Goal: Task Accomplishment & Management: Manage account settings

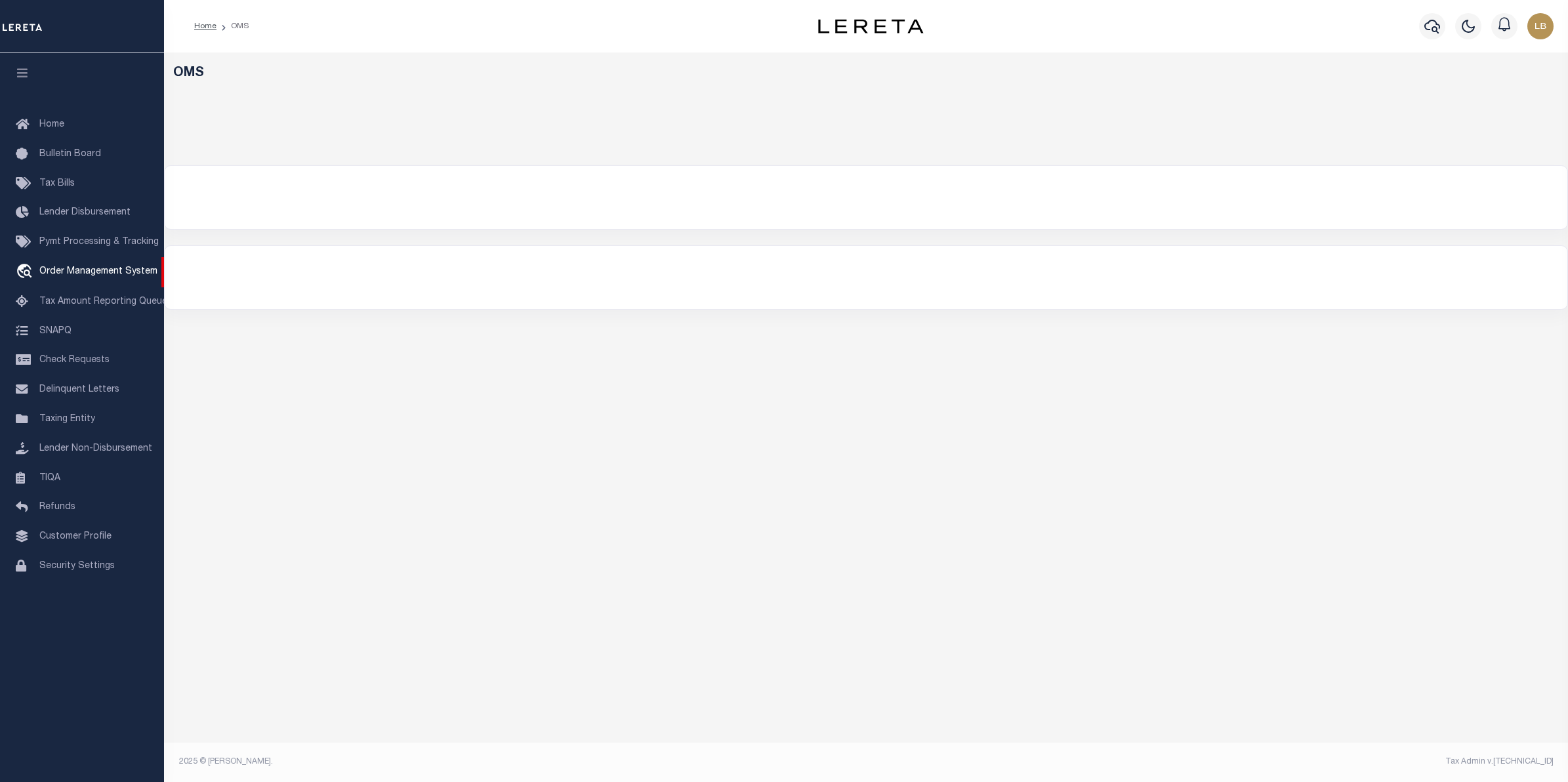
select select "200"
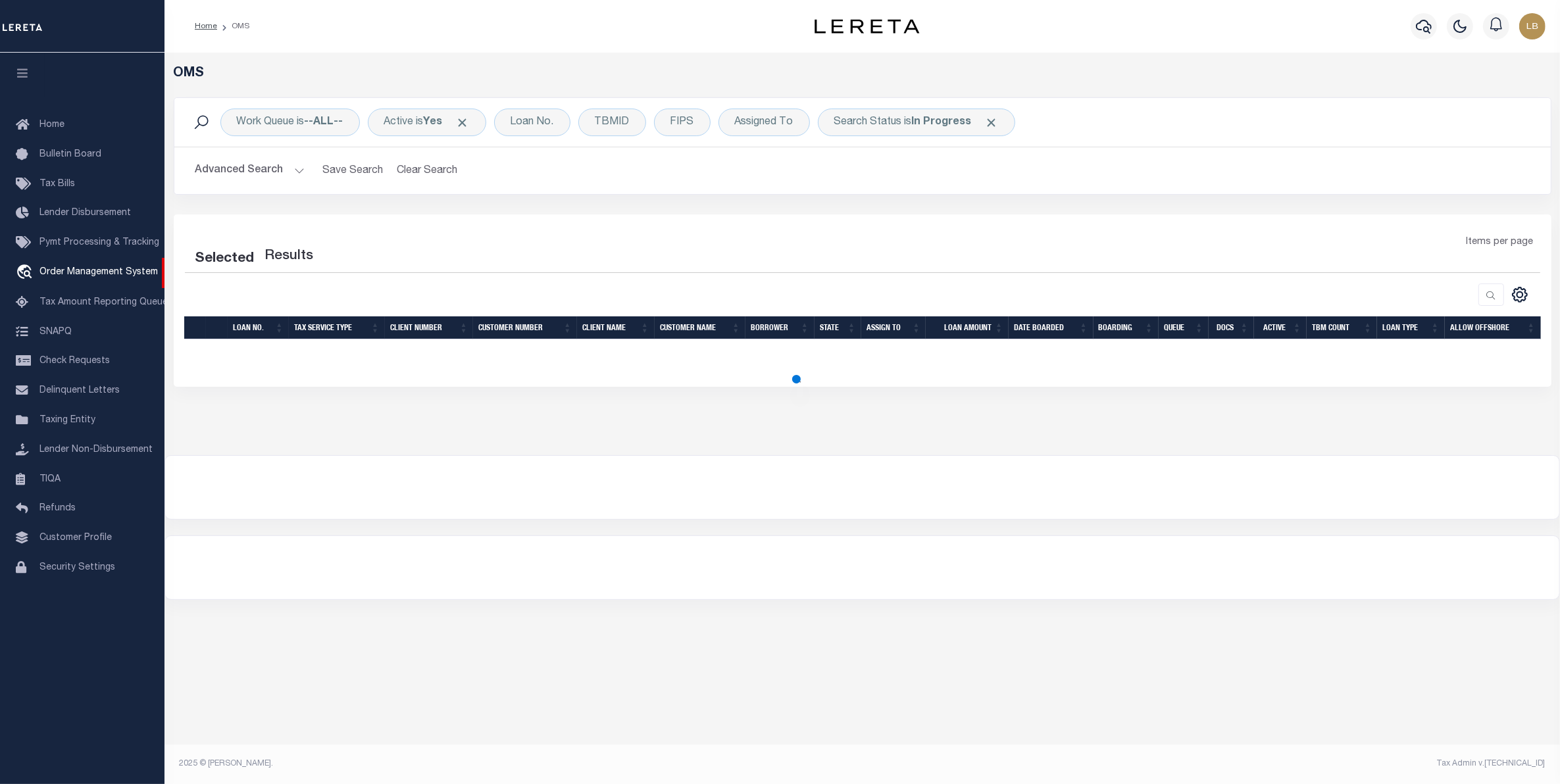
select select "200"
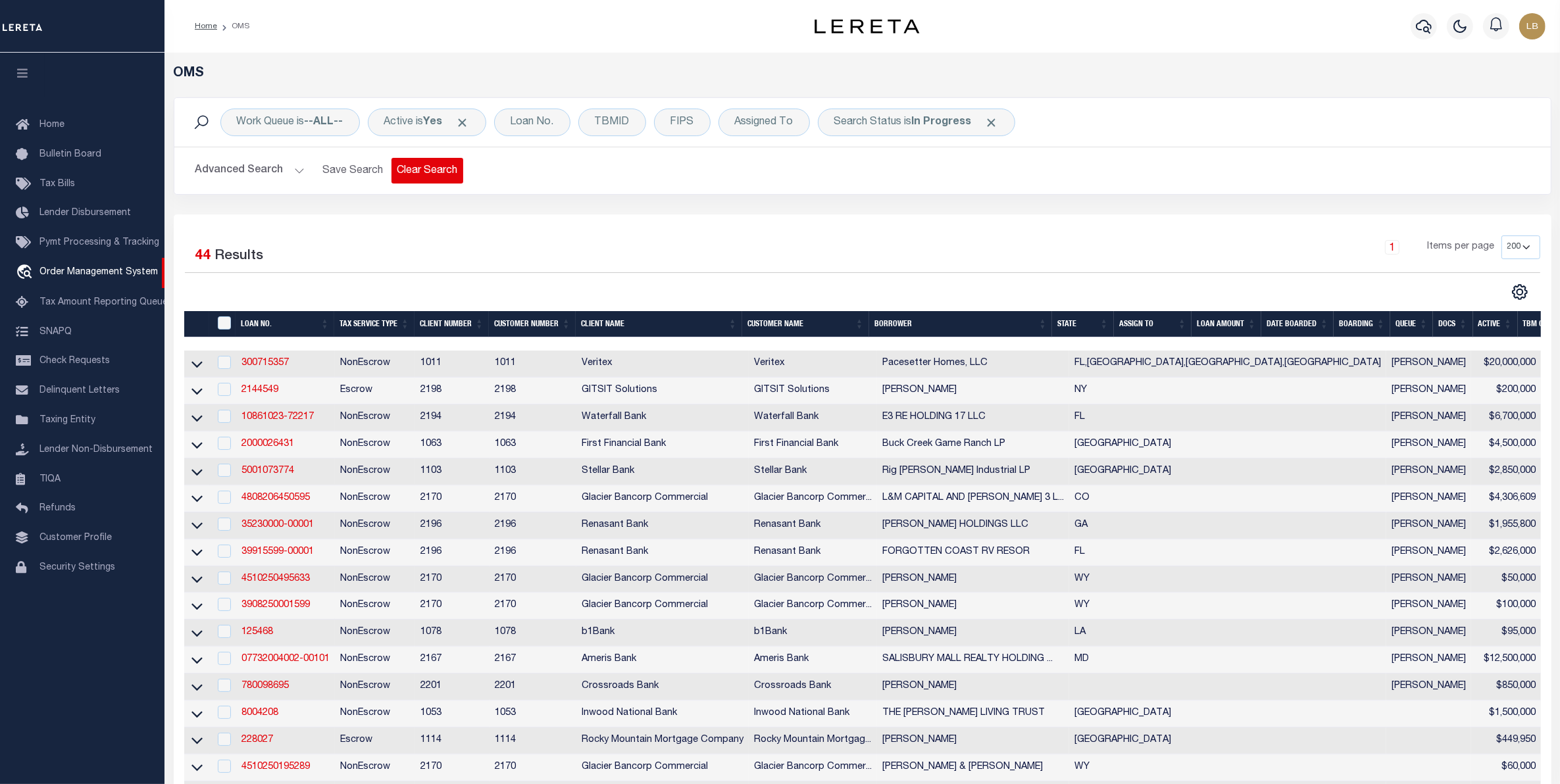
click at [413, 163] on button "Clear Search" at bounding box center [427, 171] width 72 height 26
click at [964, 117] on b "In Progress" at bounding box center [942, 122] width 60 height 10
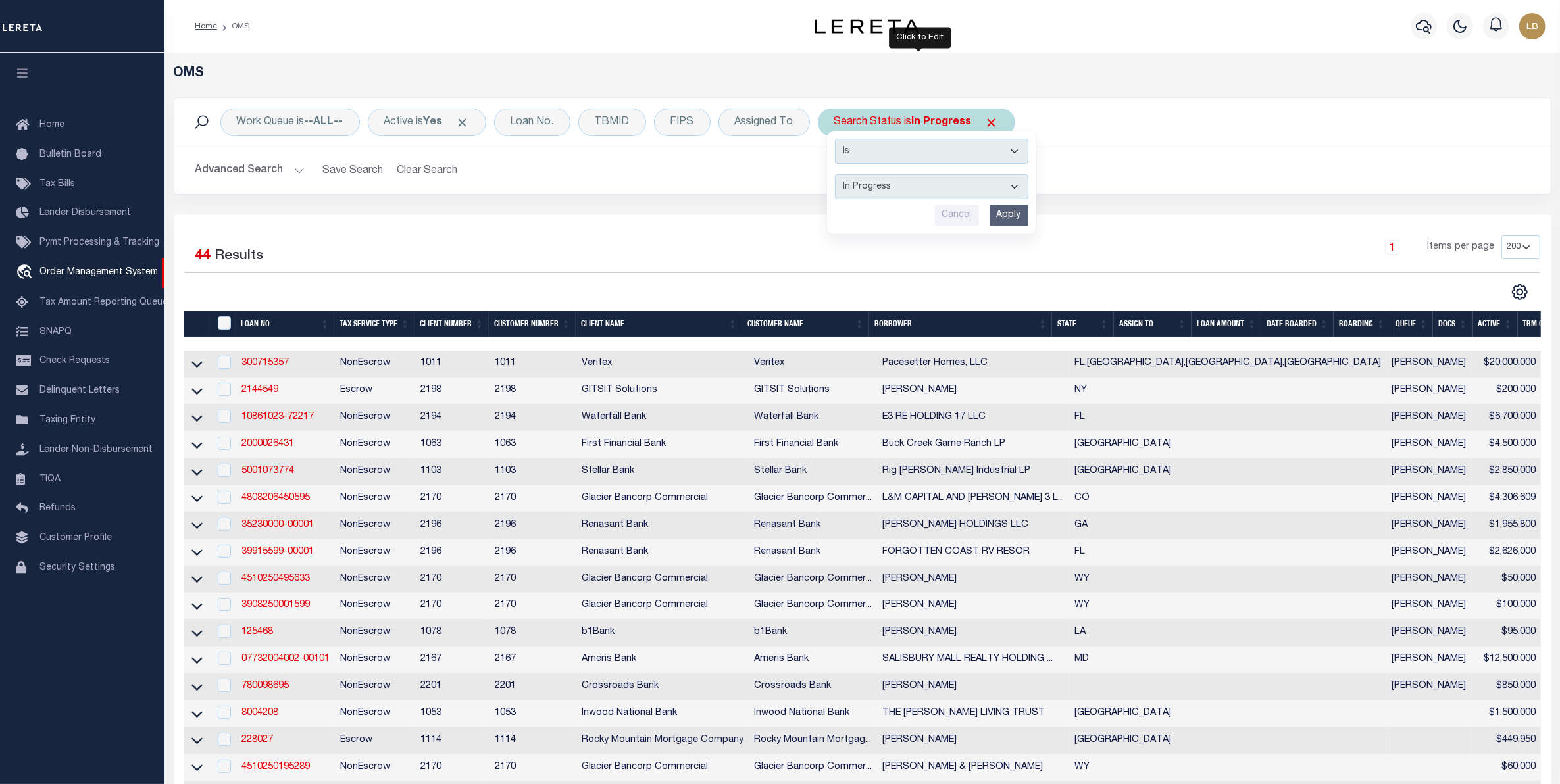
click at [864, 185] on select "Automated Search Bad Parcel Complete Duplicate Parcel High Dollar Reporting In …" at bounding box center [931, 187] width 193 height 25
select select "RD"
click at [837, 175] on select "Automated Search Bad Parcel Complete Duplicate Parcel High Dollar Reporting In …" at bounding box center [931, 187] width 193 height 25
click at [996, 200] on select "Automated Search Bad Parcel Complete Duplicate Parcel High Dollar Reporting In …" at bounding box center [931, 187] width 193 height 25
click at [1063, 188] on div "Advanced Search Save Search Clear Search Tax Service Type Is Is Contains Escrow…" at bounding box center [863, 171] width 1376 height 47
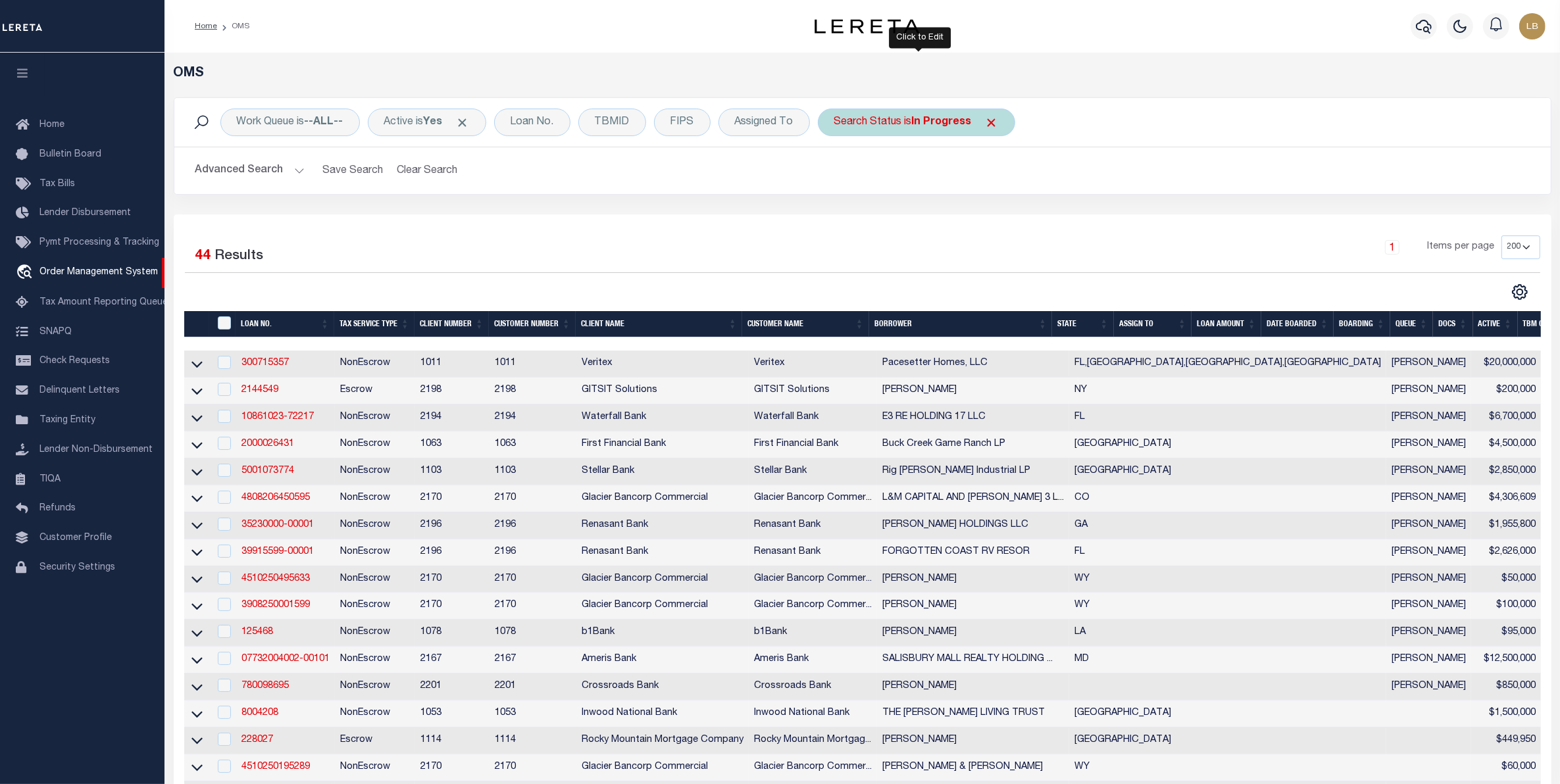
click at [972, 130] on div "Search Status is In Progress Is Contains Automated Search Bad Parcel Complete D…" at bounding box center [916, 122] width 197 height 27
click at [903, 189] on select "Automated Search Bad Parcel Complete Duplicate Parcel High Dollar Reporting In …" at bounding box center [931, 187] width 193 height 25
select select "RD"
click at [837, 175] on select "Automated Search Bad Parcel Complete Duplicate Parcel High Dollar Reporting In …" at bounding box center [931, 187] width 193 height 25
click at [1021, 208] on input "Apply" at bounding box center [1009, 215] width 39 height 22
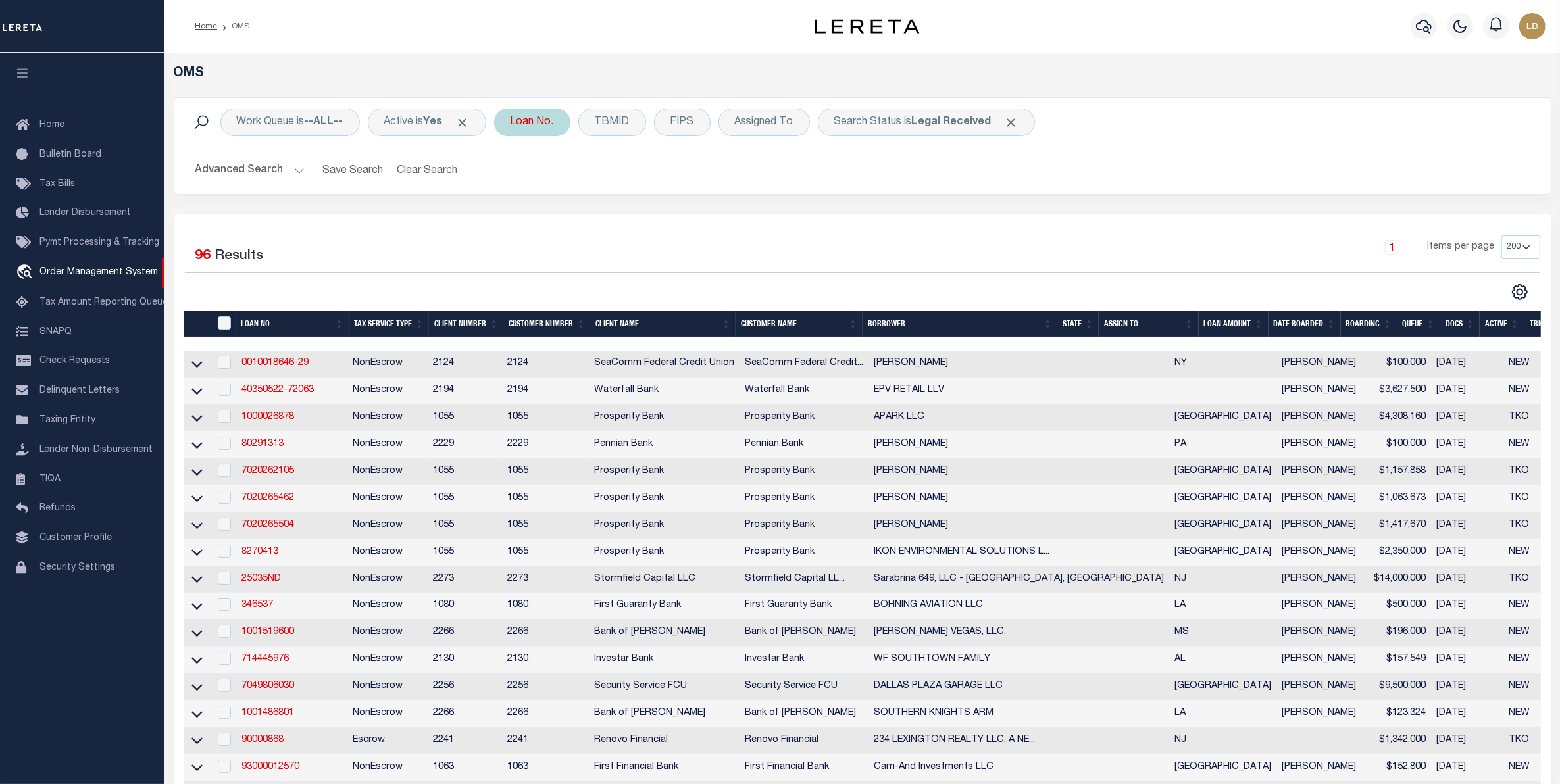
click at [531, 120] on div "Loan No." at bounding box center [532, 122] width 76 height 27
type input "102983-35109"
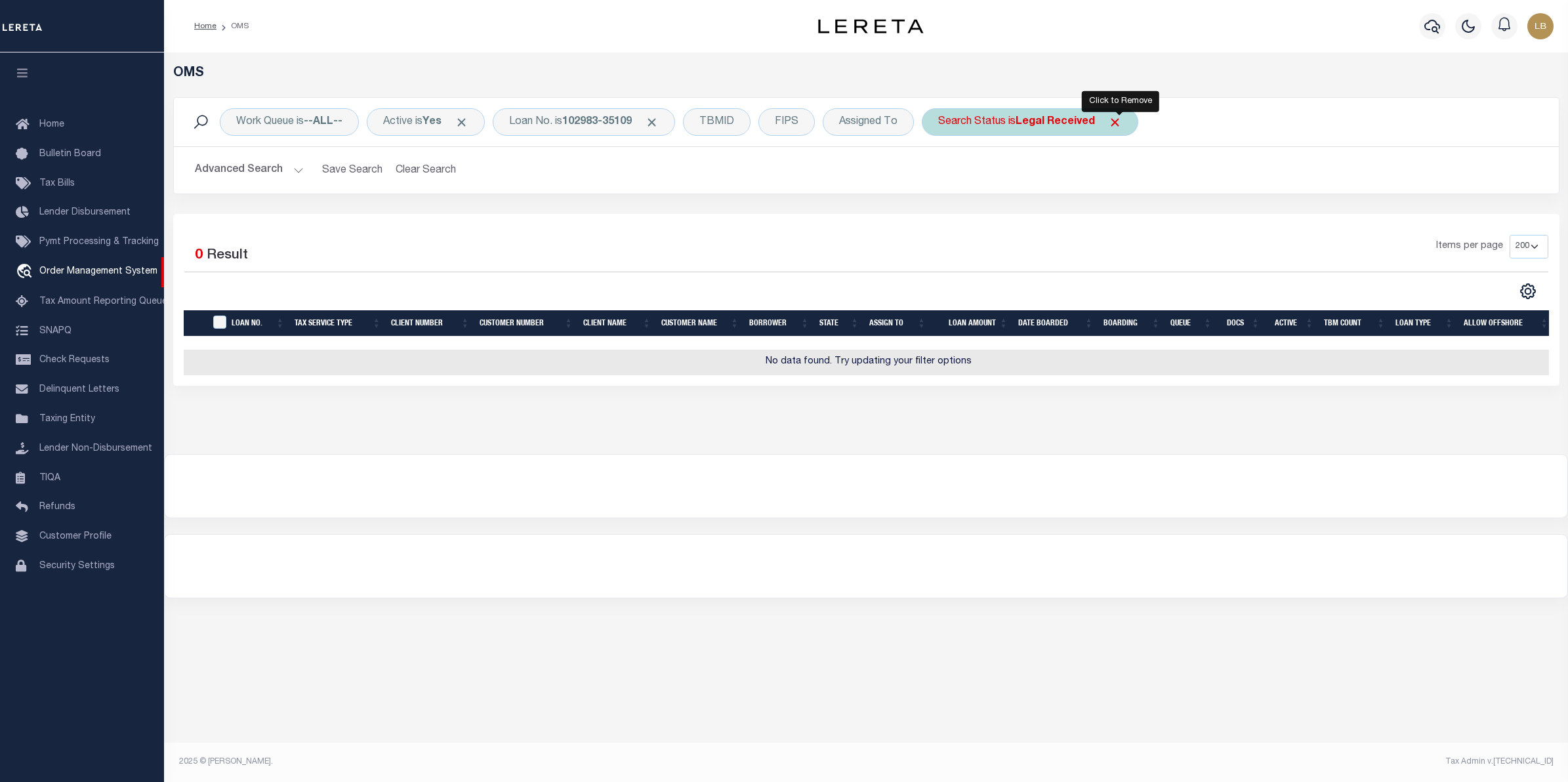
click at [1120, 120] on span "Click to Remove" at bounding box center [1115, 122] width 14 height 14
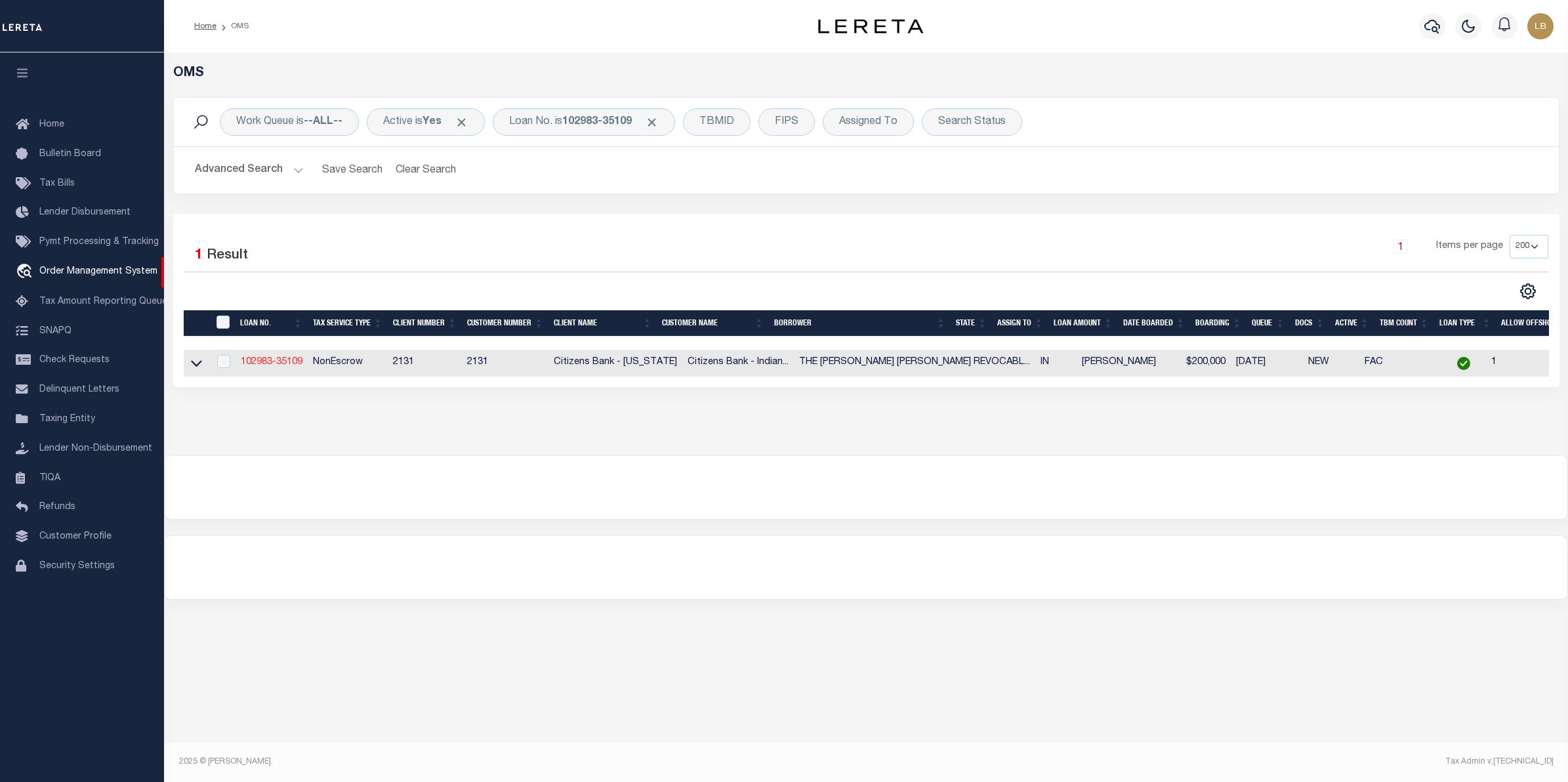
click at [267, 362] on link "102983-35109" at bounding box center [271, 361] width 62 height 9
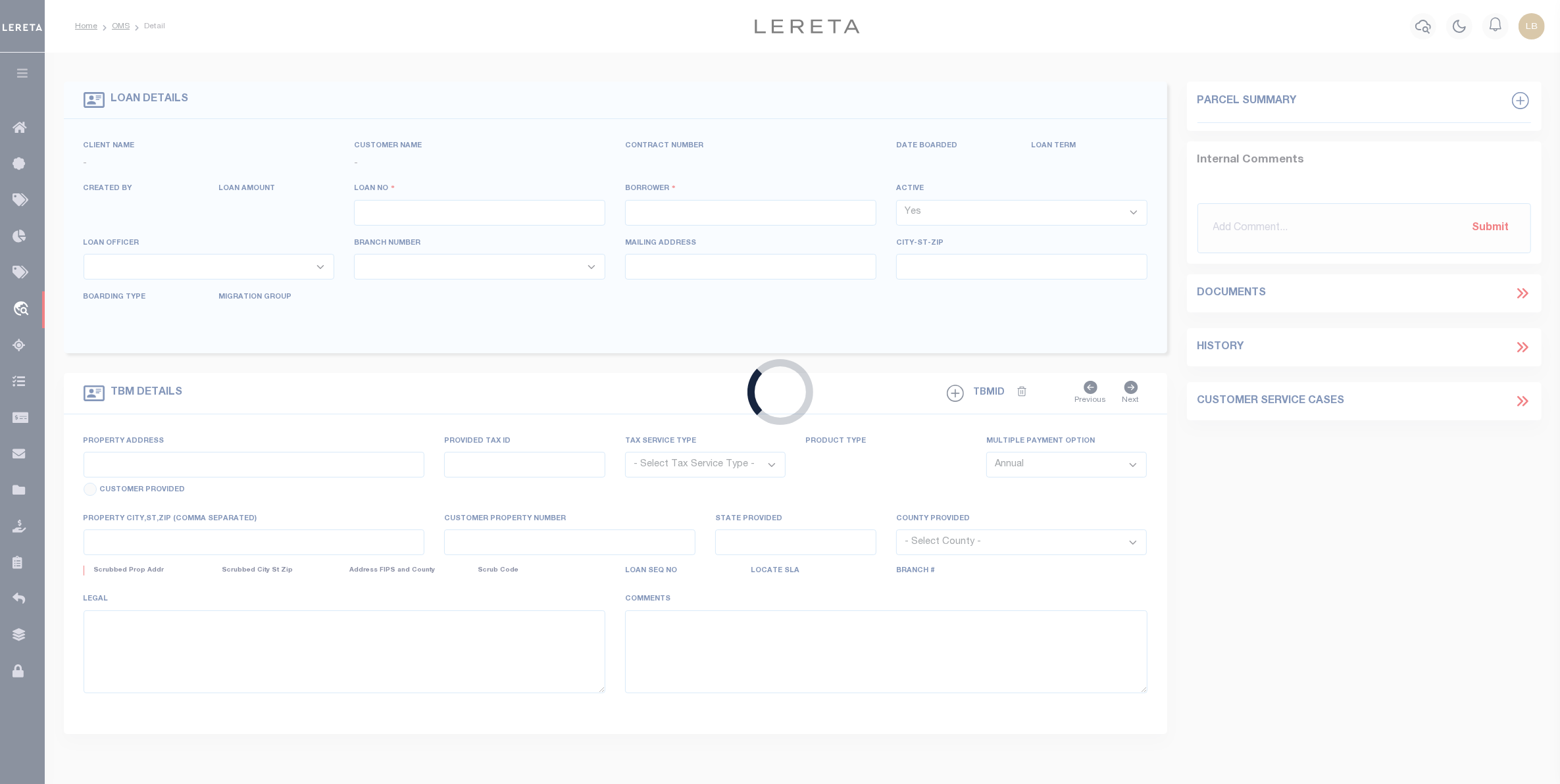
type input "102983-35109"
type input "THE [PERSON_NAME] [PERSON_NAME] REVOCABLE LIVING TRUST"
select select
type input "[STREET_ADDRESS][PERSON_NAME]"
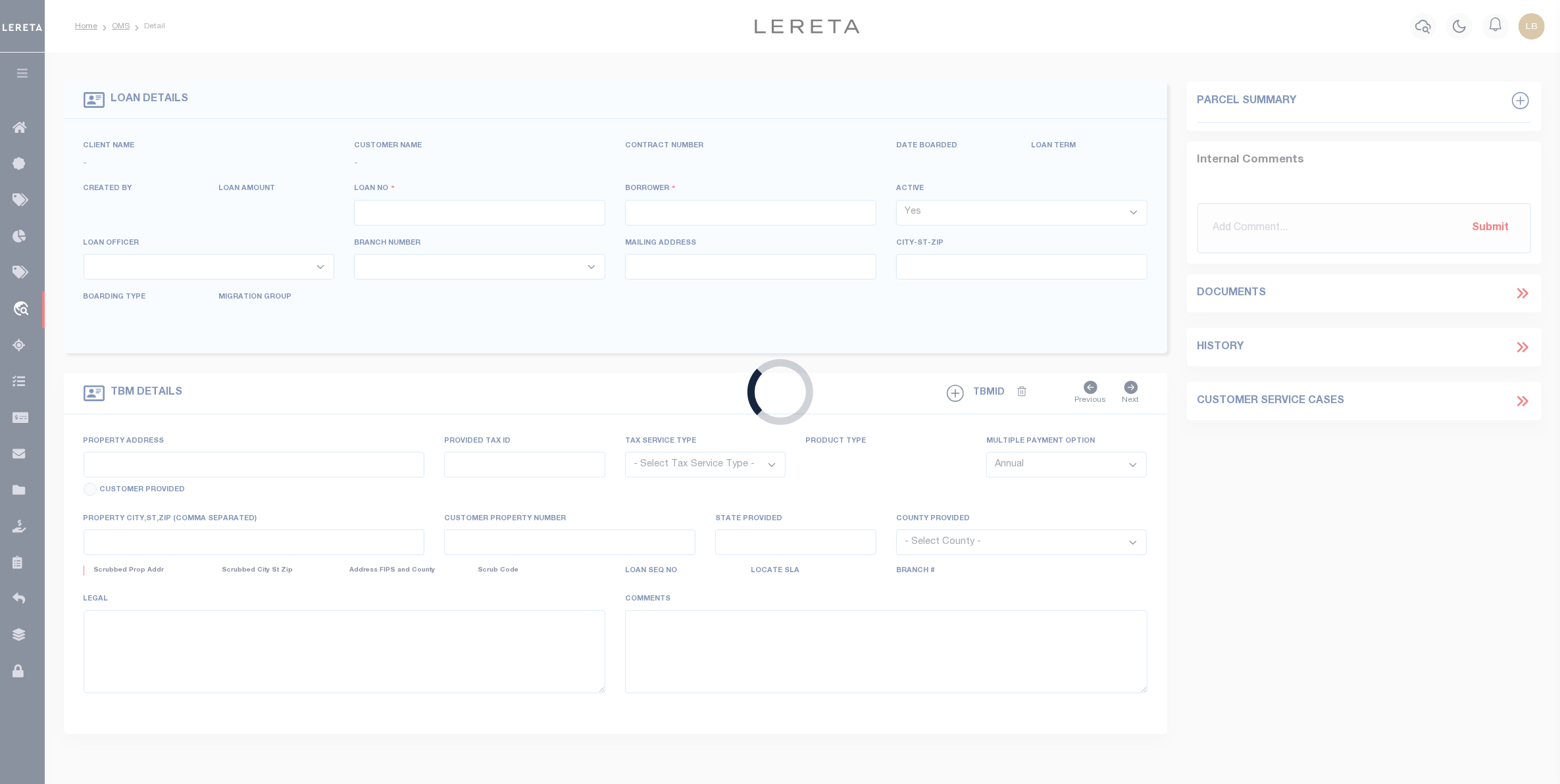
type input "[GEOGRAPHIC_DATA] IN 46241-7212"
type input "[DATE]"
select select "20"
select select "NonEscrow"
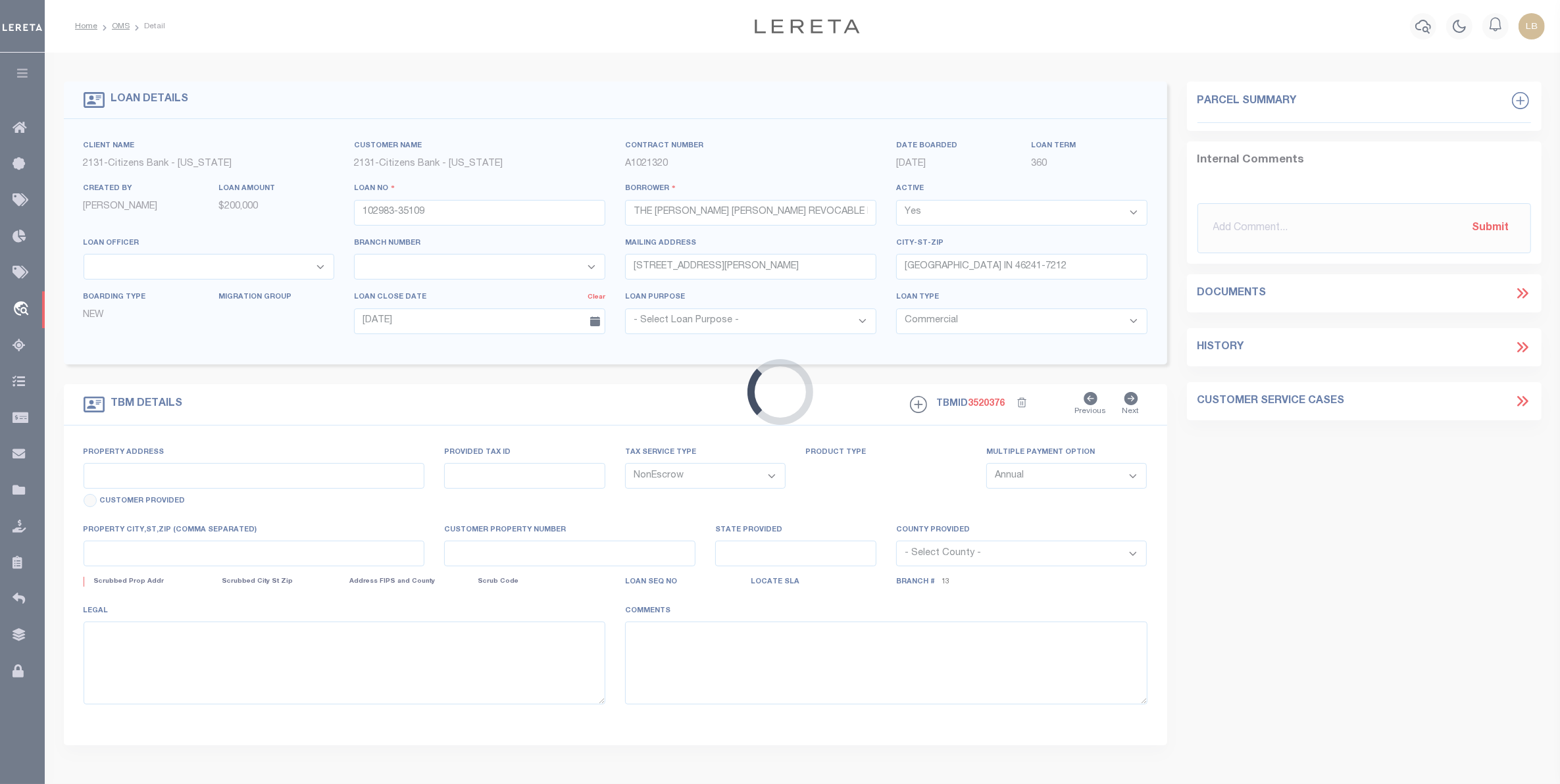
type input "[STREET_ADDRESS]"
type input "32-07-14-265-011.000-016"
select select
type input "[GEOGRAPHIC_DATA] IN 46112-1606"
type input "IN"
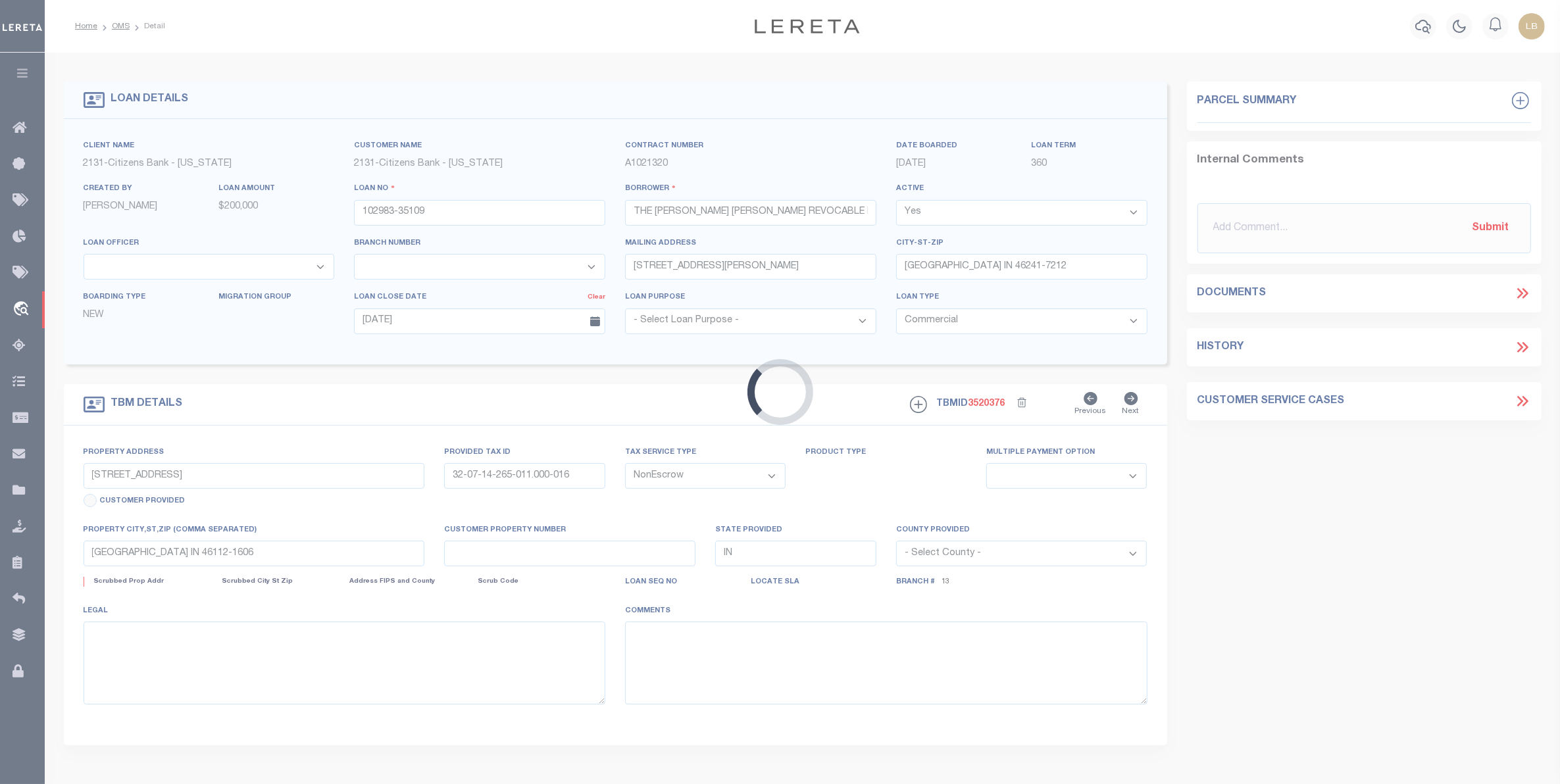
select select
type textarea "The Land is described as follows: Lot Numbered Thirty-two (32) in [GEOGRAPHIC_D…"
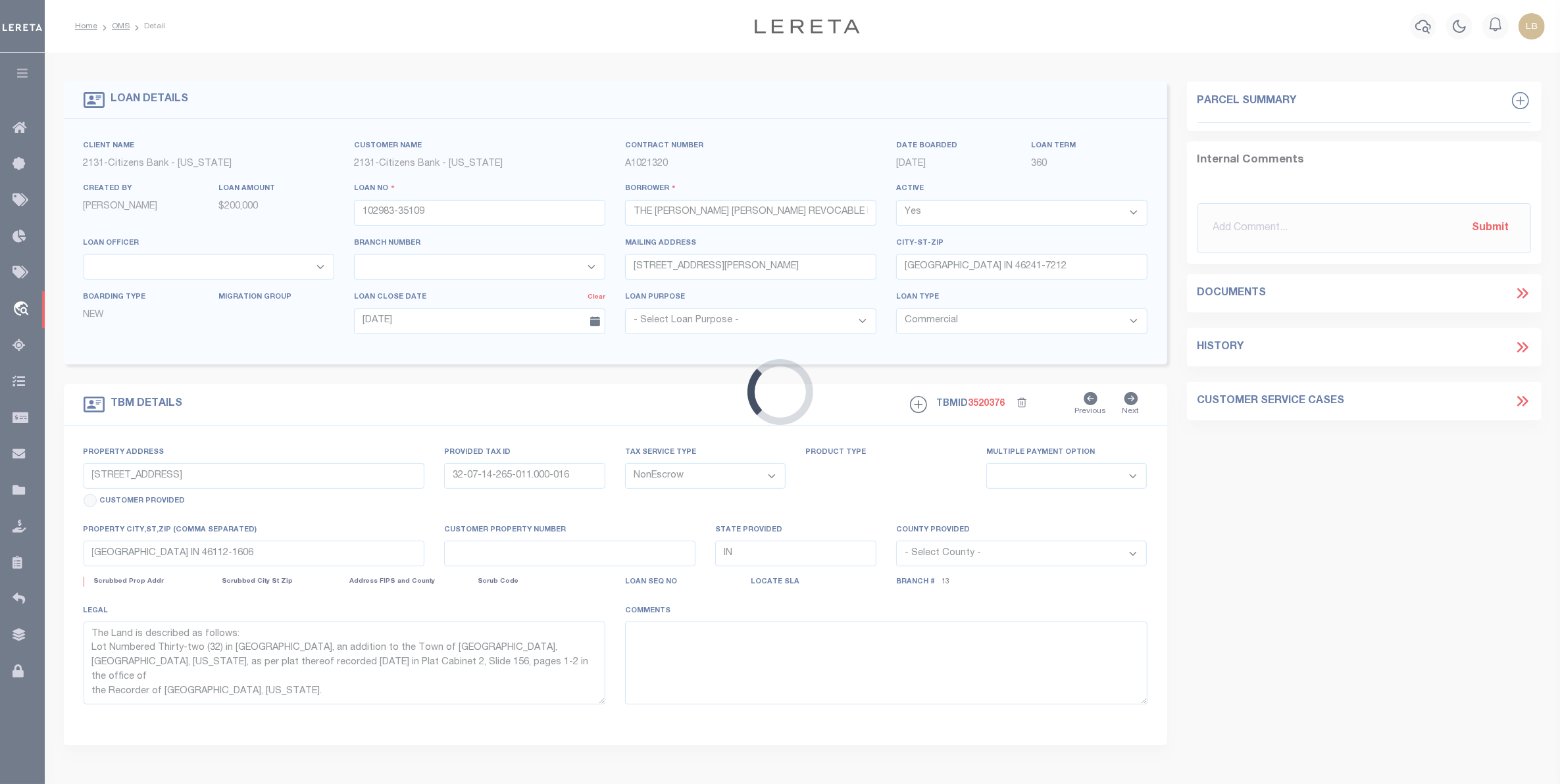
select select "4889"
select select "2437"
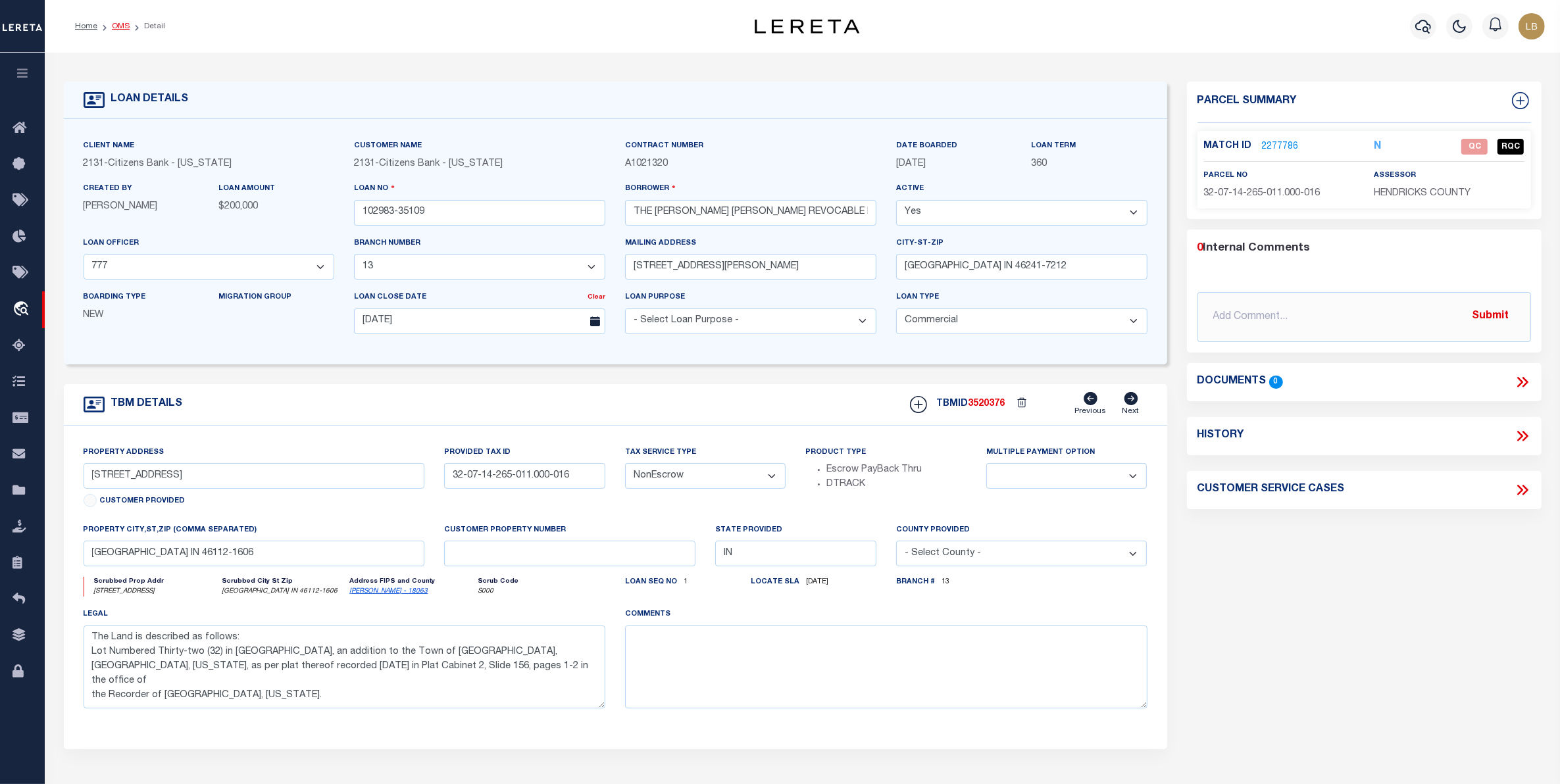
click at [121, 23] on link "OMS" at bounding box center [121, 27] width 18 height 8
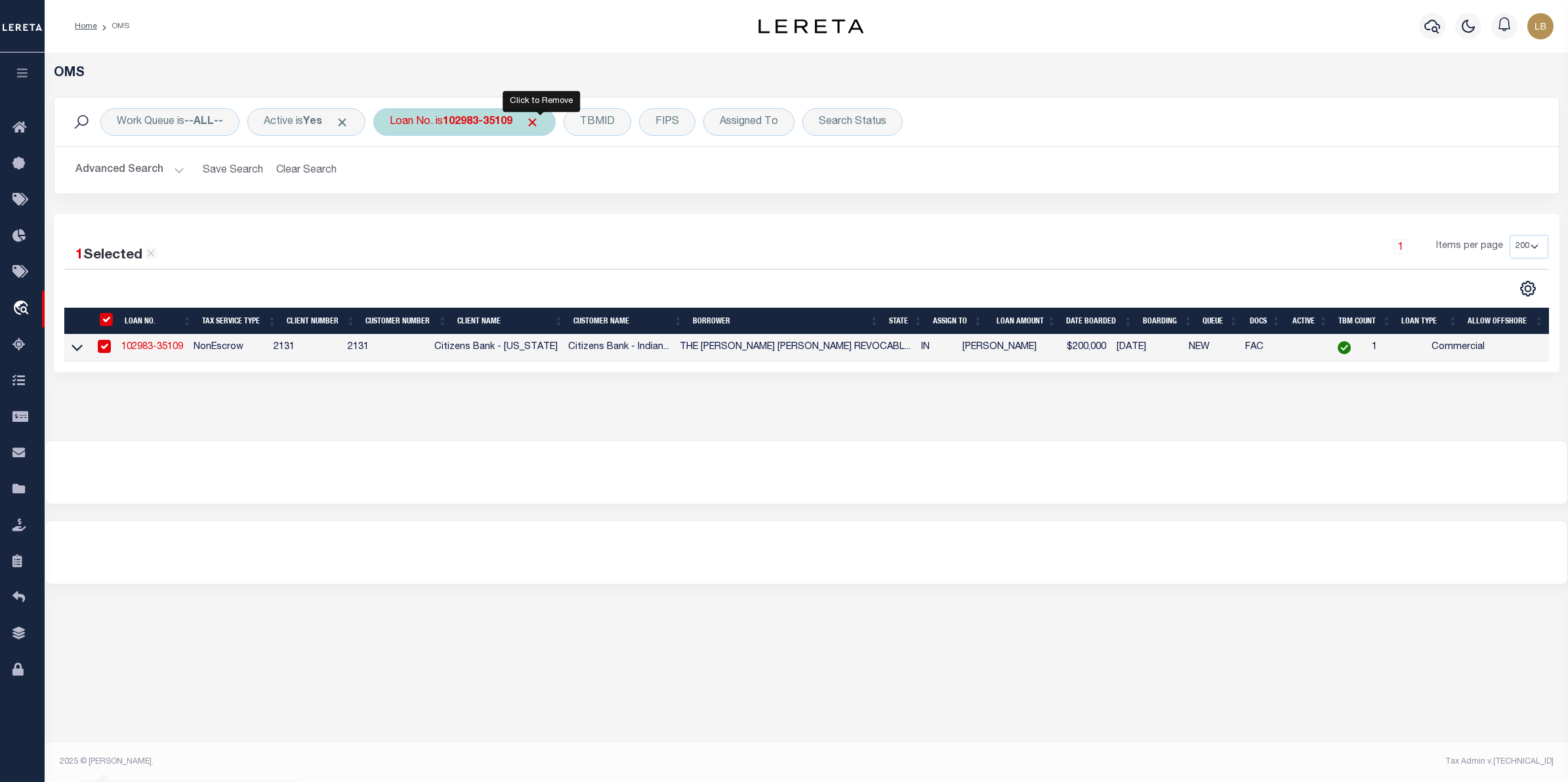
click at [540, 118] on span "Click to Remove" at bounding box center [532, 122] width 14 height 14
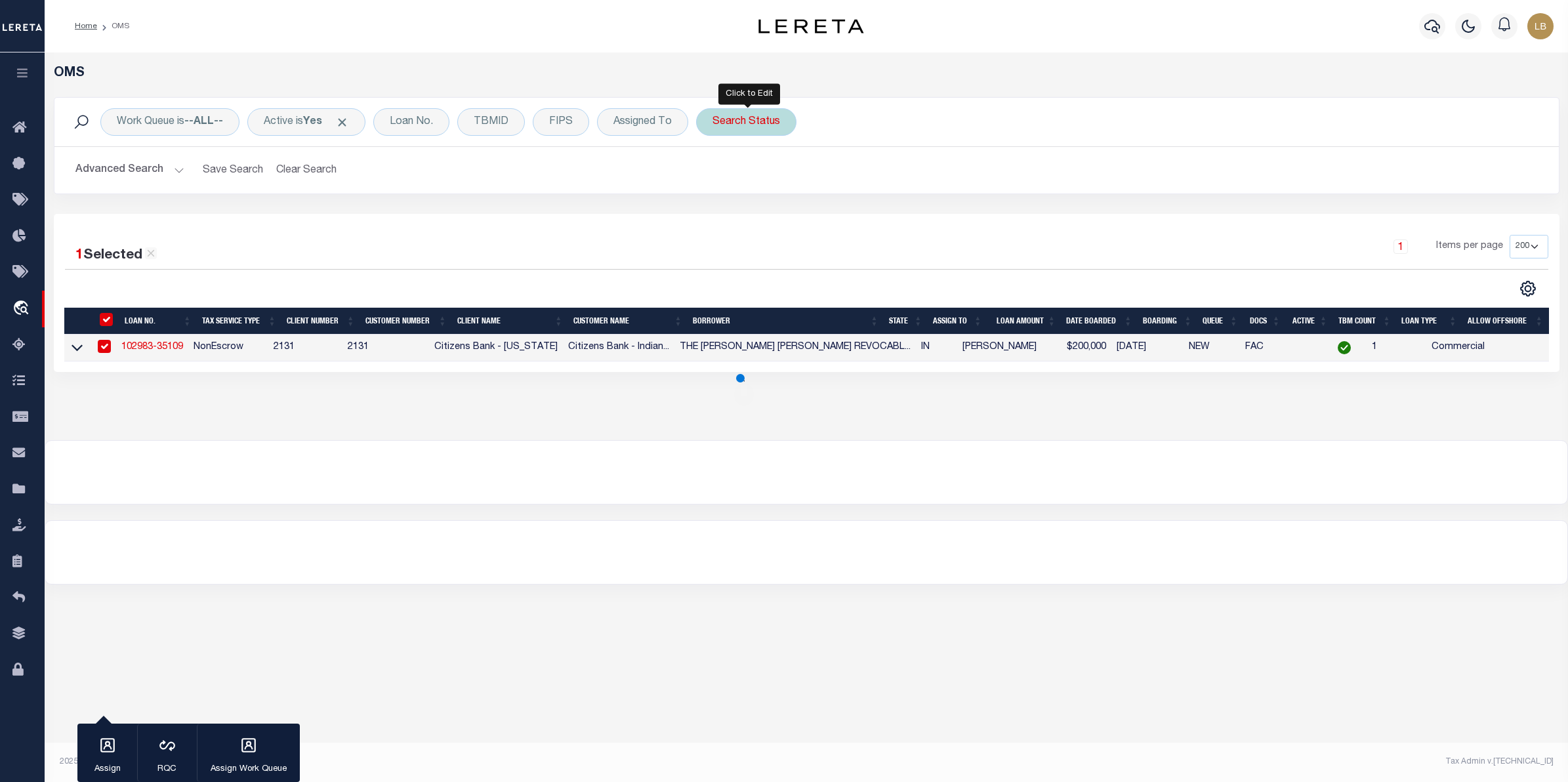
click at [731, 122] on div "Search Status" at bounding box center [746, 122] width 100 height 27
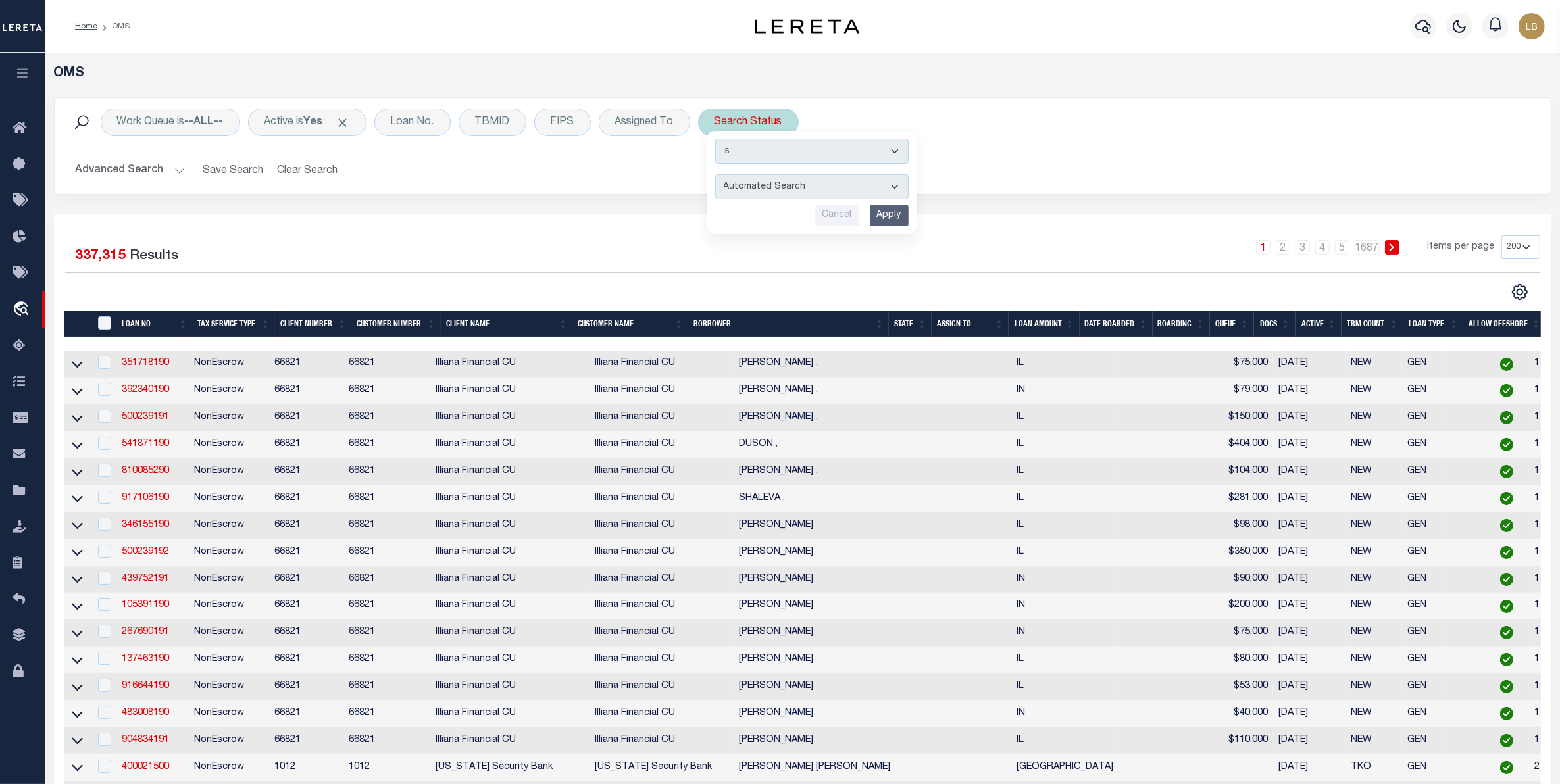
click at [796, 181] on select "Automated Search Bad Parcel Complete Duplicate Parcel High Dollar Reporting In …" at bounding box center [811, 187] width 193 height 25
select select "RD"
click at [718, 175] on select "Automated Search Bad Parcel Complete Duplicate Parcel High Dollar Reporting In …" at bounding box center [811, 187] width 193 height 25
click at [899, 214] on input "Apply" at bounding box center [889, 215] width 39 height 22
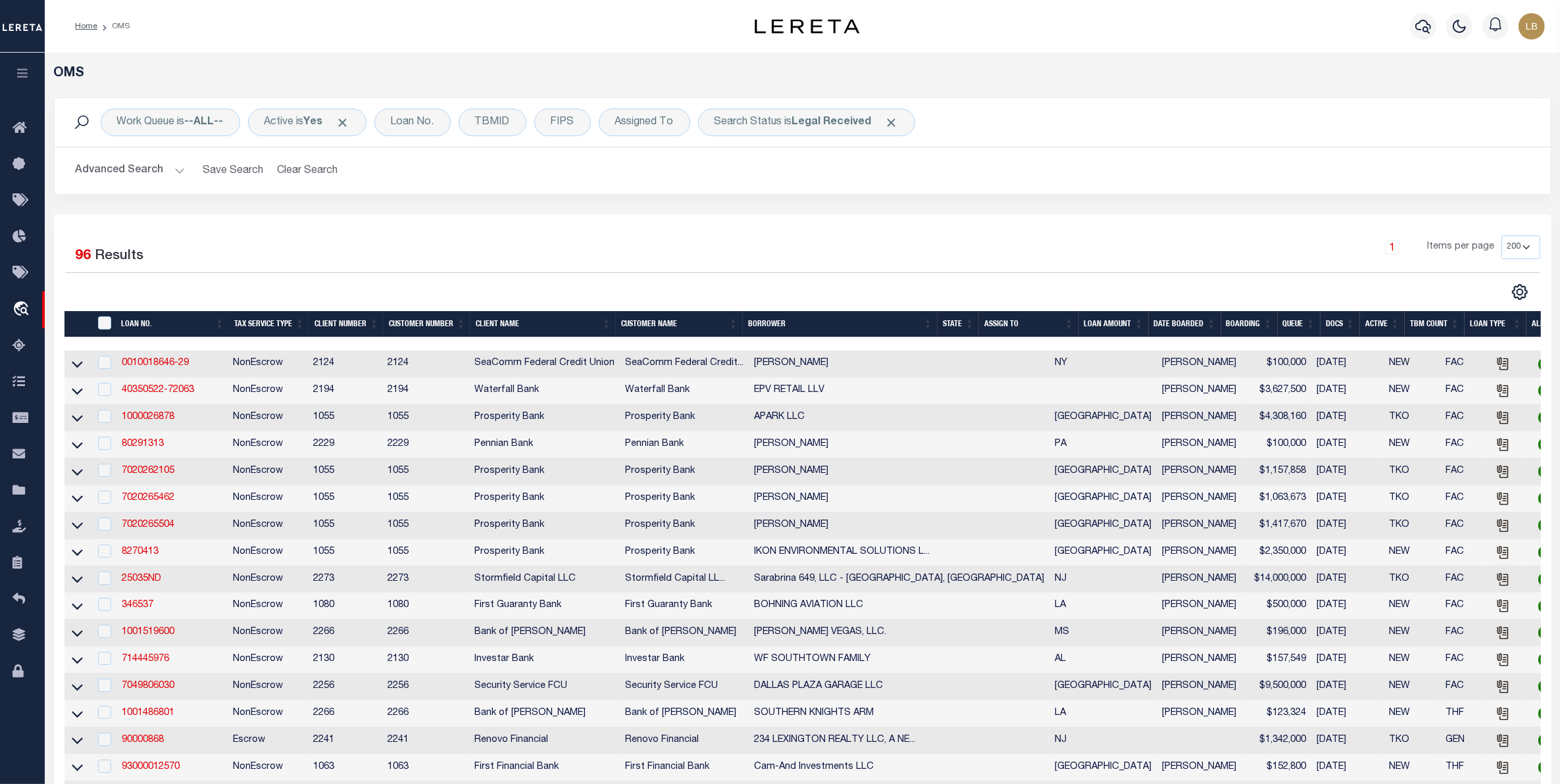
click at [1335, 329] on th "Docs" at bounding box center [1339, 325] width 39 height 27
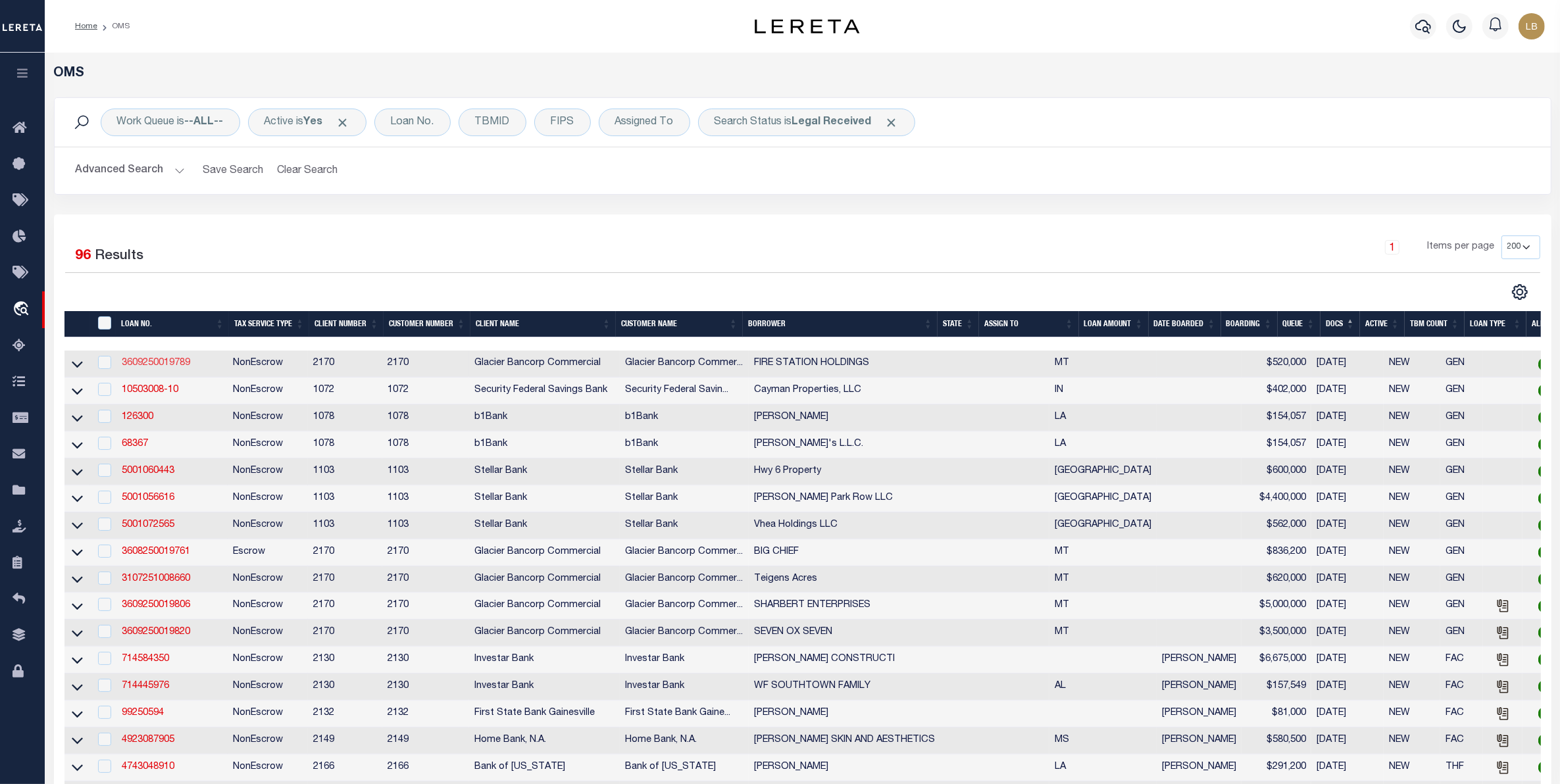
click at [150, 365] on link "3609250019789" at bounding box center [155, 362] width 68 height 9
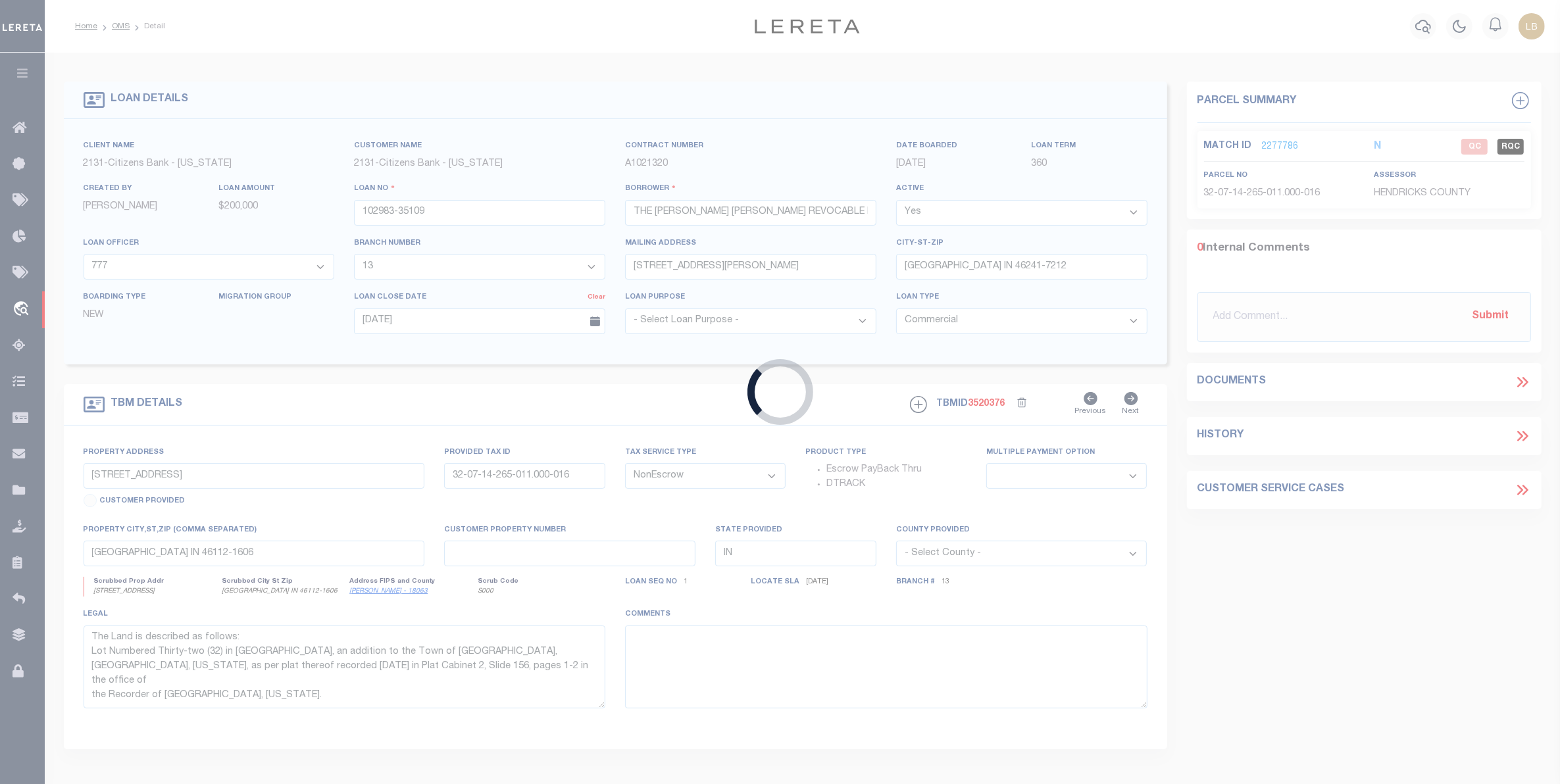
type input "3609250019789"
type input "FIRE STATION HOLDINGS"
select select
type input "[STREET_ADDRESS]"
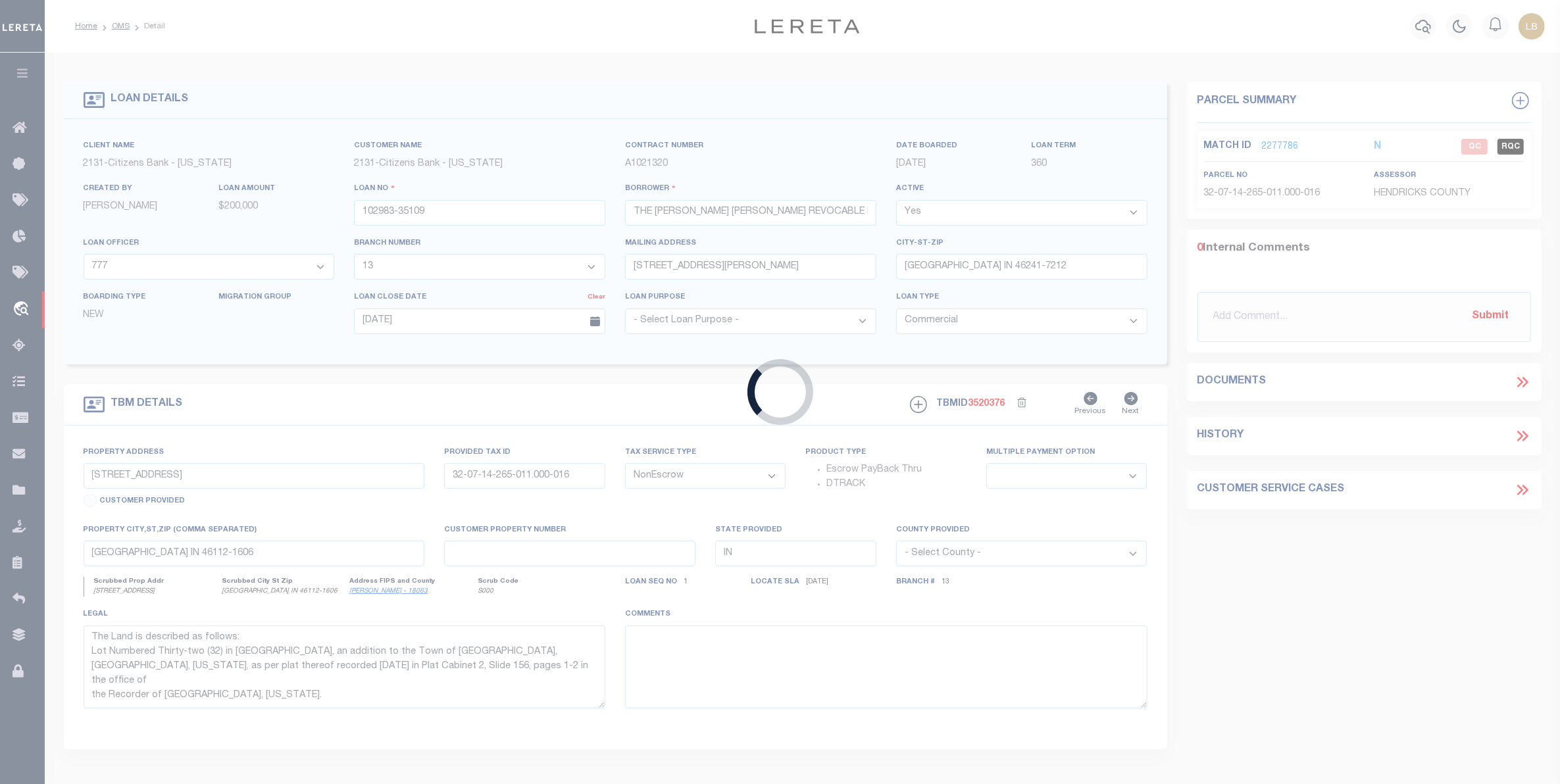
type input "BOZEMAN MT 59718-9481"
type input "[DATE]"
type input "[STREET_ADDRESS]"
type input "00RGF20198"
select select
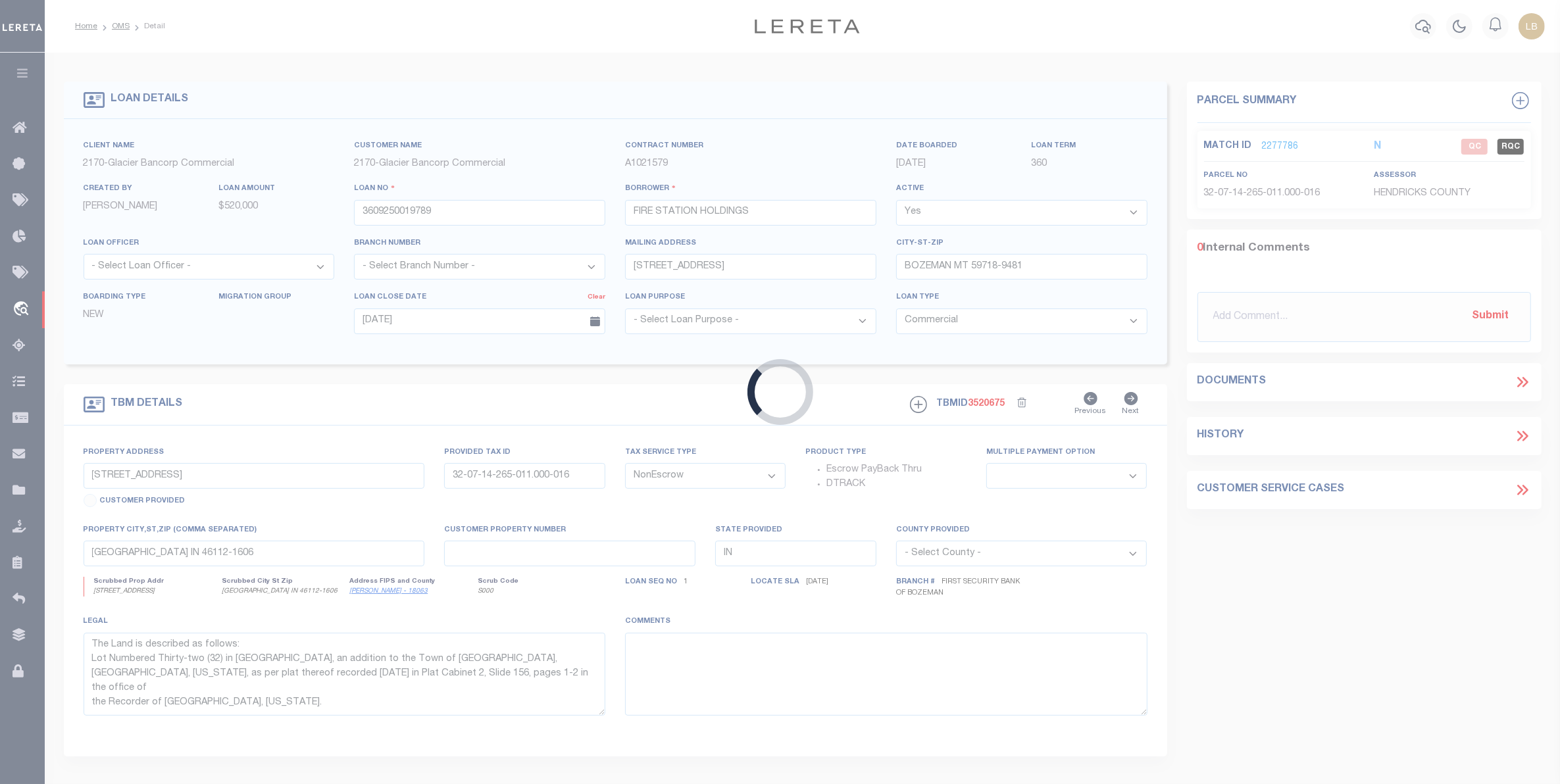
type input "BOZEMAN MT 59718"
type input "MT"
select select
type textarea "Lot 18 of the Amended Subdivision Plat of Tract A of [GEOGRAPHIC_DATA][PERSON_N…"
select select "4574"
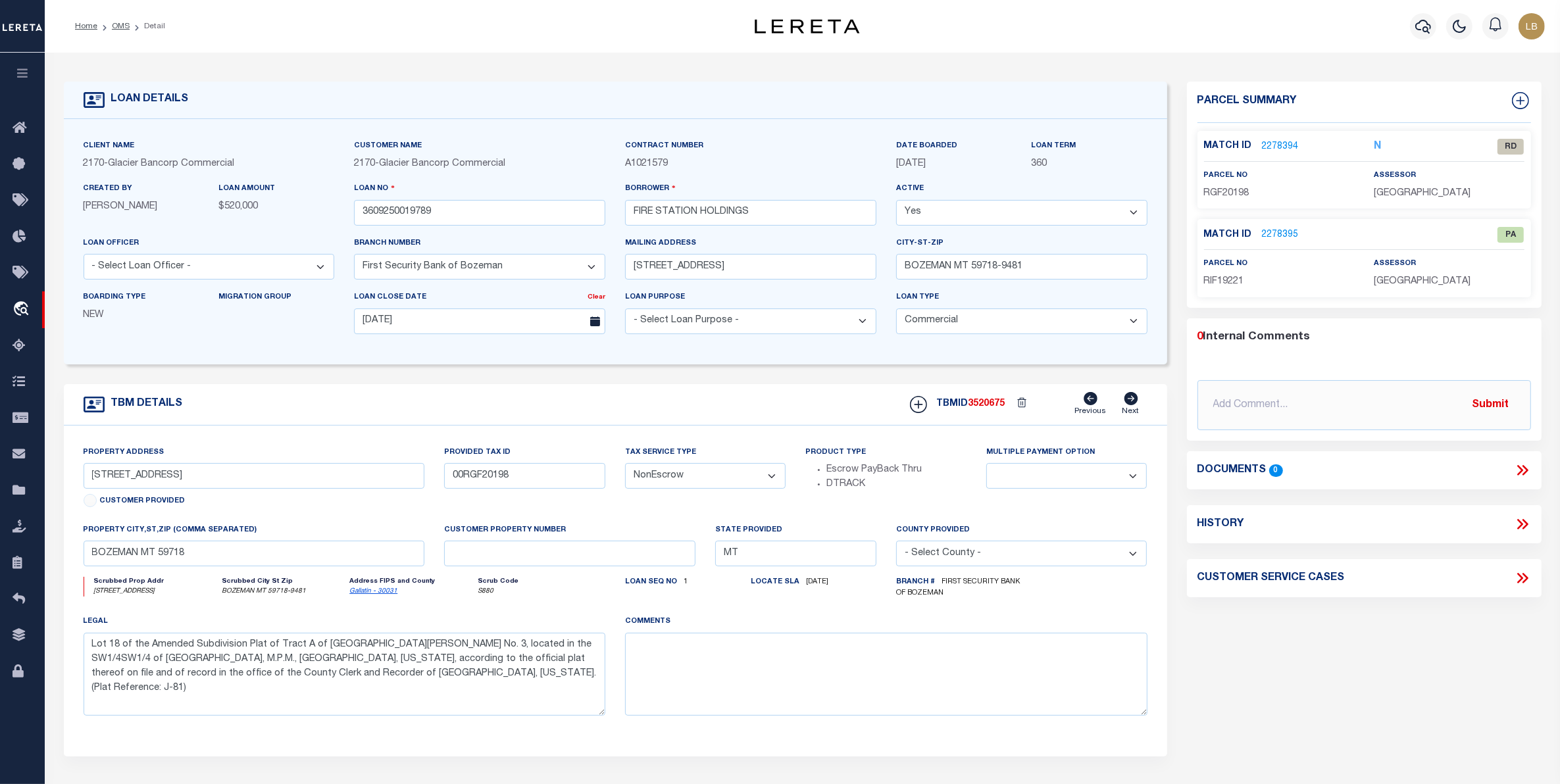
click at [1272, 148] on link "2278394" at bounding box center [1281, 146] width 37 height 14
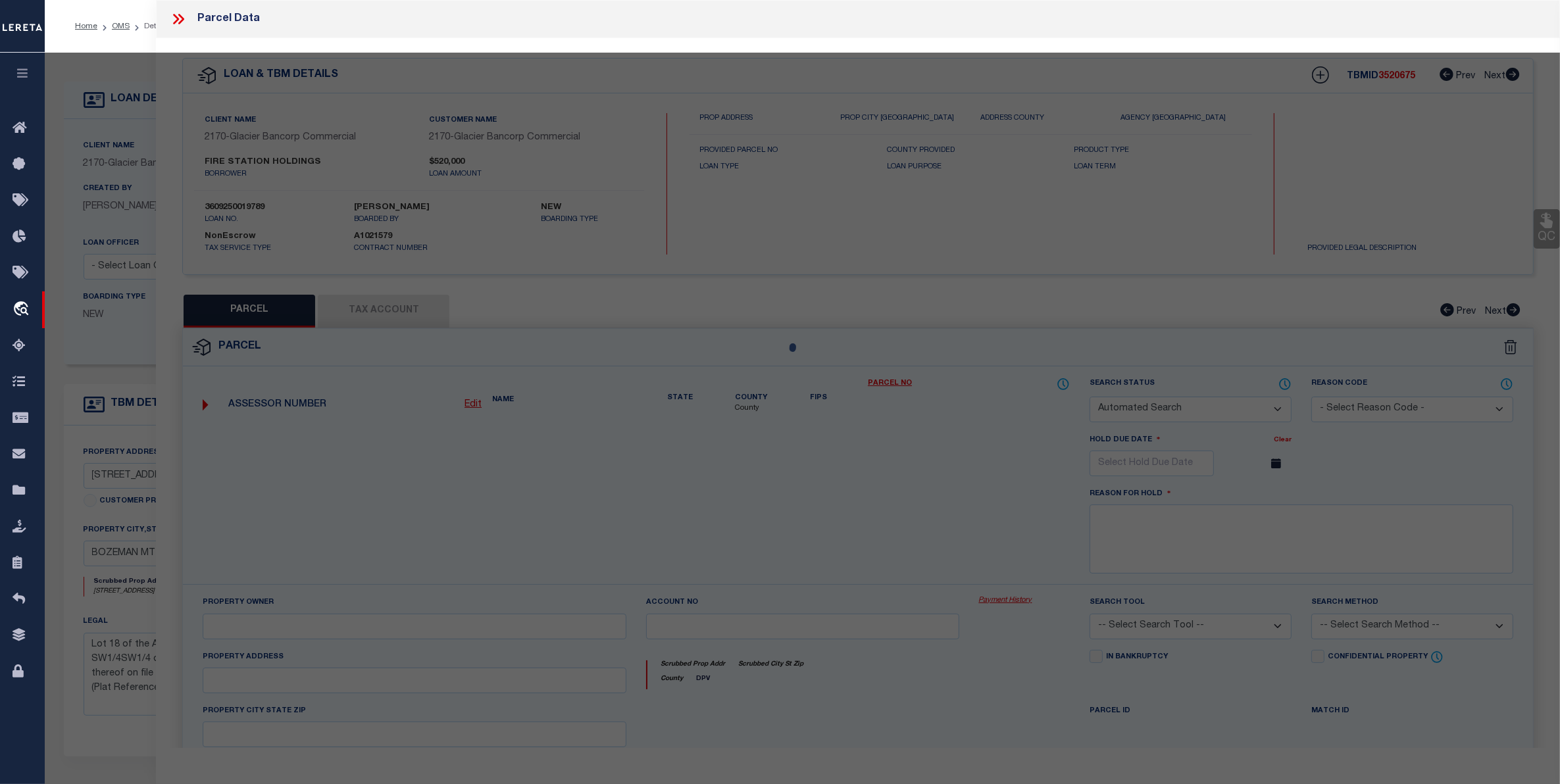
checkbox input "false"
select select "RD"
type input "[GEOGRAPHIC_DATA]"
select select "ATL"
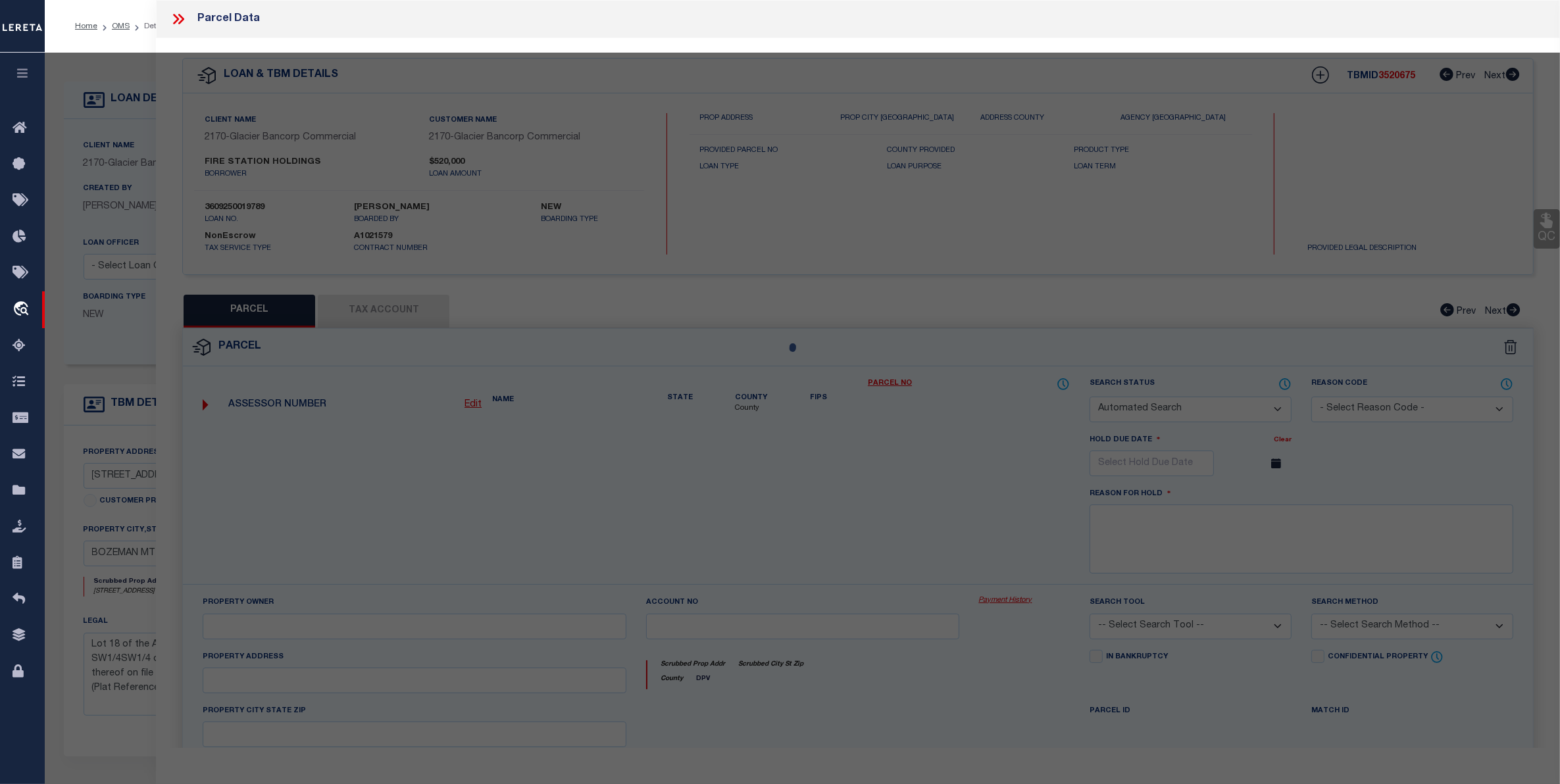
select select "ADD"
type input "[STREET_ADDRESS]"
checkbox input "false"
type input "BOZEMAN, MT 59718"
type textarea "[GEOGRAPHIC_DATA] 3 AMD TR A, S12, T02 S, R04 E, LOT 18"
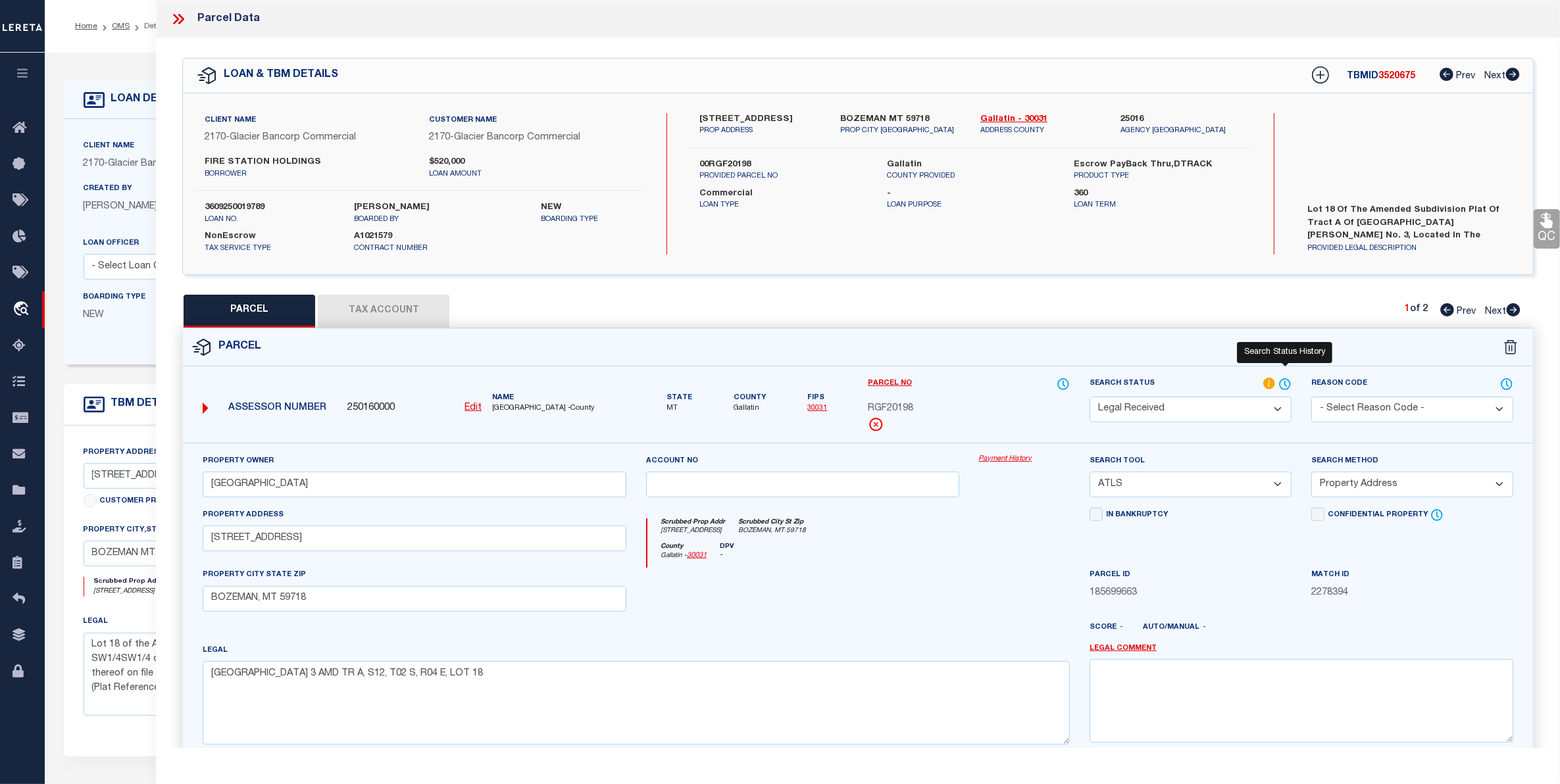
click at [1281, 382] on icon at bounding box center [1285, 384] width 13 height 14
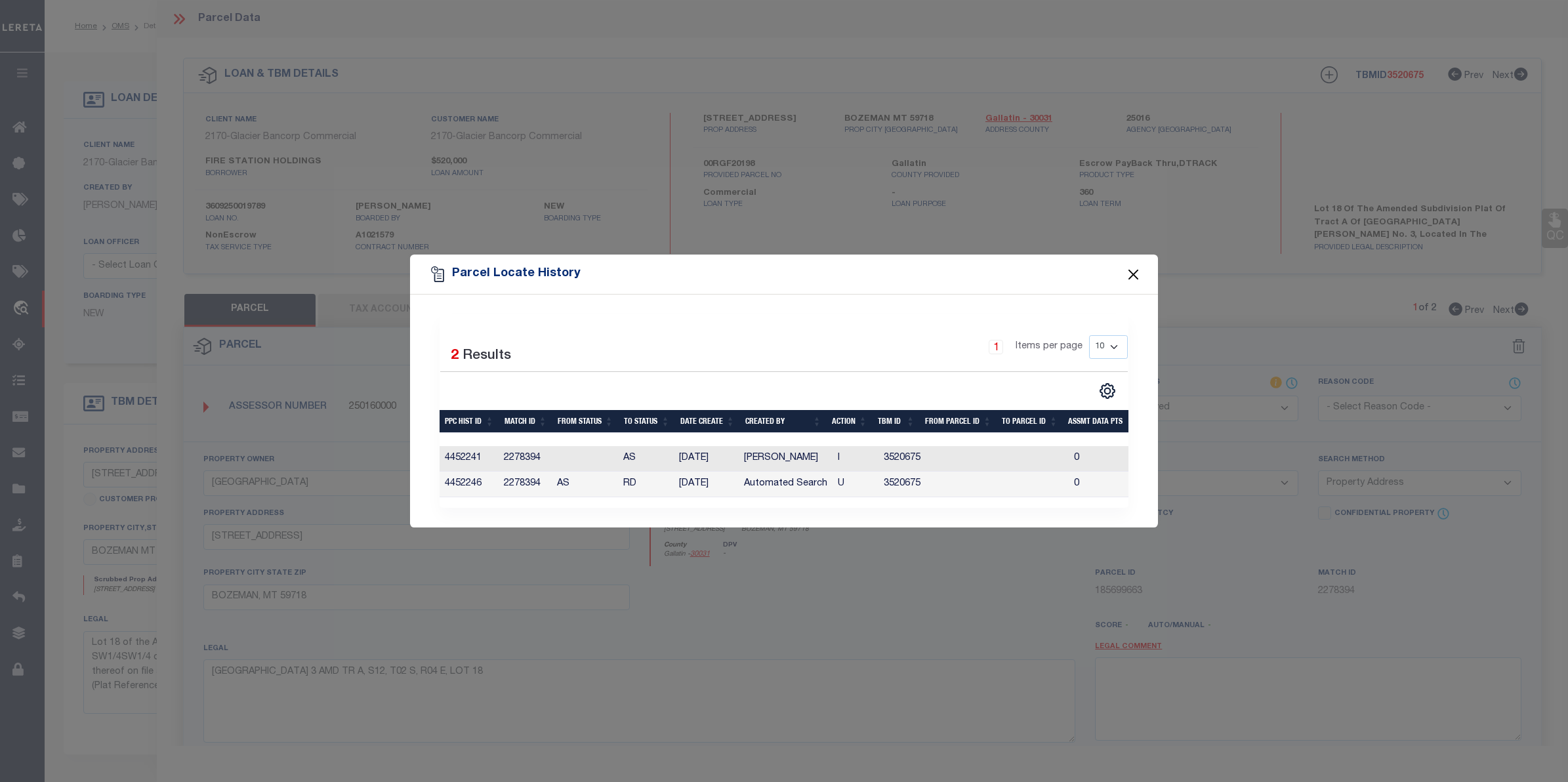
click at [1134, 266] on button "Close" at bounding box center [1134, 274] width 17 height 17
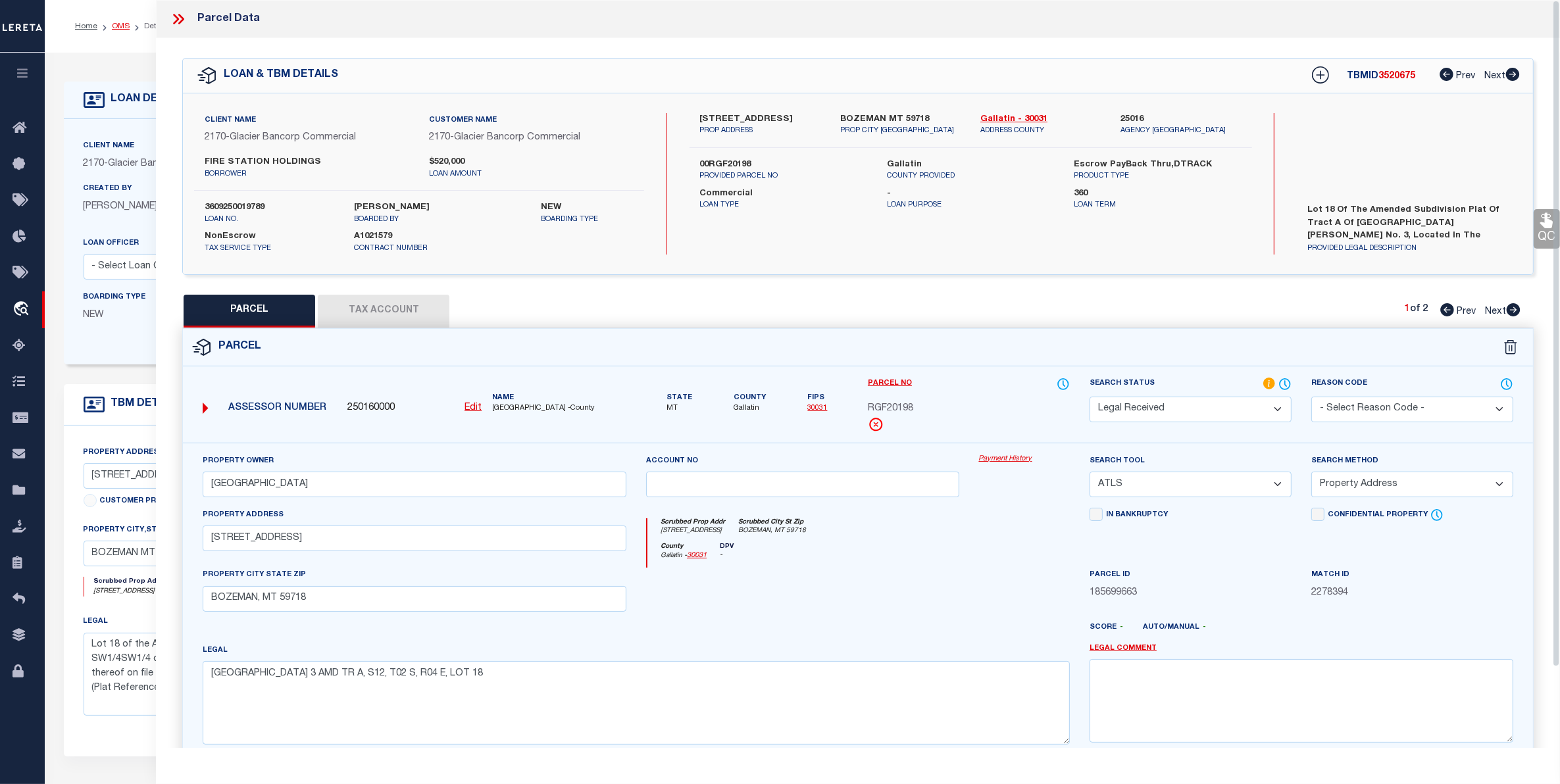
click at [118, 27] on link "OMS" at bounding box center [121, 27] width 18 height 8
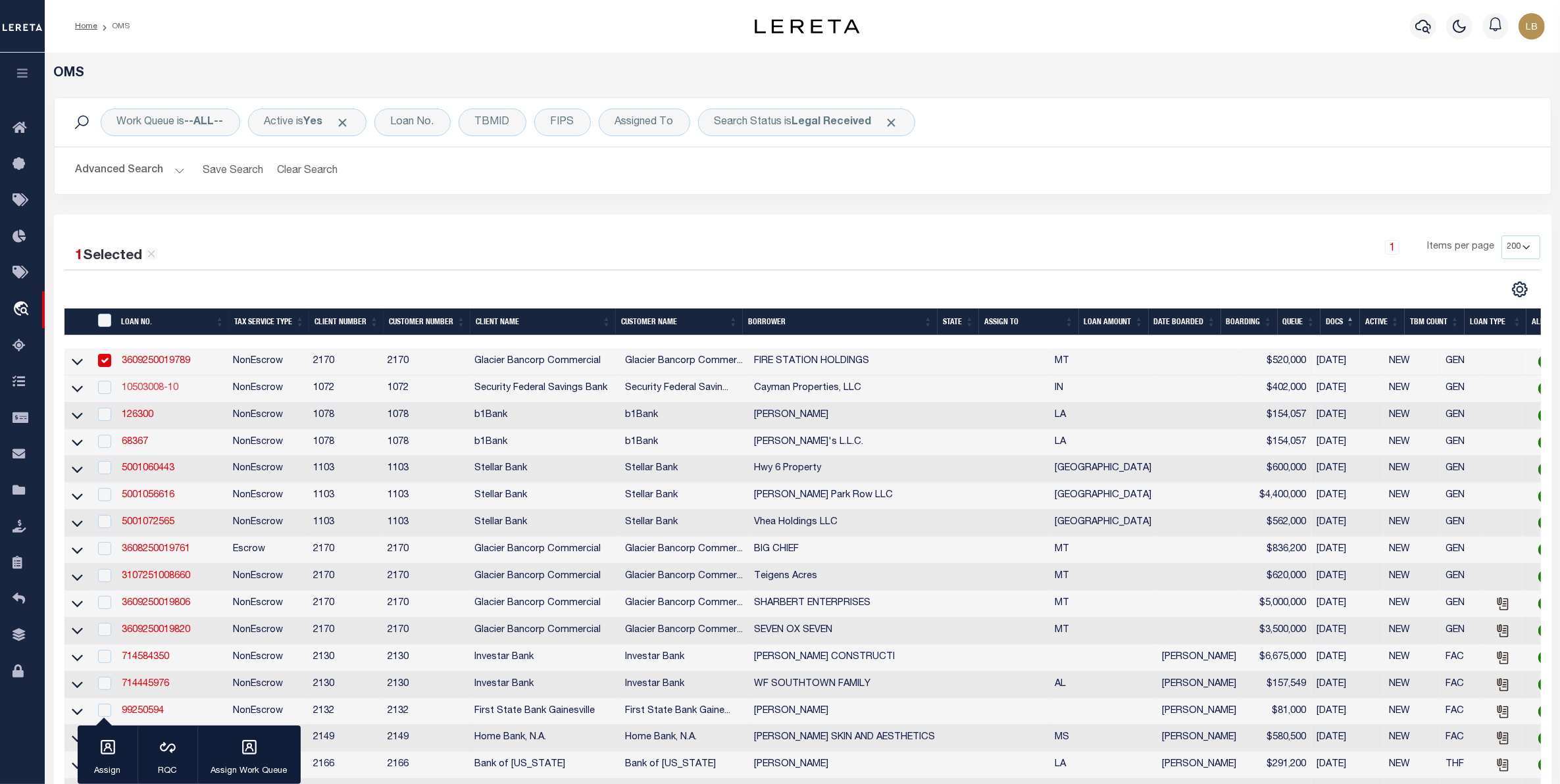
click at [140, 391] on link "10503008-10" at bounding box center [150, 388] width 56 height 9
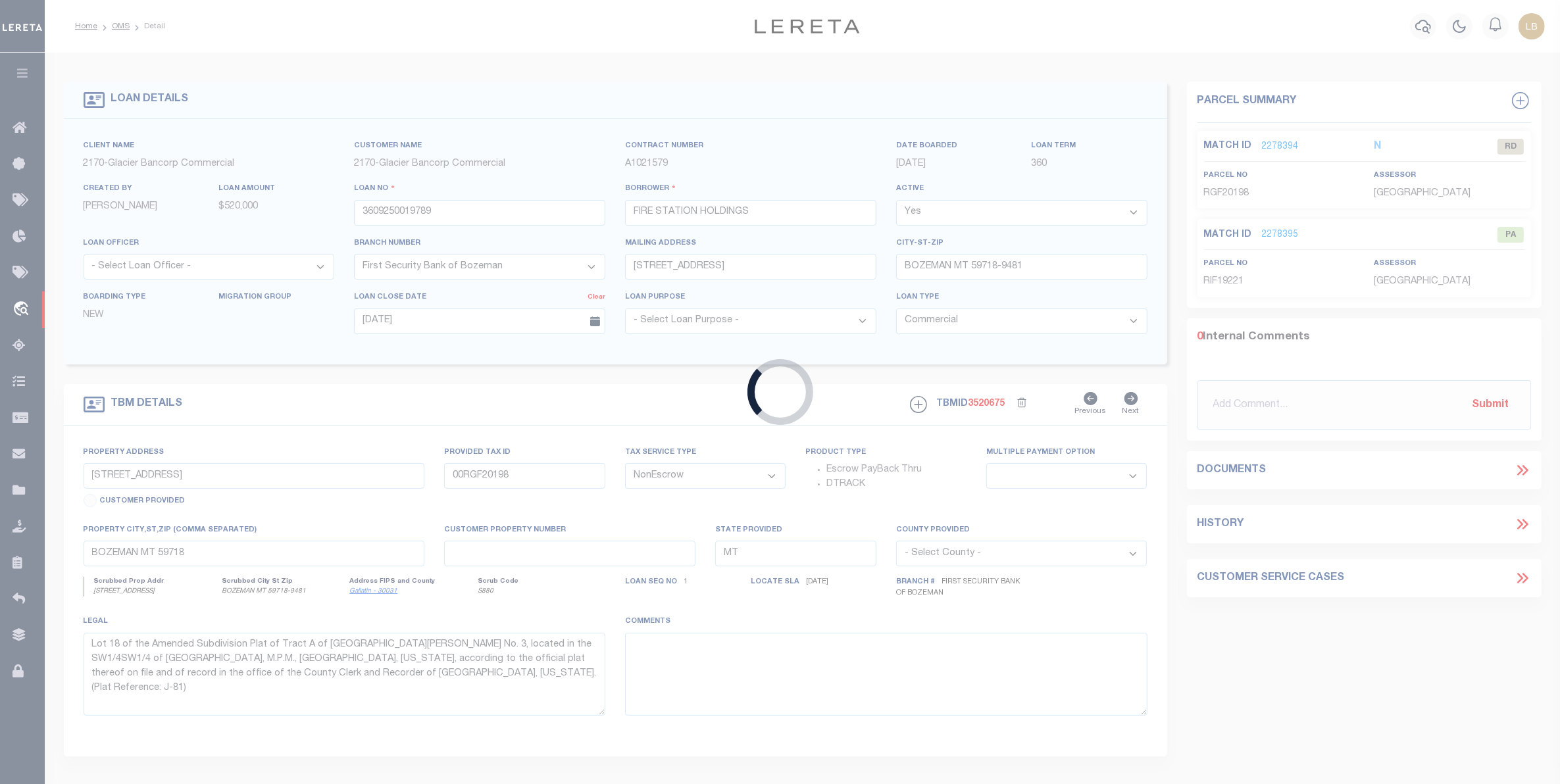
type input "10503008-10"
type input "Cayman Properties, LLC"
select select
type input "[DATE]"
select select "10"
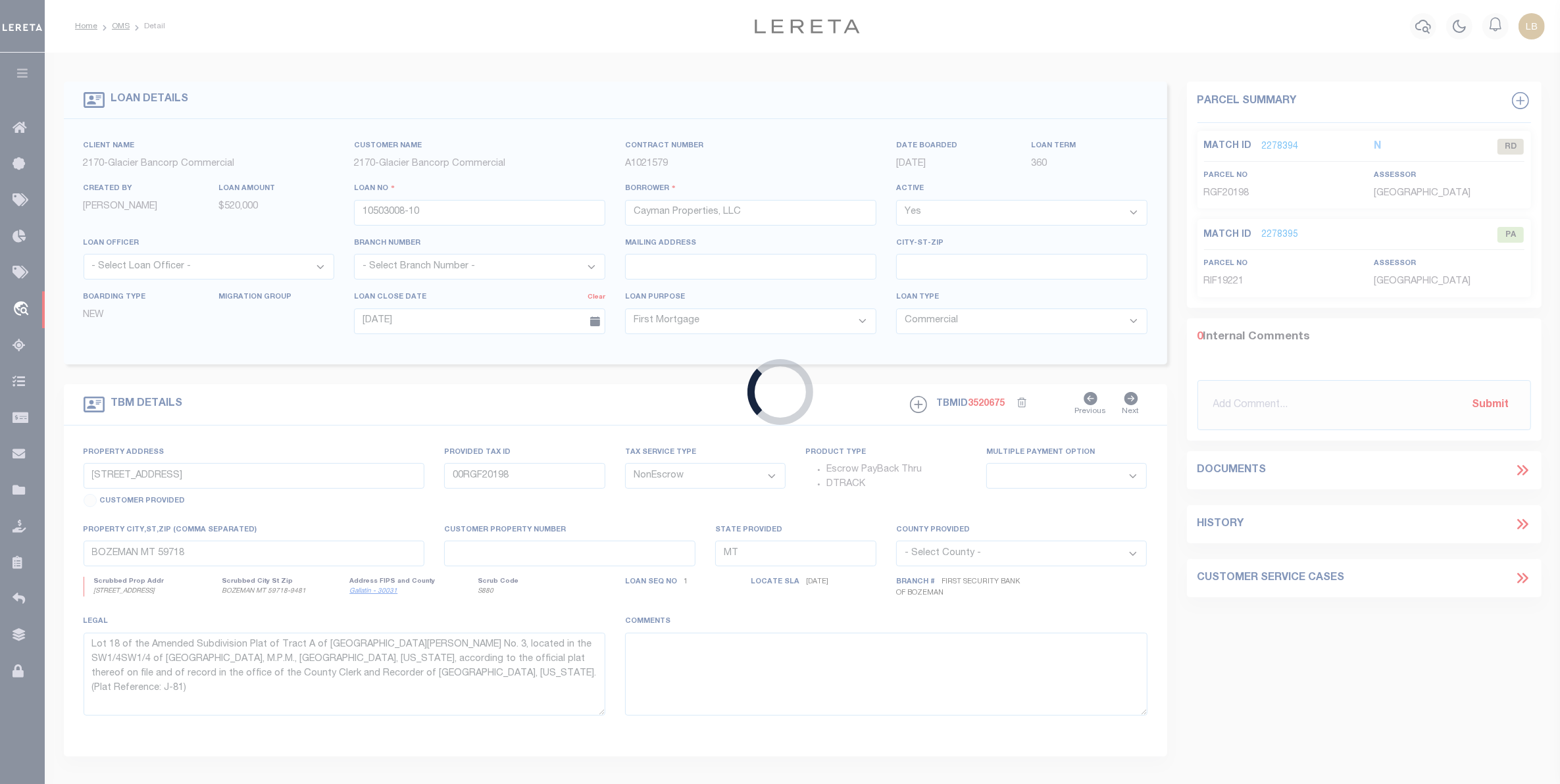
select select "382"
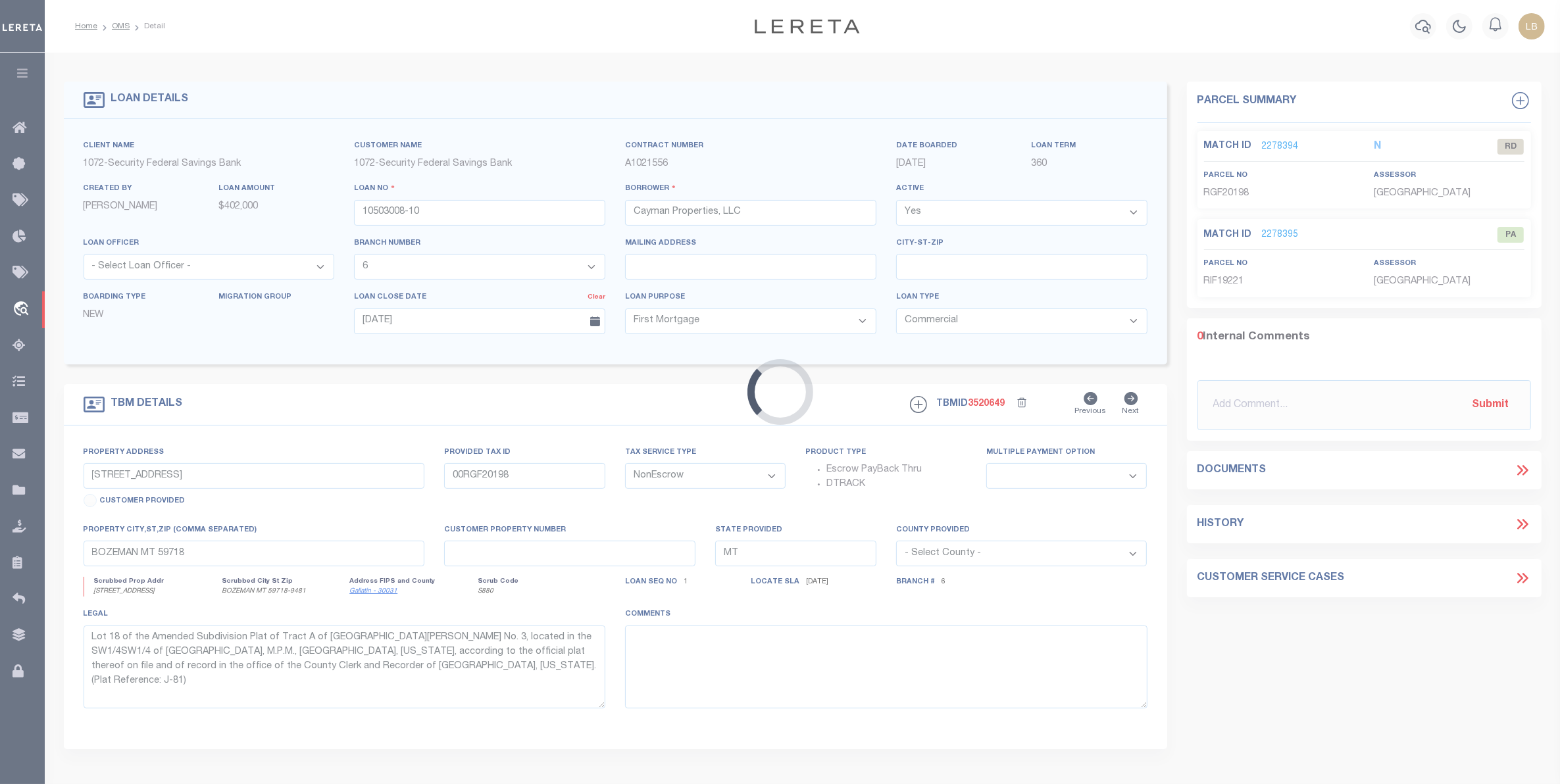
type input "[STREET_ADDRESS]"
select select
type input "[GEOGRAPHIC_DATA] IN 47909-5112"
type input "IN"
select select
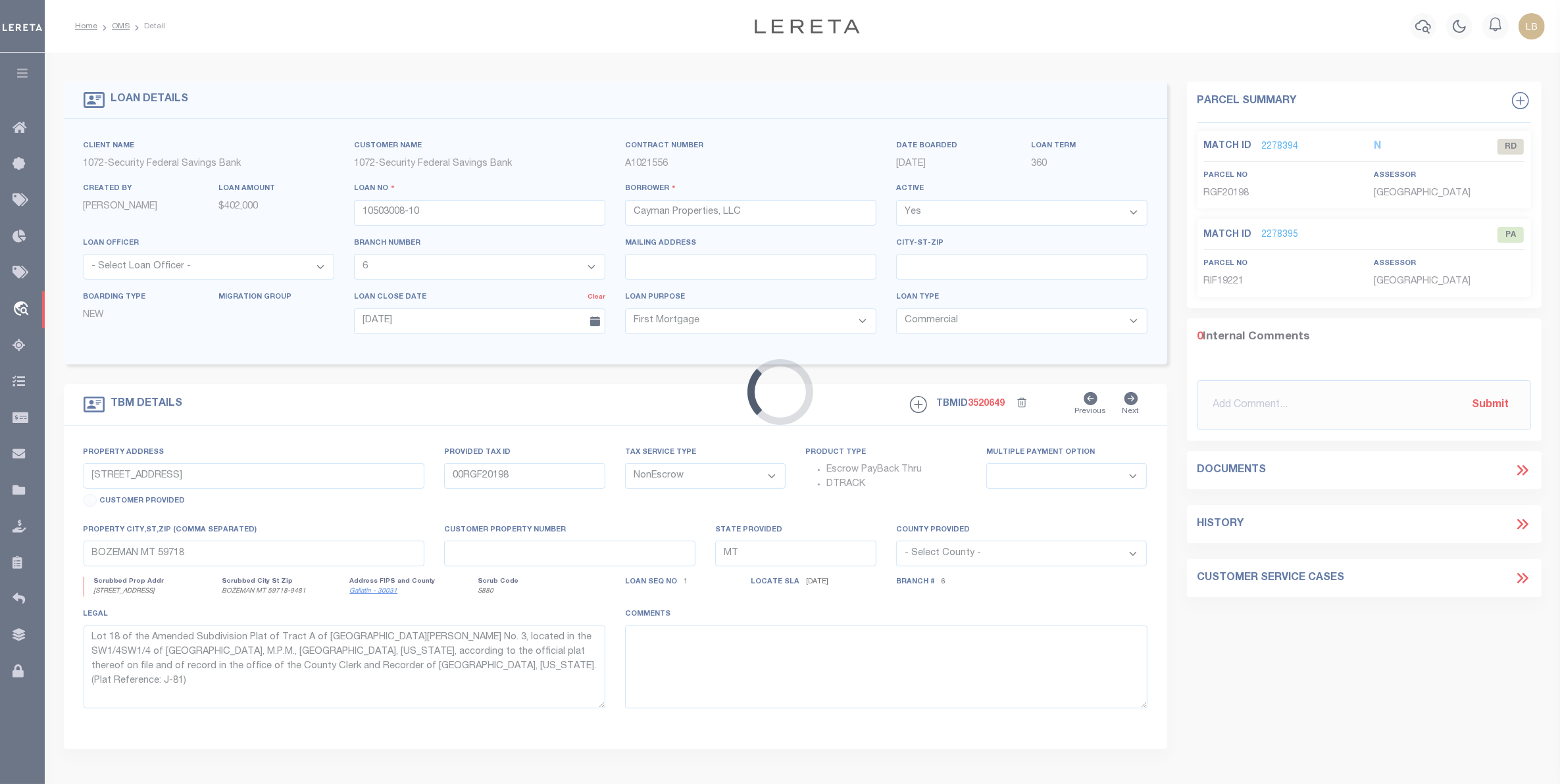
type textarea "Lot Numbered Twenty-one (21) in [GEOGRAPHIC_DATA], as platted upon a part of th…"
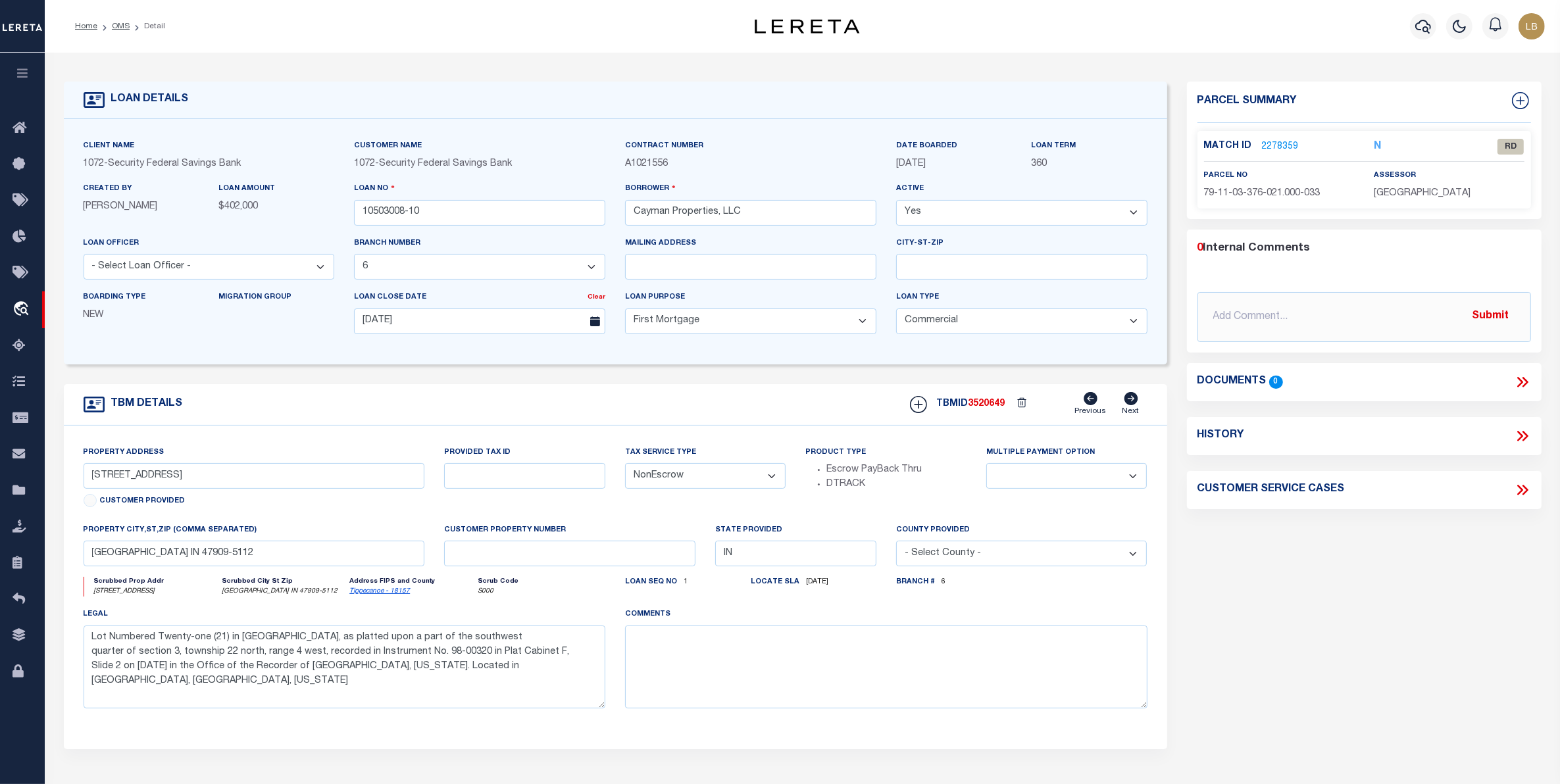
click at [1281, 146] on link "2278359" at bounding box center [1281, 146] width 37 height 14
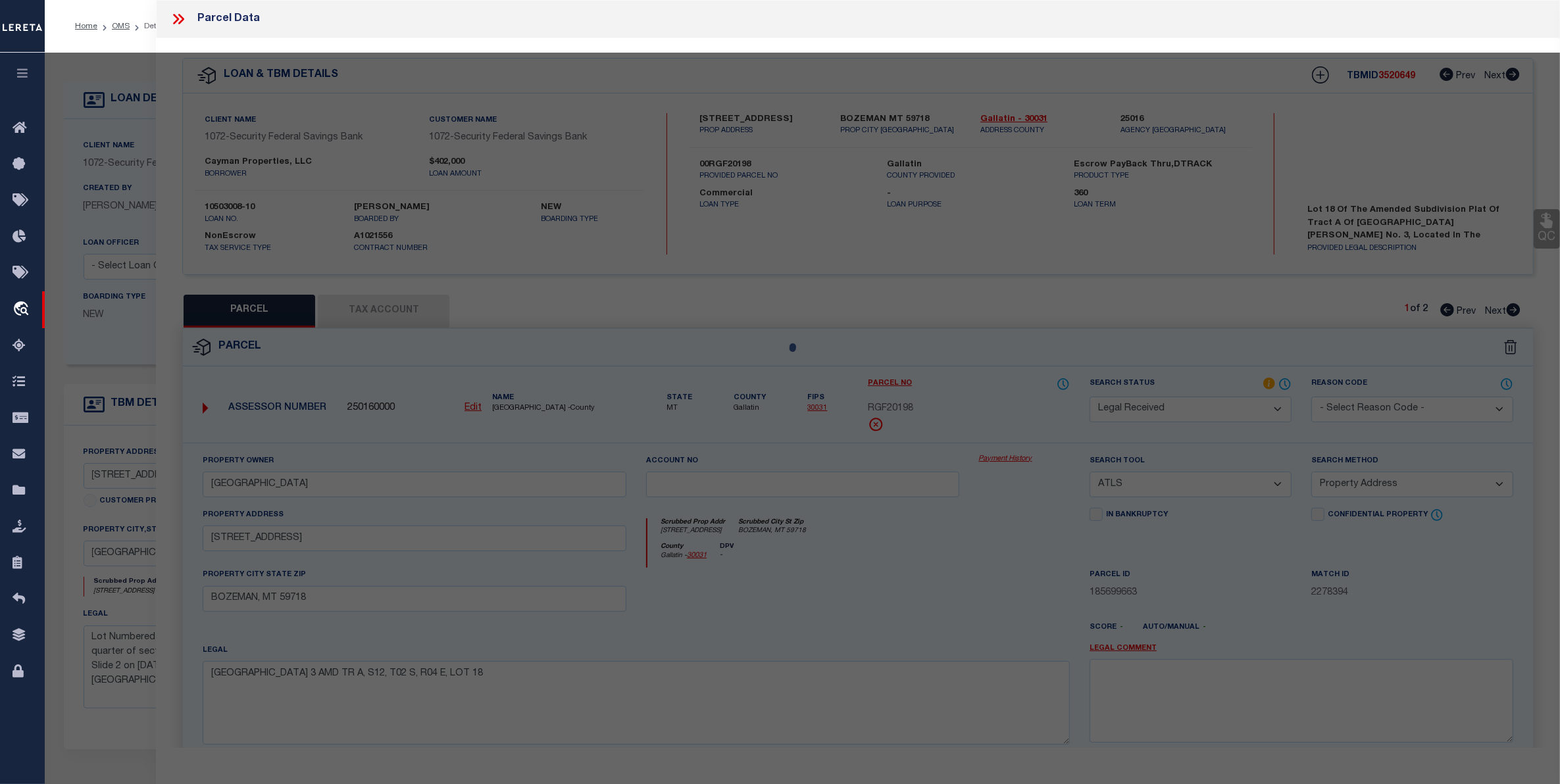
select select "AS"
select select
checkbox input "false"
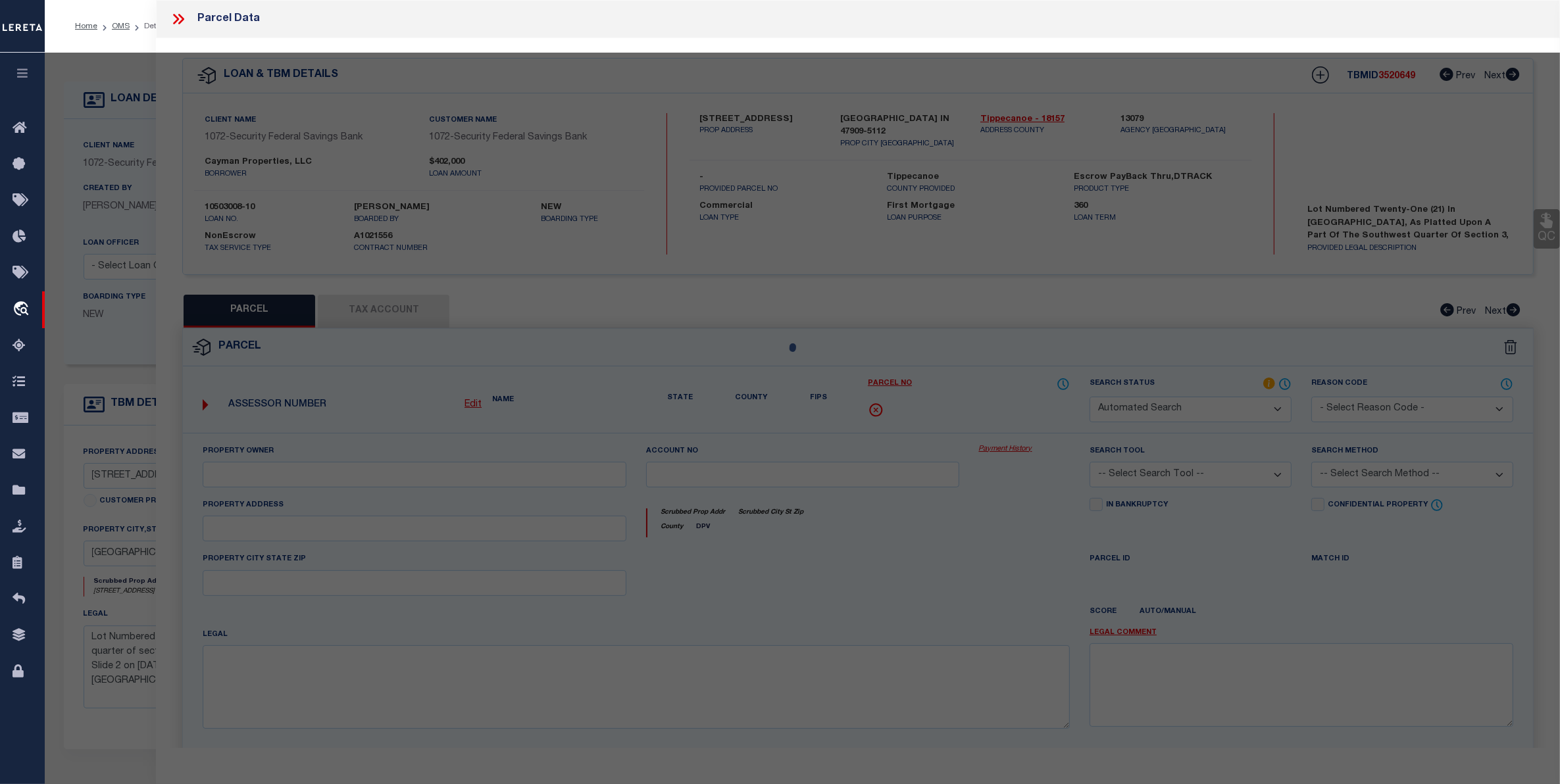
select select "RD"
type input "CAYMAN PROPERTIES LLC"
select select "ATL"
select select "ADD"
type input "[STREET_ADDRESS]"
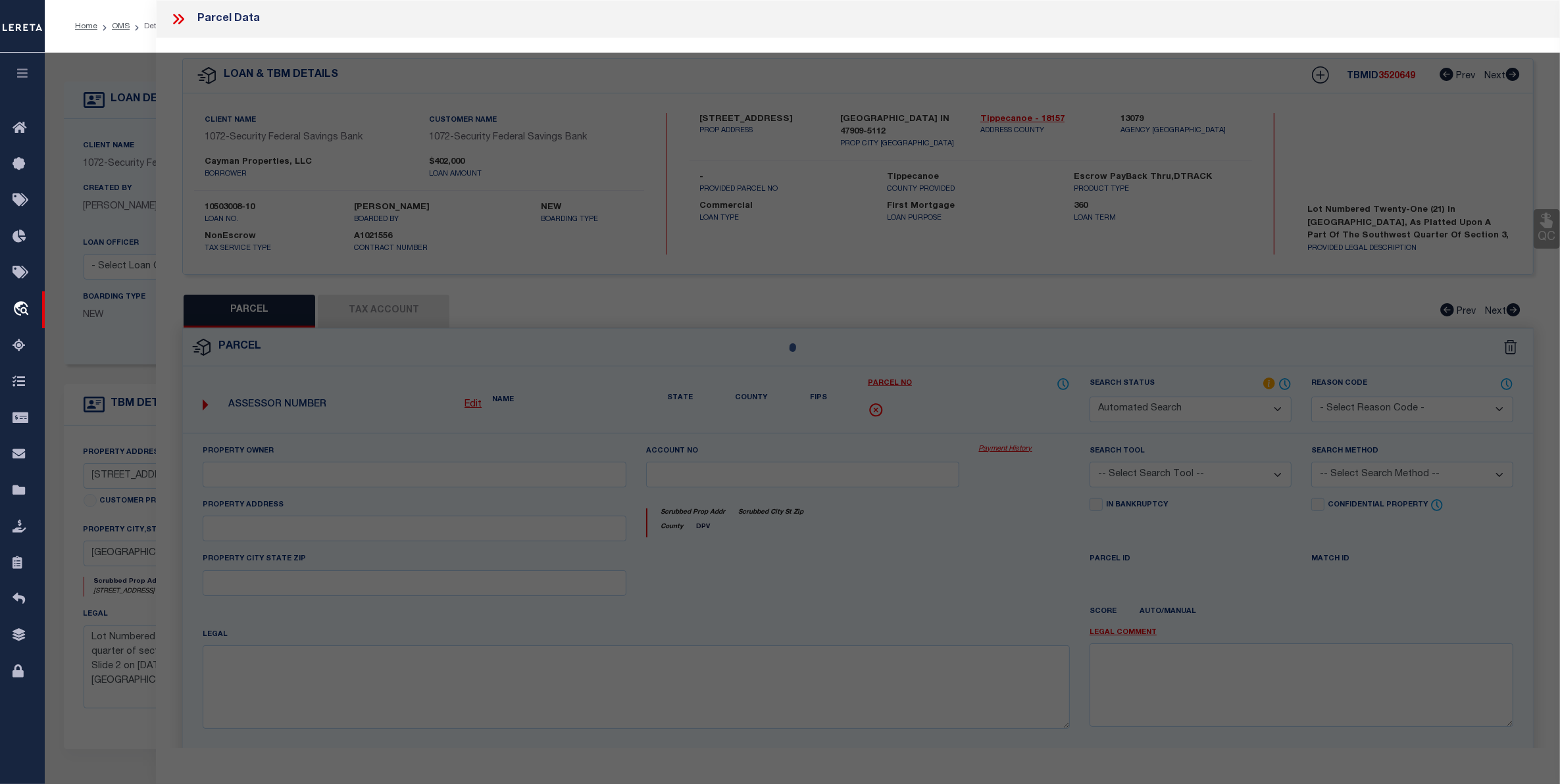
checkbox input "false"
type input "[GEOGRAPHIC_DATA], IN 47909"
type textarea "[GEOGRAPHIC_DATA] SD LOT 21"
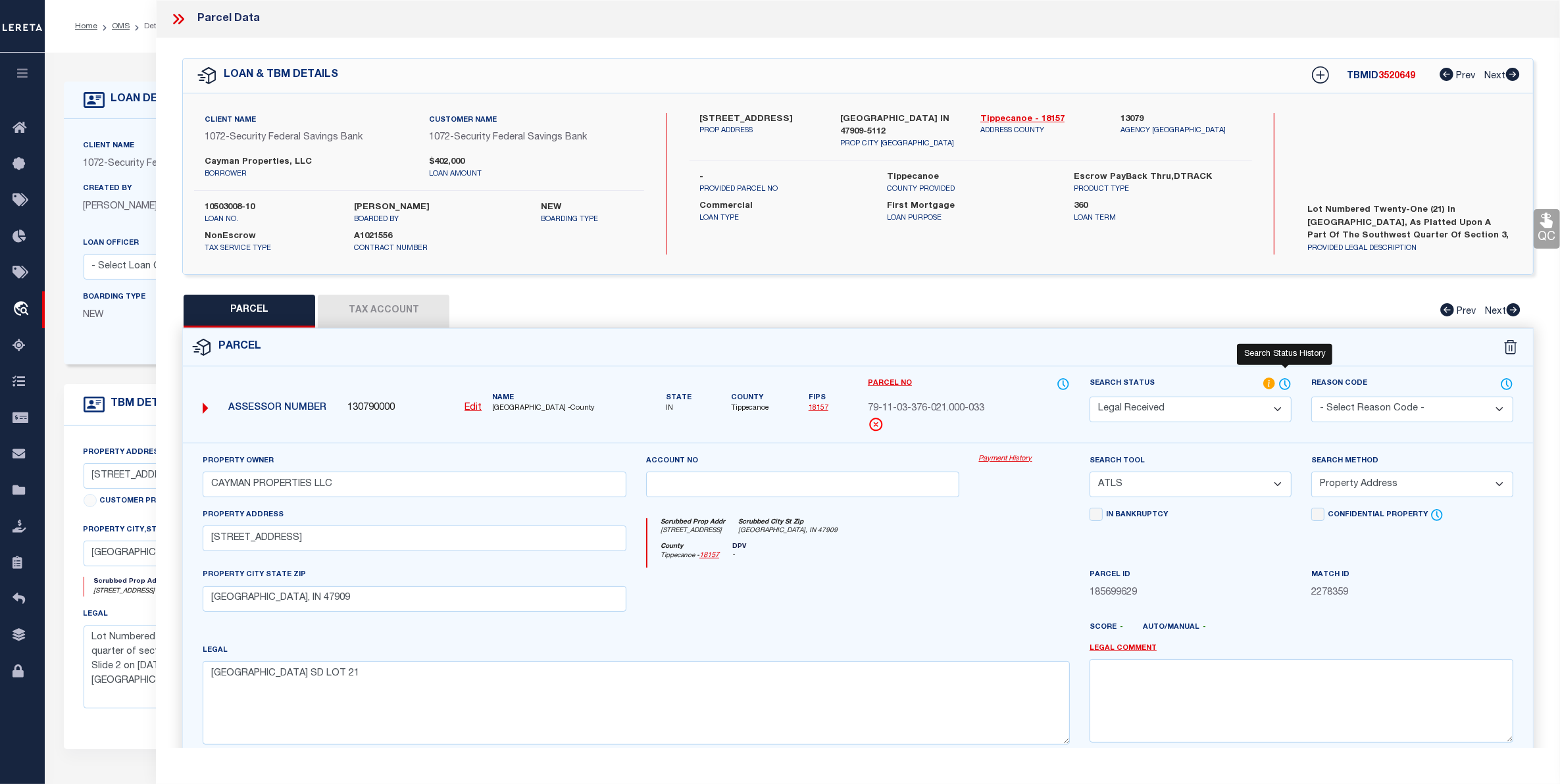
click at [1284, 382] on icon at bounding box center [1285, 384] width 13 height 14
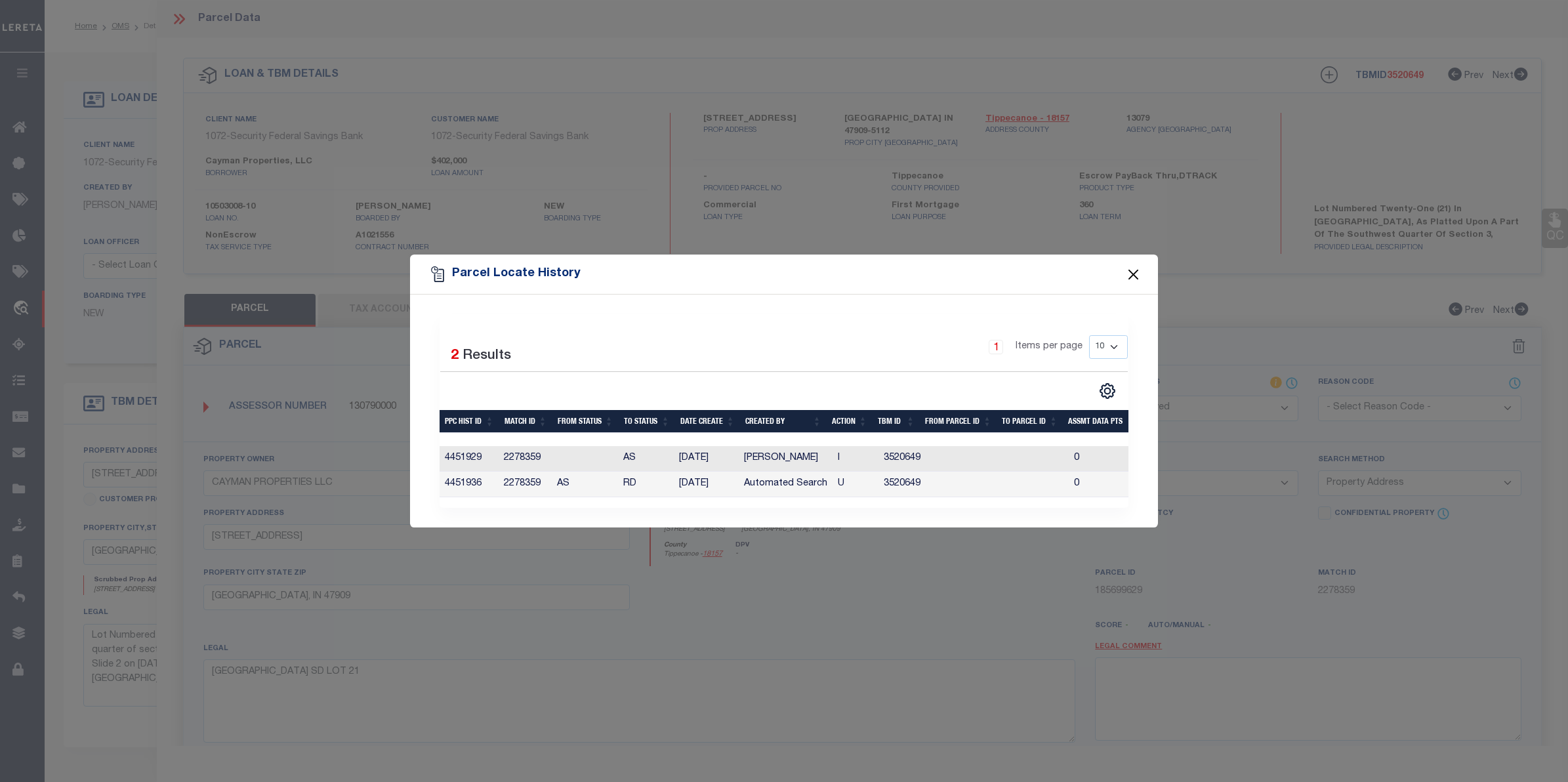
click at [1137, 266] on button "Close" at bounding box center [1134, 274] width 17 height 17
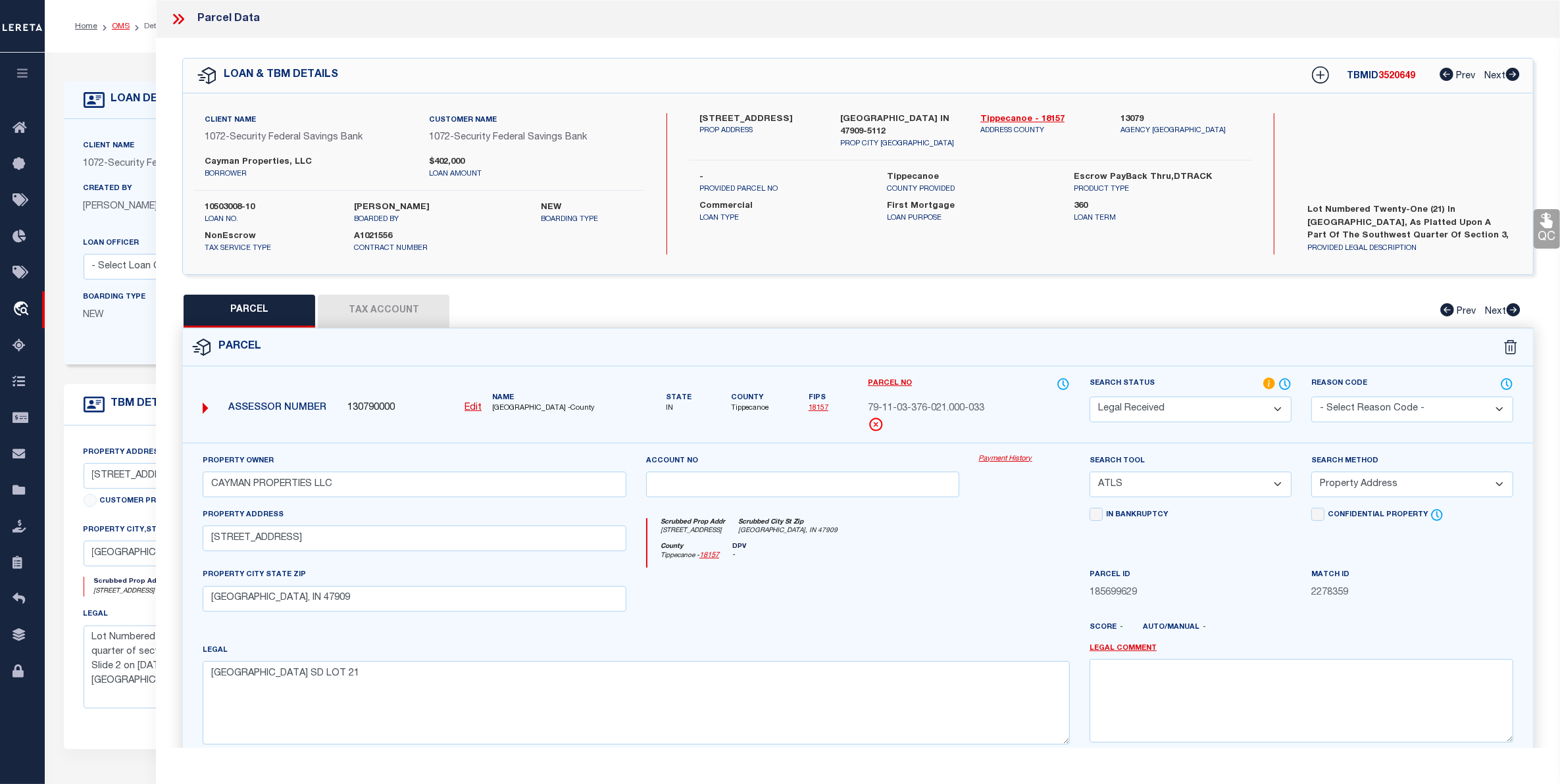
click at [117, 27] on link "OMS" at bounding box center [121, 27] width 18 height 8
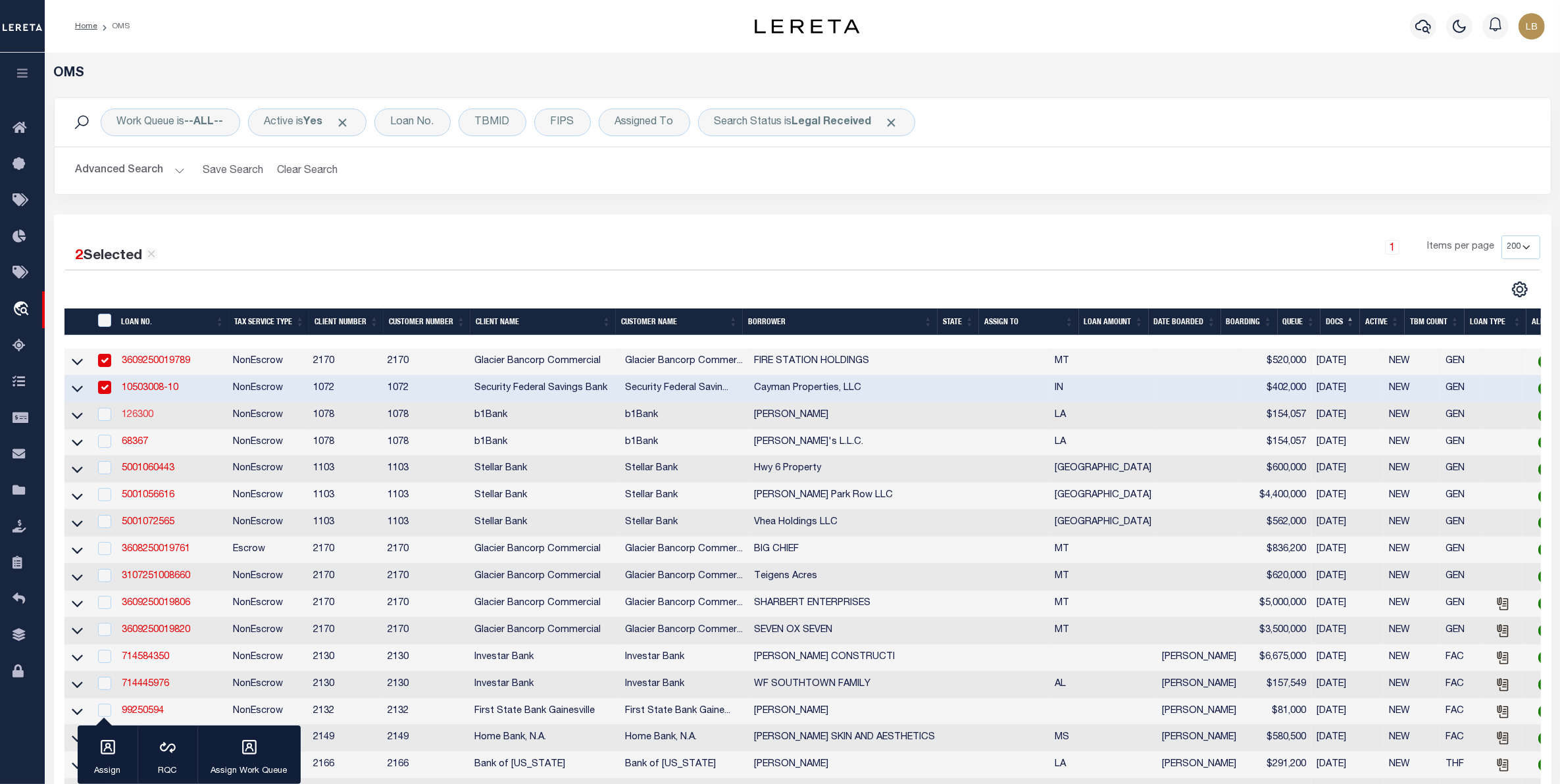
click at [136, 419] on link "126300" at bounding box center [137, 415] width 31 height 9
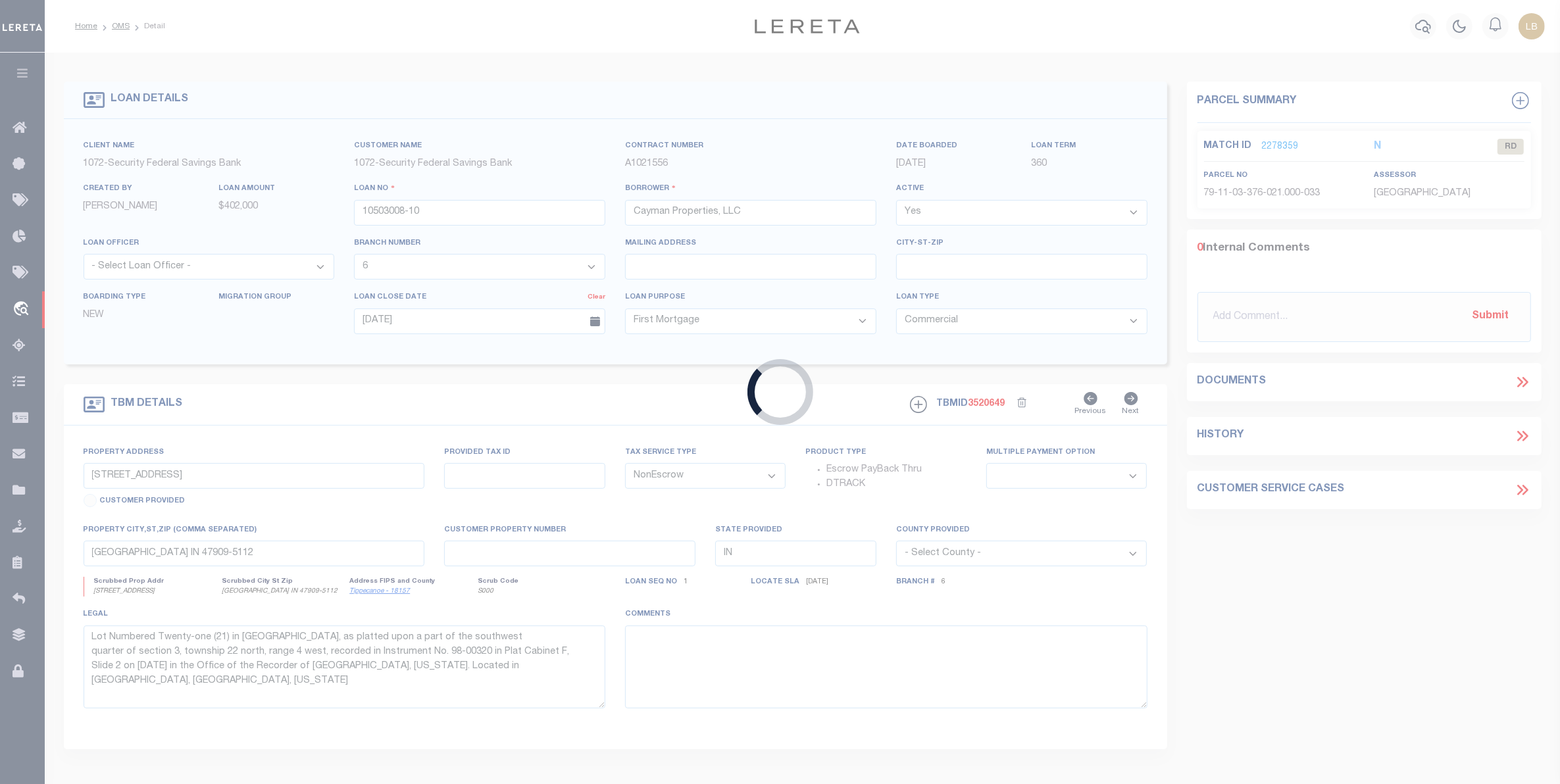
type input "126300"
type input "[PERSON_NAME]"
select select
type input "[DATE]"
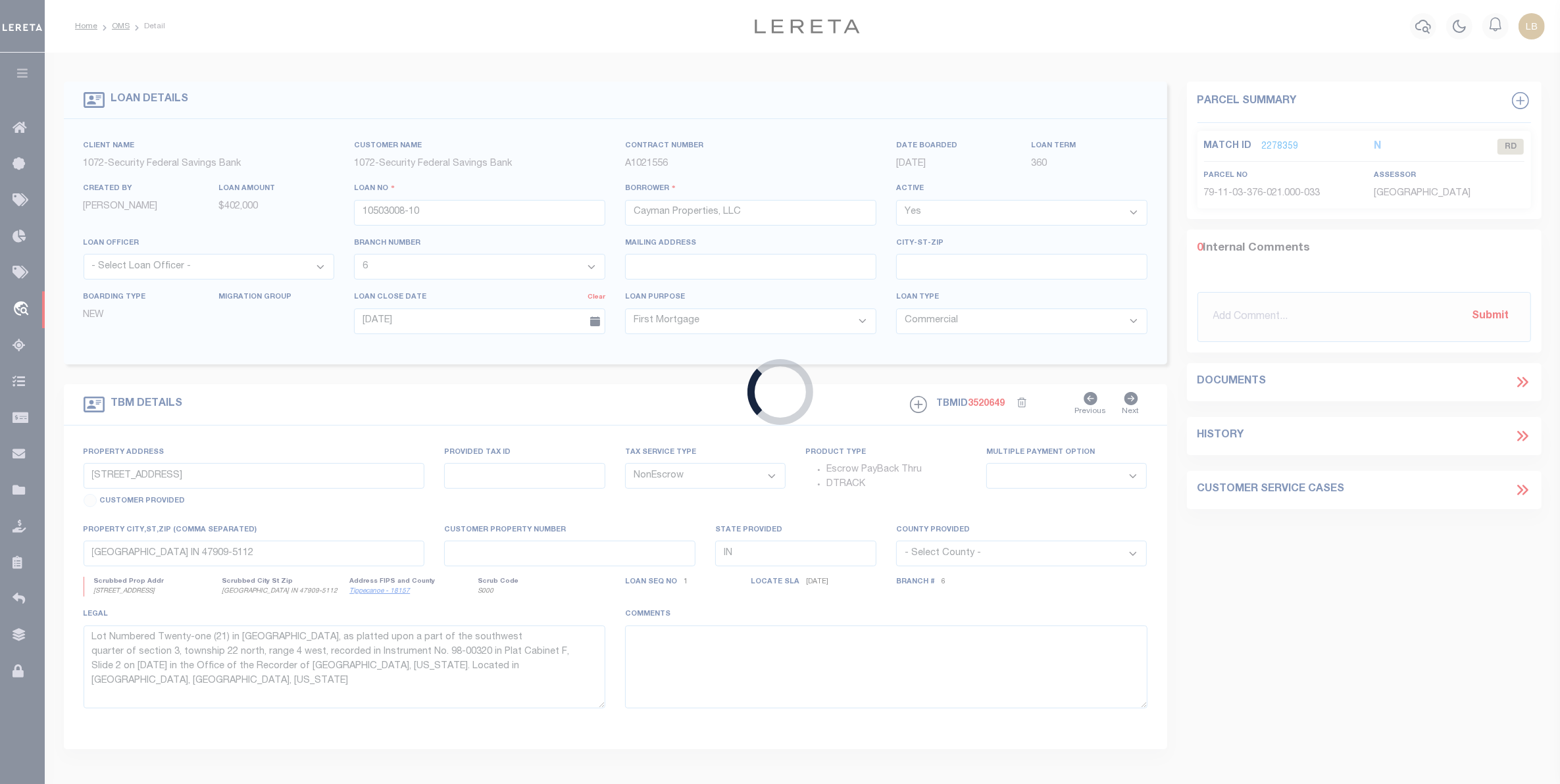
select select
type input "[STREET_ADDRESS]"
select select
type input "Mamou, LA 70554"
type input "8330000800"
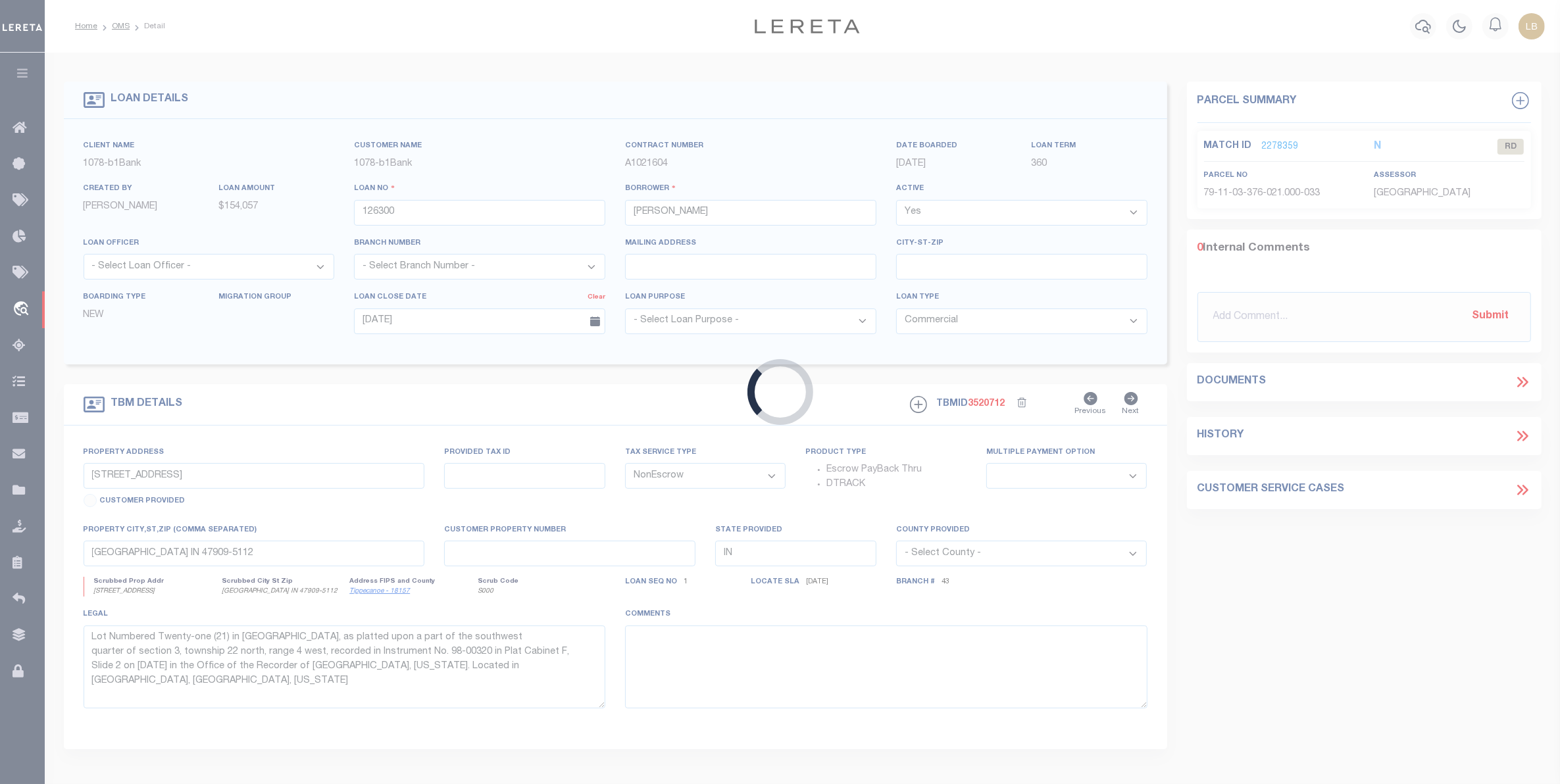
type input "LA"
select select
type textarea "1 Tract--Being 2 Acres Located in Sec. 13 T5-1W Hwy 13"
select select "9792"
select select "3738"
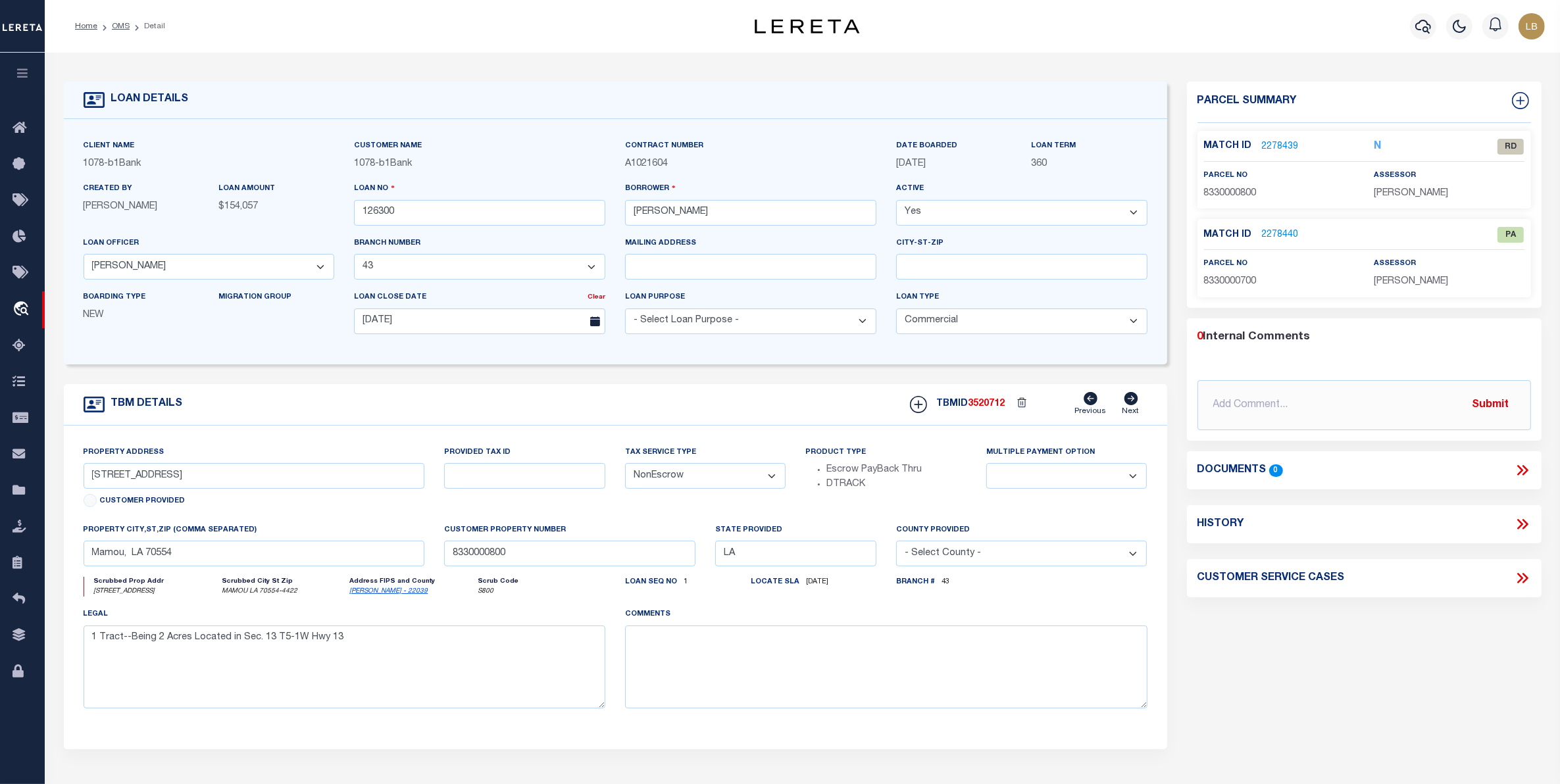
click at [1281, 145] on link "2278439" at bounding box center [1281, 146] width 37 height 14
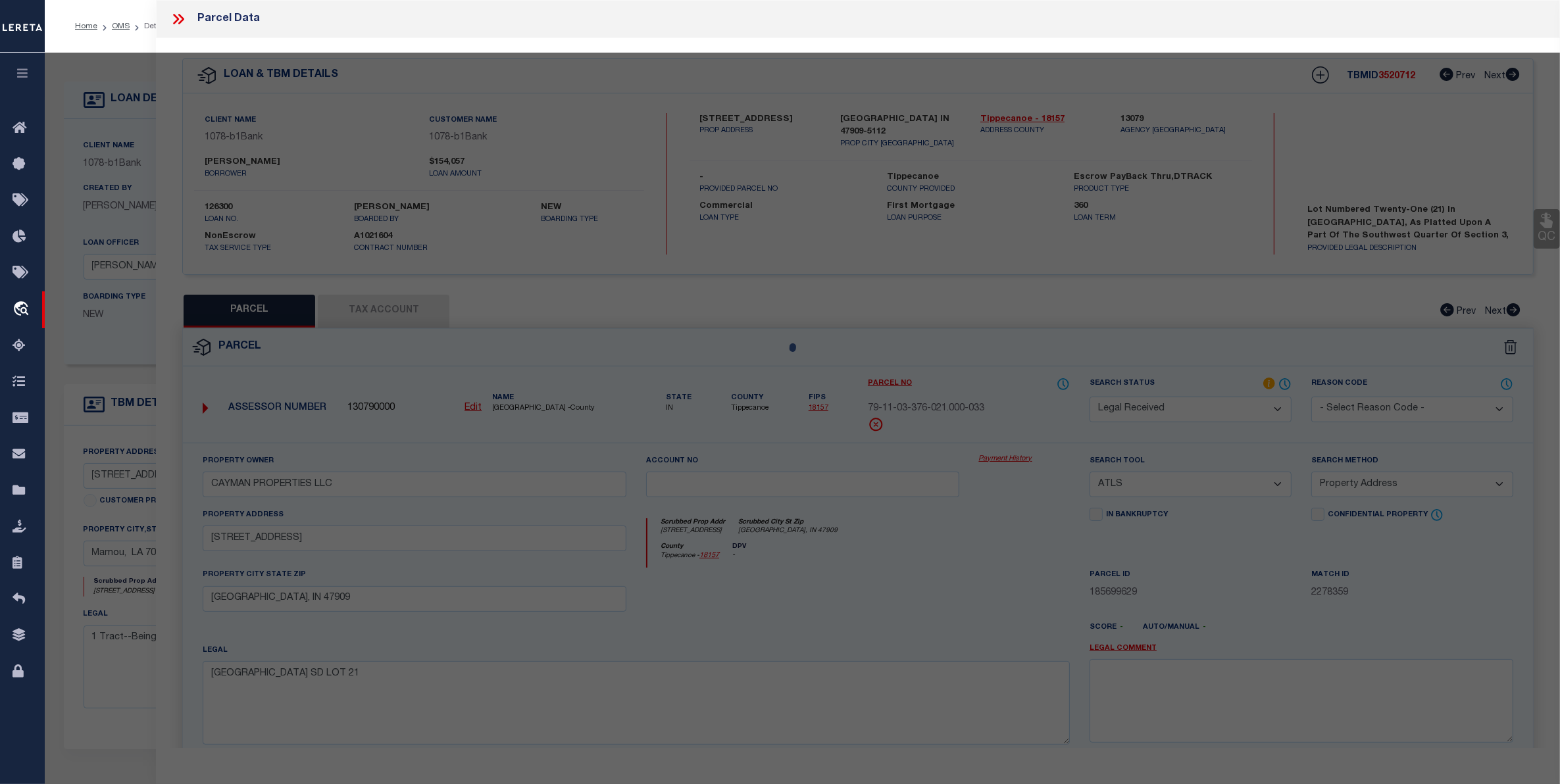
select select "AS"
select select
checkbox input "false"
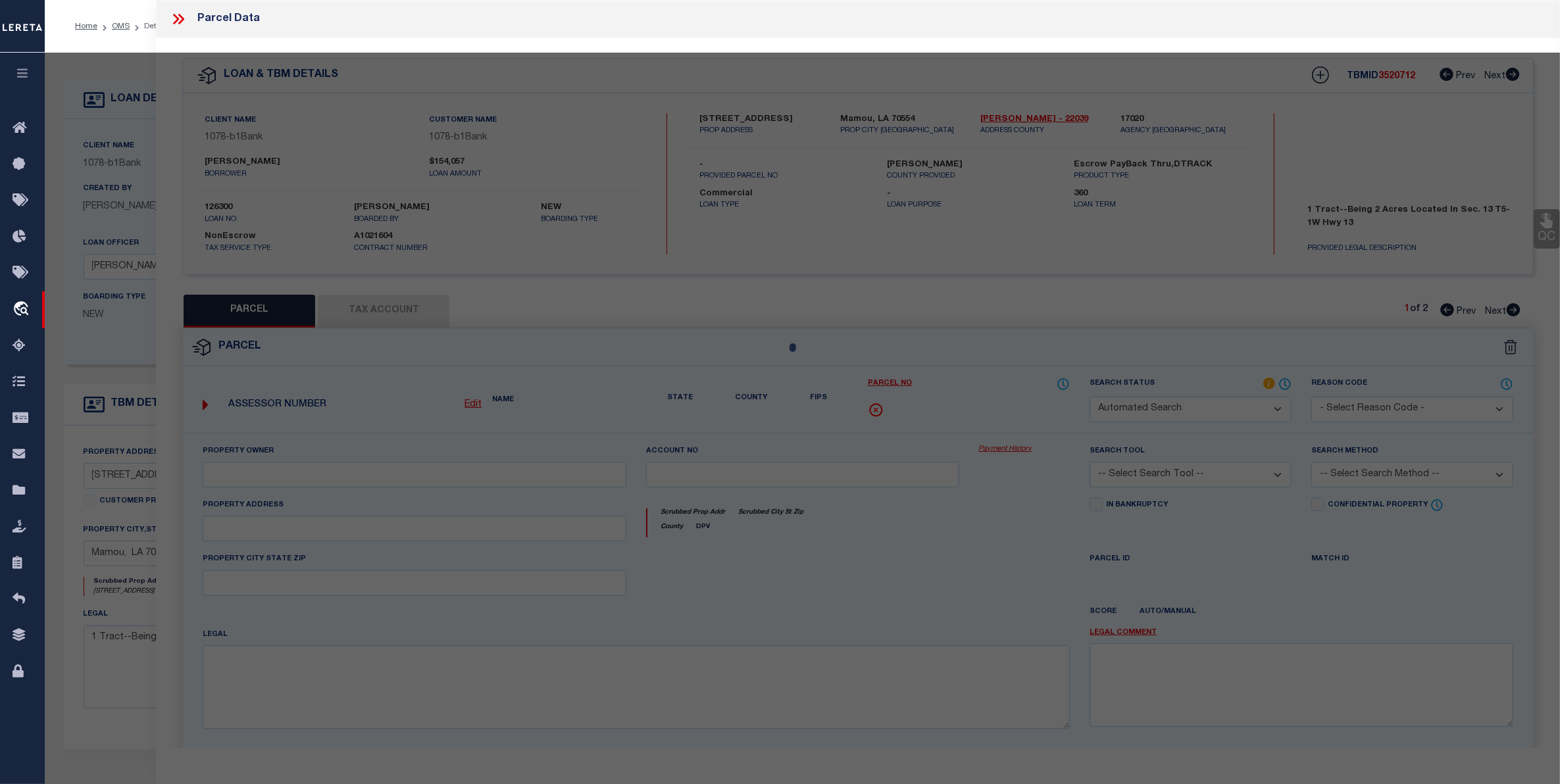
select select "RD"
type input "SOUTHERN LA COMMUNITY HEALTH CARE CORP"
select select "ATL"
select select "ADD"
type input "[STREET_ADDRESS]"
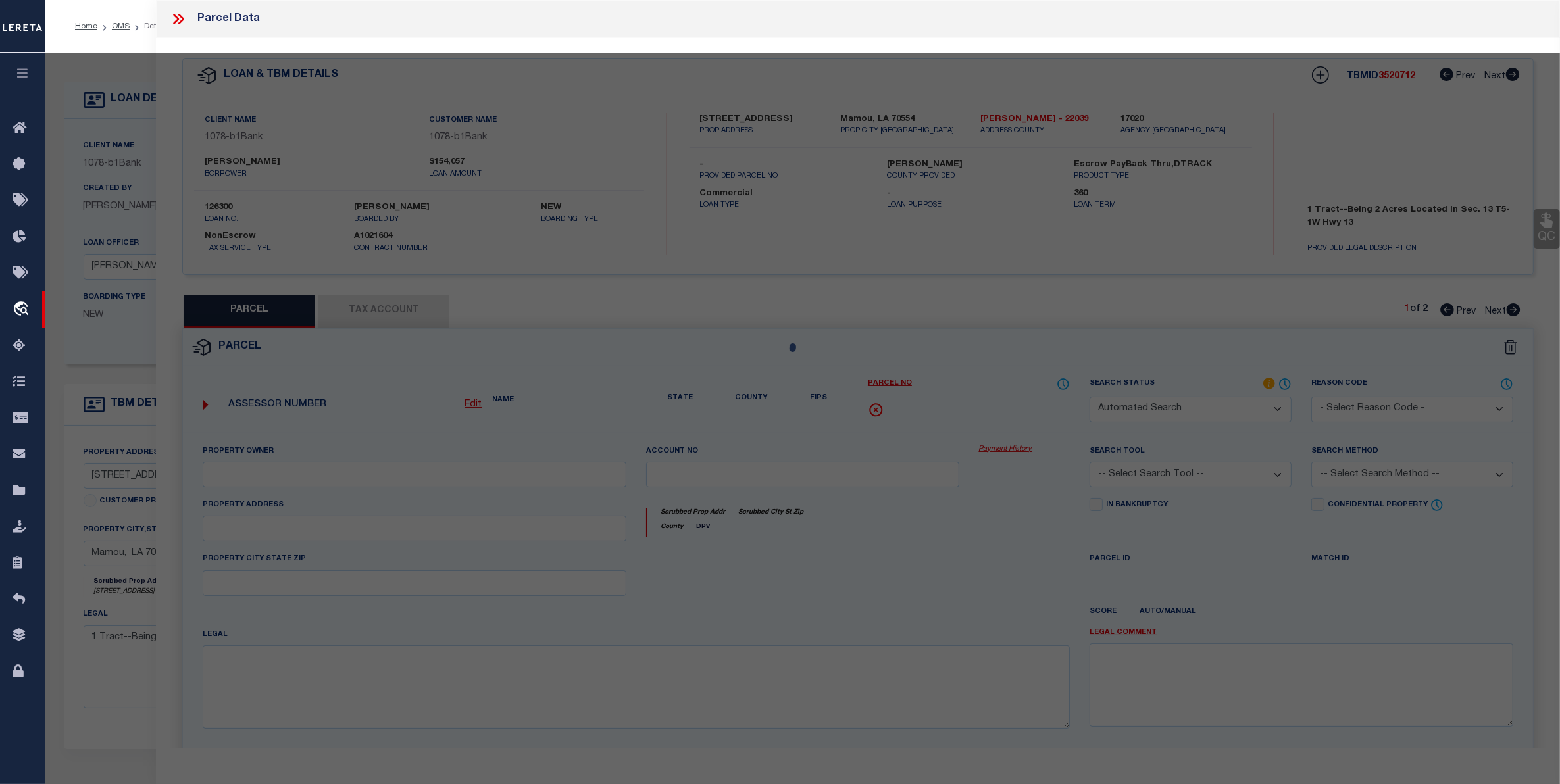
checkbox input "false"
type input "MAMOU, LA 70554"
type textarea "1 TRACT--BEING 2 ACRES LOCATED IN SEC. 13 T5-1W HWY 13:[PERSON_NAME]:[PERSON_NA…"
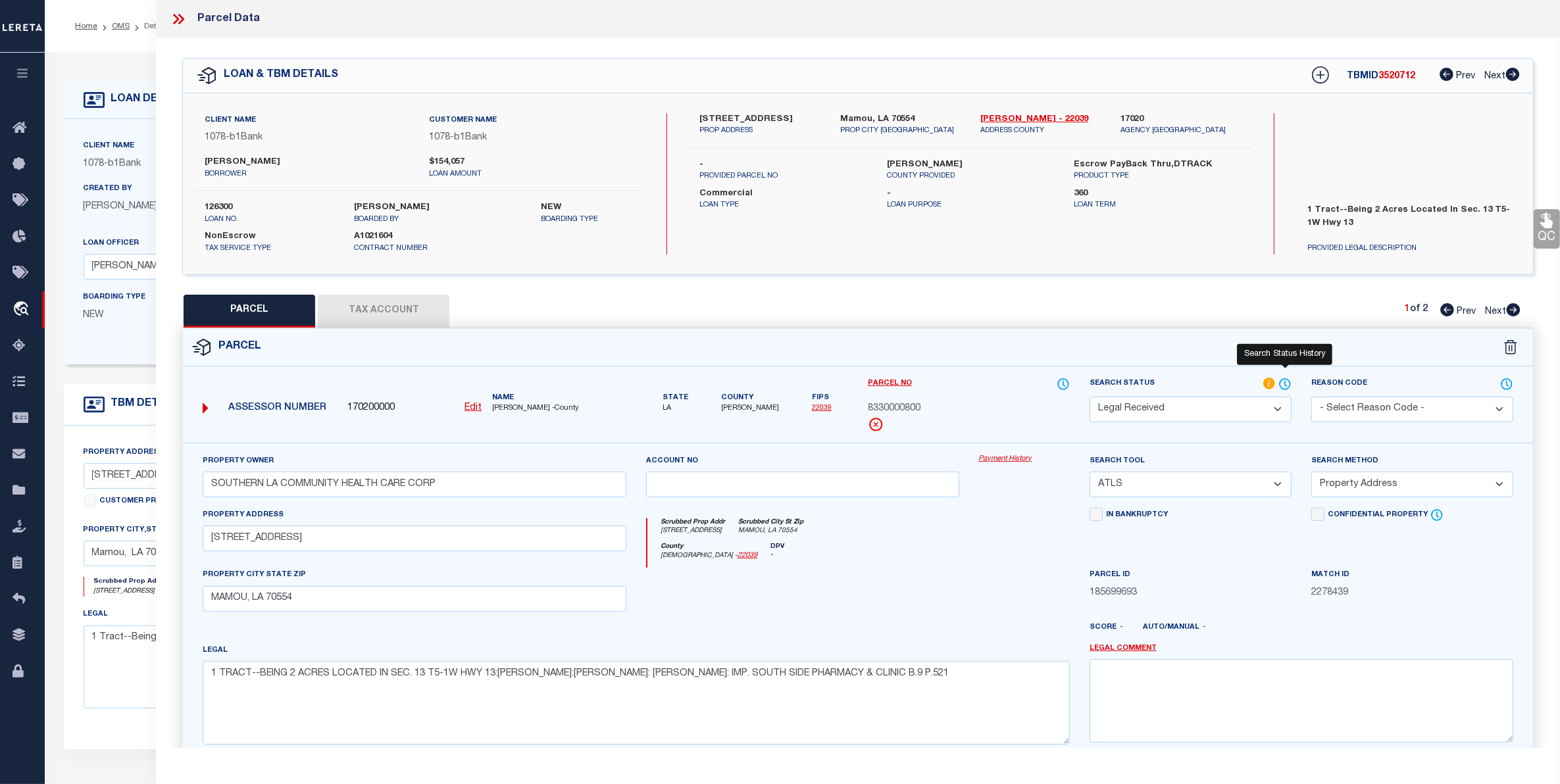
click at [1286, 380] on icon at bounding box center [1285, 384] width 13 height 14
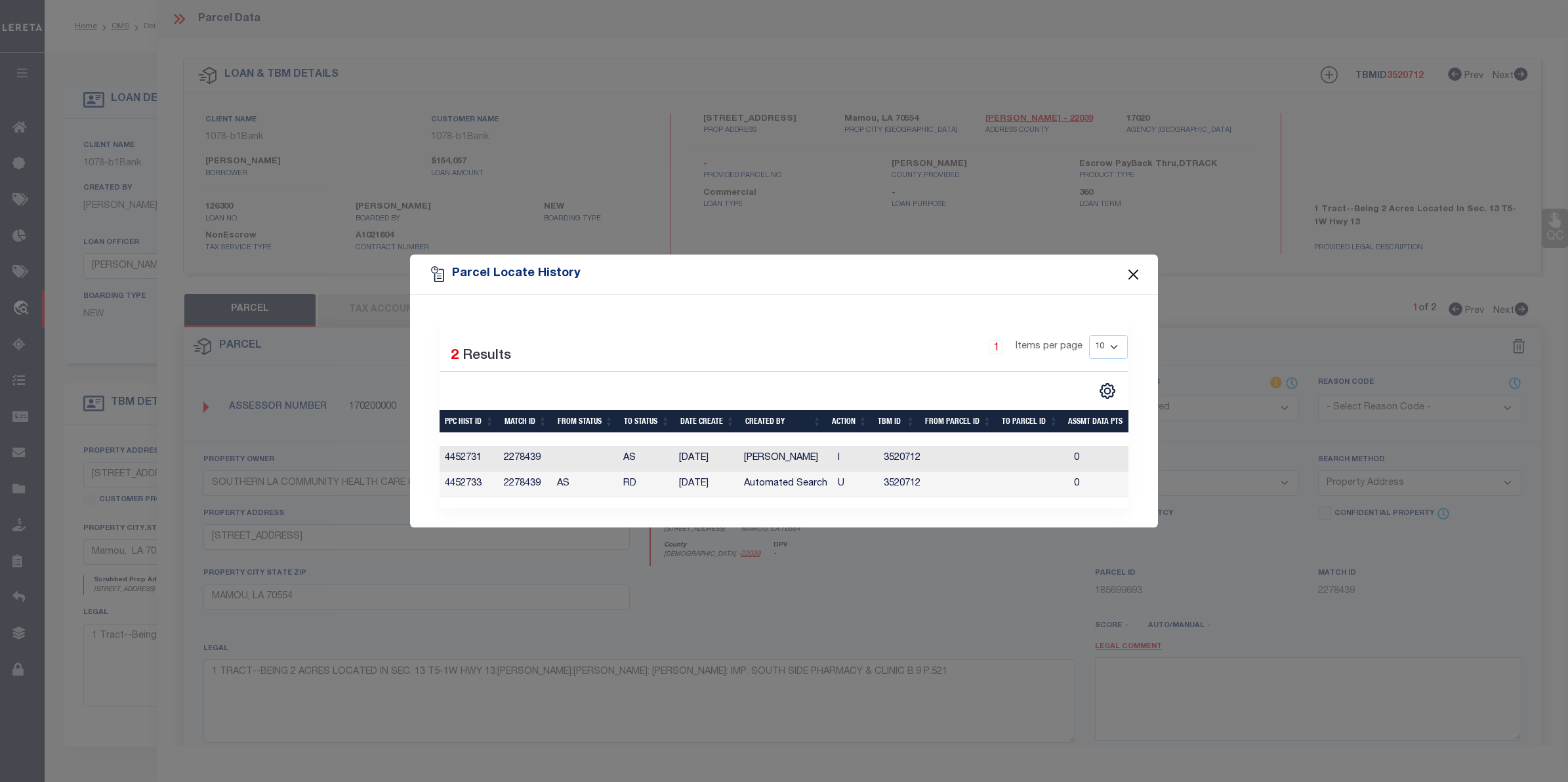
click at [1137, 272] on button "Close" at bounding box center [1134, 274] width 17 height 17
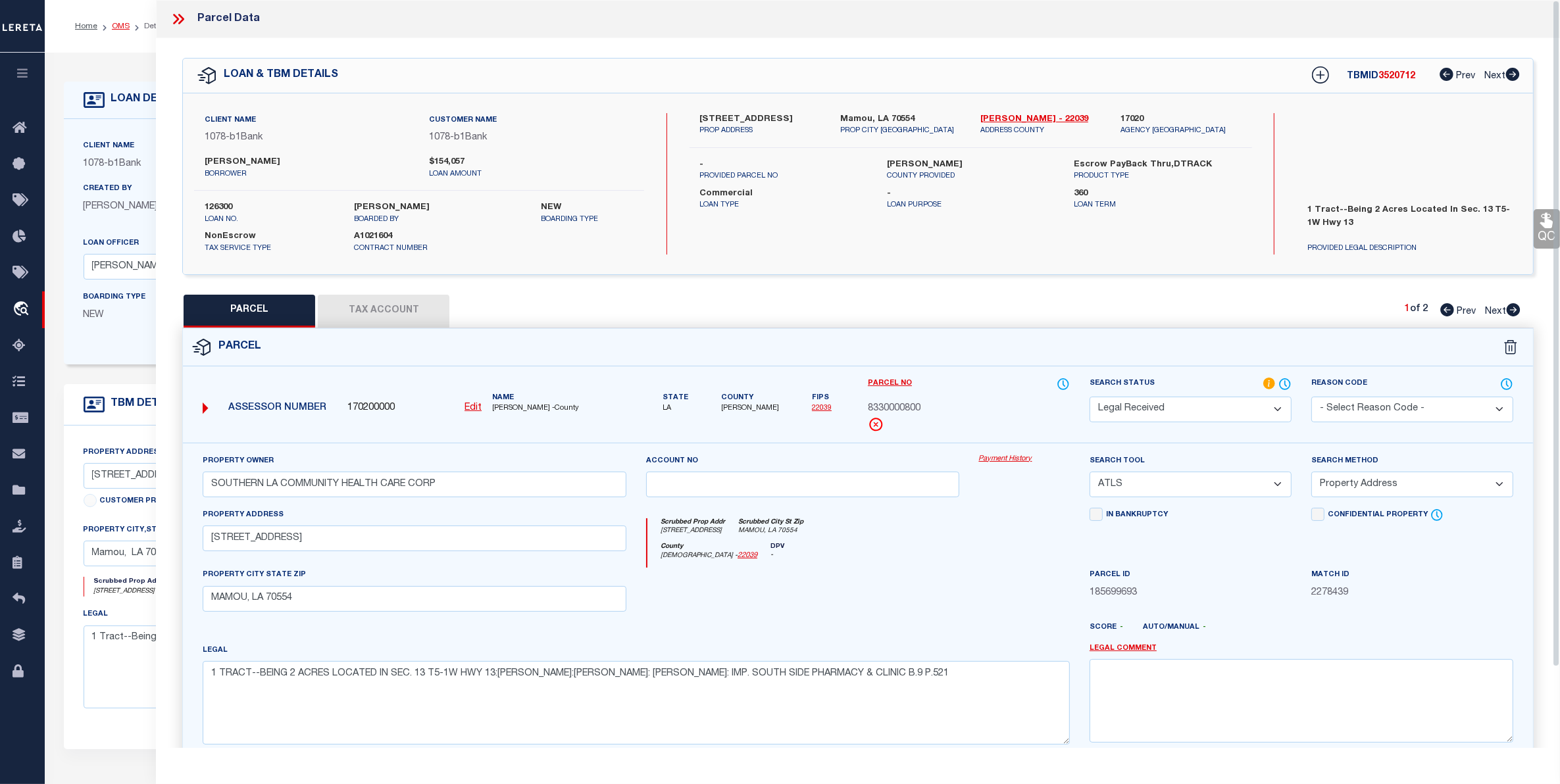
click at [113, 24] on link "OMS" at bounding box center [121, 27] width 18 height 8
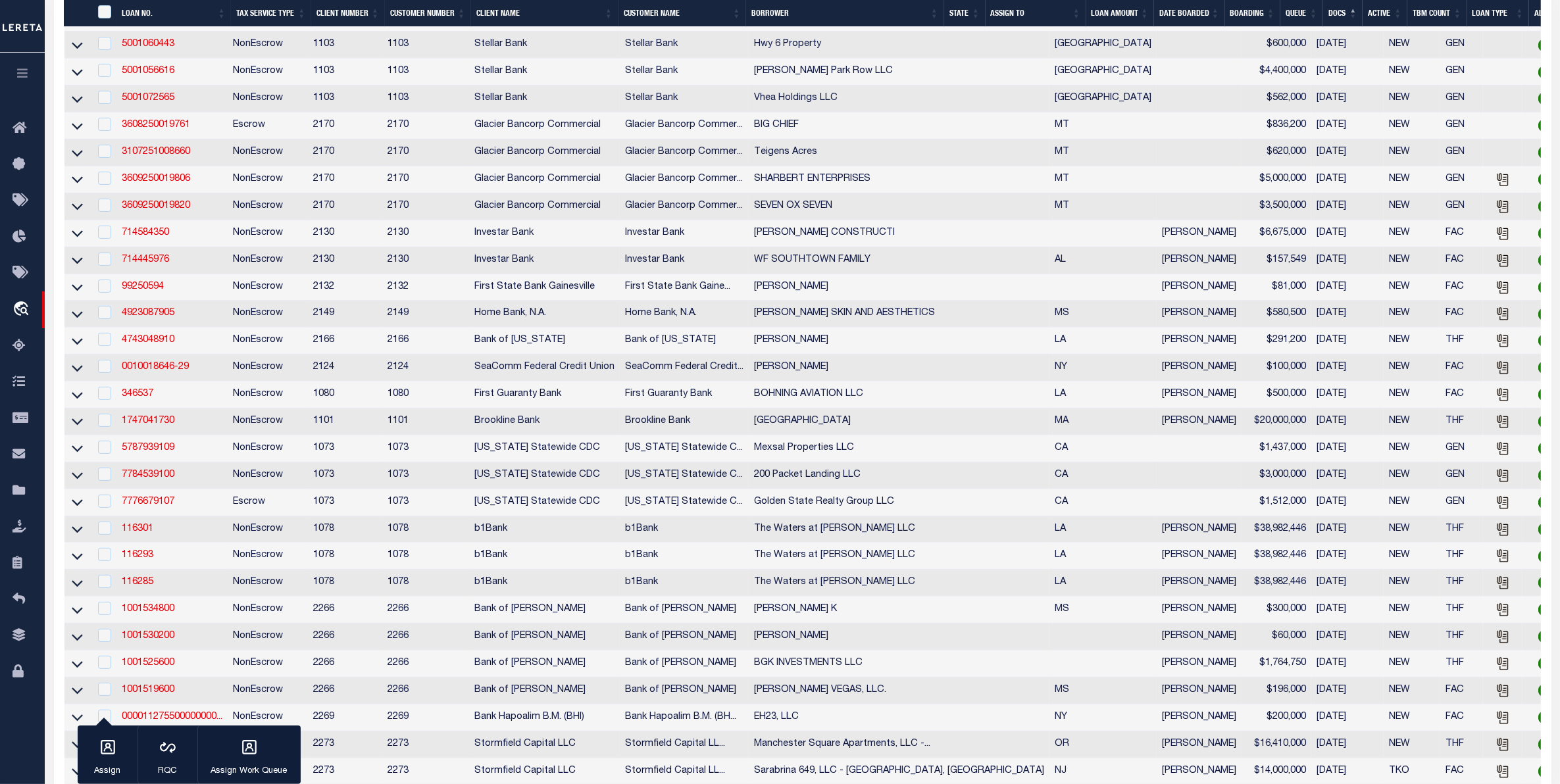
scroll to position [576, 0]
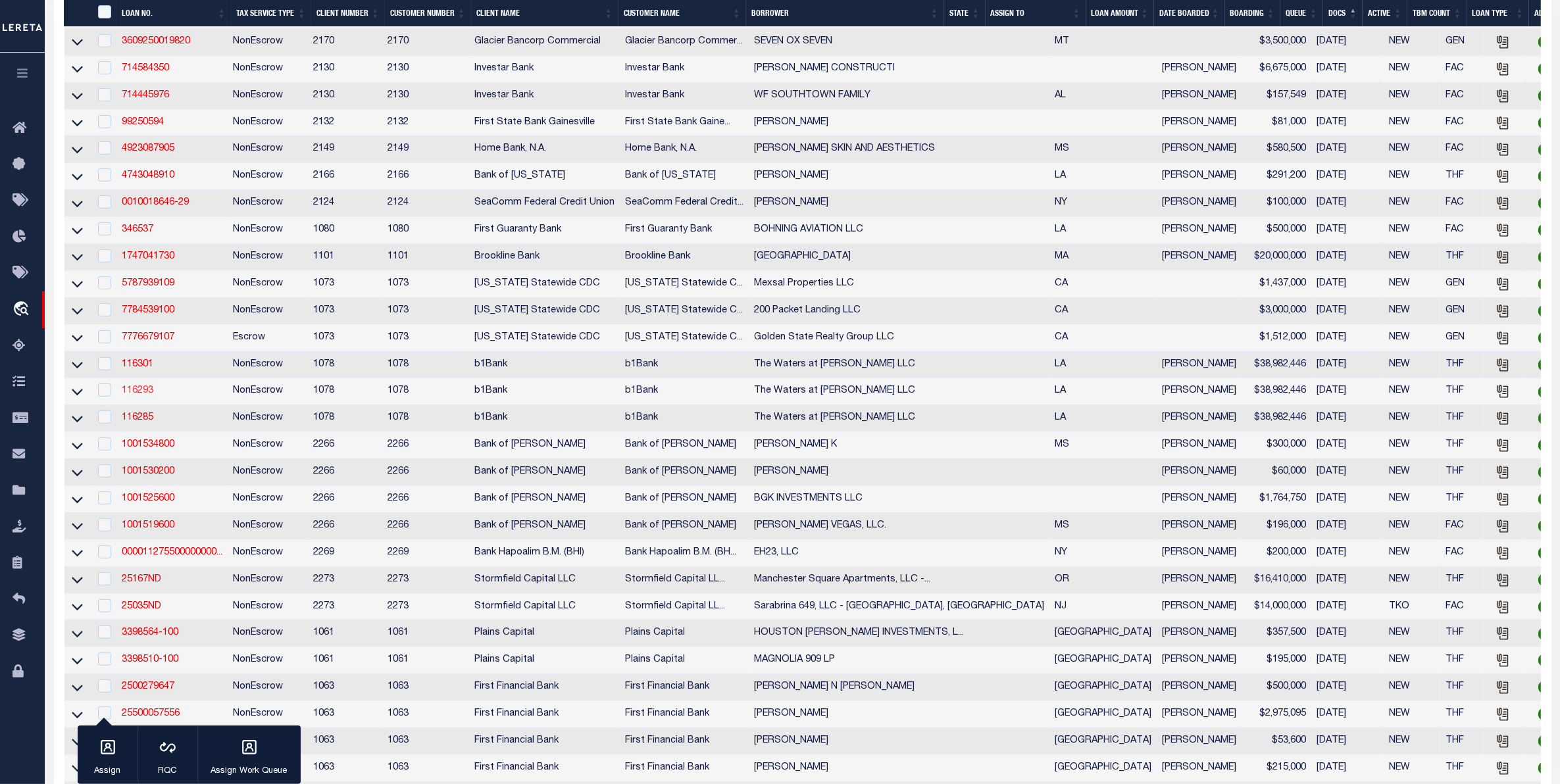
click at [136, 395] on link "116293" at bounding box center [137, 390] width 31 height 9
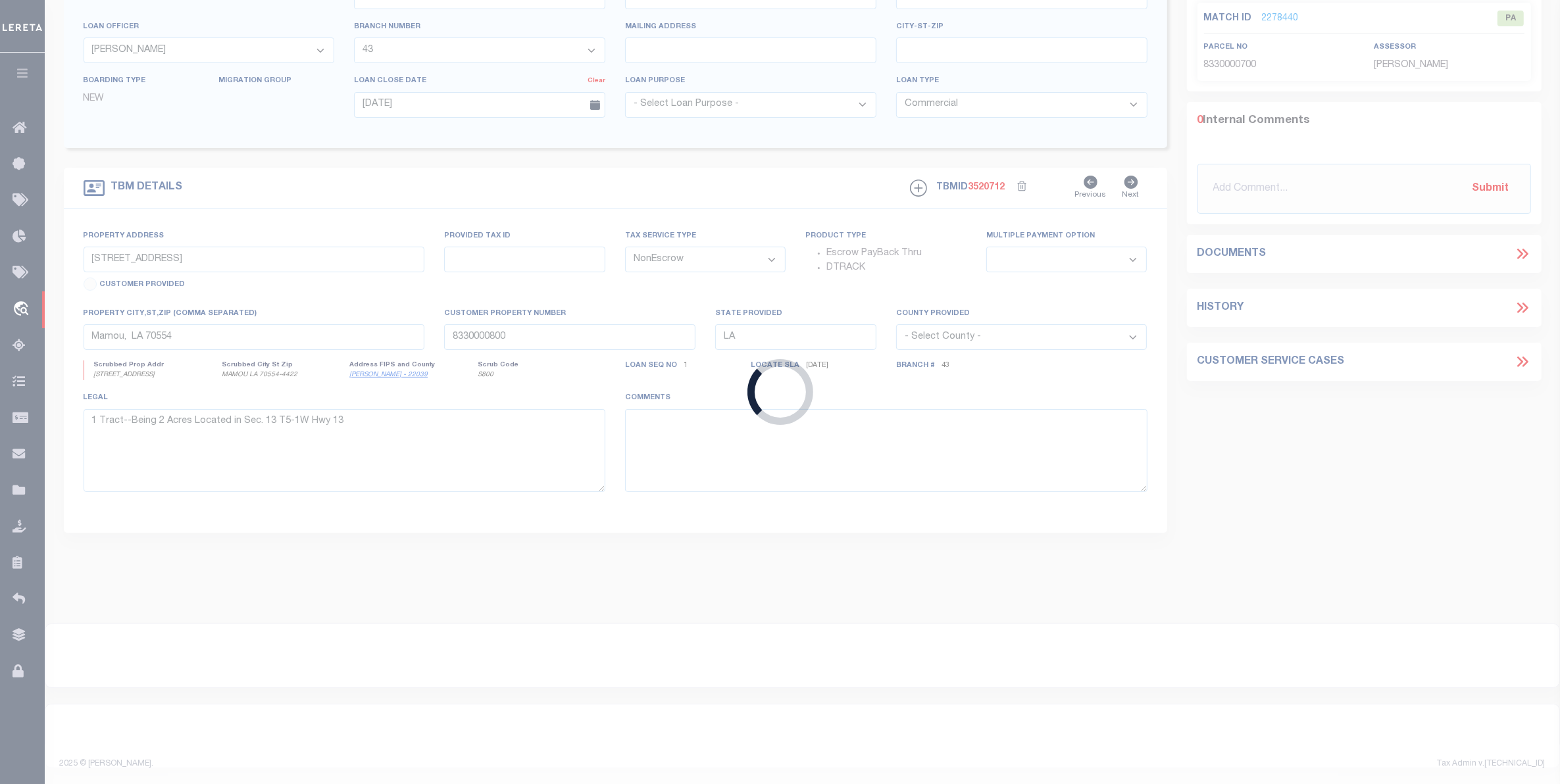
type input "116293"
type input "The Waters at [PERSON_NAME] LLC"
select select "10177"
select select "467"
type input "[DATE]"
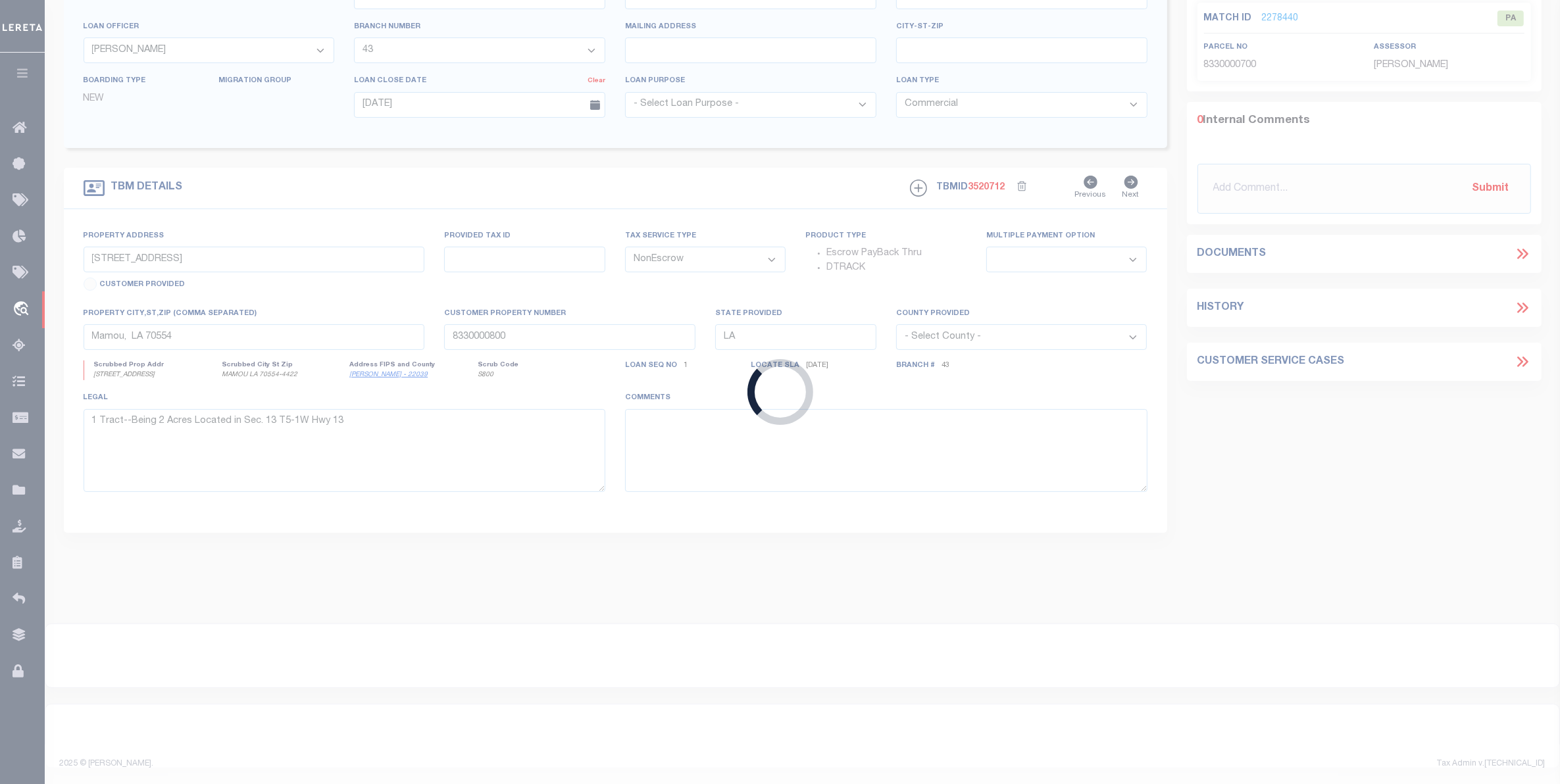
select select "10"
type input "[GEOGRAPHIC_DATA] 9"
select select
type input "[PERSON_NAME] LA 70737"
type input "20034793"
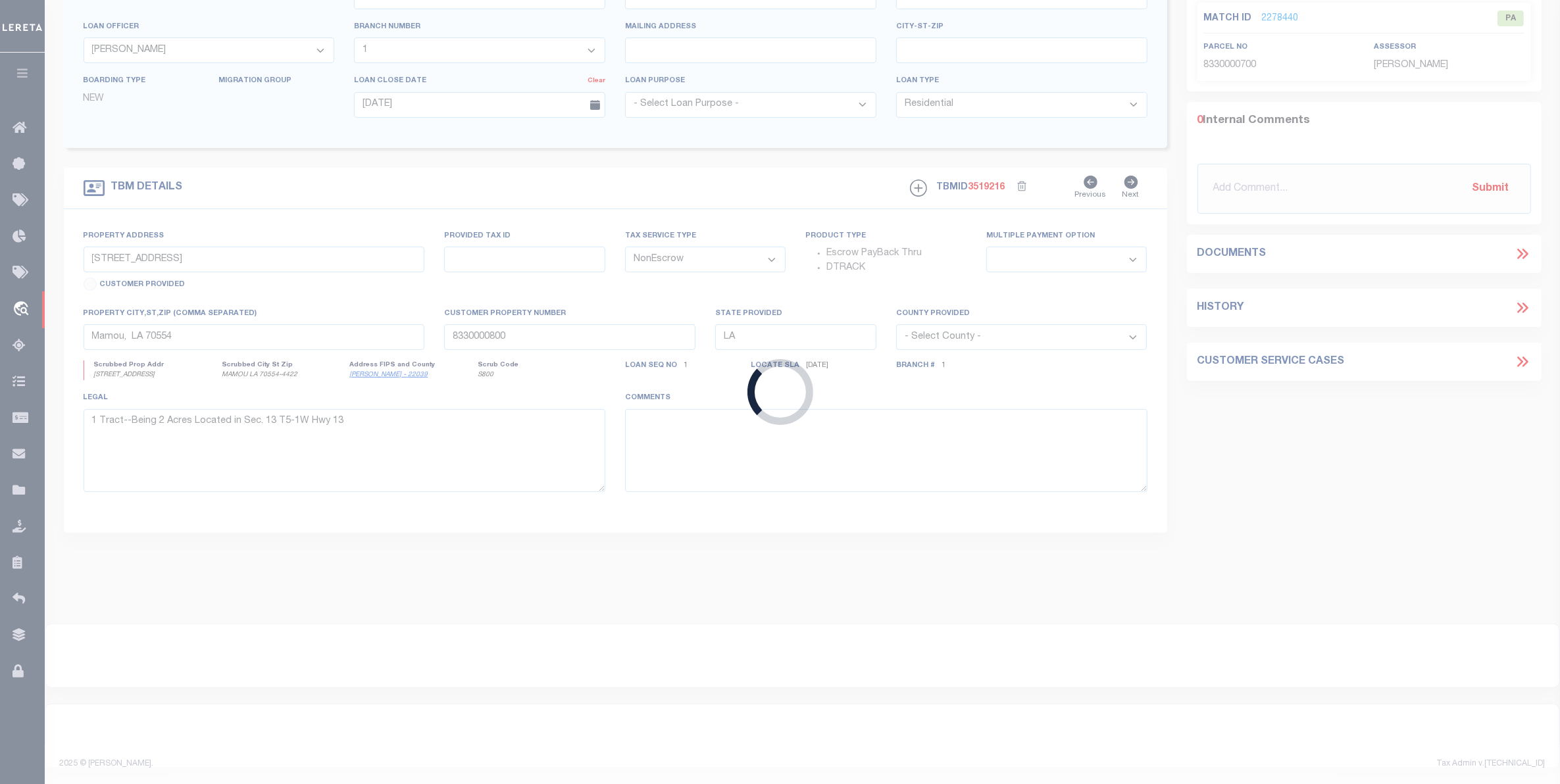
type textarea "A certain parcel or tract of land designated as Lot C-5-A-1, being located in S…"
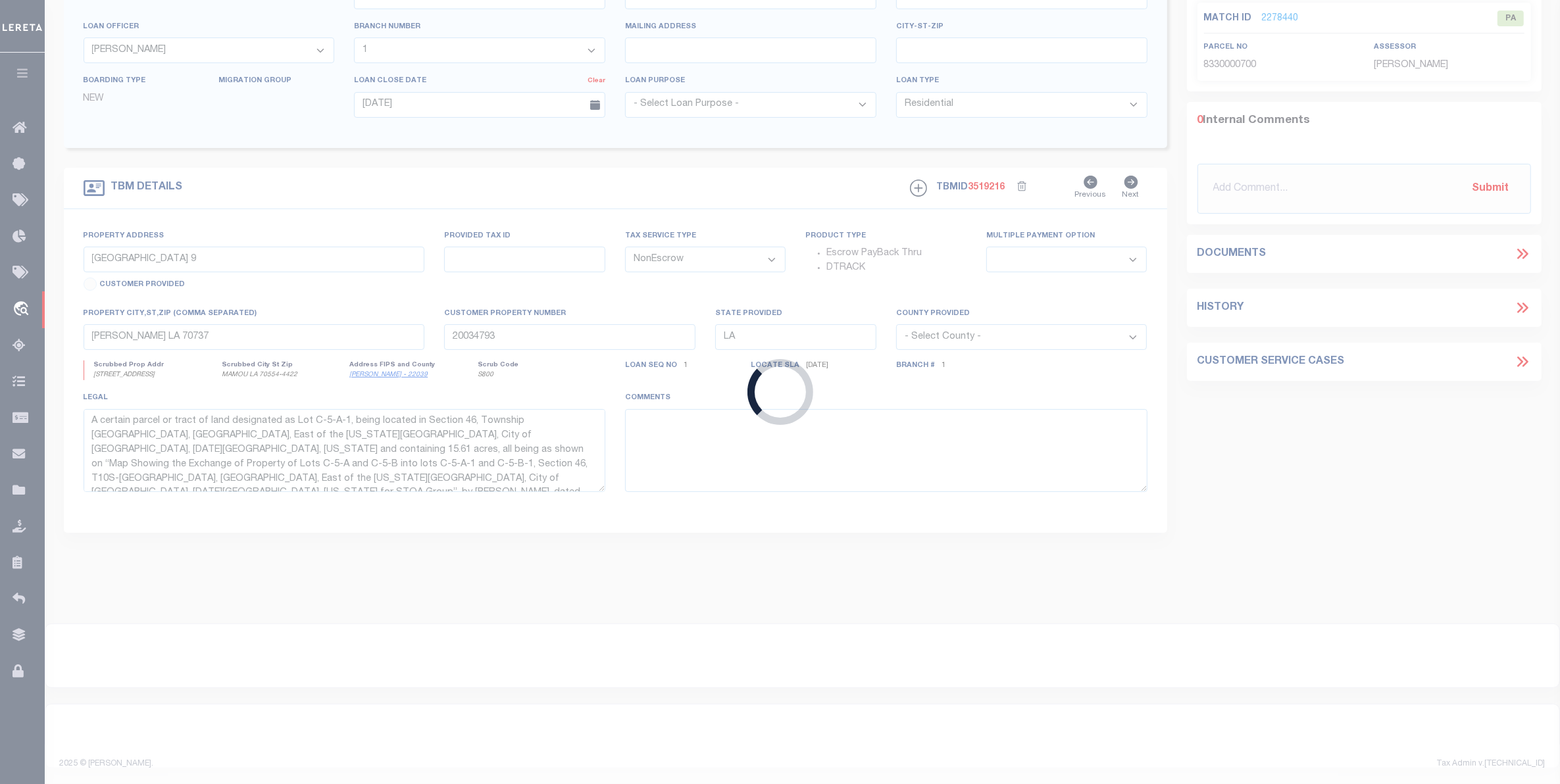
select select "10177"
select select "467"
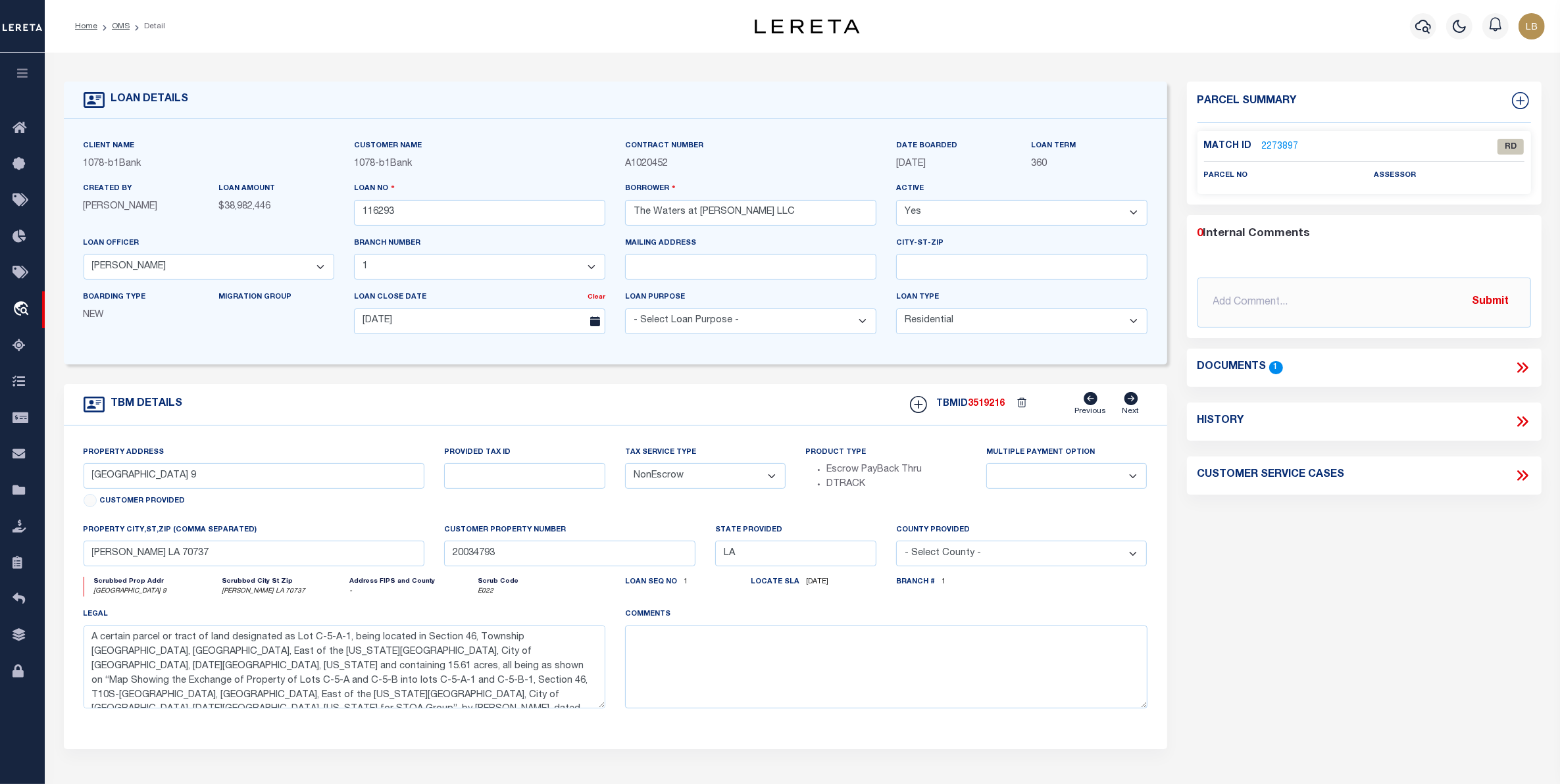
click at [1280, 145] on link "2273897" at bounding box center [1281, 146] width 37 height 14
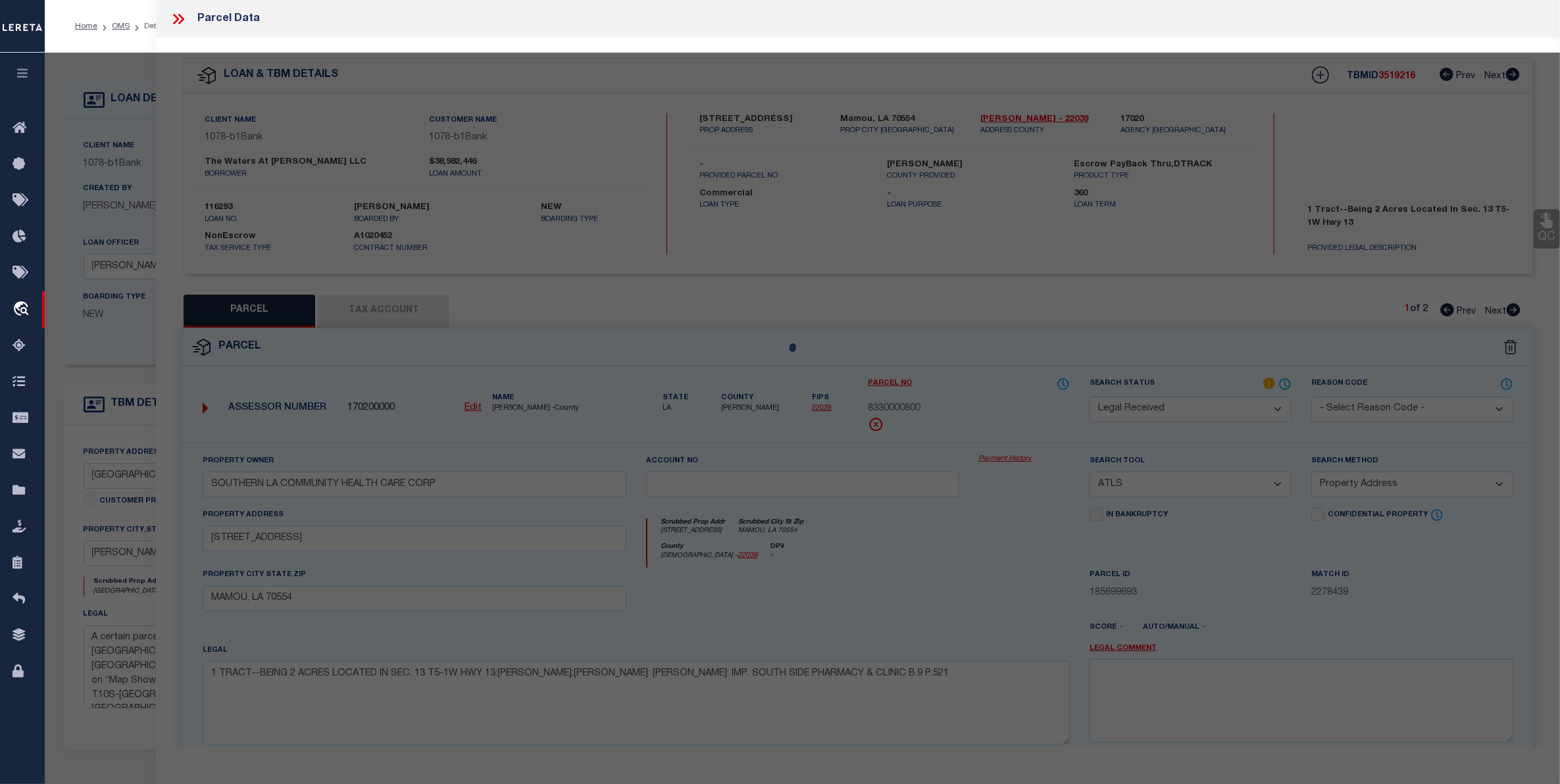
select select "AS"
select select
checkbox input "false"
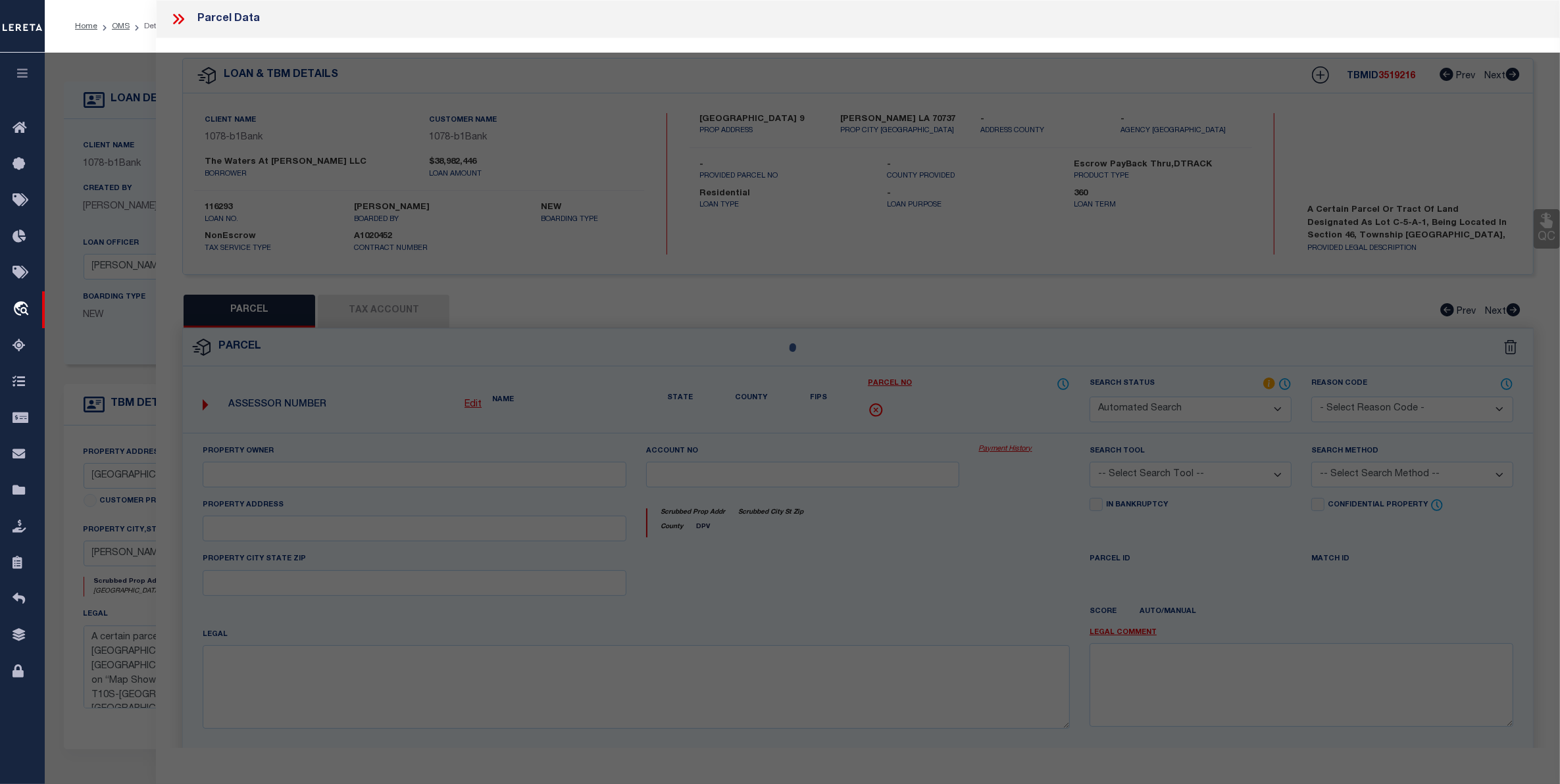
select select "RD"
checkbox input "false"
type textarea "Document uploaded that satisfies a legal requirement, changing from [GEOGRAPHIC…"
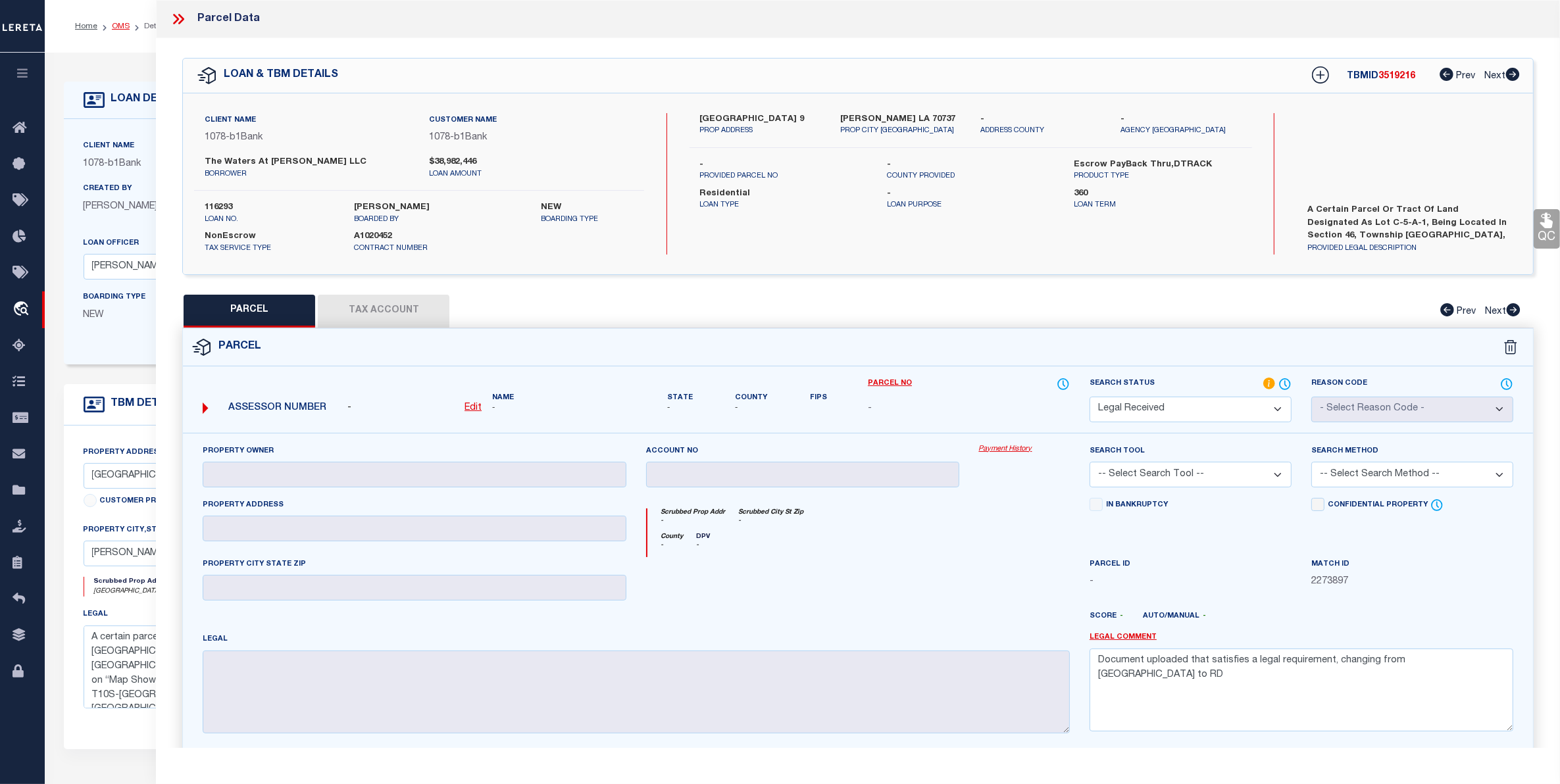
click at [117, 27] on link "OMS" at bounding box center [121, 27] width 18 height 8
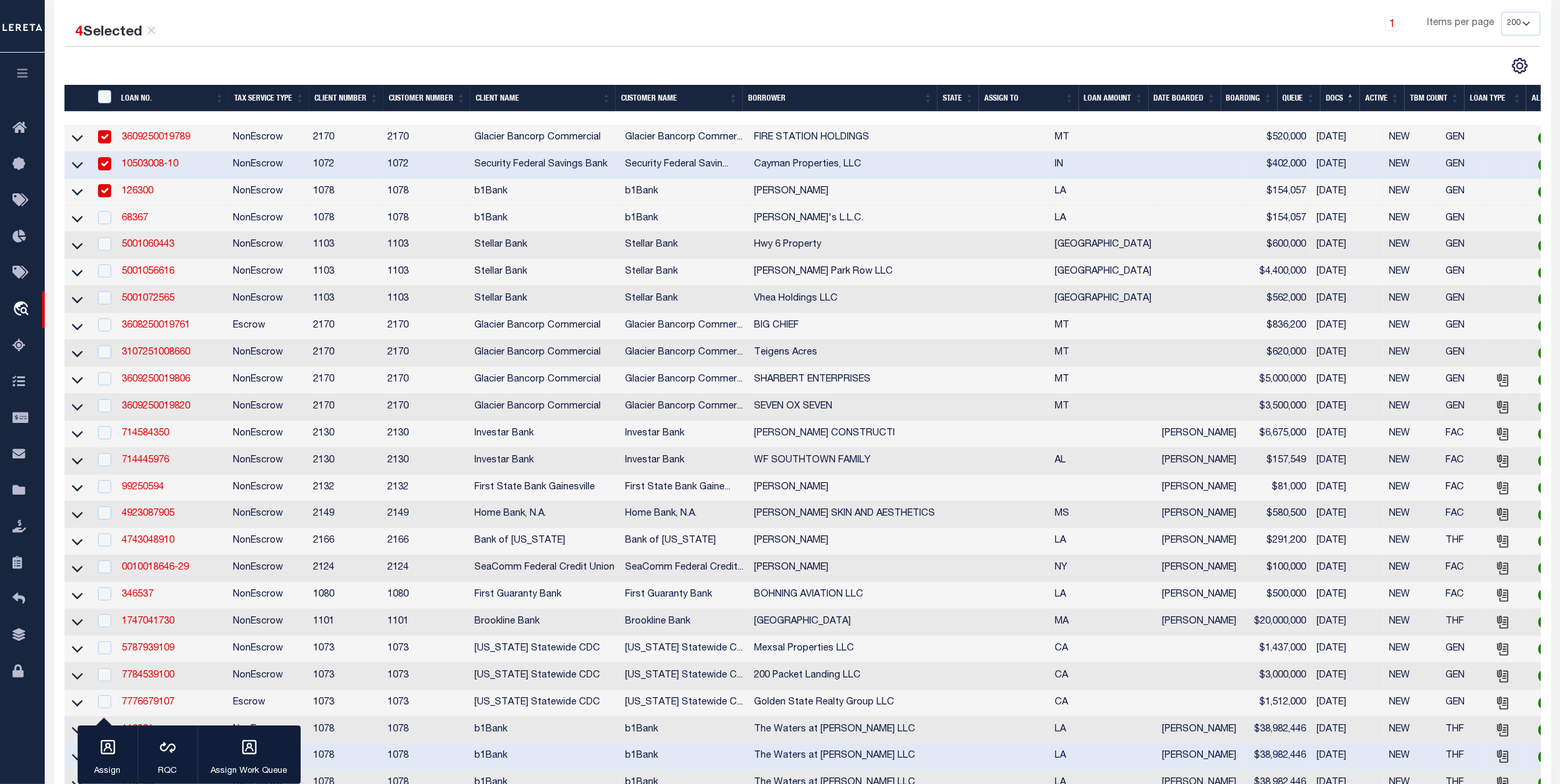
scroll to position [247, 0]
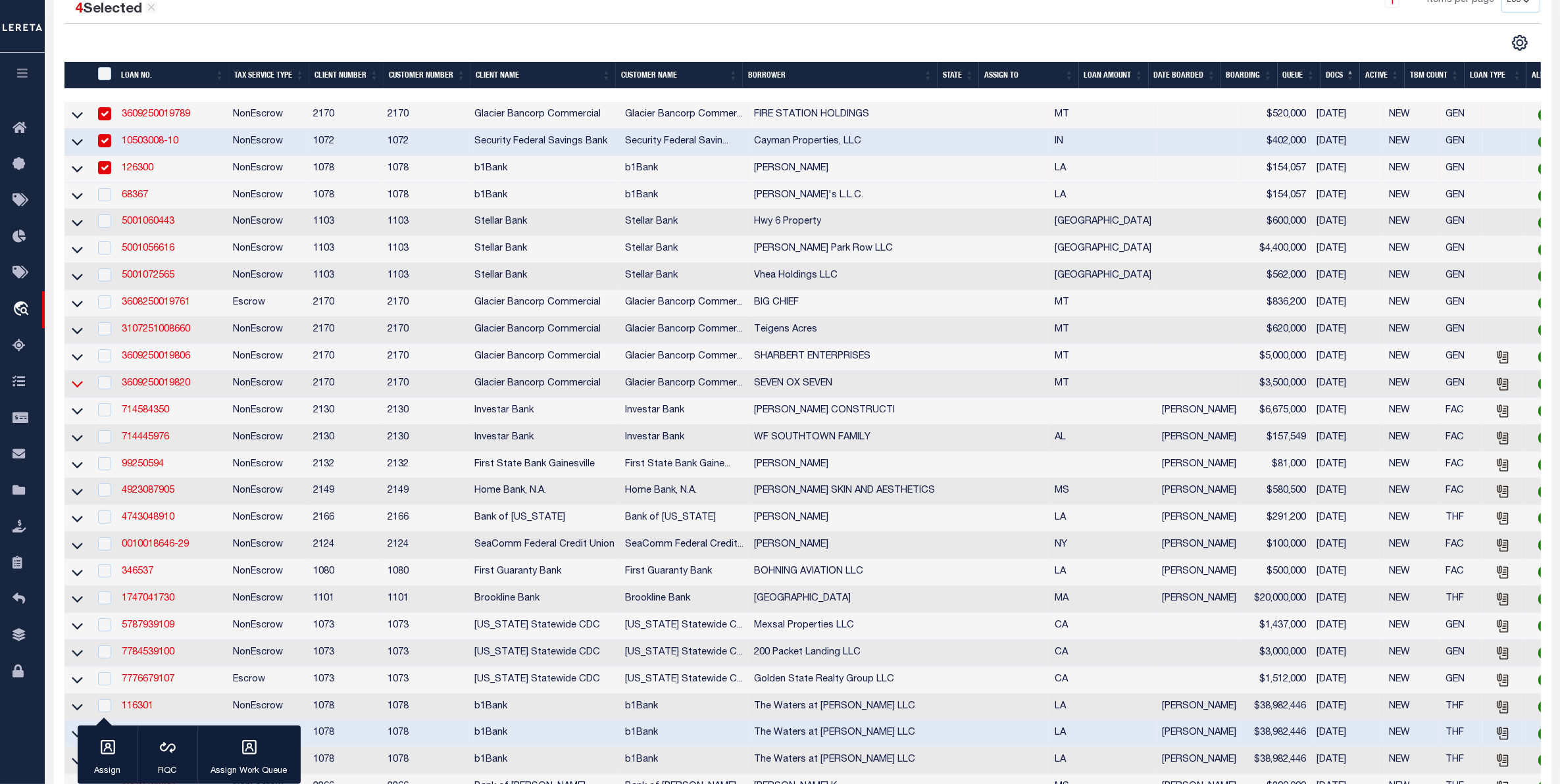
click at [77, 391] on icon at bounding box center [77, 383] width 11 height 14
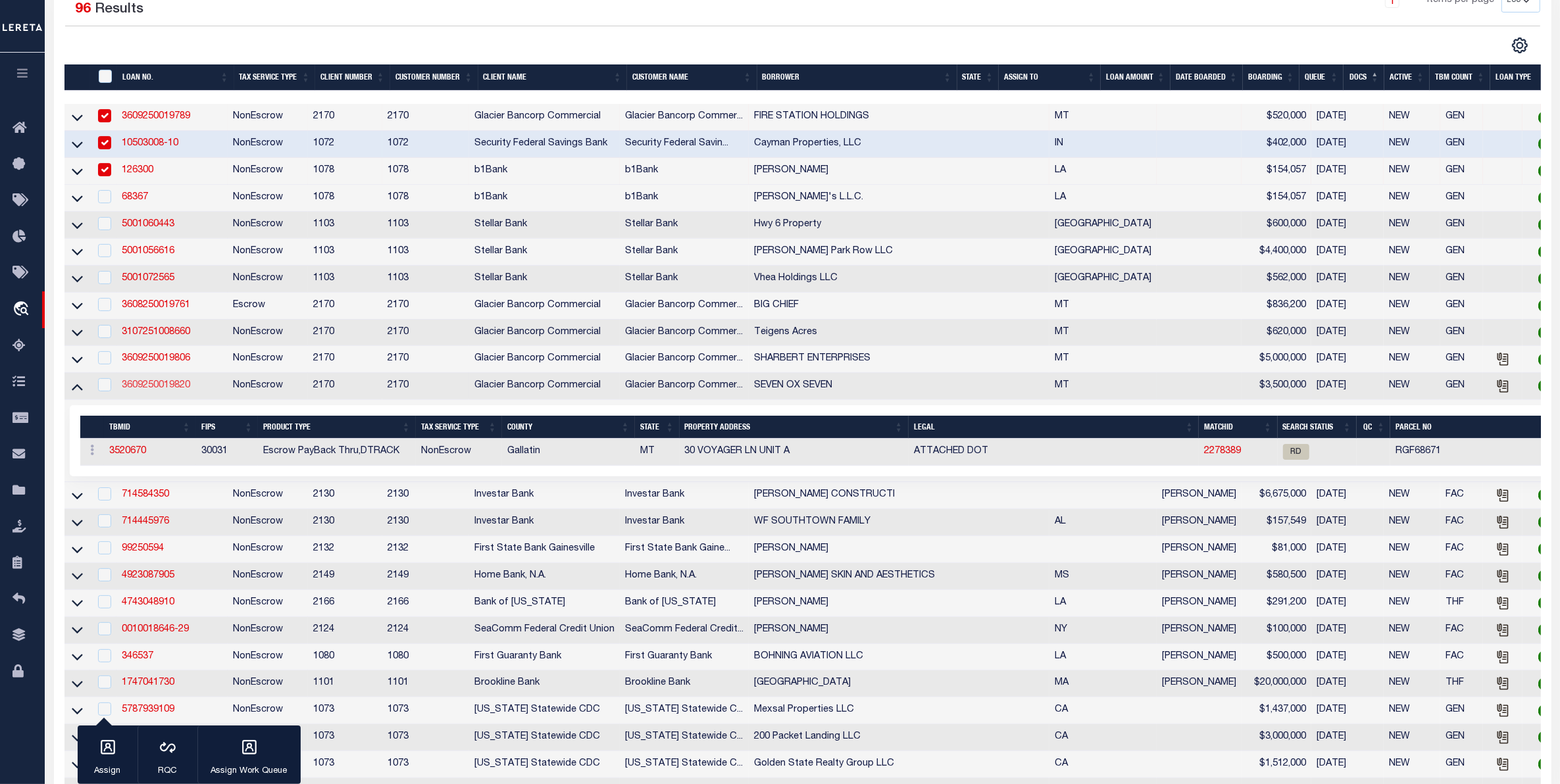
click at [162, 390] on link "3609250019820" at bounding box center [155, 385] width 68 height 9
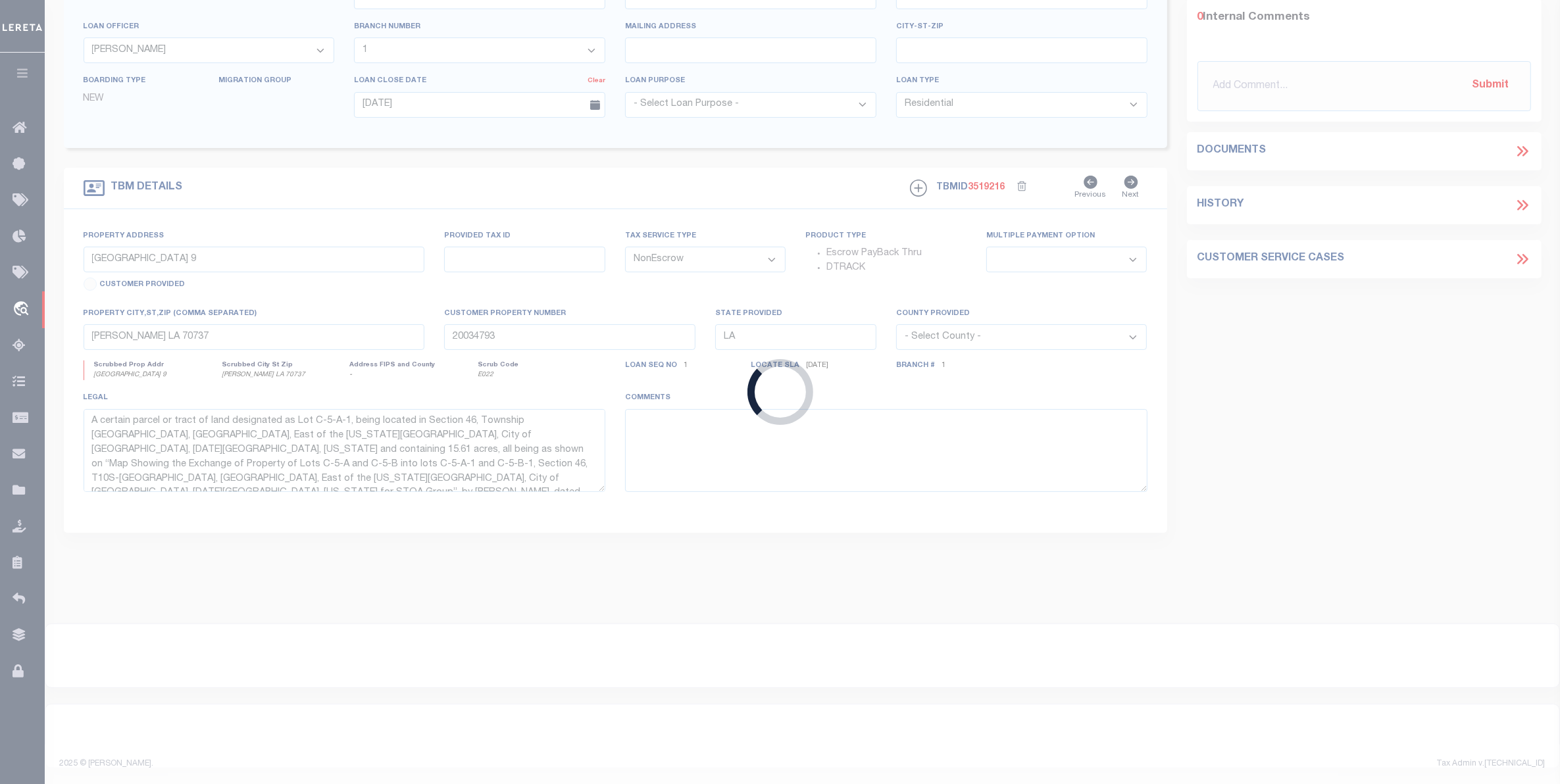
type input "3609250019820"
type input "SEVEN OX SEVEN"
select select
type input "[STREET_ADDRESS]"
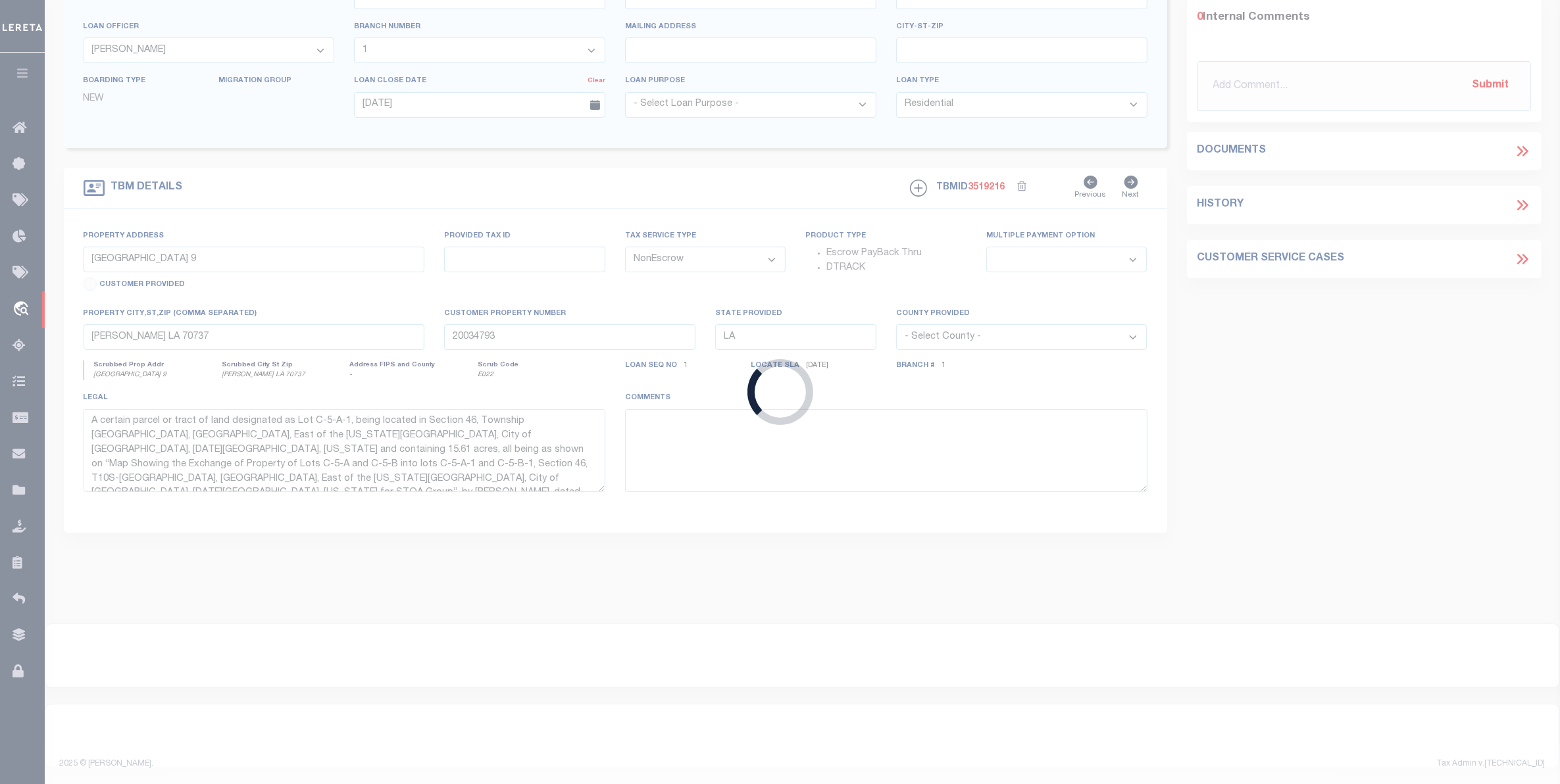
type input "BOZEMAN MT 59715-7213"
type input "[DATE]"
select select "20"
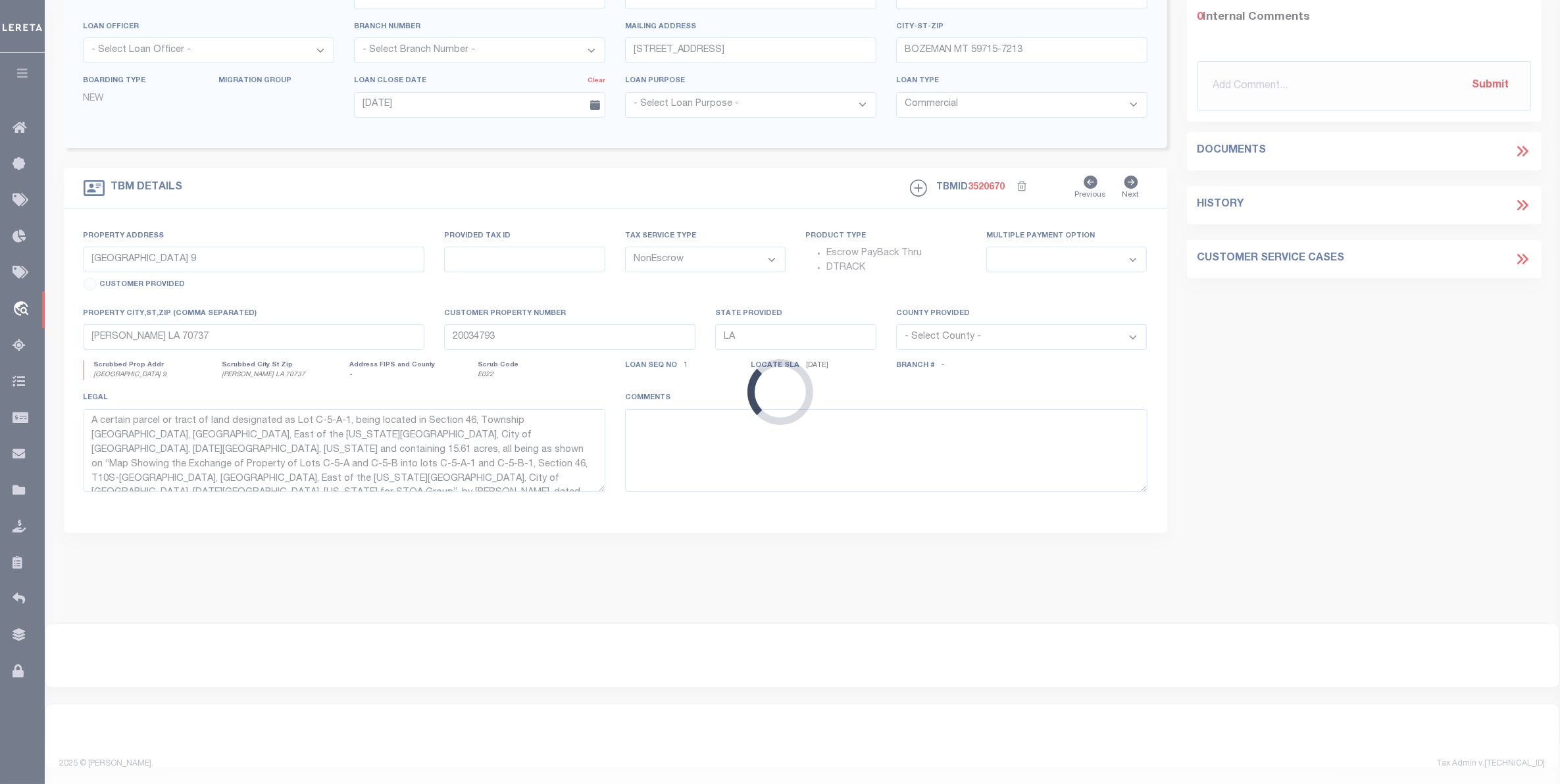
type input "[STREET_ADDRESS] A [STREET_ADDRESS][PERSON_NAME][PERSON_NAME], [STREET_ADDRESS]…"
select select
type input "BOZEMAN MT 59715"
type input "MT"
select select
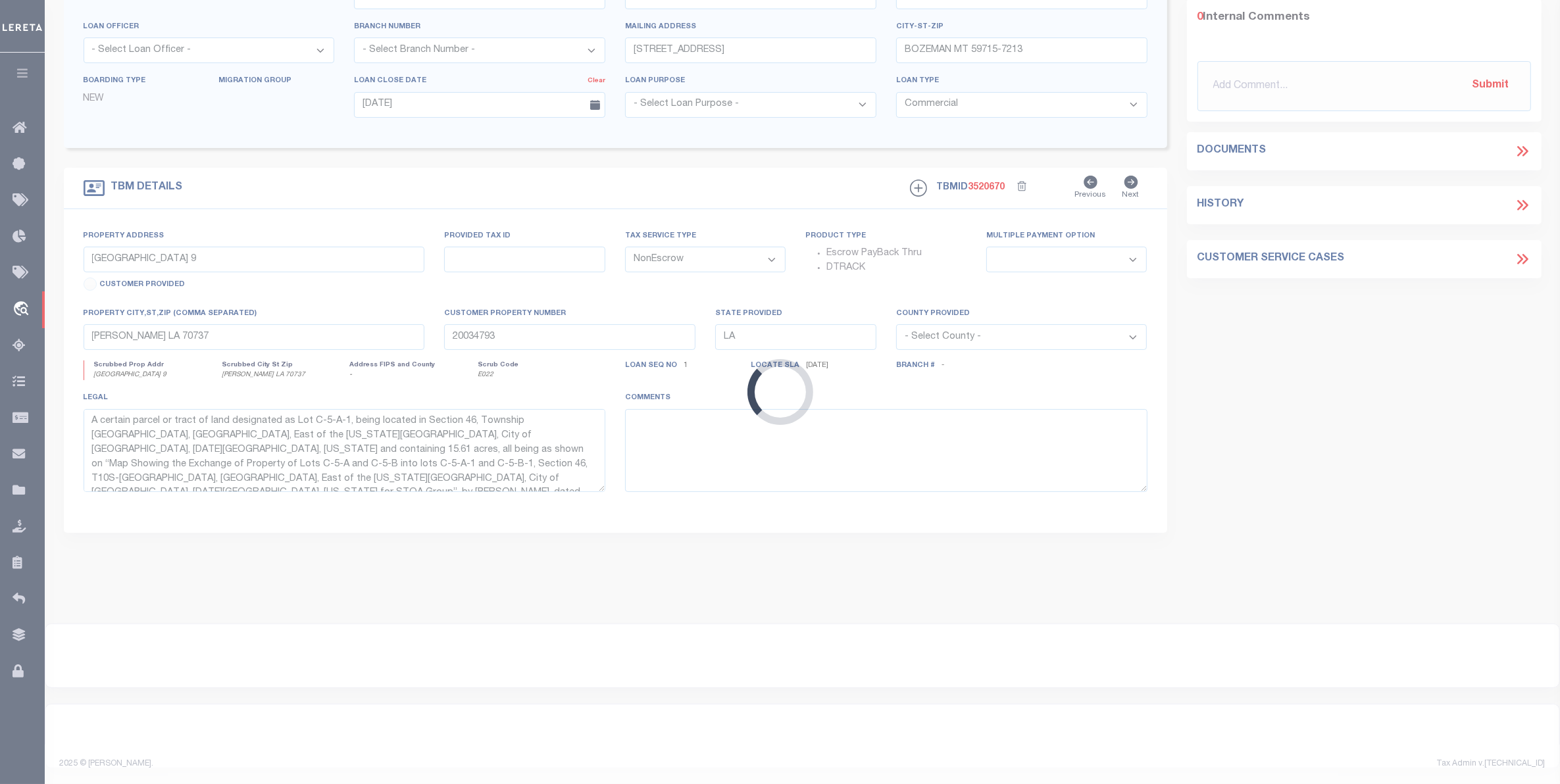
type textarea "ATTACHED DOT"
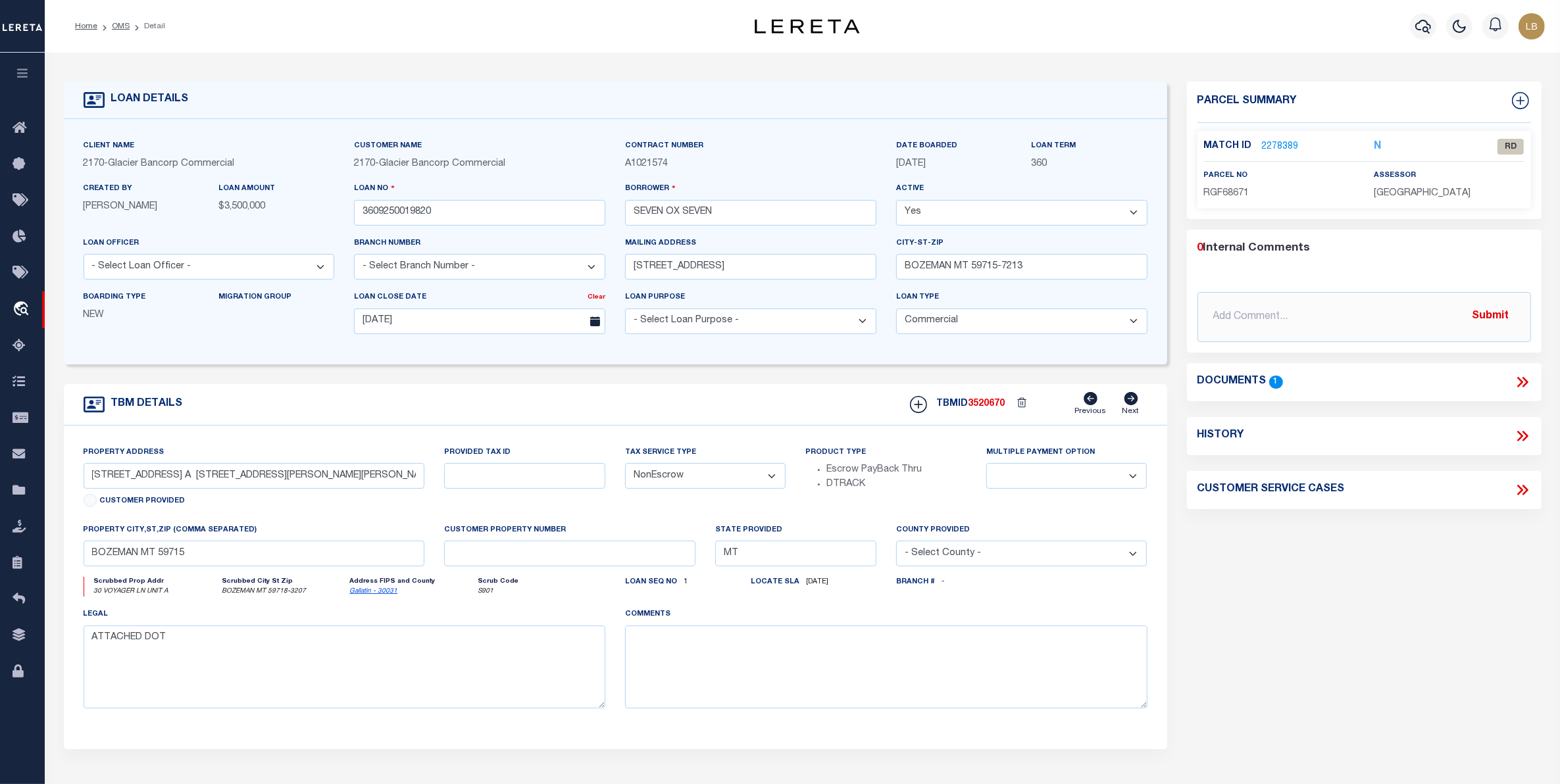
click at [1284, 142] on link "2278389" at bounding box center [1281, 146] width 37 height 14
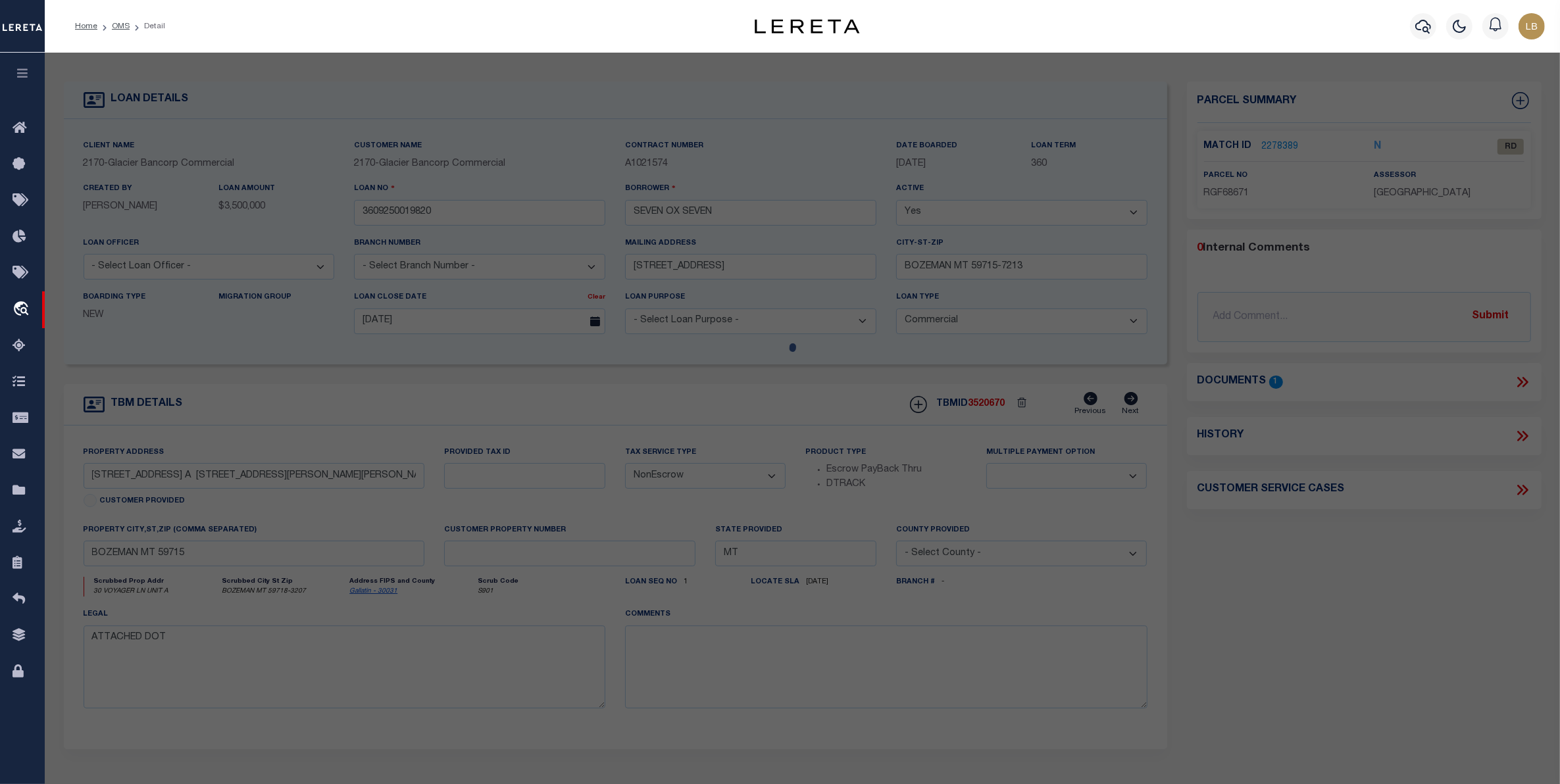
select select "AS"
checkbox input "false"
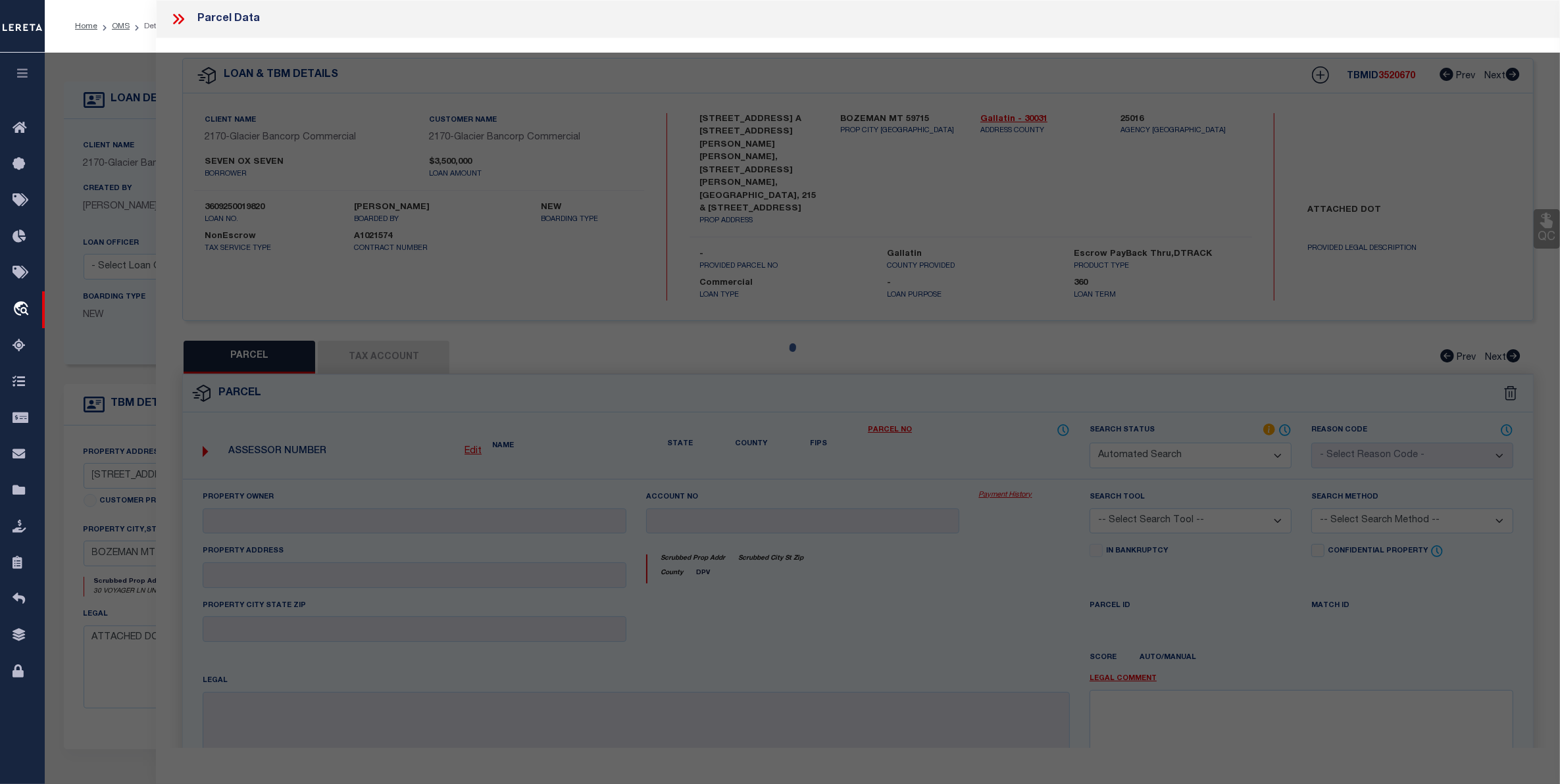
select select "RD"
type input "SEVEN OX SEVEN LLC"
select select "ATL"
select select "ADD"
type input "30 VOYAGER LN , #A"
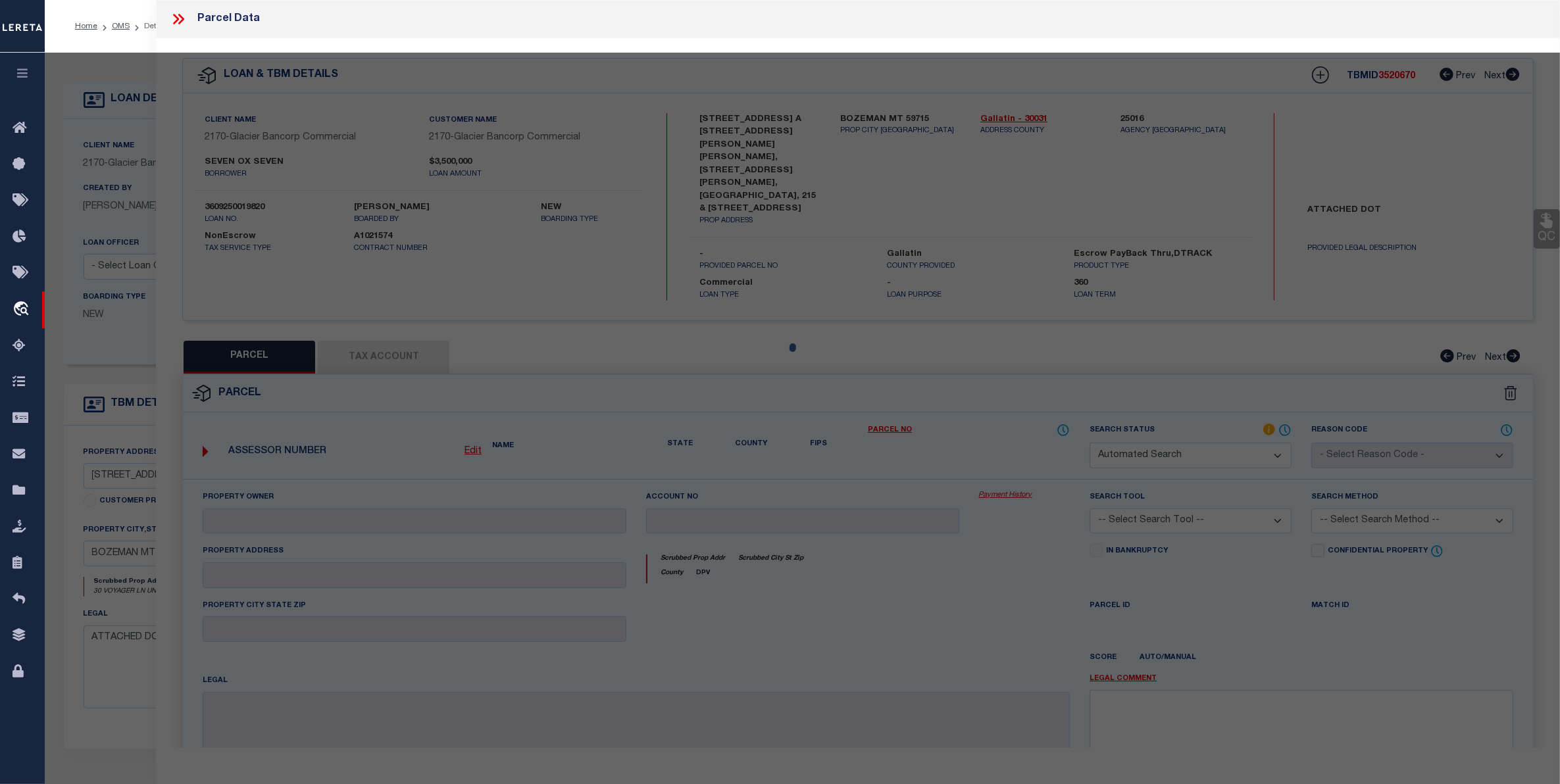
checkbox input "false"
type input "BOZEMAN, MT 59718"
type textarea "[PERSON_NAME], S11, T02 S, R04 E, UNIT 30A, VOYAGER"
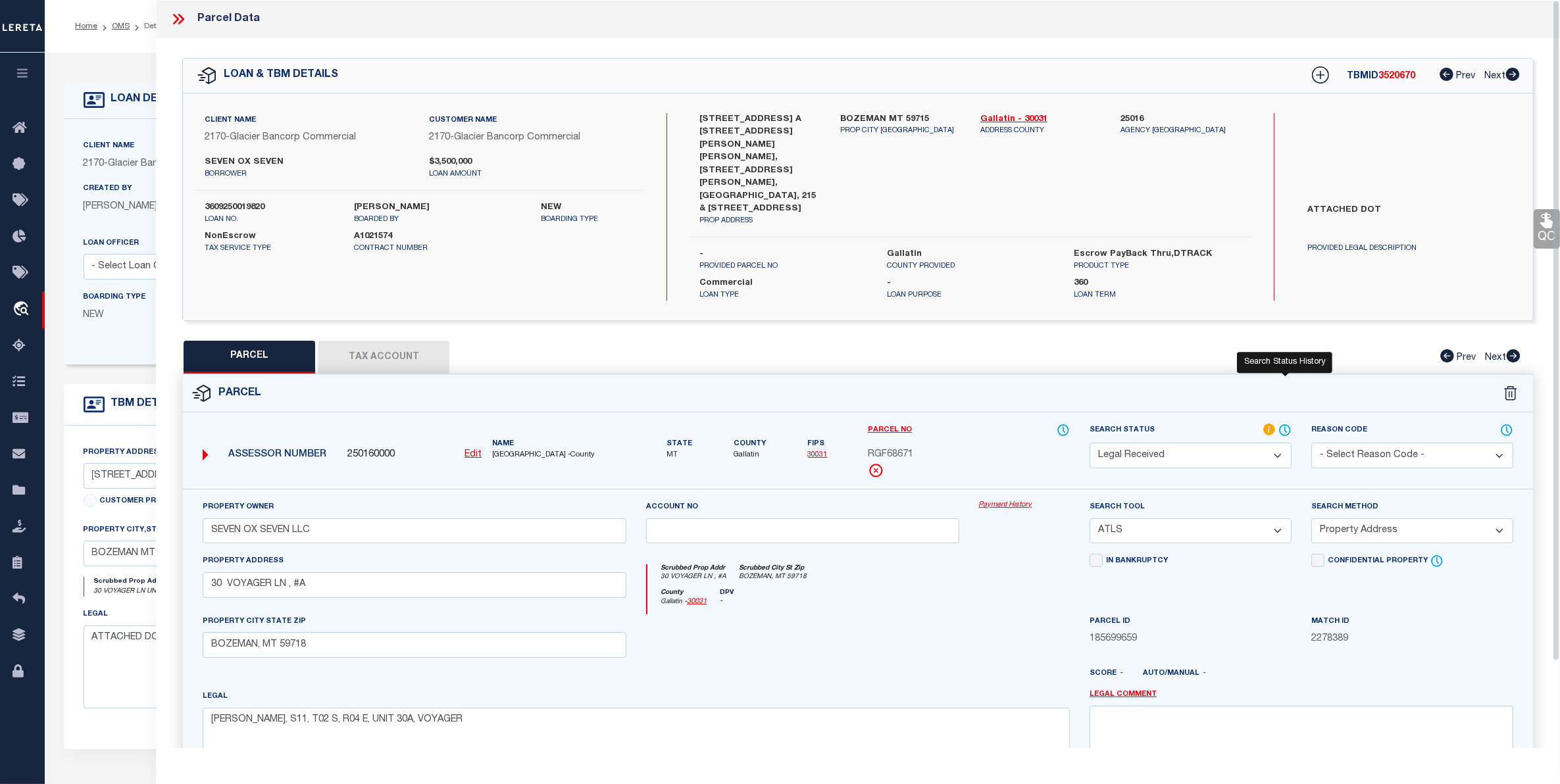
click at [1281, 425] on icon at bounding box center [1285, 430] width 10 height 10
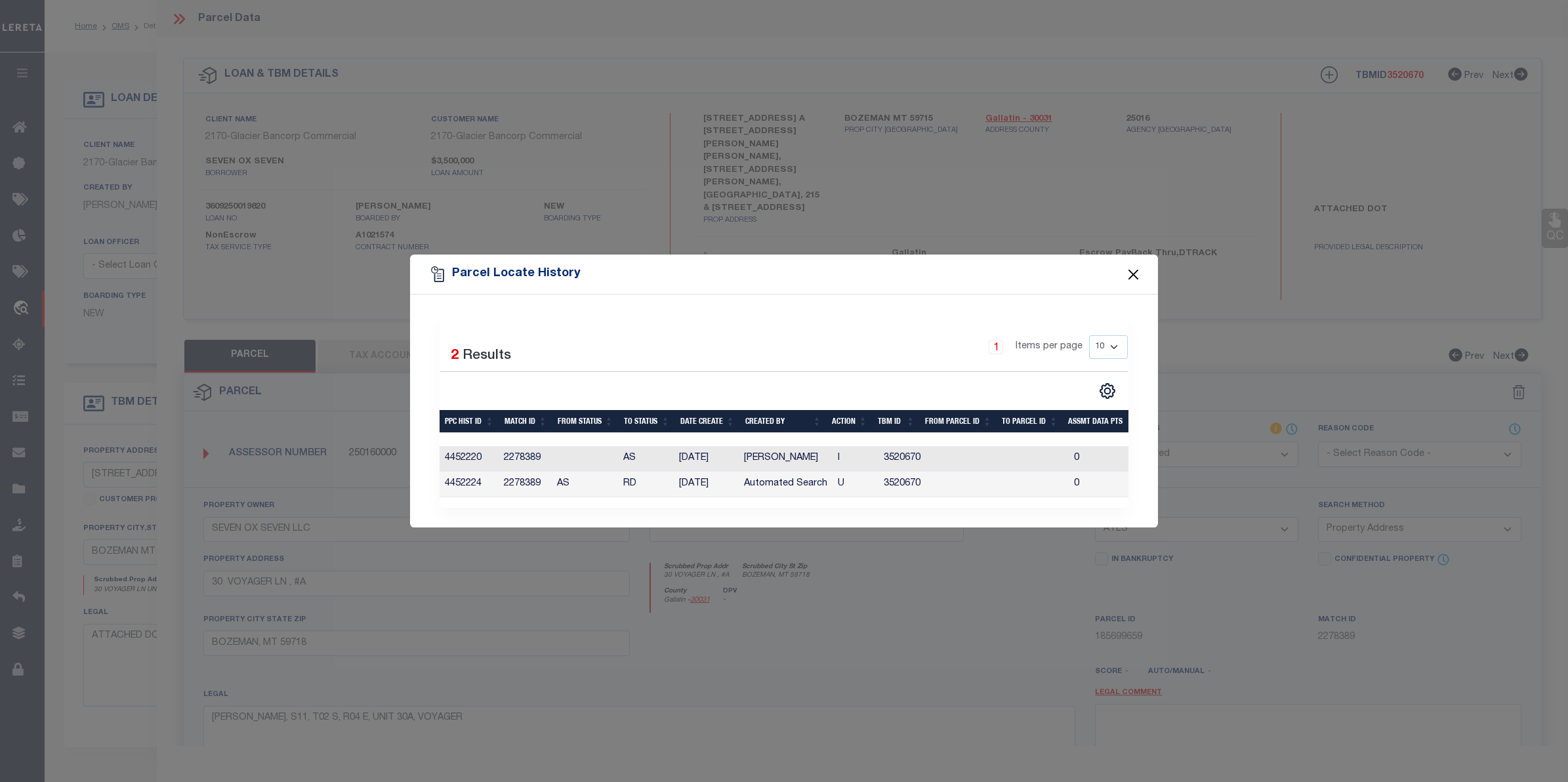
click at [1140, 267] on button "Close" at bounding box center [1134, 274] width 17 height 17
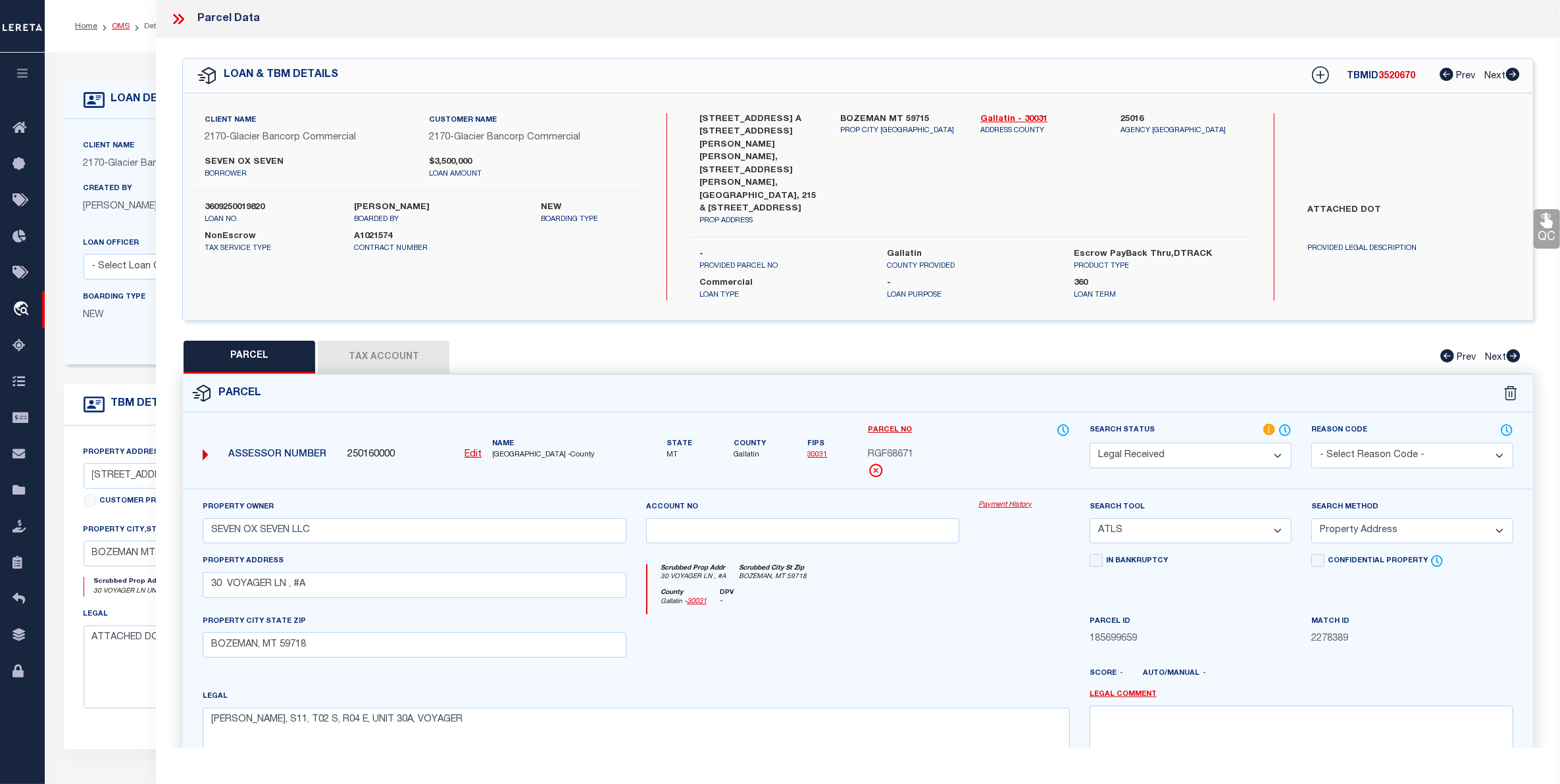
click at [115, 23] on link "OMS" at bounding box center [121, 27] width 18 height 8
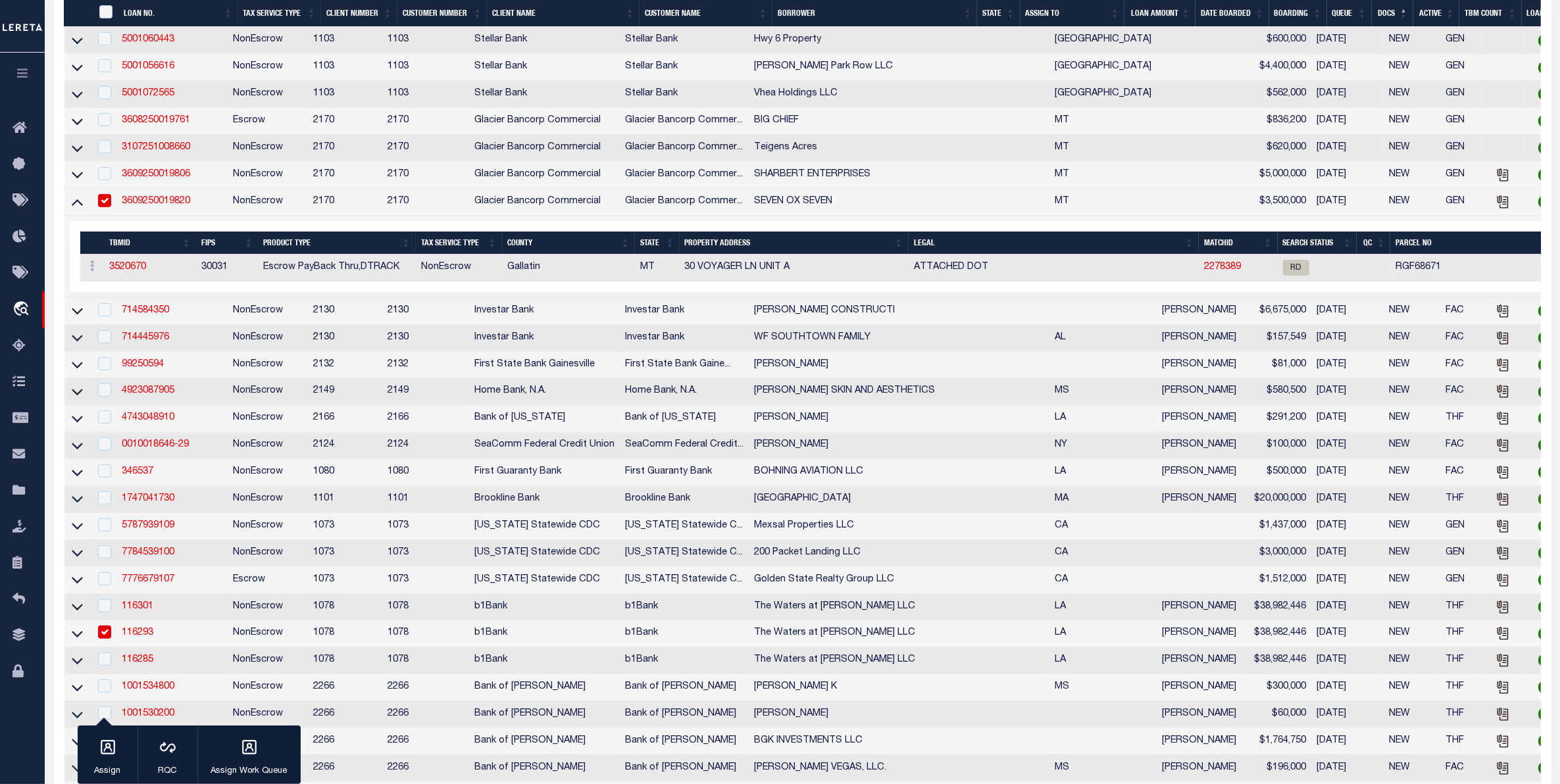
scroll to position [823, 0]
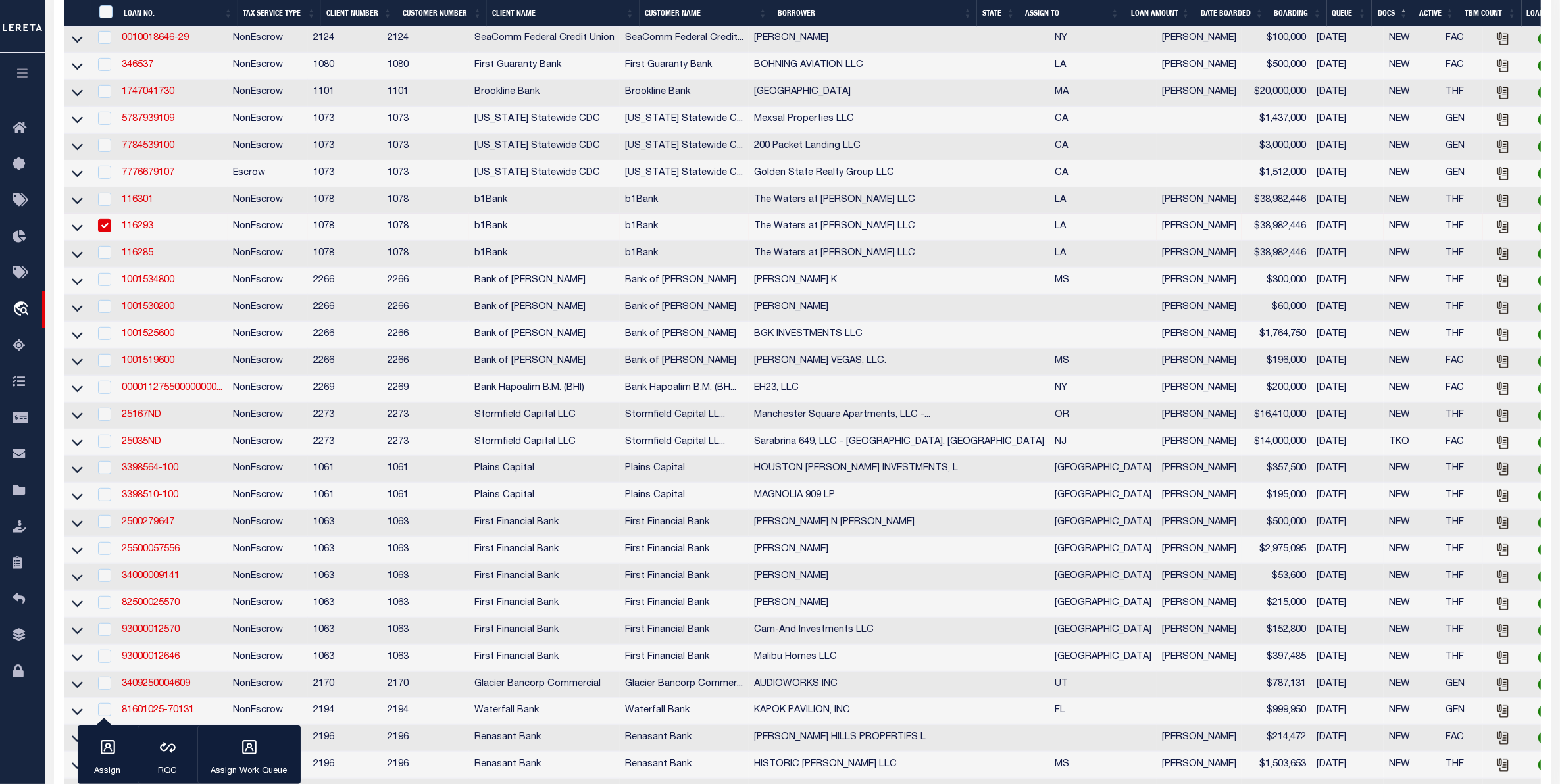
click at [135, 563] on td "25500057556" at bounding box center [172, 551] width 111 height 27
click at [146, 554] on link "25500057556" at bounding box center [151, 549] width 58 height 9
checkbox input "false"
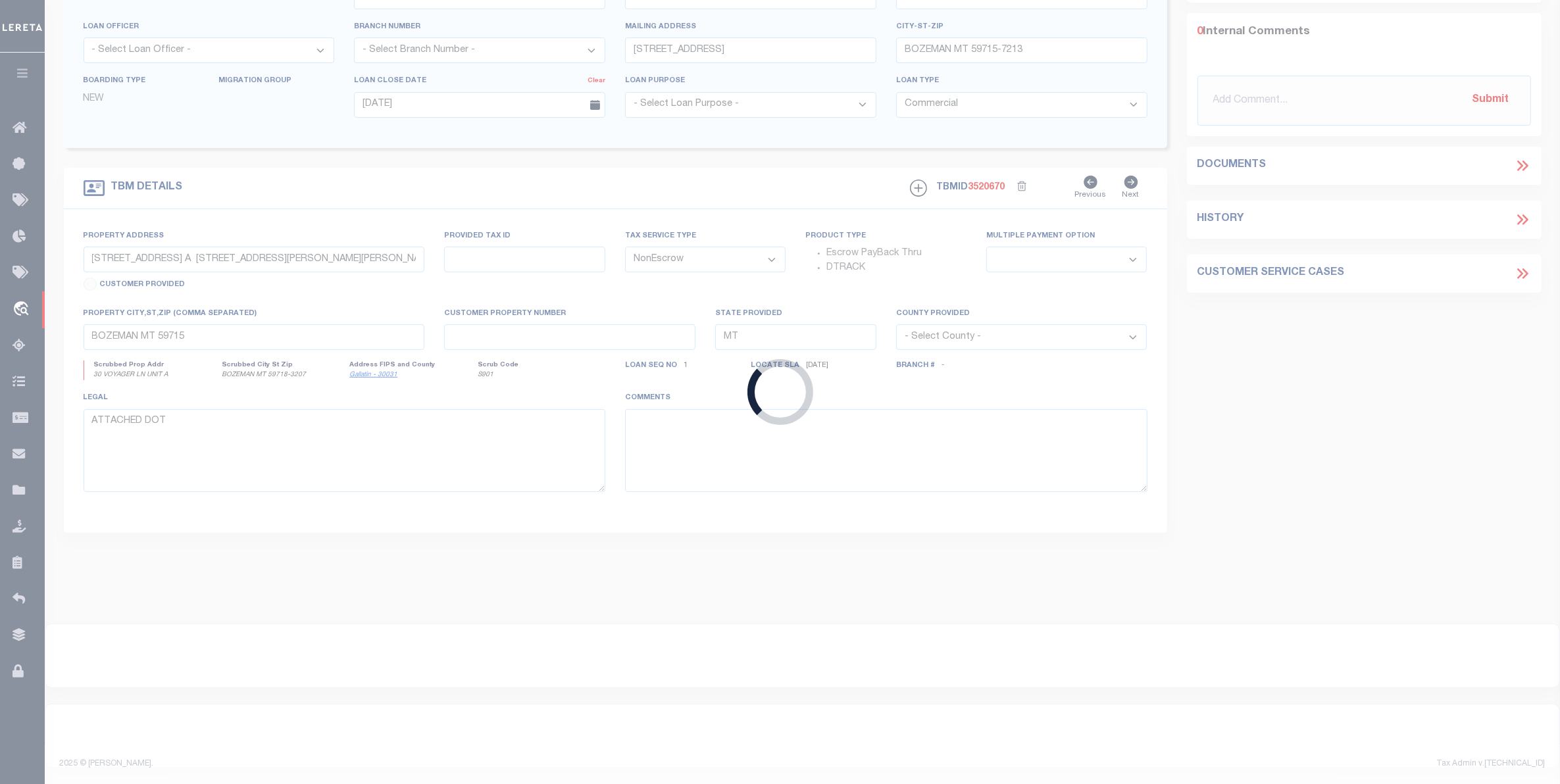
type input "25500057556"
type input "[PERSON_NAME]"
select select
select select "400"
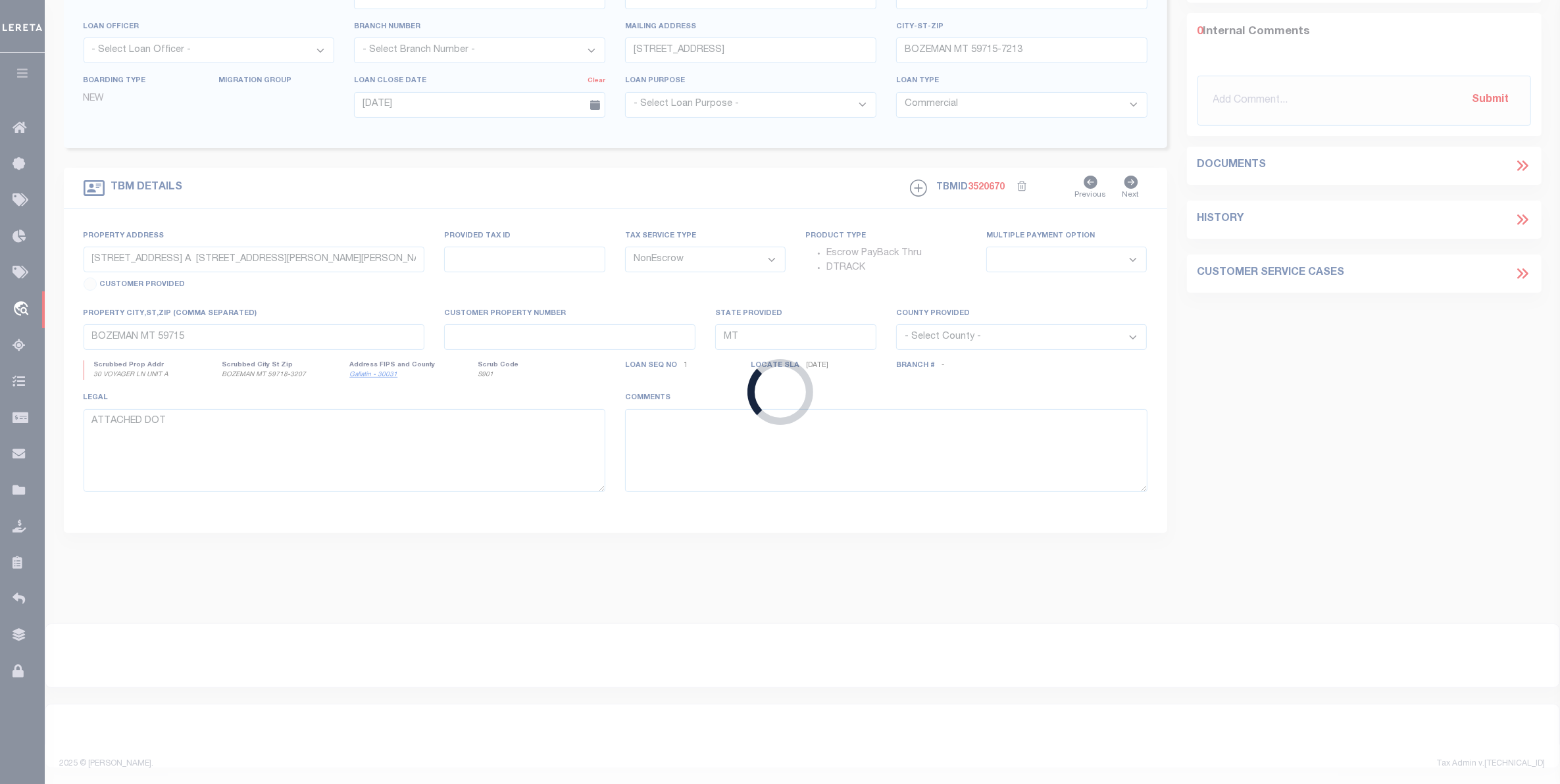
select select
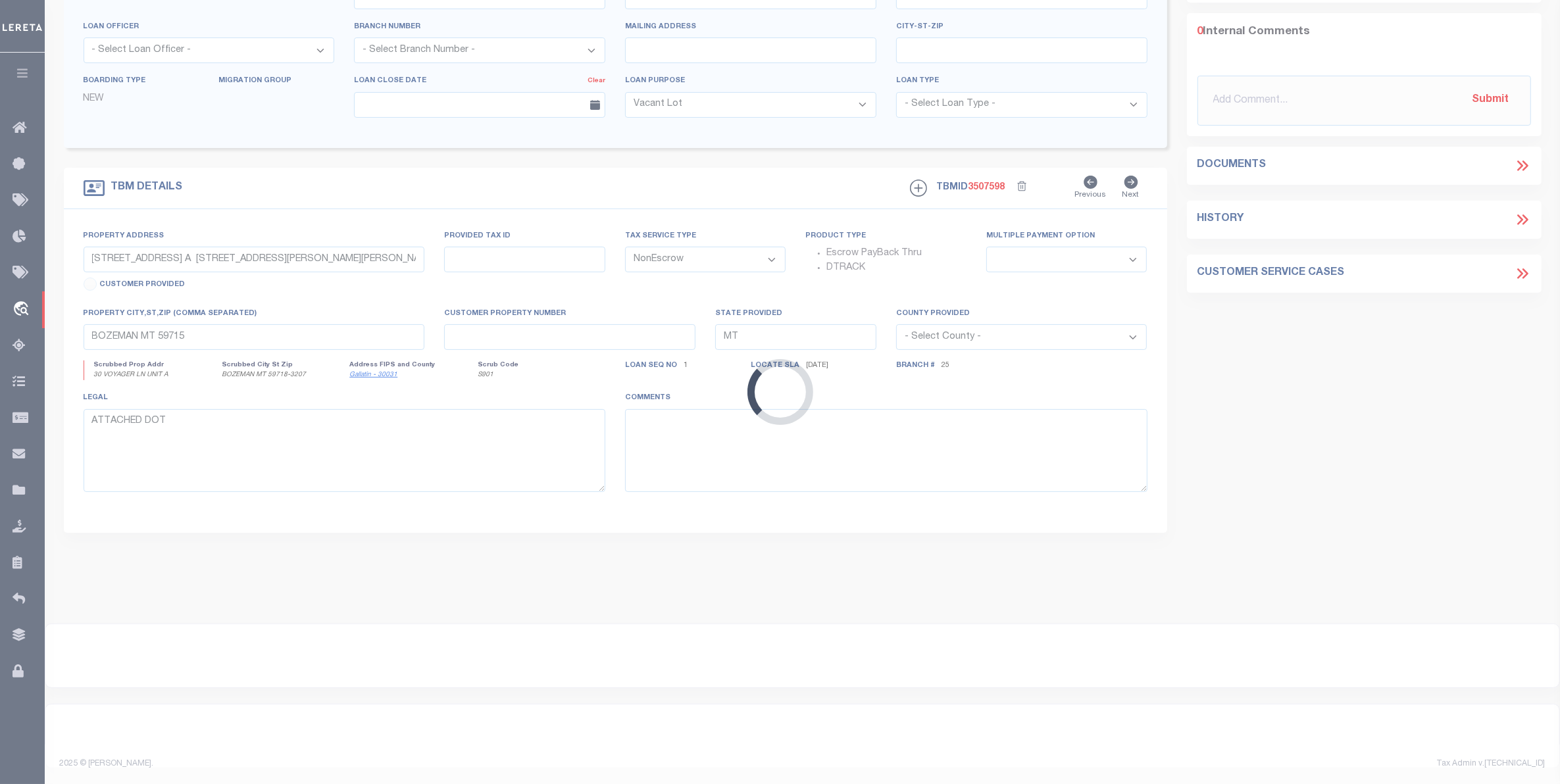
type input "[STREET_ADDRESS]"
select select
type input "[PERSON_NAME] TX 773782361"
type input "[GEOGRAPHIC_DATA]"
select select
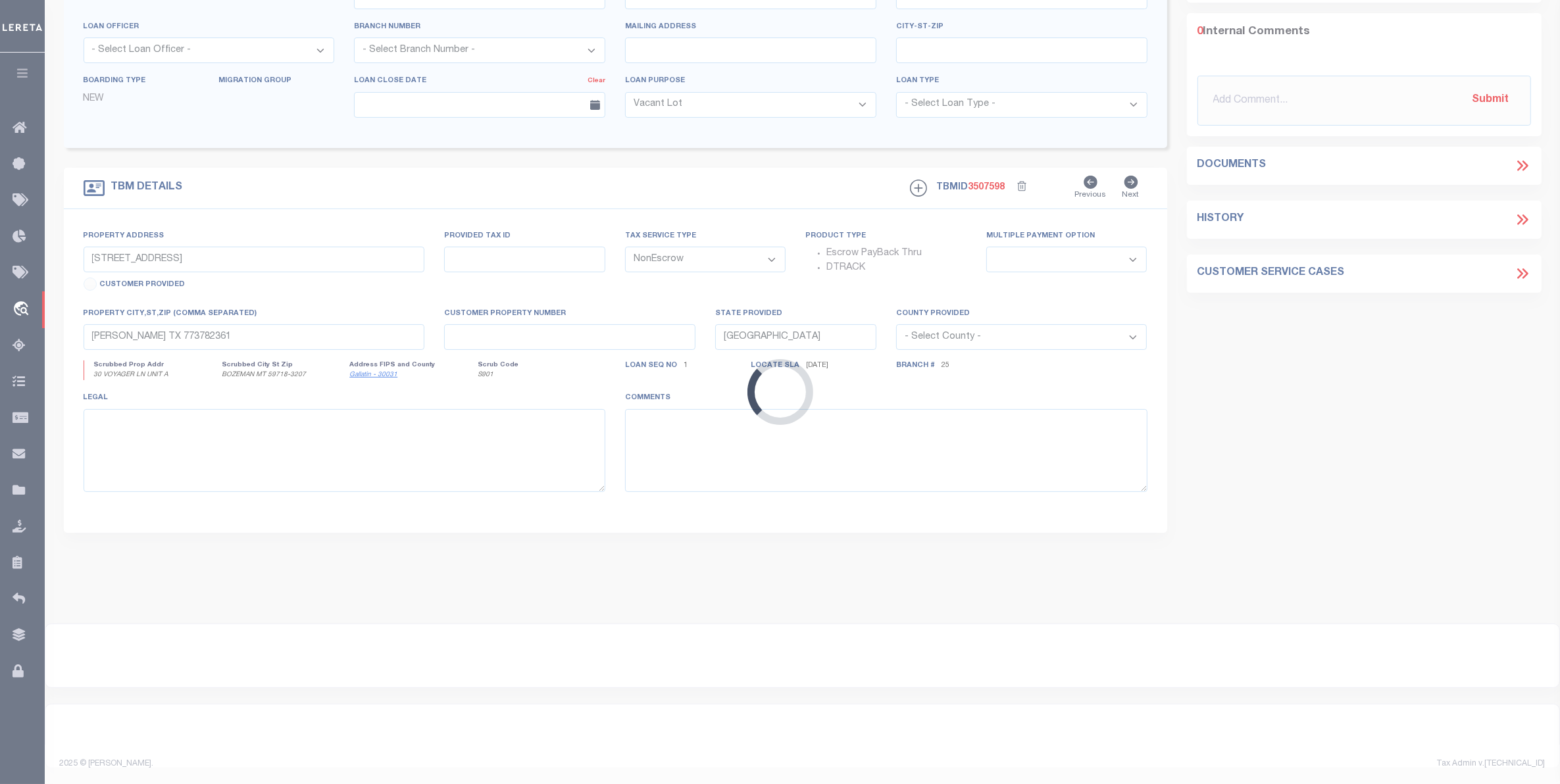
select select "893"
select select "508"
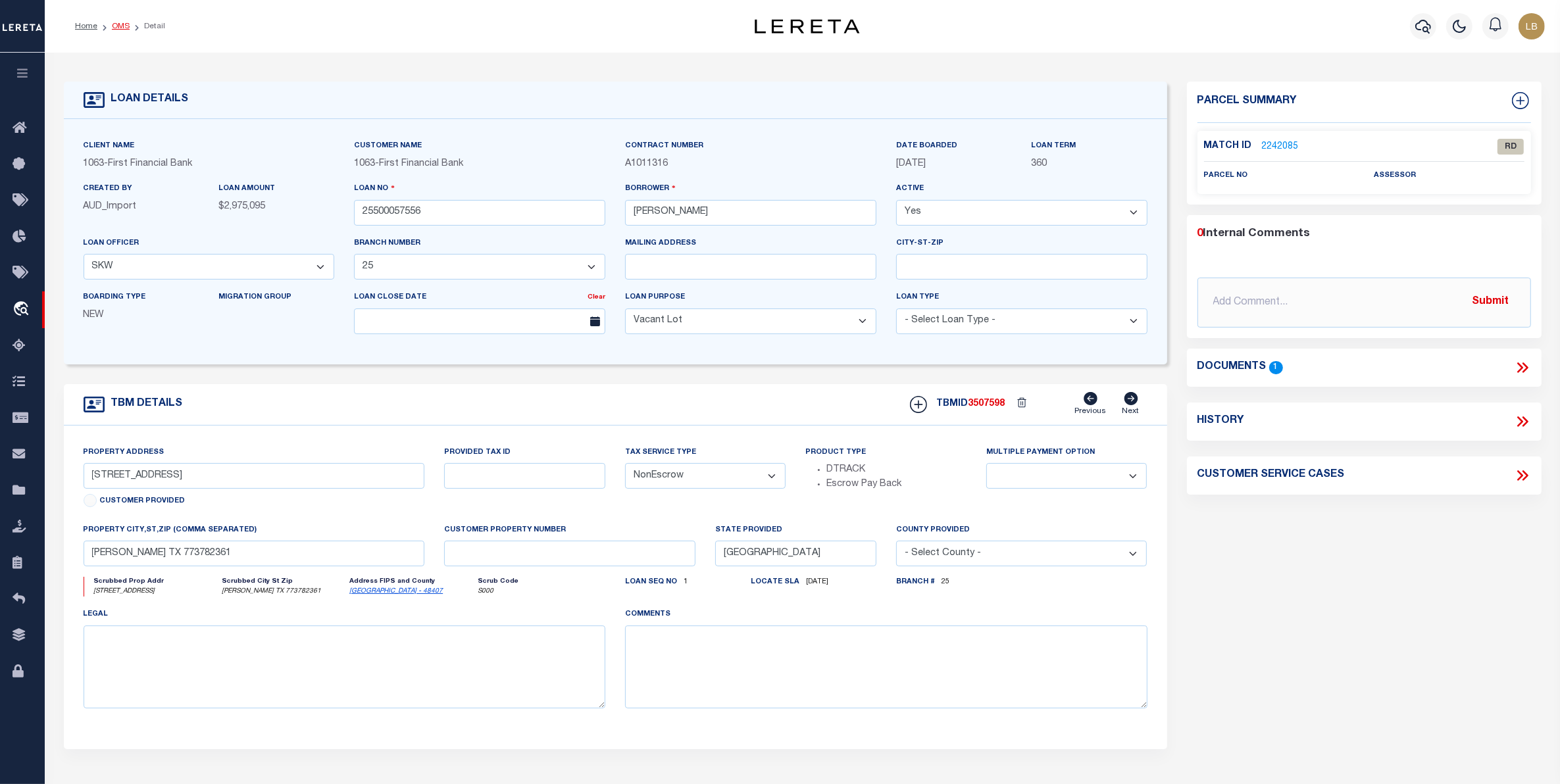
click at [124, 23] on link "OMS" at bounding box center [121, 27] width 18 height 8
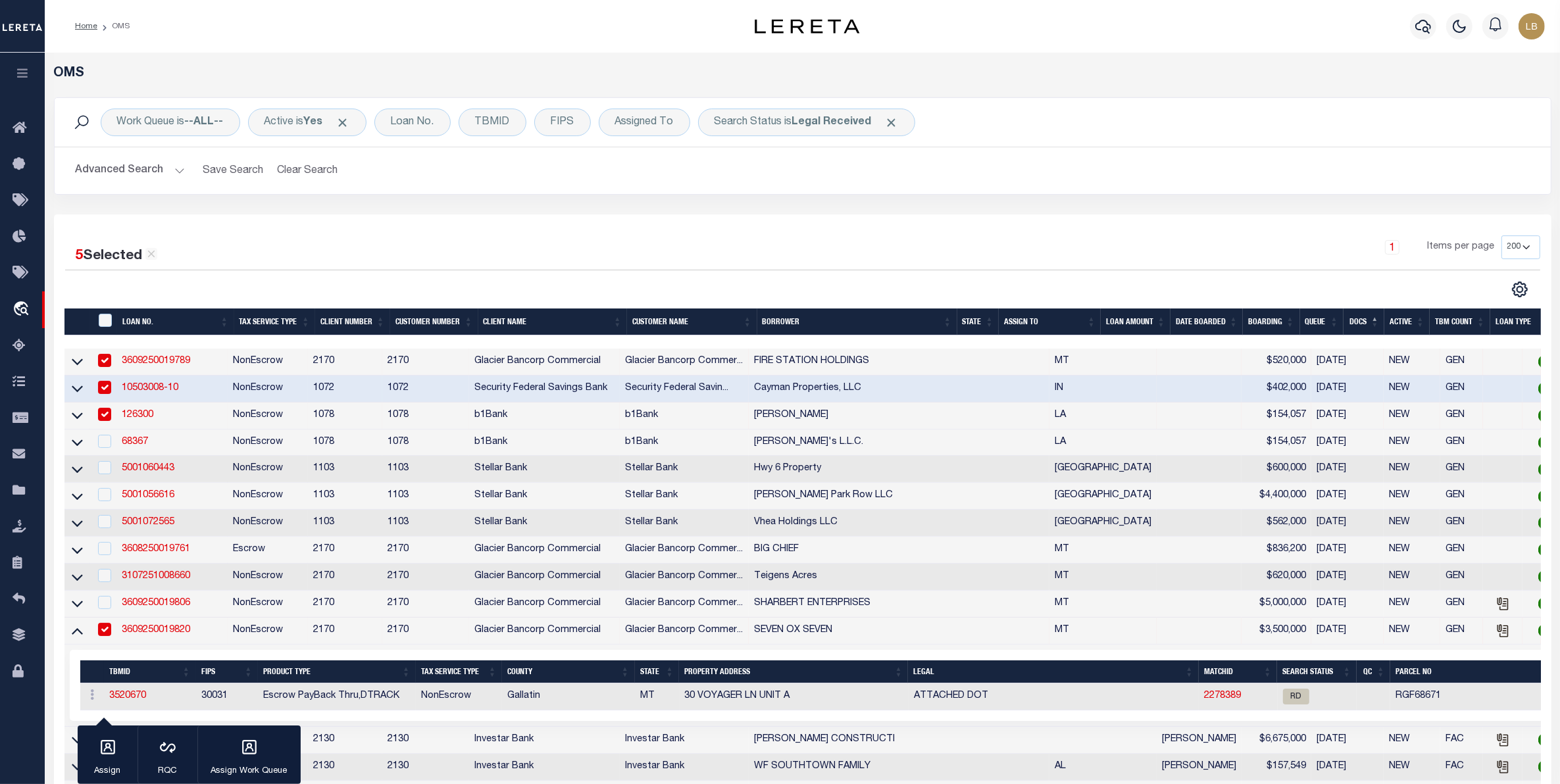
click at [105, 636] on input "checkbox" at bounding box center [105, 629] width 13 height 13
checkbox input "false"
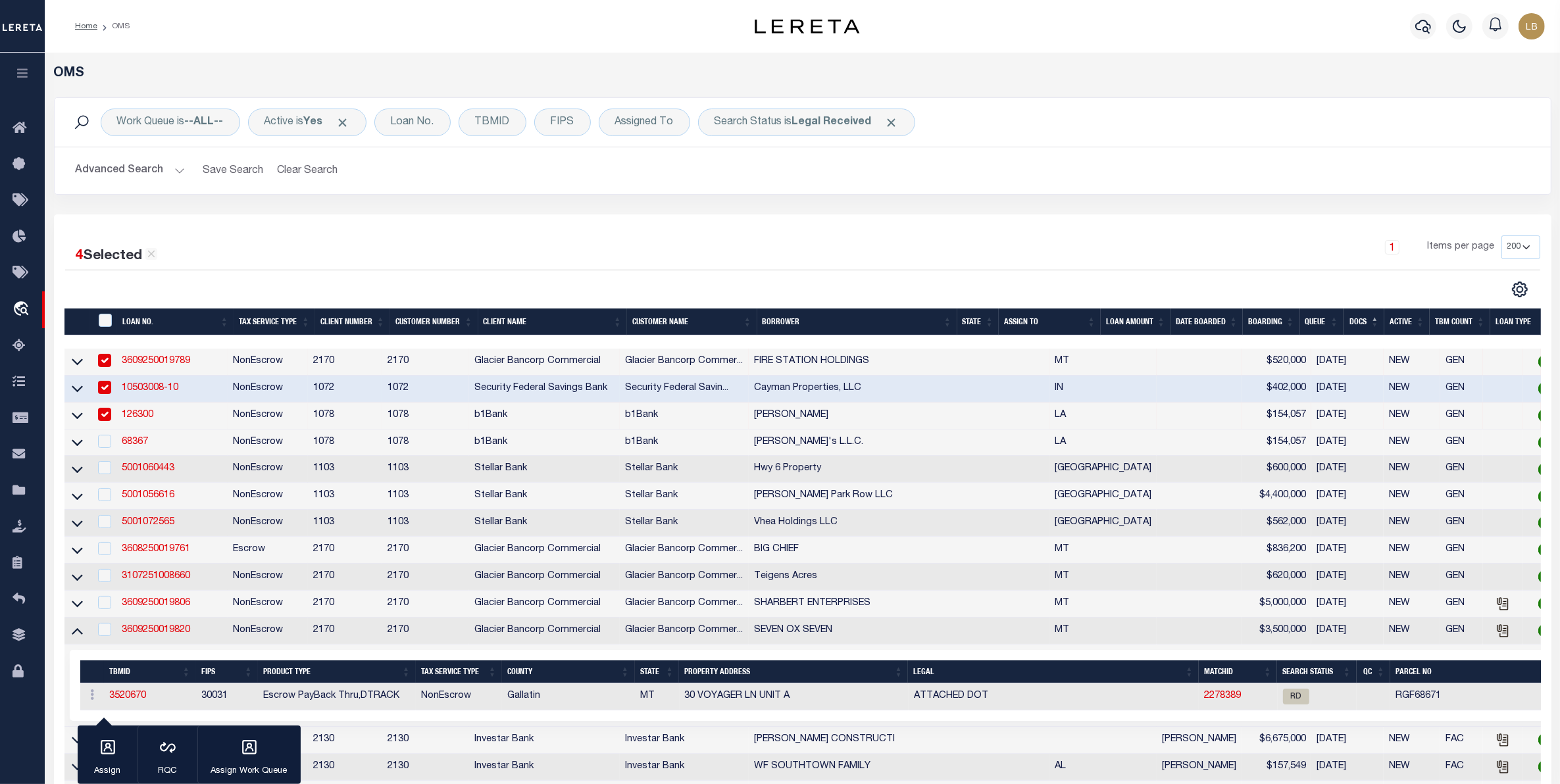
click at [103, 421] on input "checkbox" at bounding box center [105, 415] width 13 height 13
checkbox input "false"
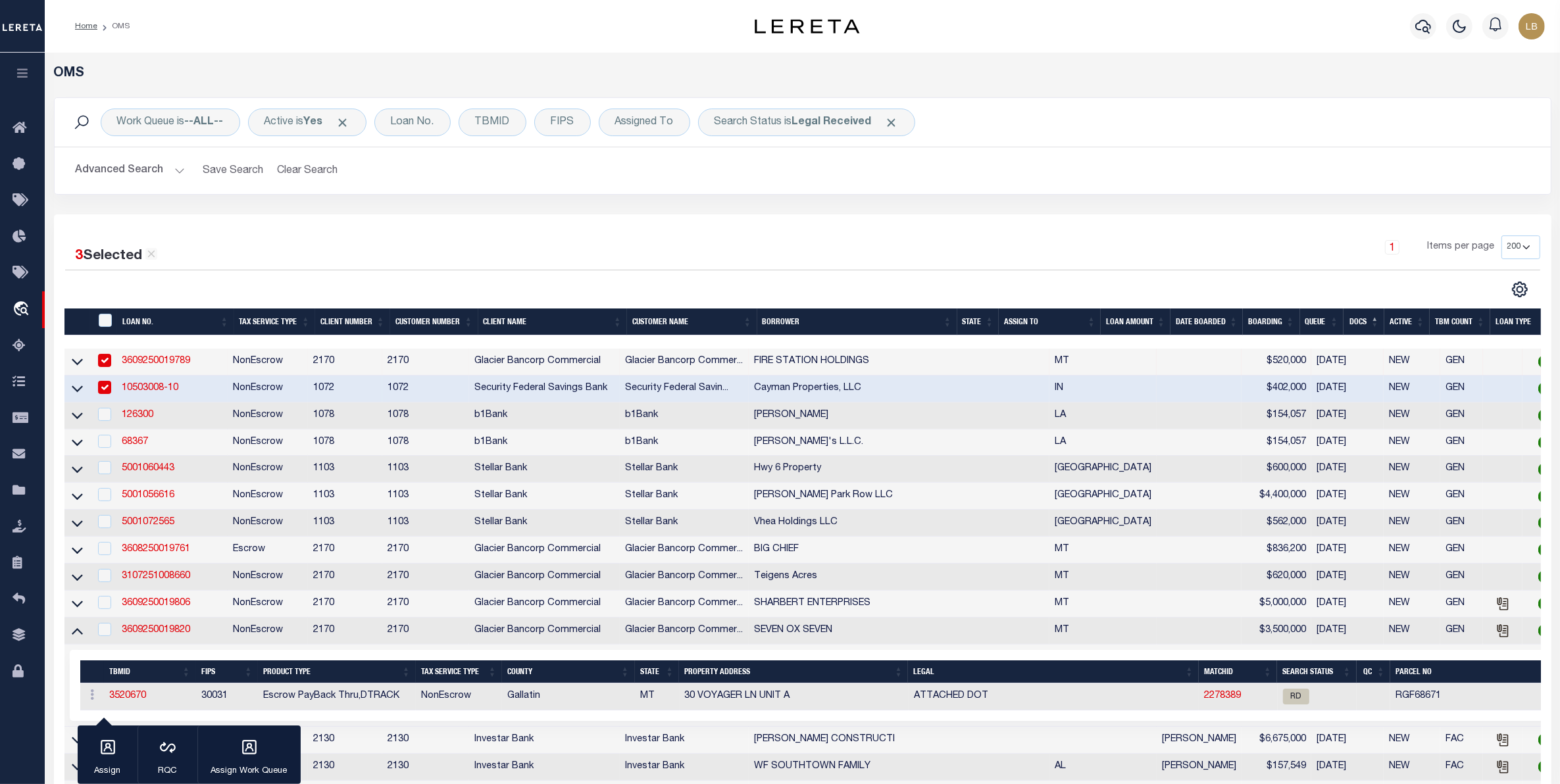
click at [99, 390] on input "checkbox" at bounding box center [105, 387] width 13 height 13
checkbox input "false"
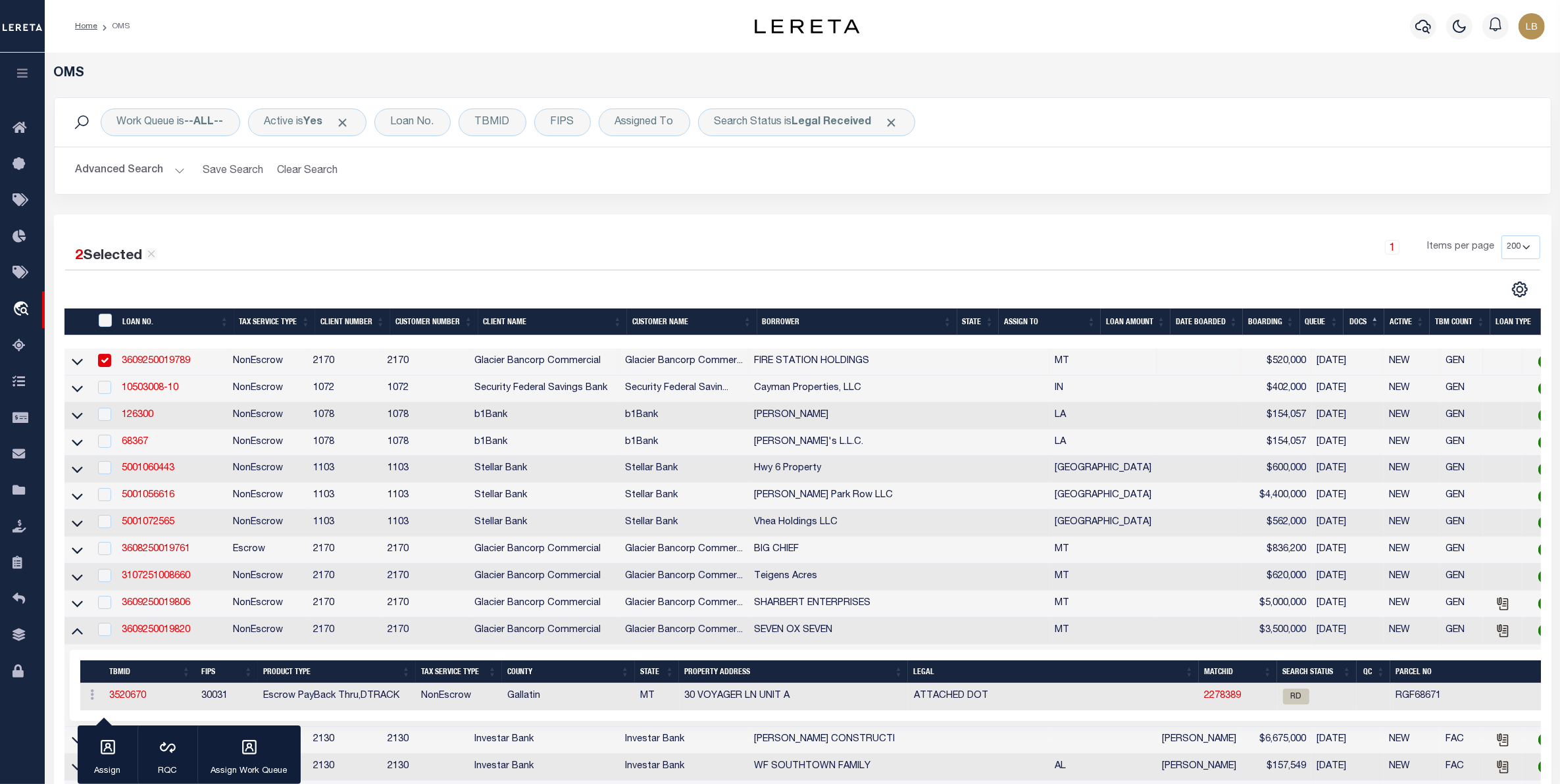
click at [101, 364] on input "checkbox" at bounding box center [105, 361] width 13 height 13
checkbox input "false"
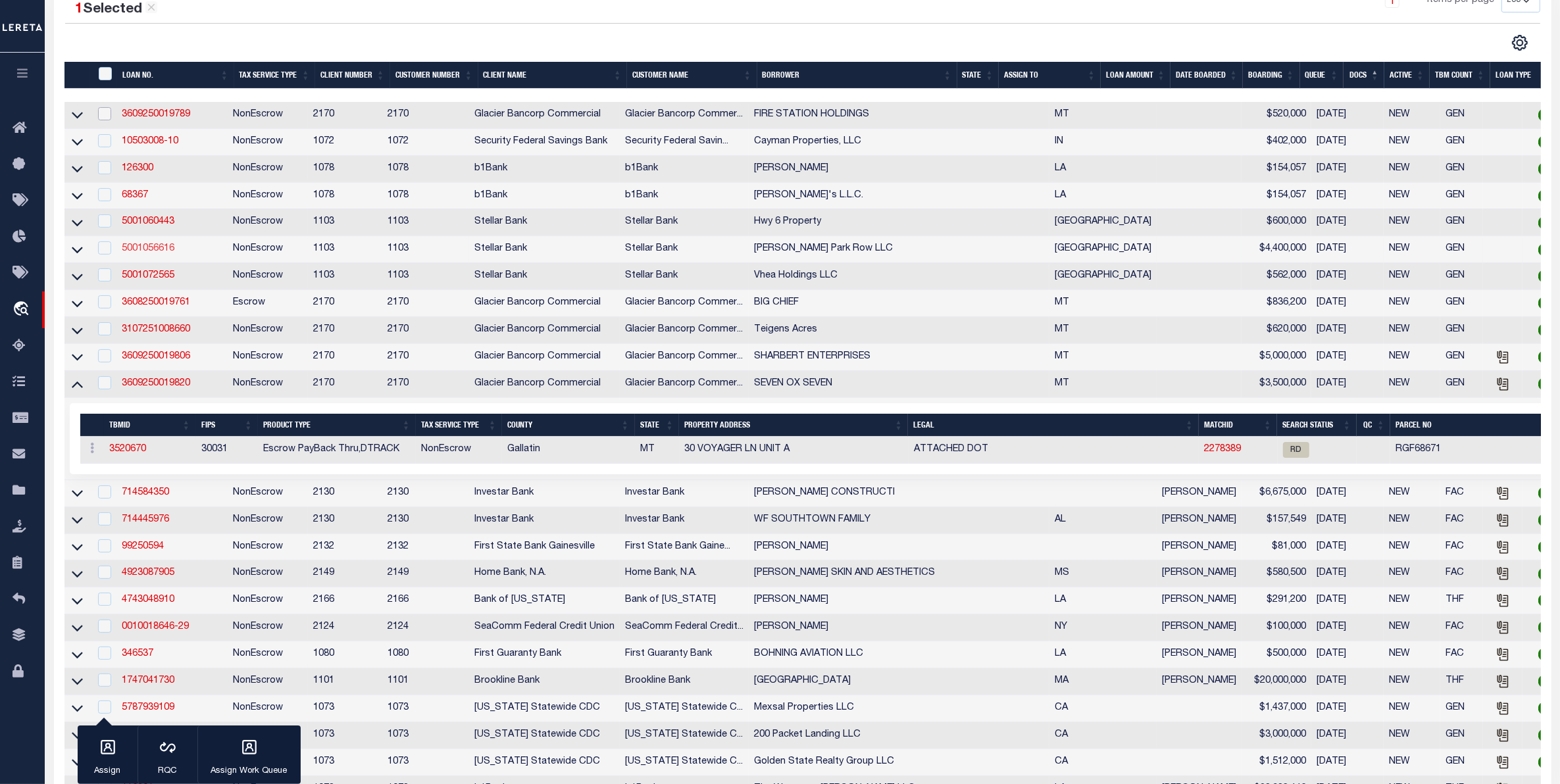
scroll to position [493, 0]
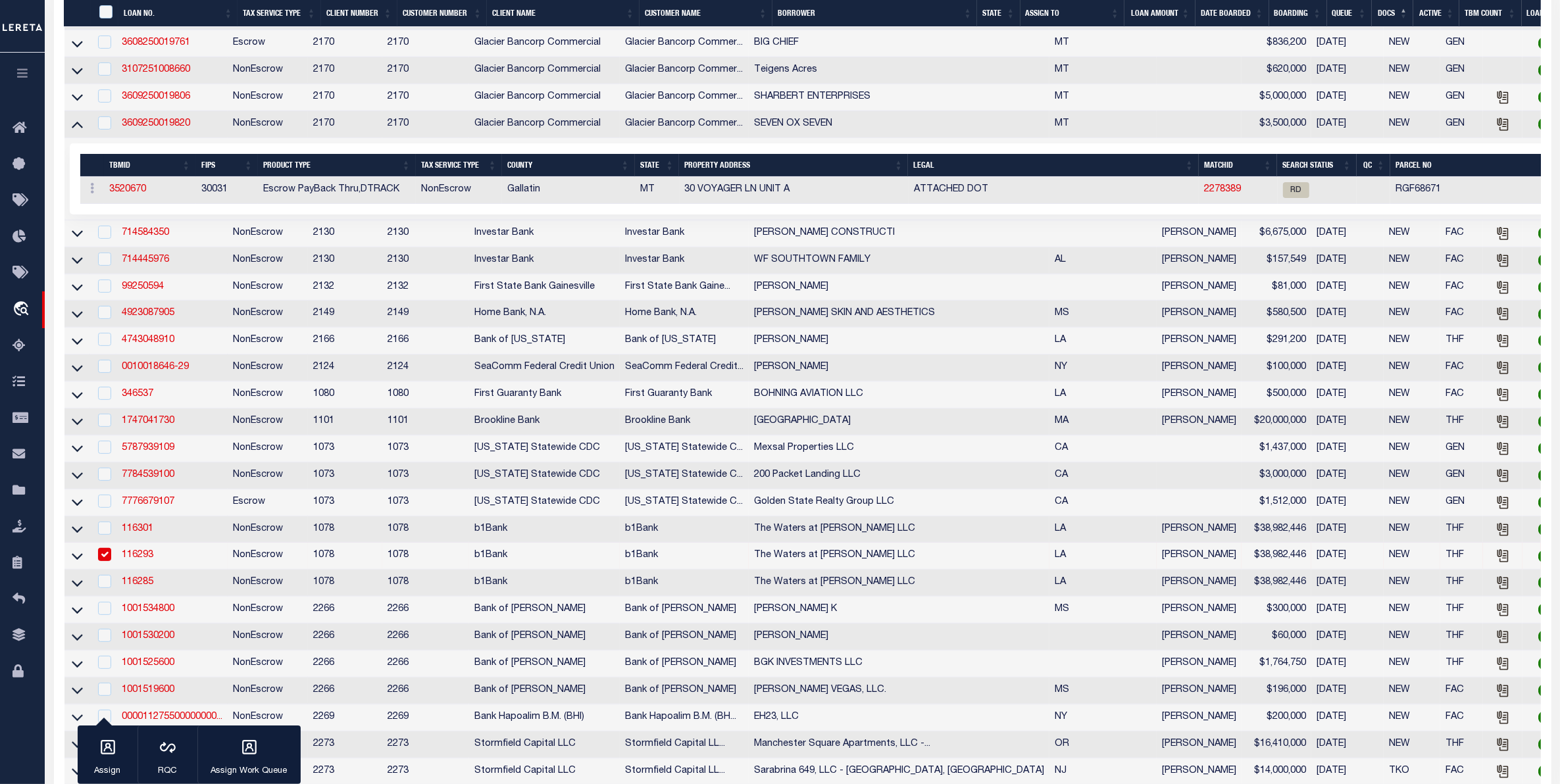
click at [99, 561] on input "checkbox" at bounding box center [105, 555] width 13 height 13
checkbox input "false"
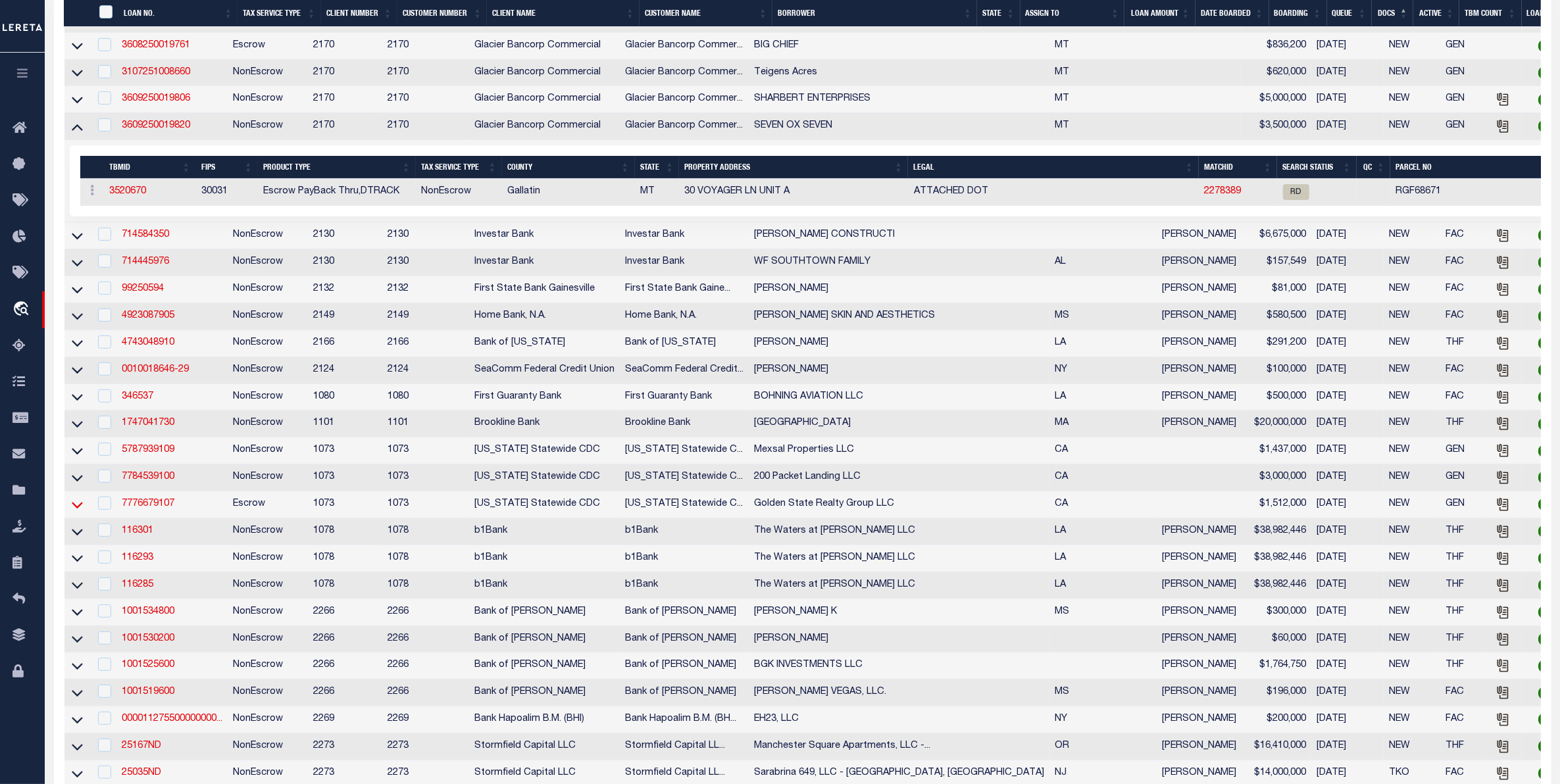
click at [76, 512] on icon at bounding box center [77, 505] width 11 height 14
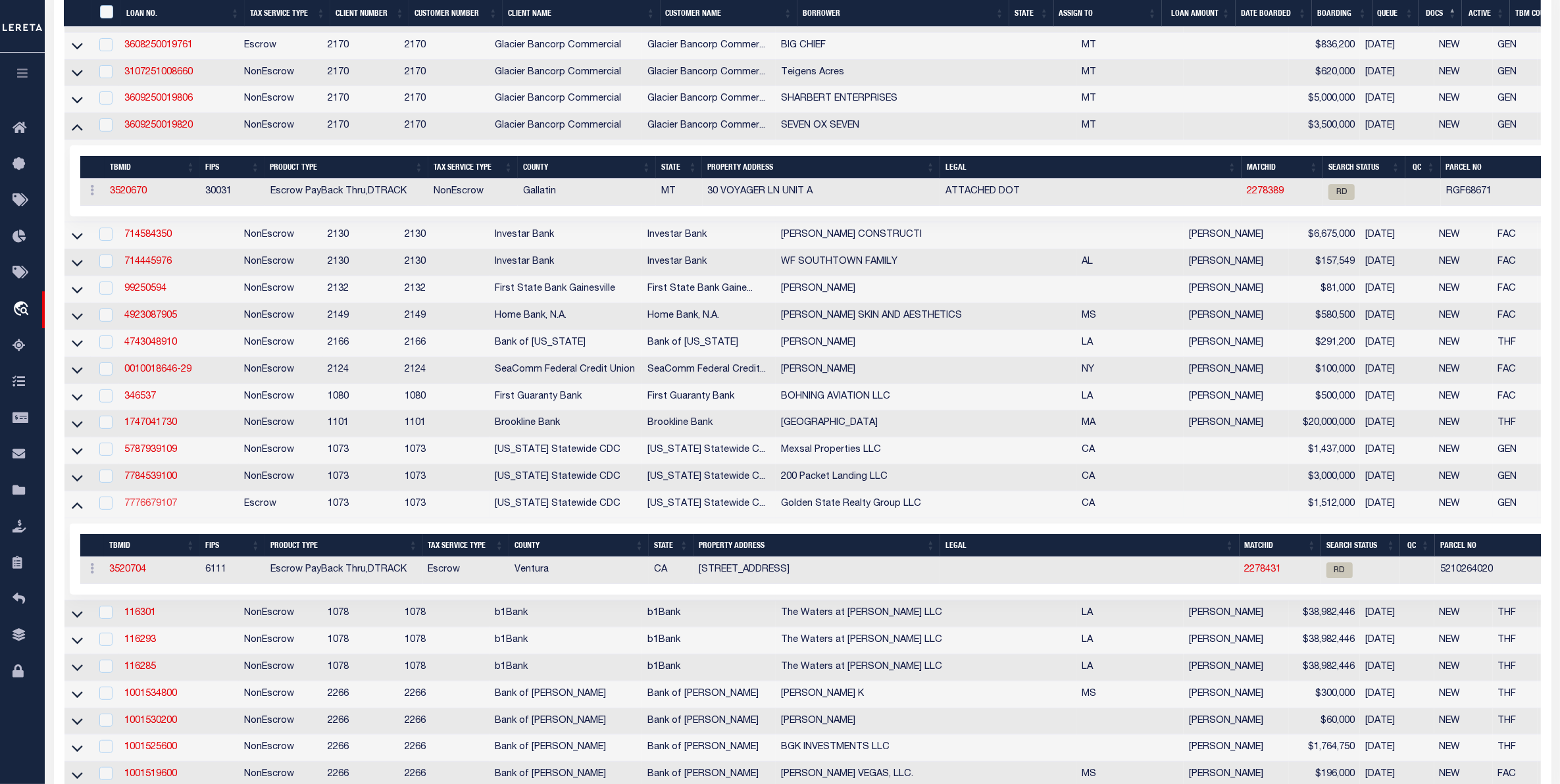
click at [159, 509] on link "7776679107" at bounding box center [150, 503] width 52 height 9
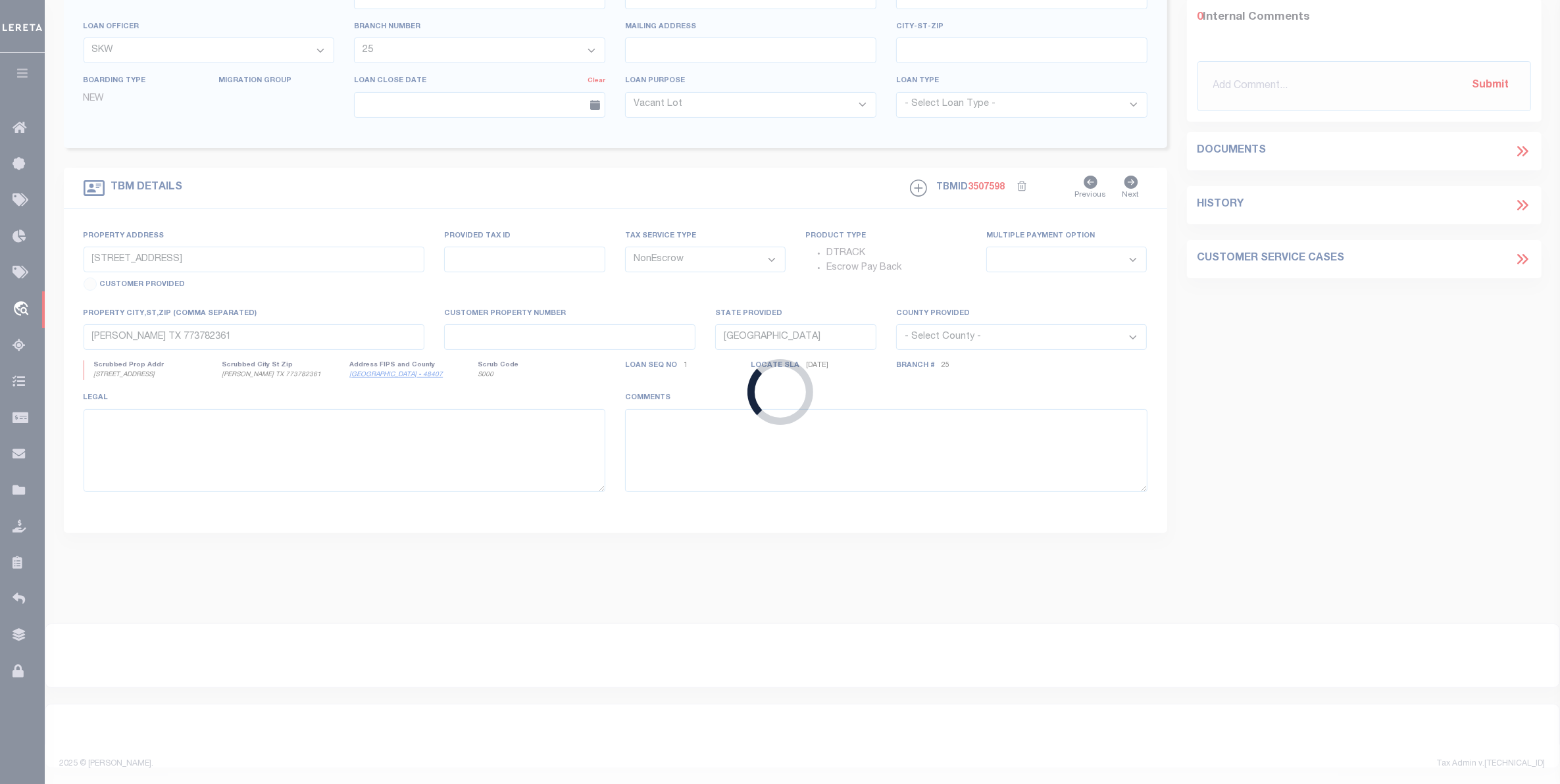
type input "7776679107"
type input "Golden State Realty Group LLC"
select select
type input "[DATE]"
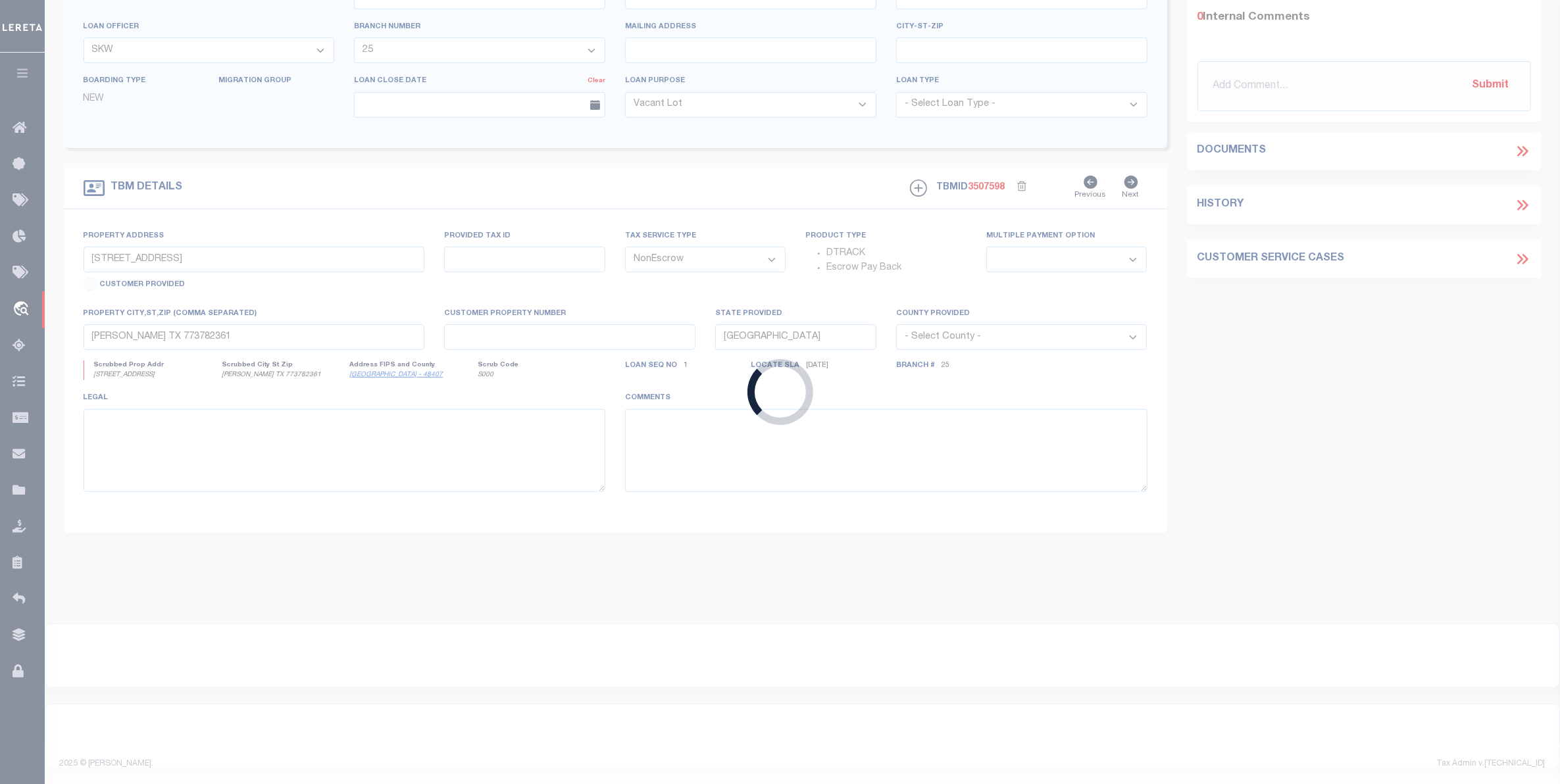
select select
select select "20"
select select "Escrow"
type input "[STREET_ADDRESS]"
select select
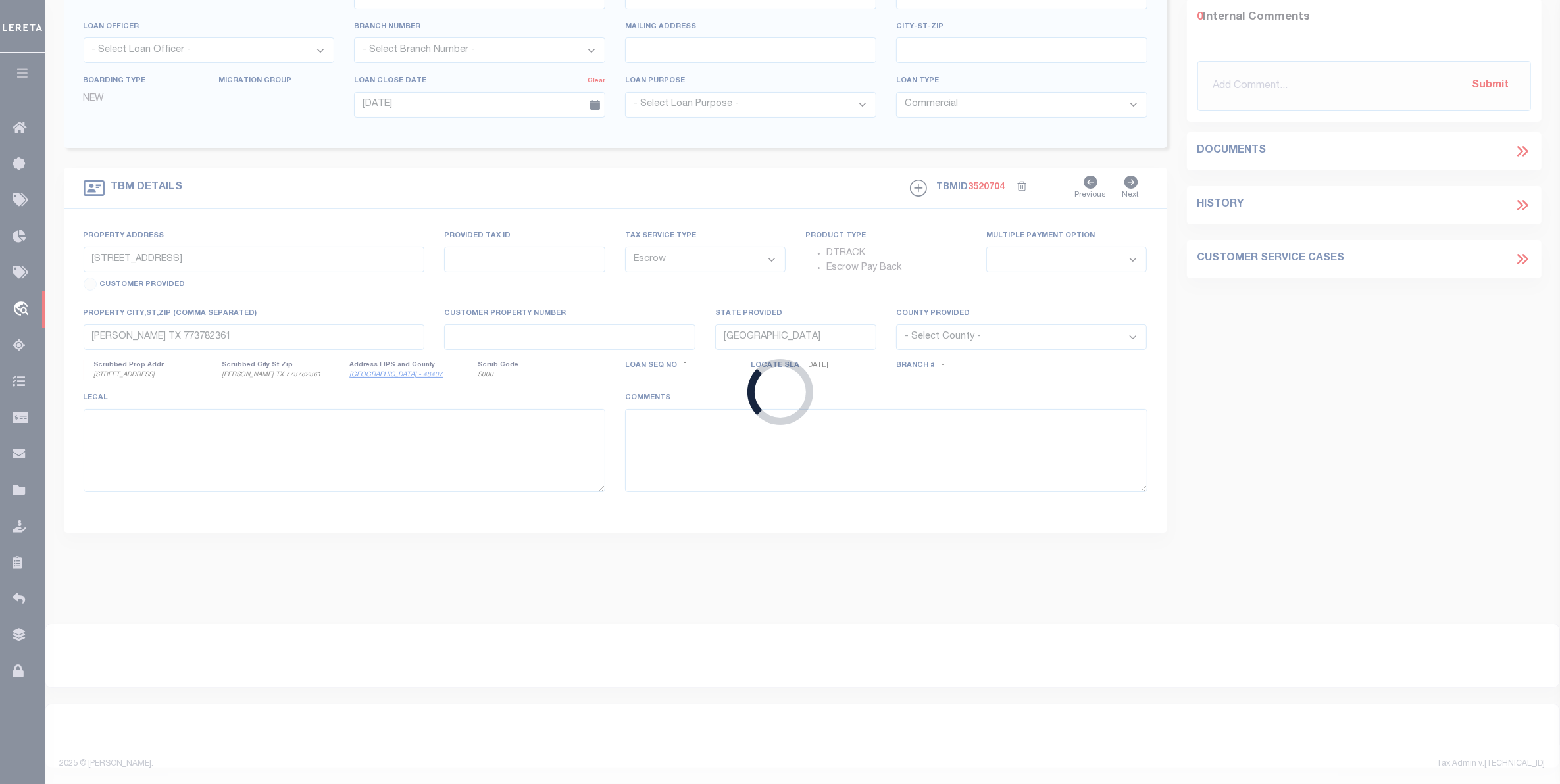
type input "[GEOGRAPHIC_DATA]-3003"
type input "CA"
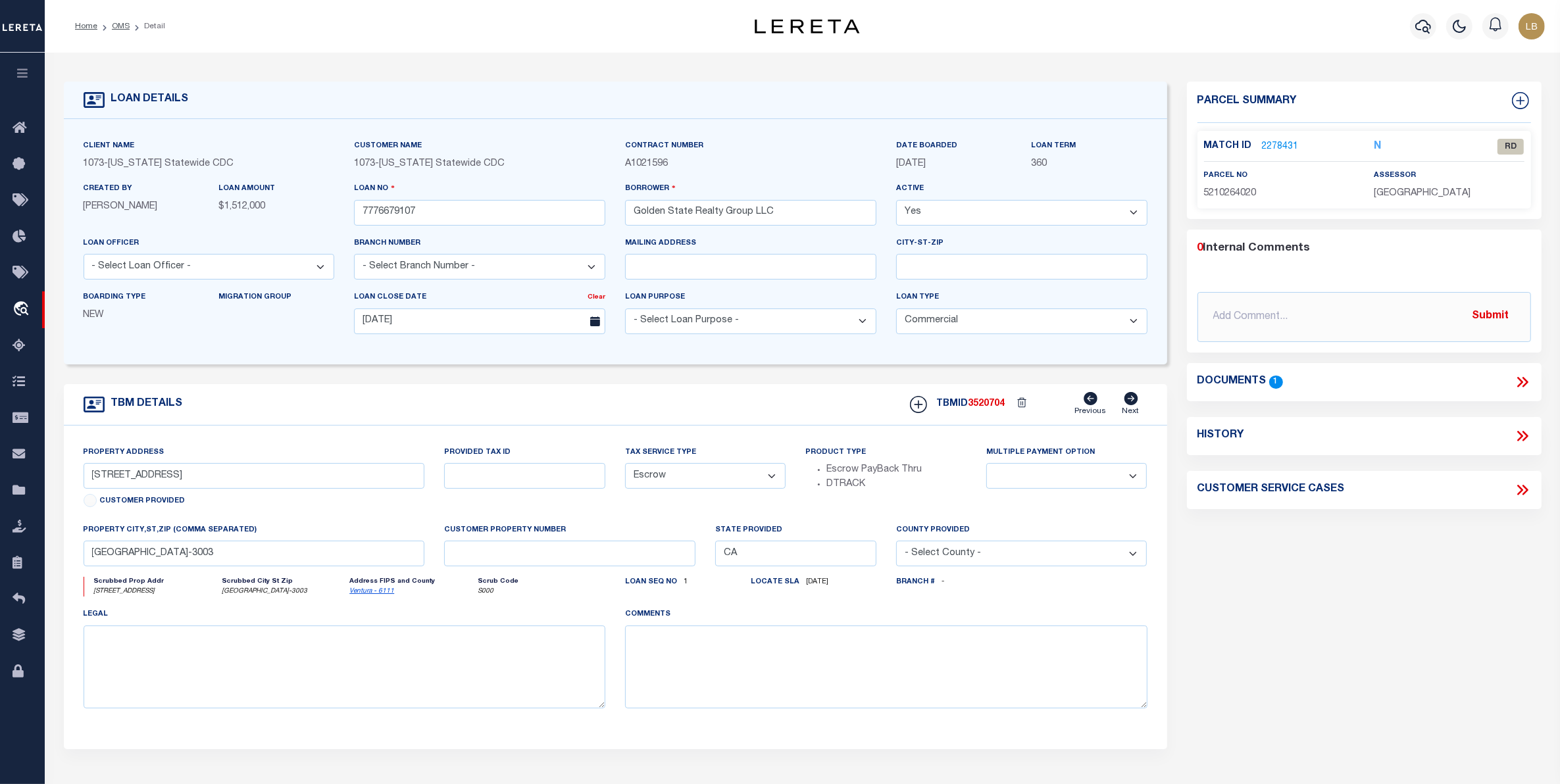
click at [1281, 146] on link "2278431" at bounding box center [1281, 146] width 37 height 14
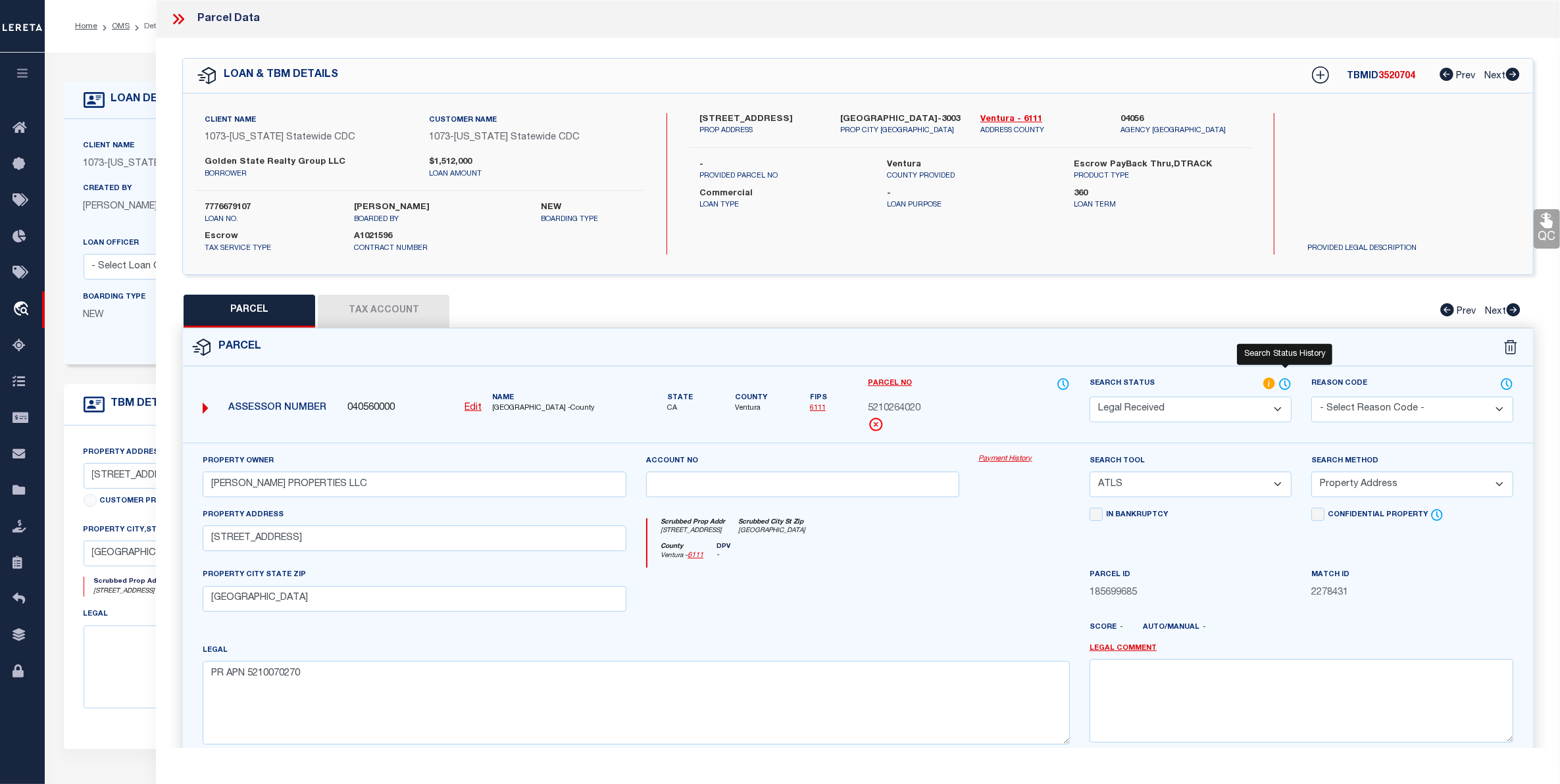
click at [1284, 383] on icon at bounding box center [1285, 384] width 13 height 14
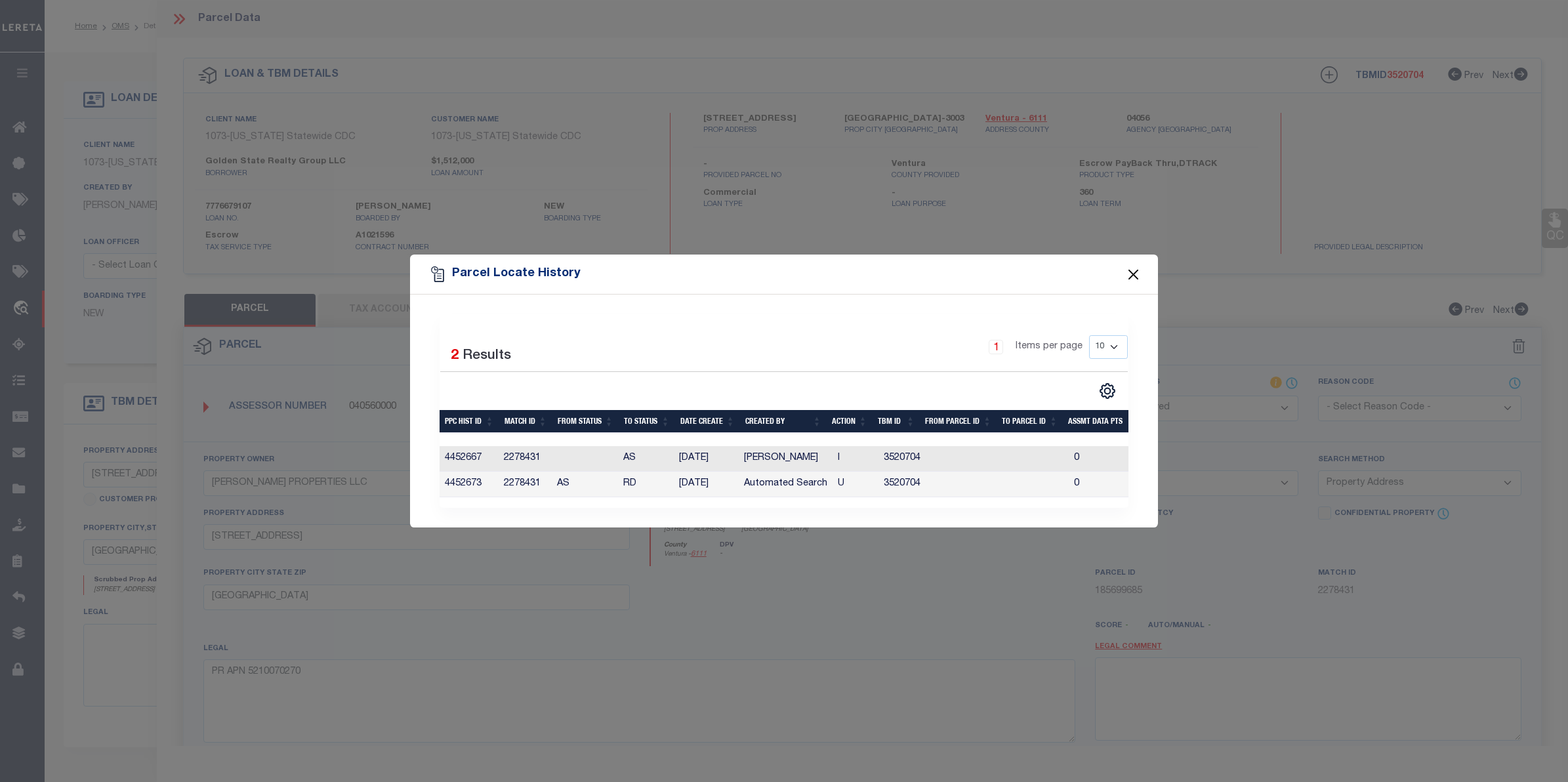
click at [1136, 266] on button "Close" at bounding box center [1134, 274] width 17 height 17
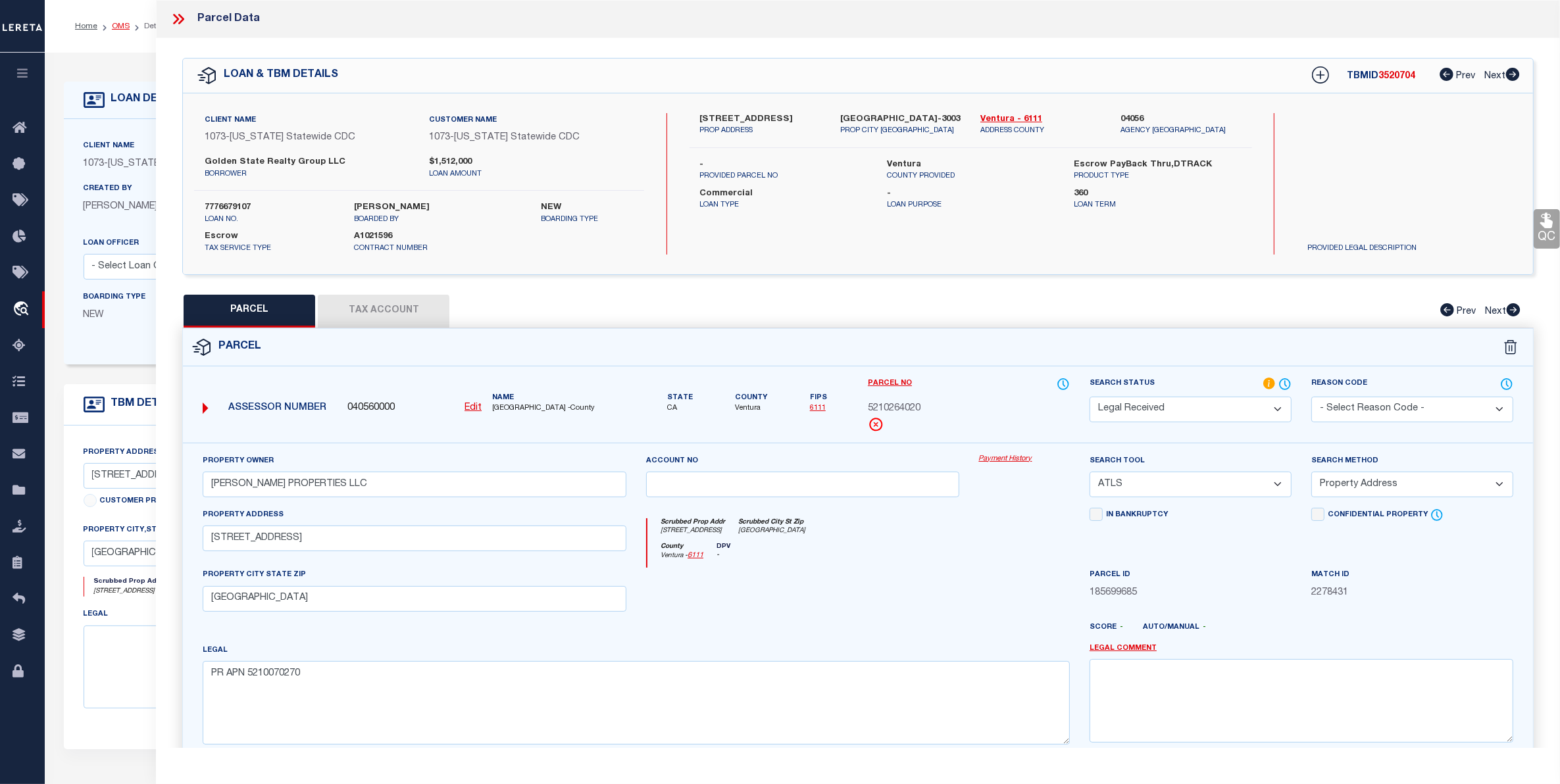
click at [117, 23] on link "OMS" at bounding box center [121, 27] width 18 height 8
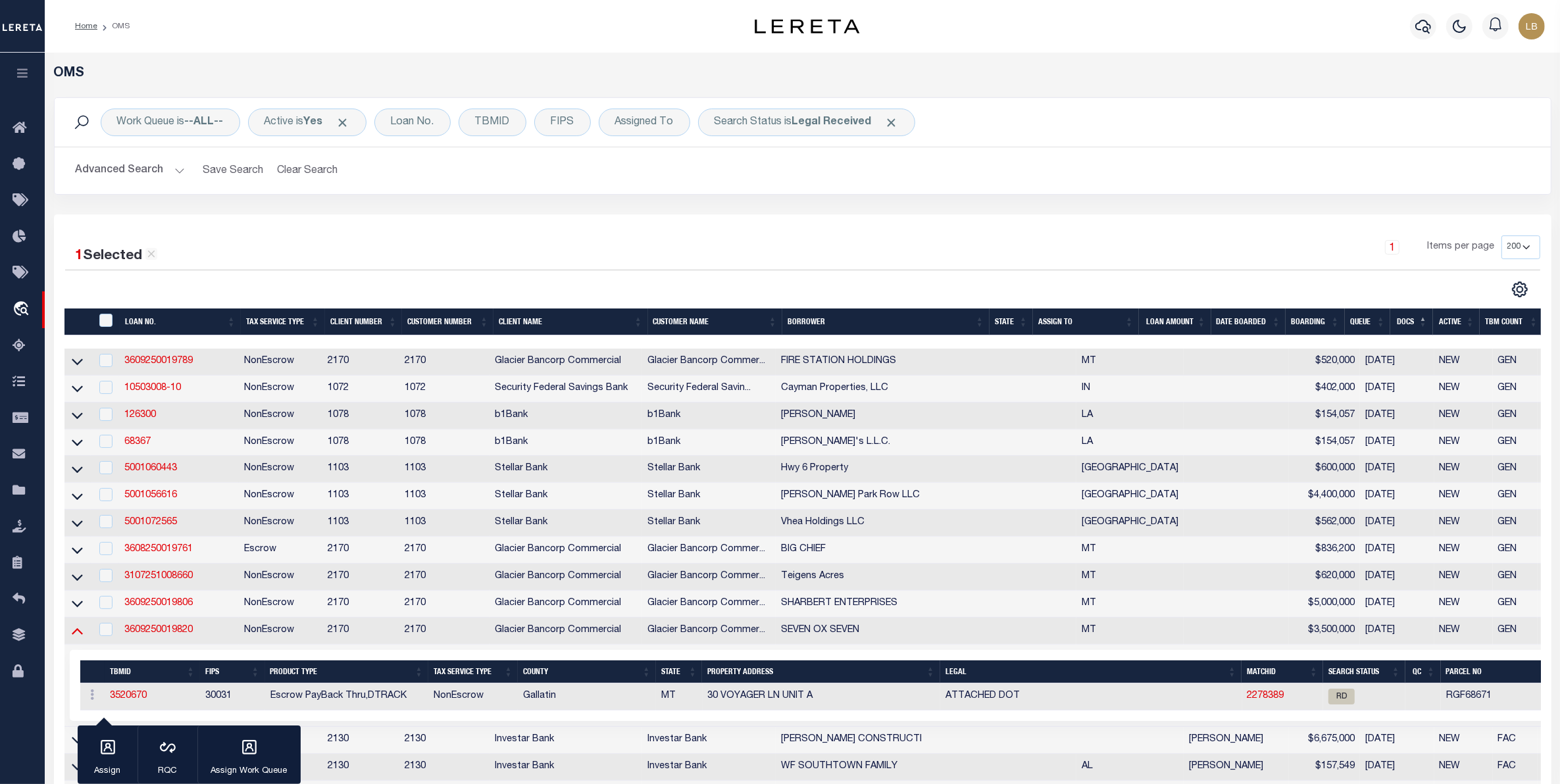
click at [76, 638] on icon at bounding box center [77, 630] width 11 height 14
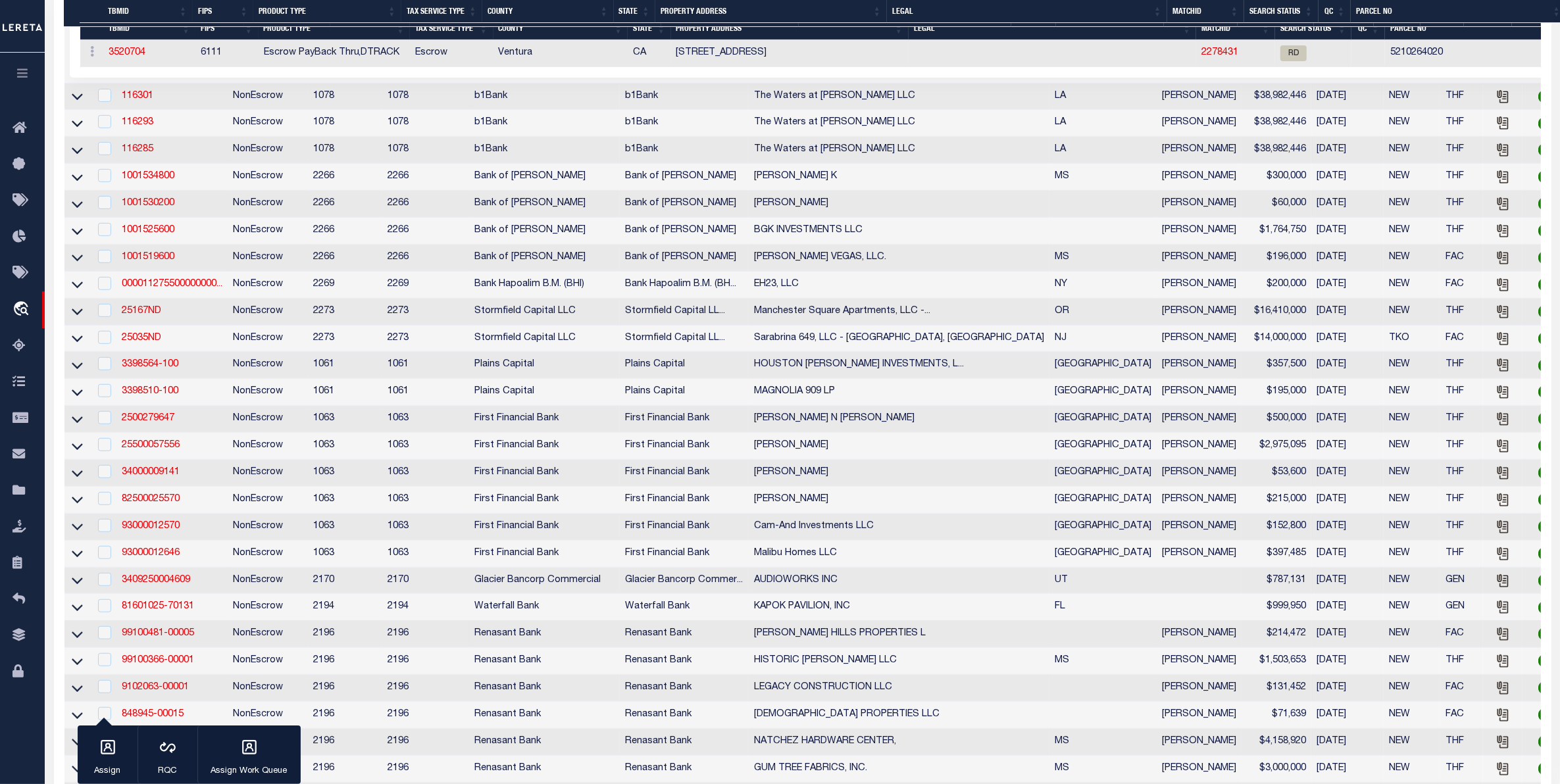
scroll to position [987, 0]
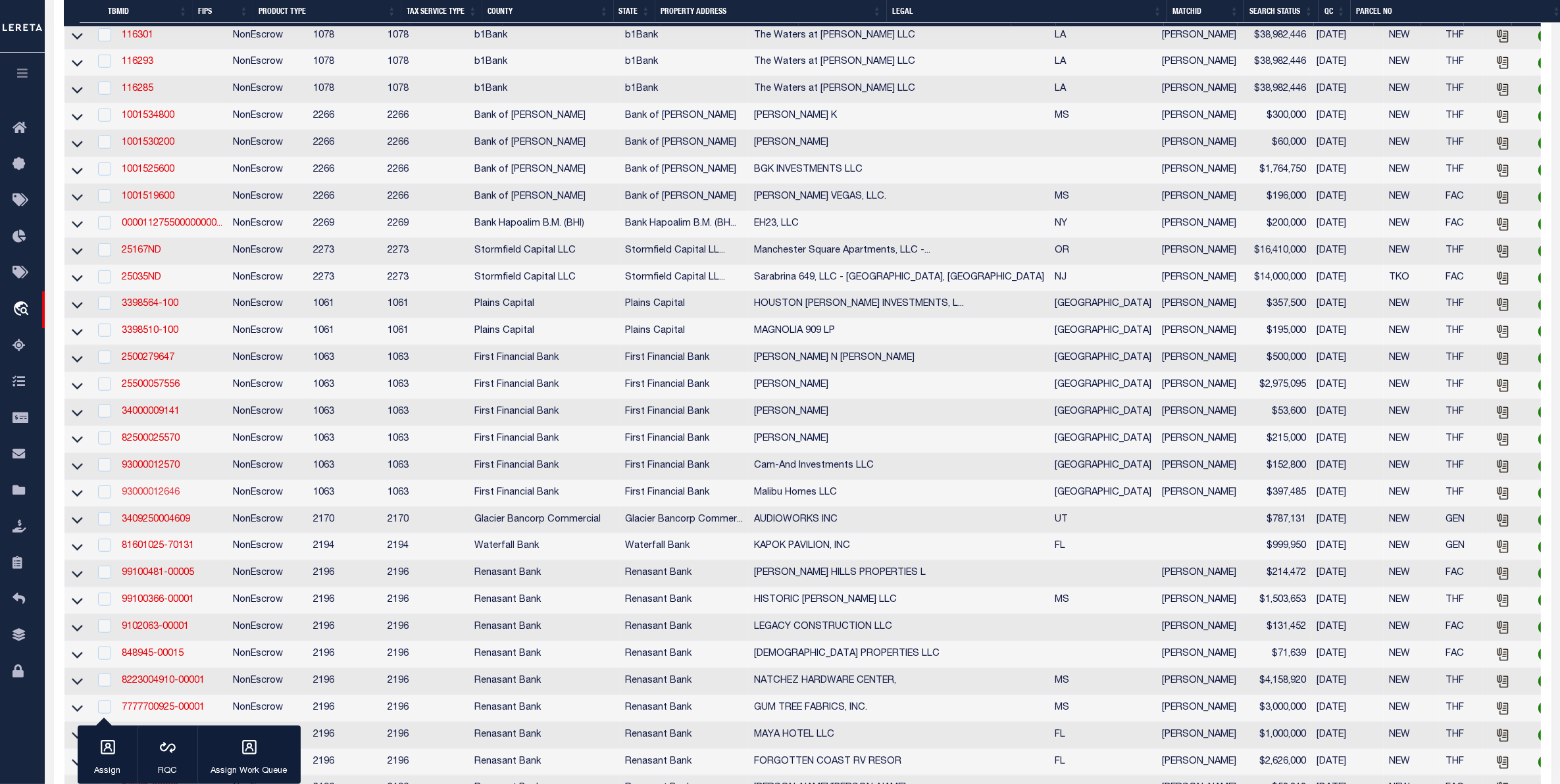
click at [156, 497] on link "93000012646" at bounding box center [151, 492] width 58 height 9
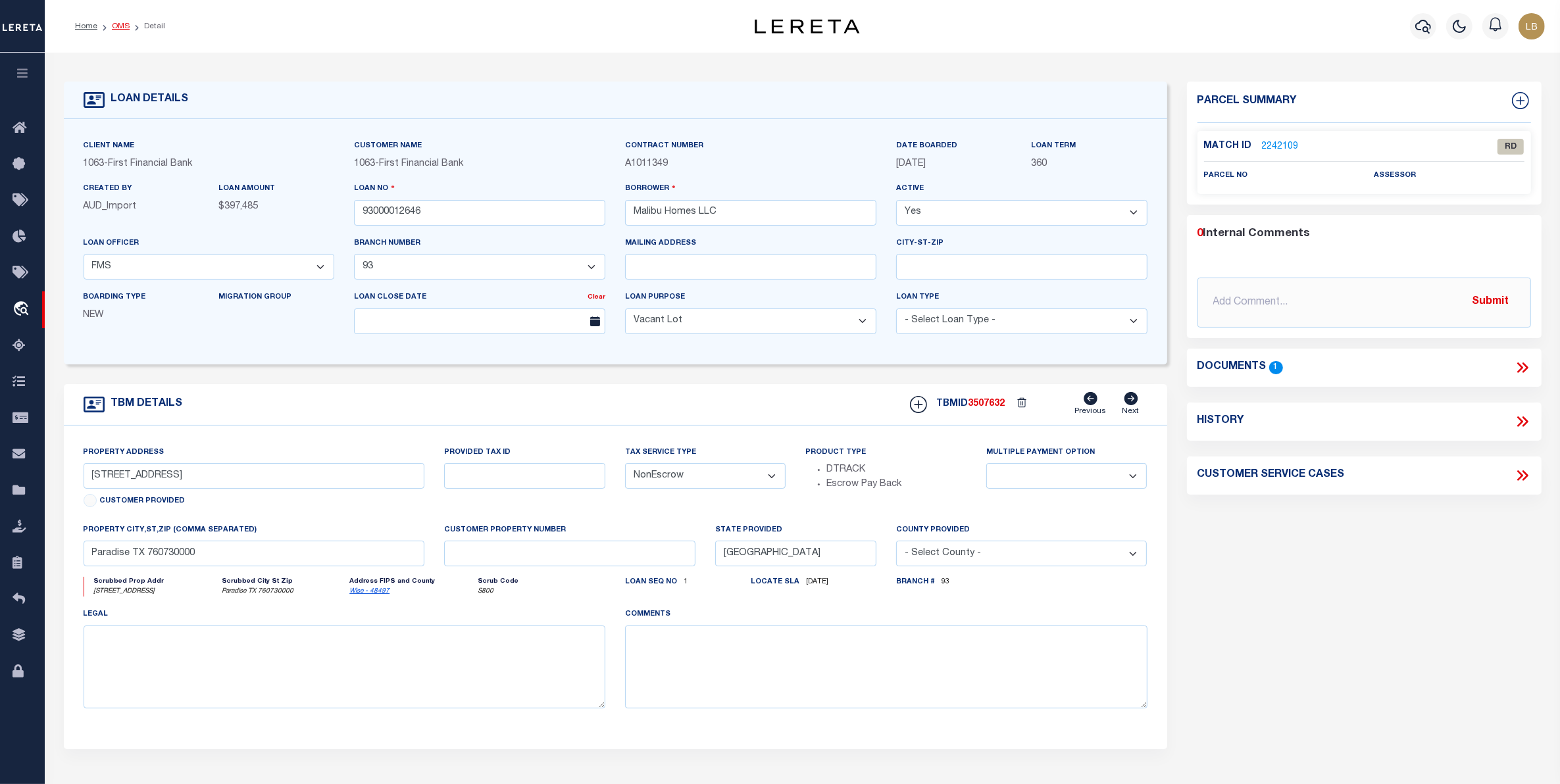
click at [117, 23] on link "OMS" at bounding box center [121, 27] width 18 height 8
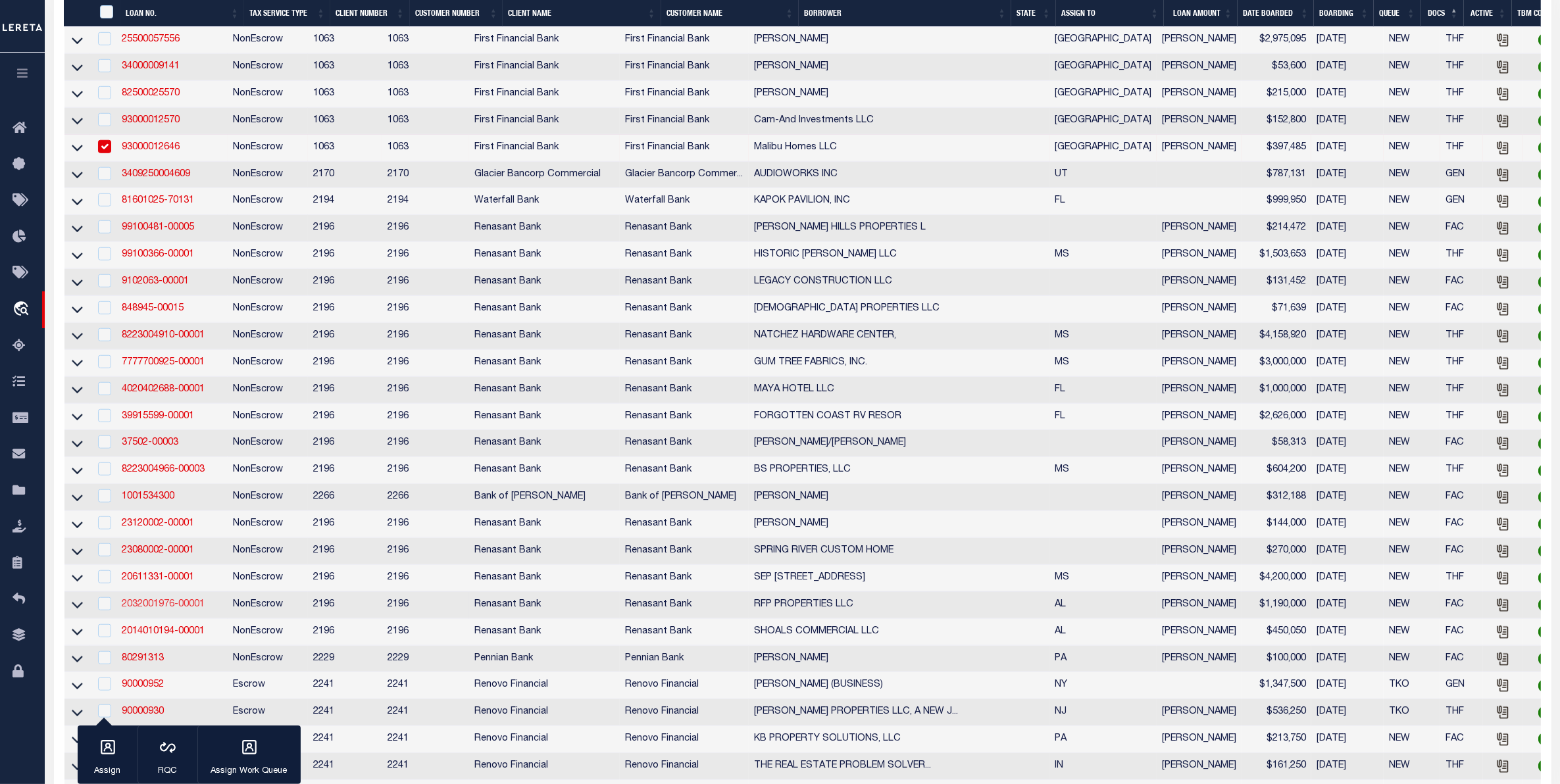
scroll to position [1480, 0]
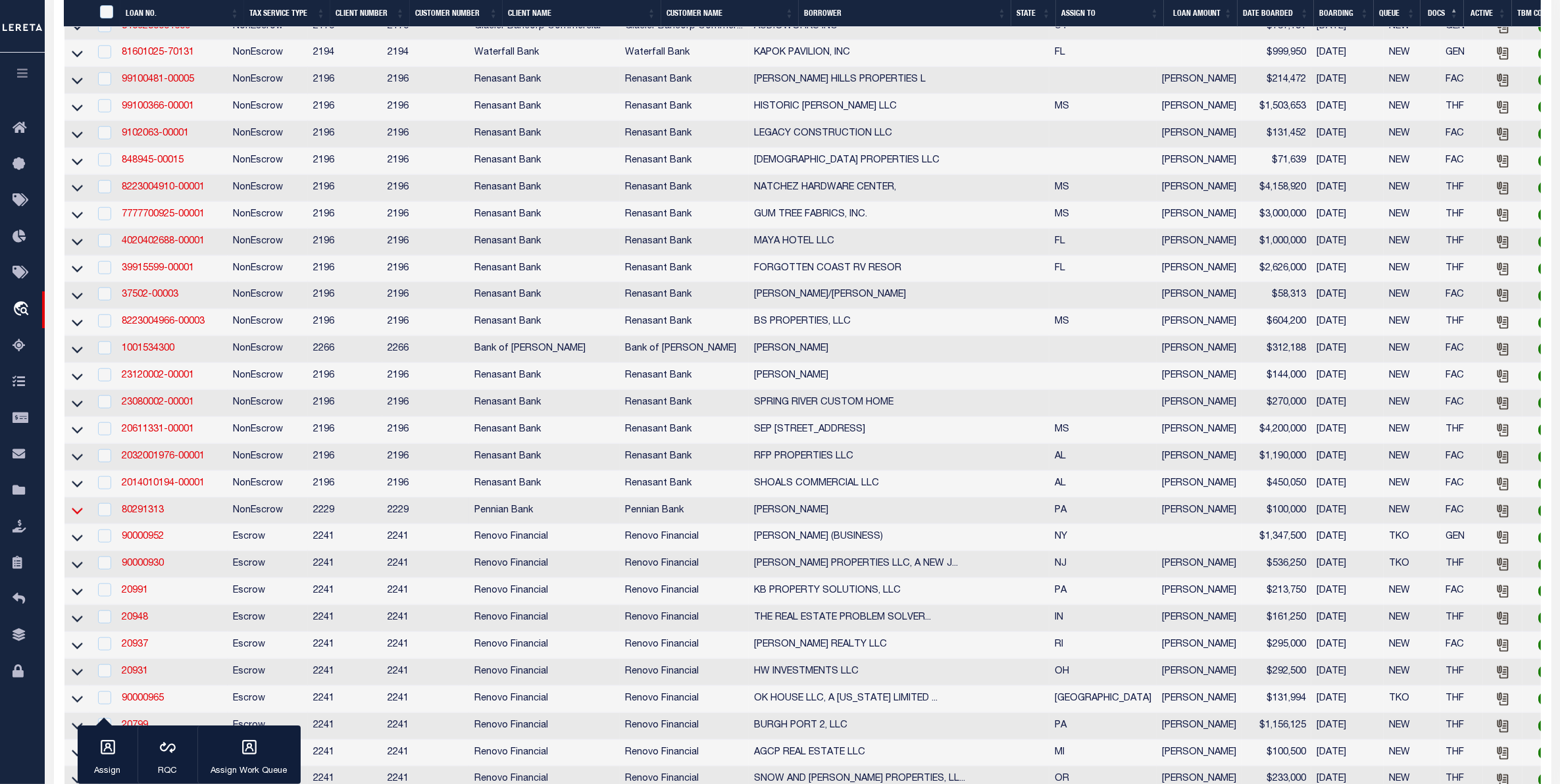
click at [76, 518] on icon at bounding box center [77, 510] width 11 height 14
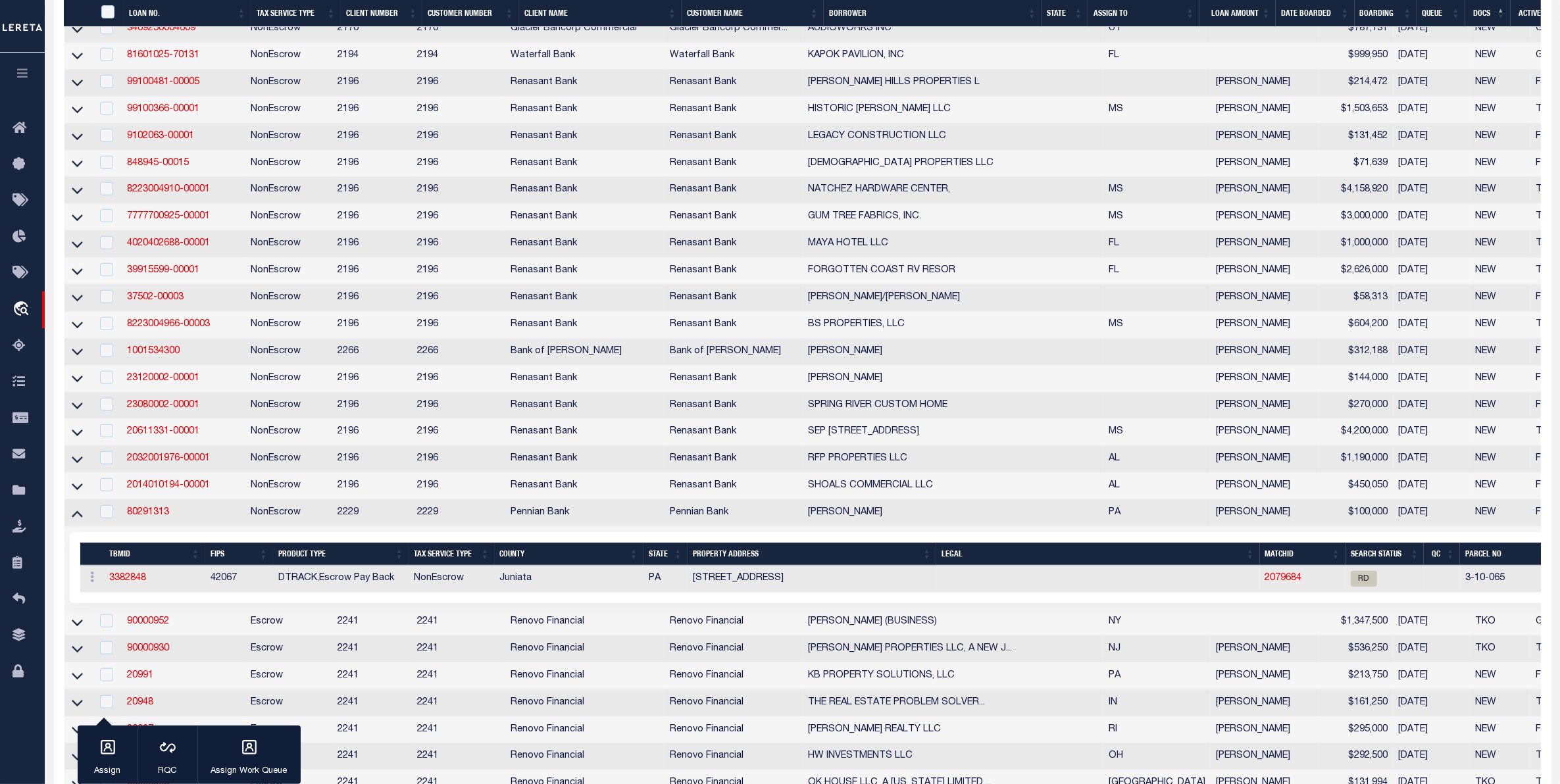
click at [140, 527] on td "80291313" at bounding box center [184, 514] width 124 height 27
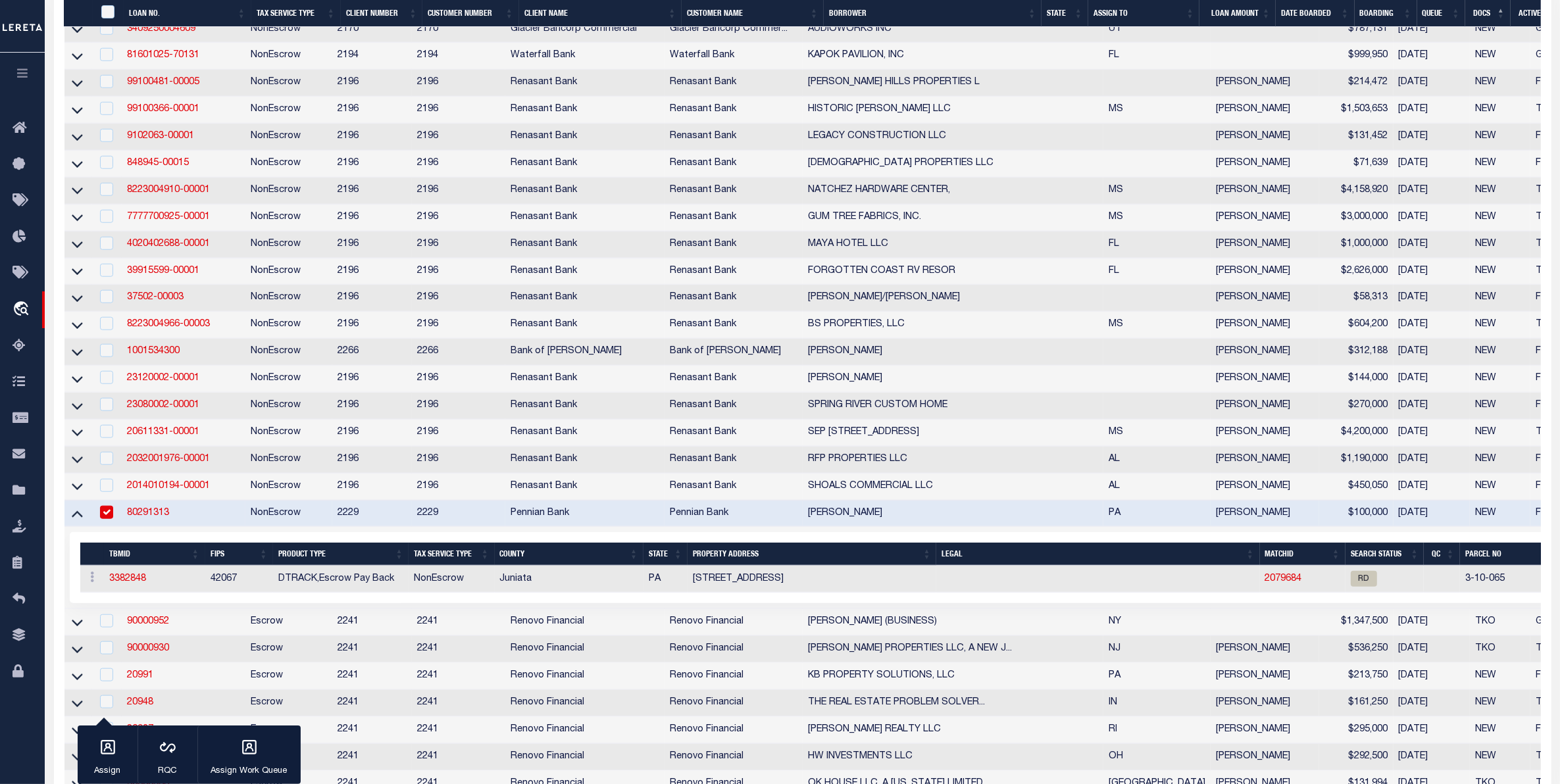
click at [150, 518] on link "80291313" at bounding box center [148, 513] width 42 height 9
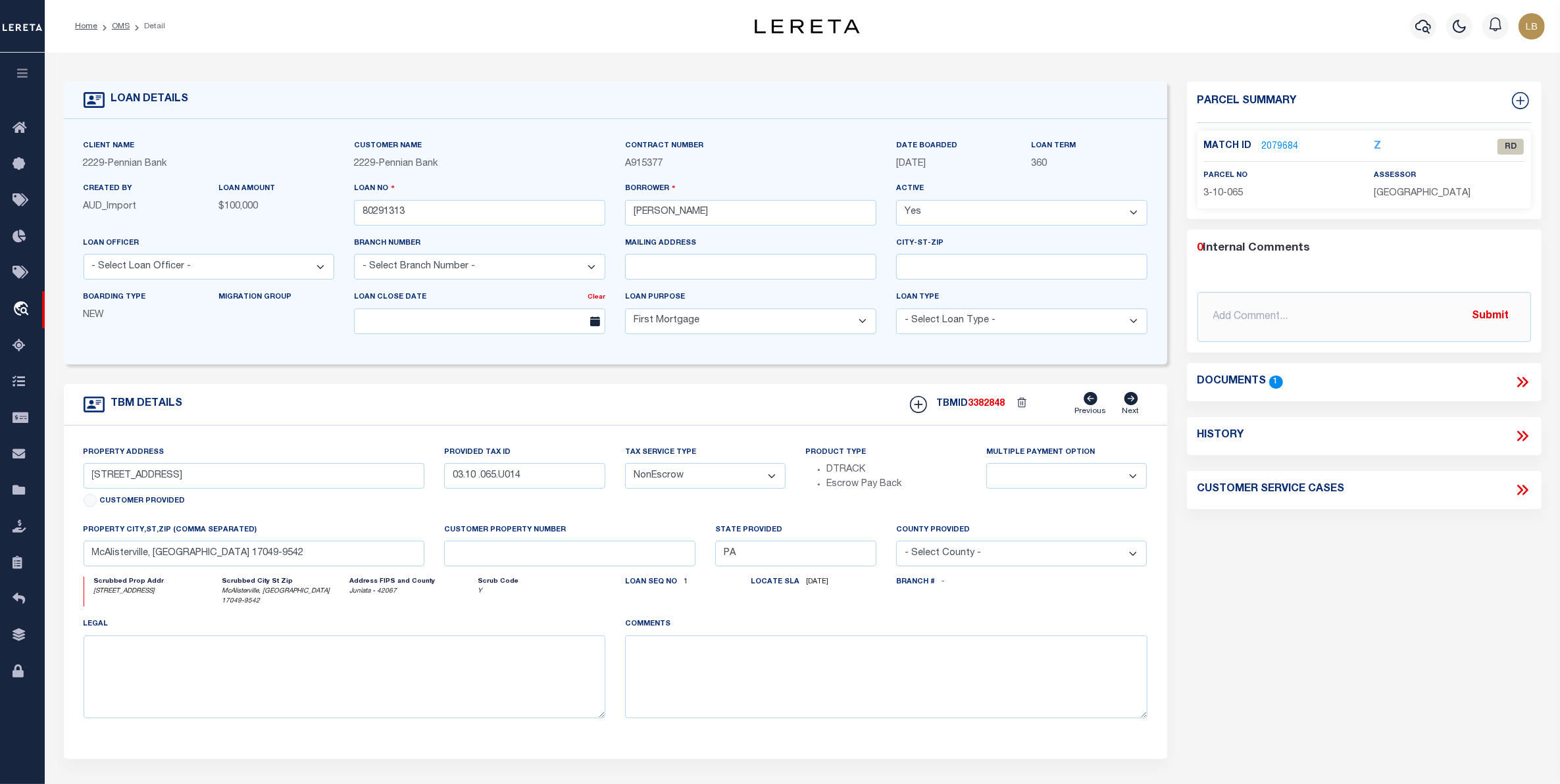
click at [1273, 142] on link "2079684" at bounding box center [1281, 146] width 37 height 14
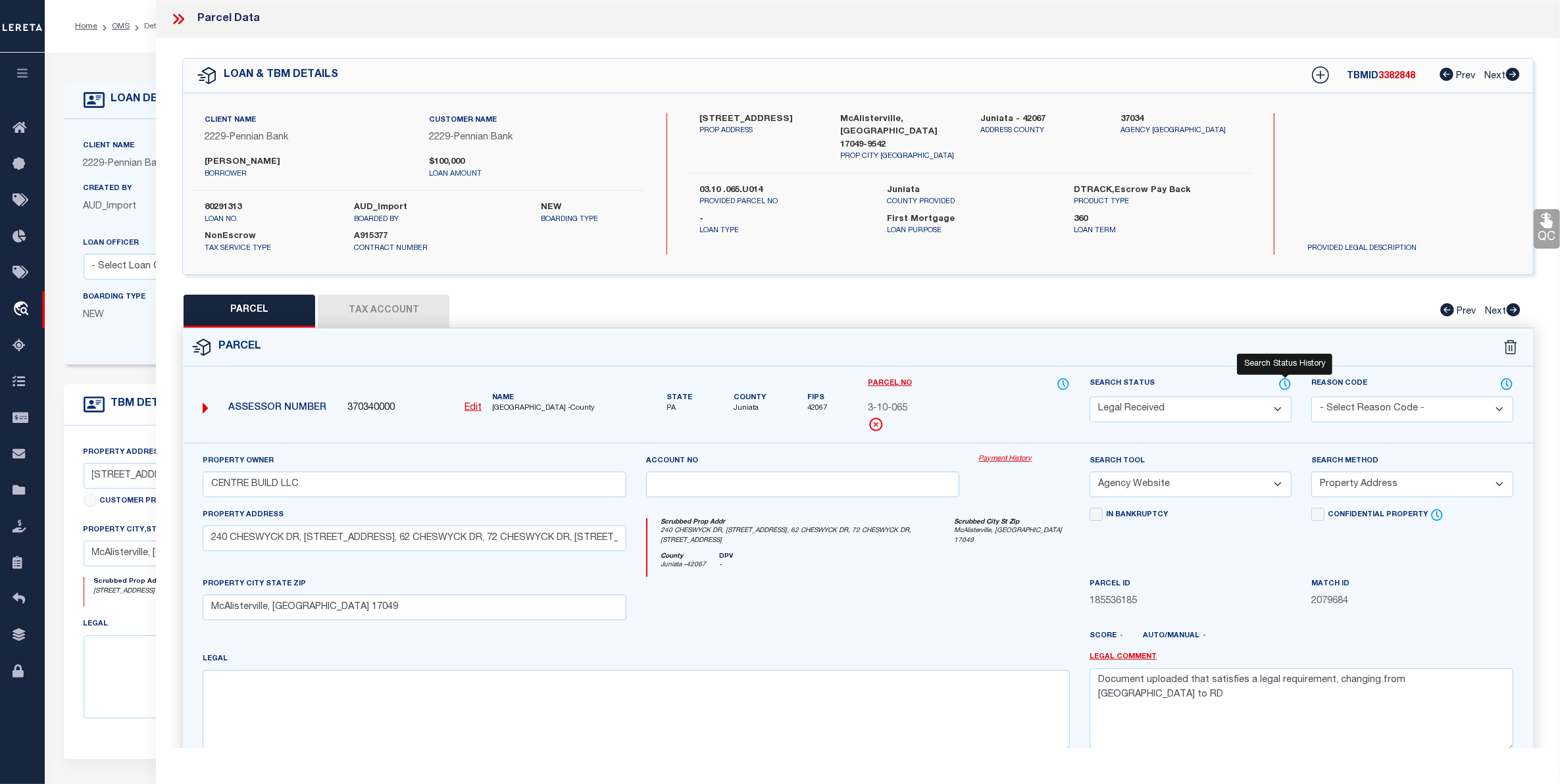
click at [1285, 382] on icon at bounding box center [1286, 383] width 2 height 6
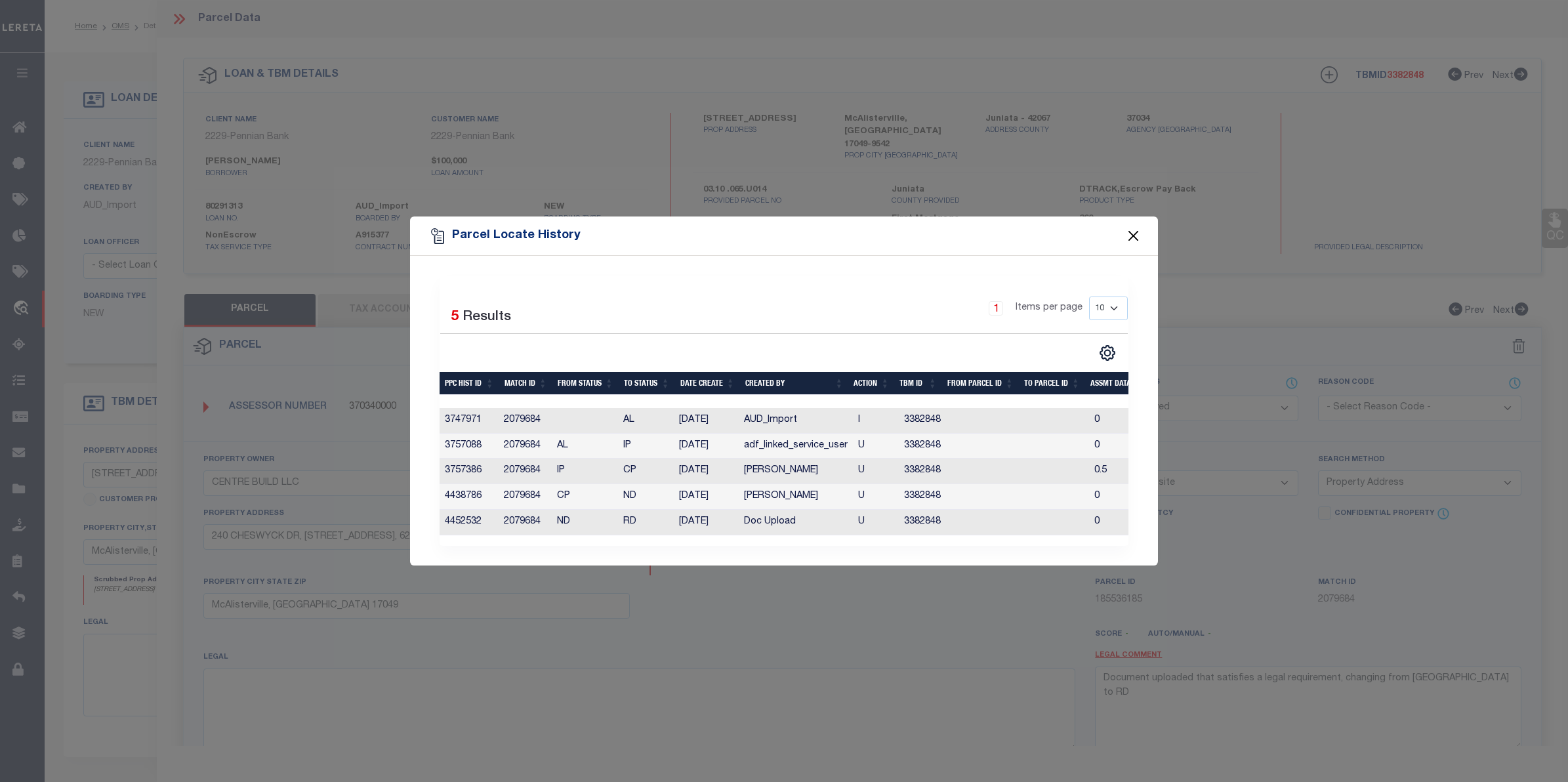
click at [1134, 234] on button "Close" at bounding box center [1134, 236] width 17 height 17
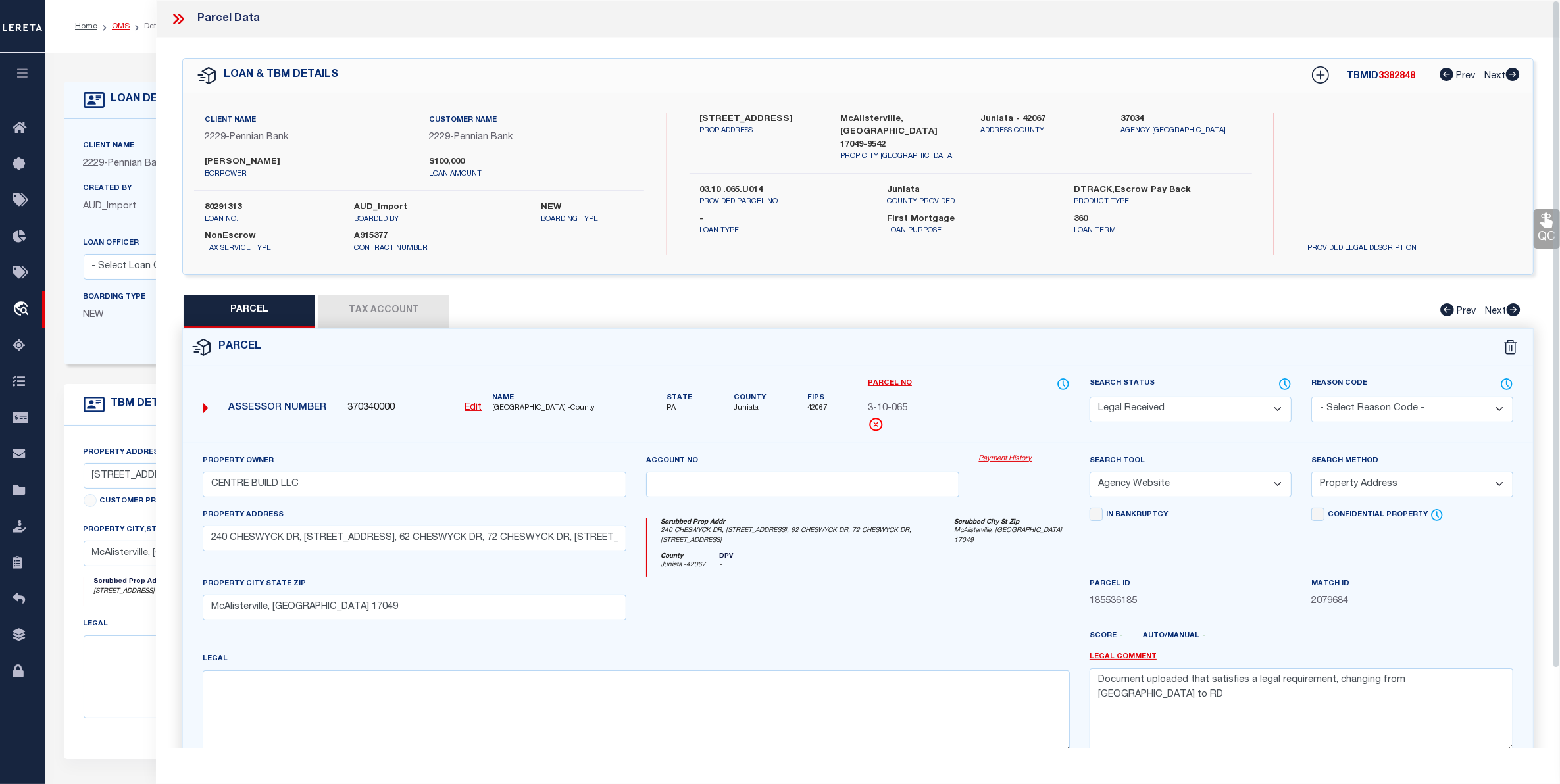
click at [117, 27] on link "OMS" at bounding box center [121, 27] width 18 height 8
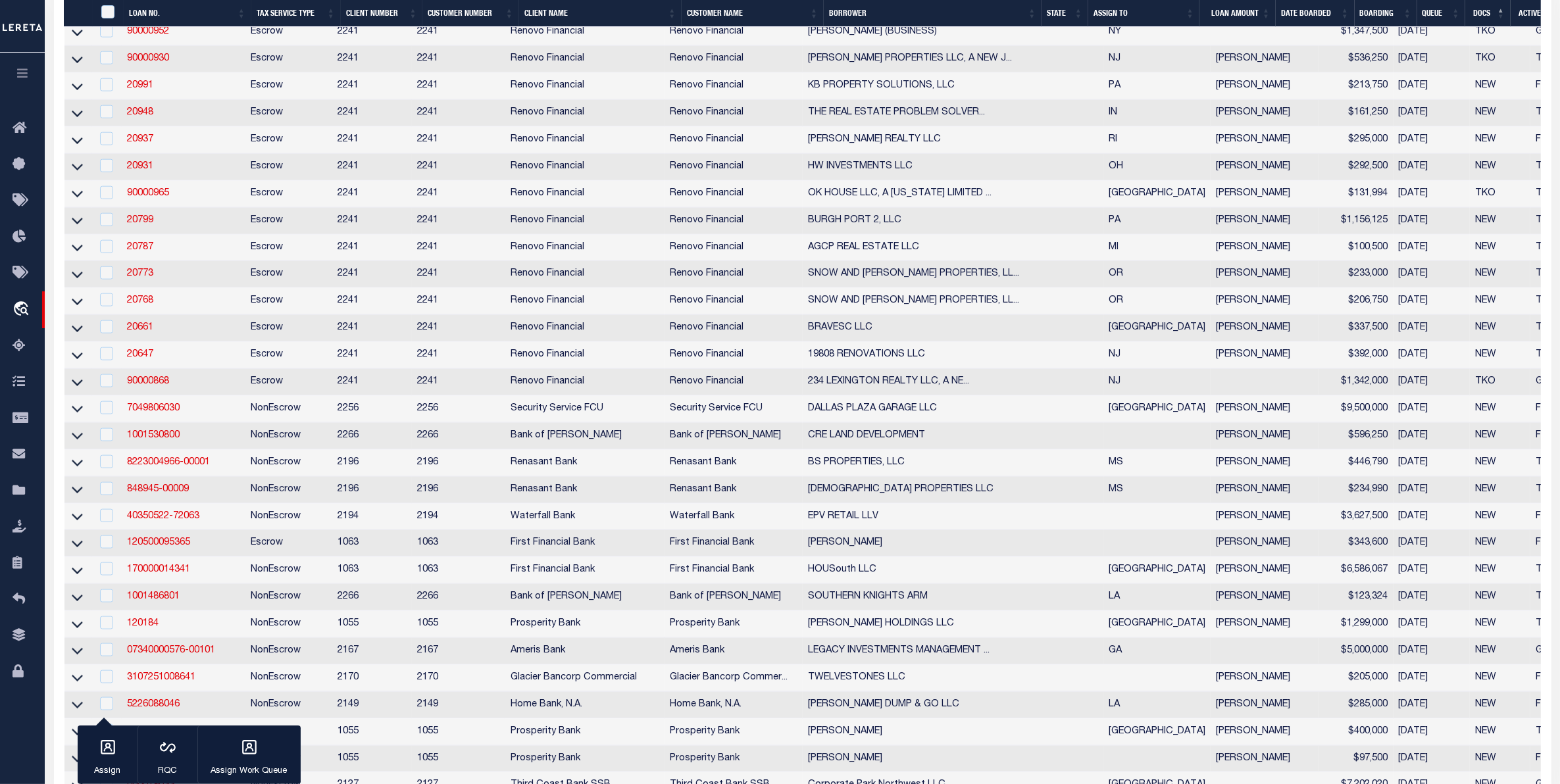
scroll to position [2467, 0]
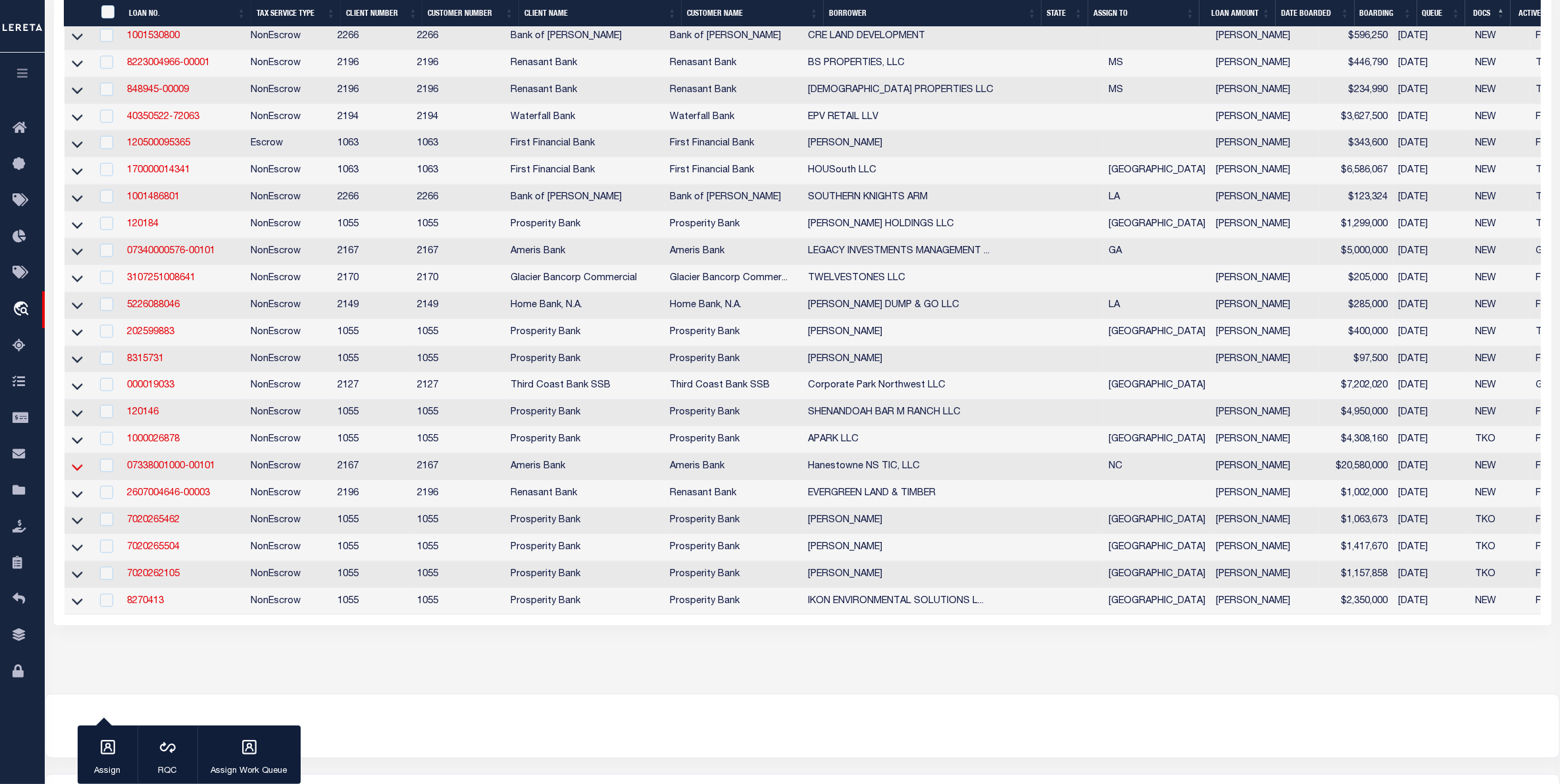
click at [72, 474] on icon at bounding box center [77, 467] width 11 height 14
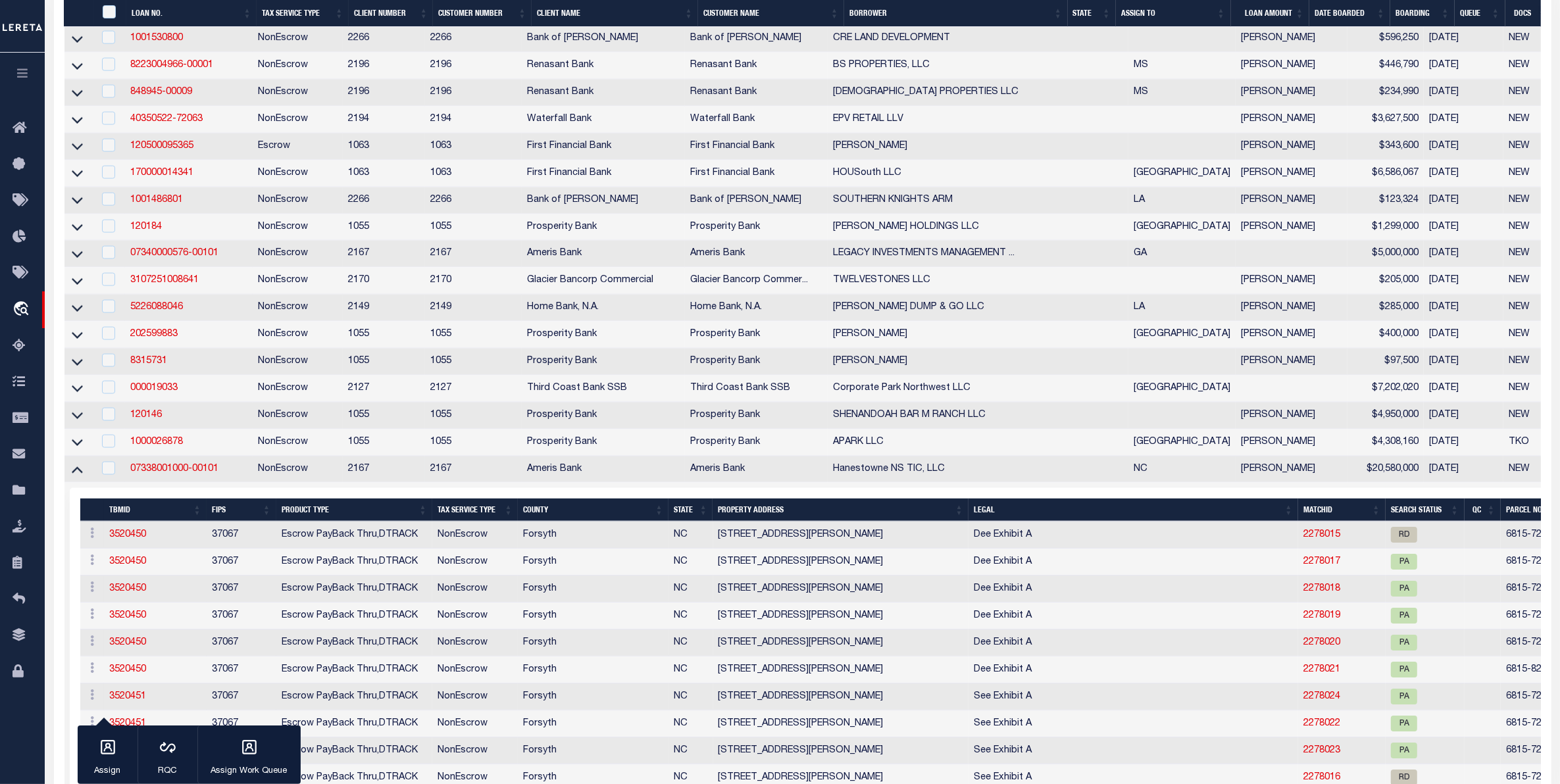
click at [72, 477] on icon at bounding box center [77, 469] width 11 height 14
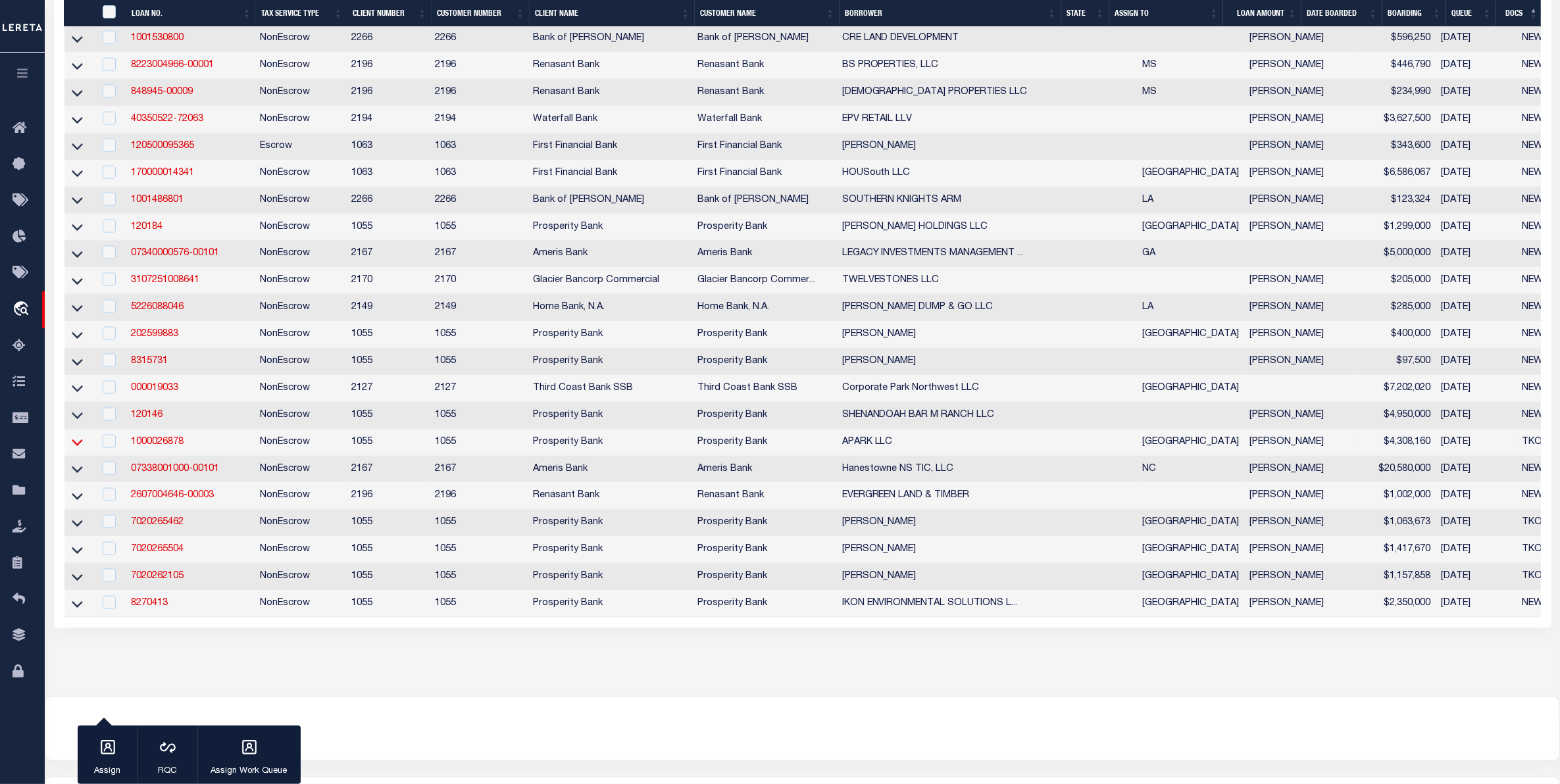
click at [80, 449] on icon at bounding box center [77, 442] width 11 height 14
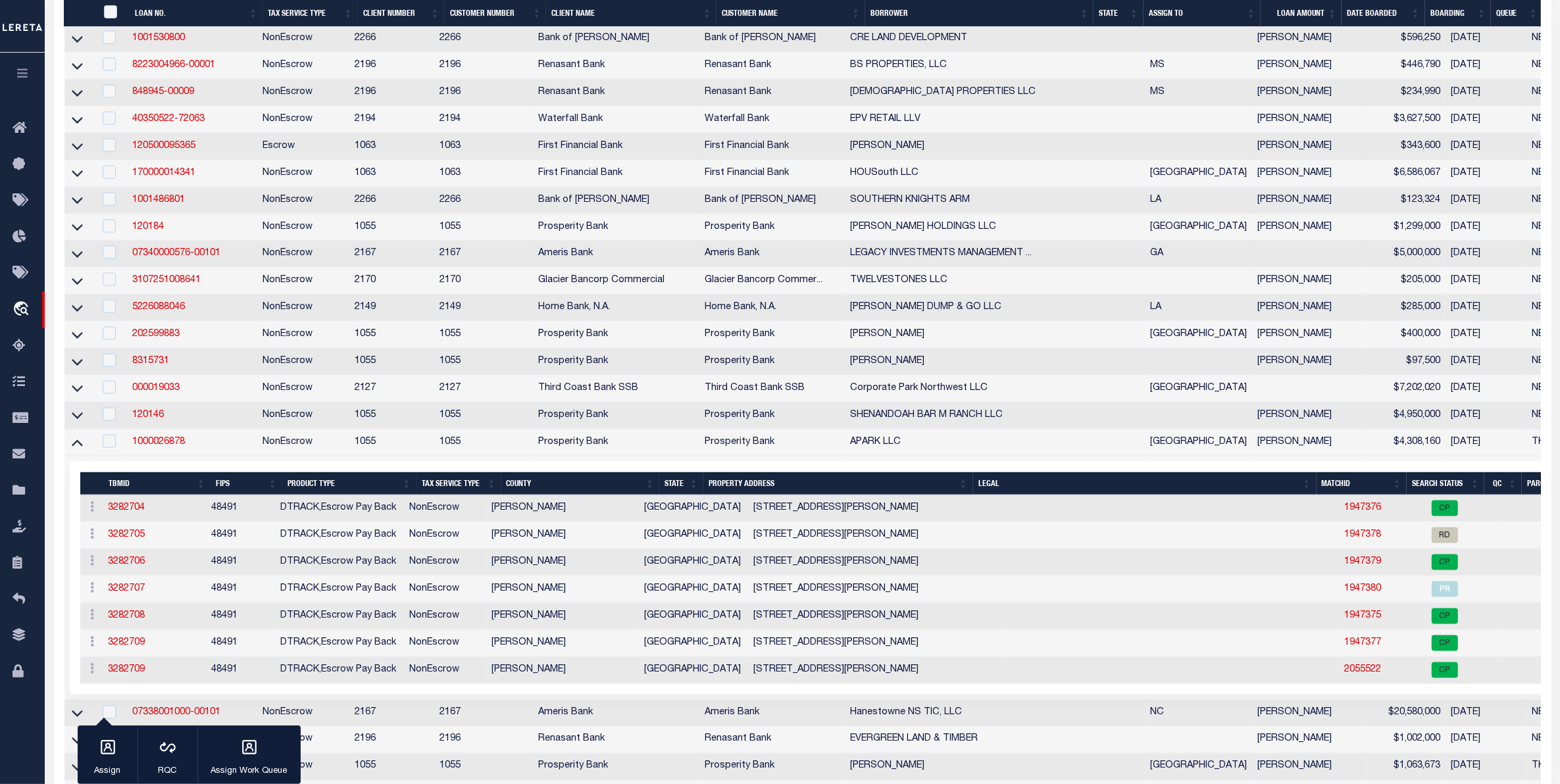
click at [80, 447] on icon at bounding box center [77, 444] width 11 height 6
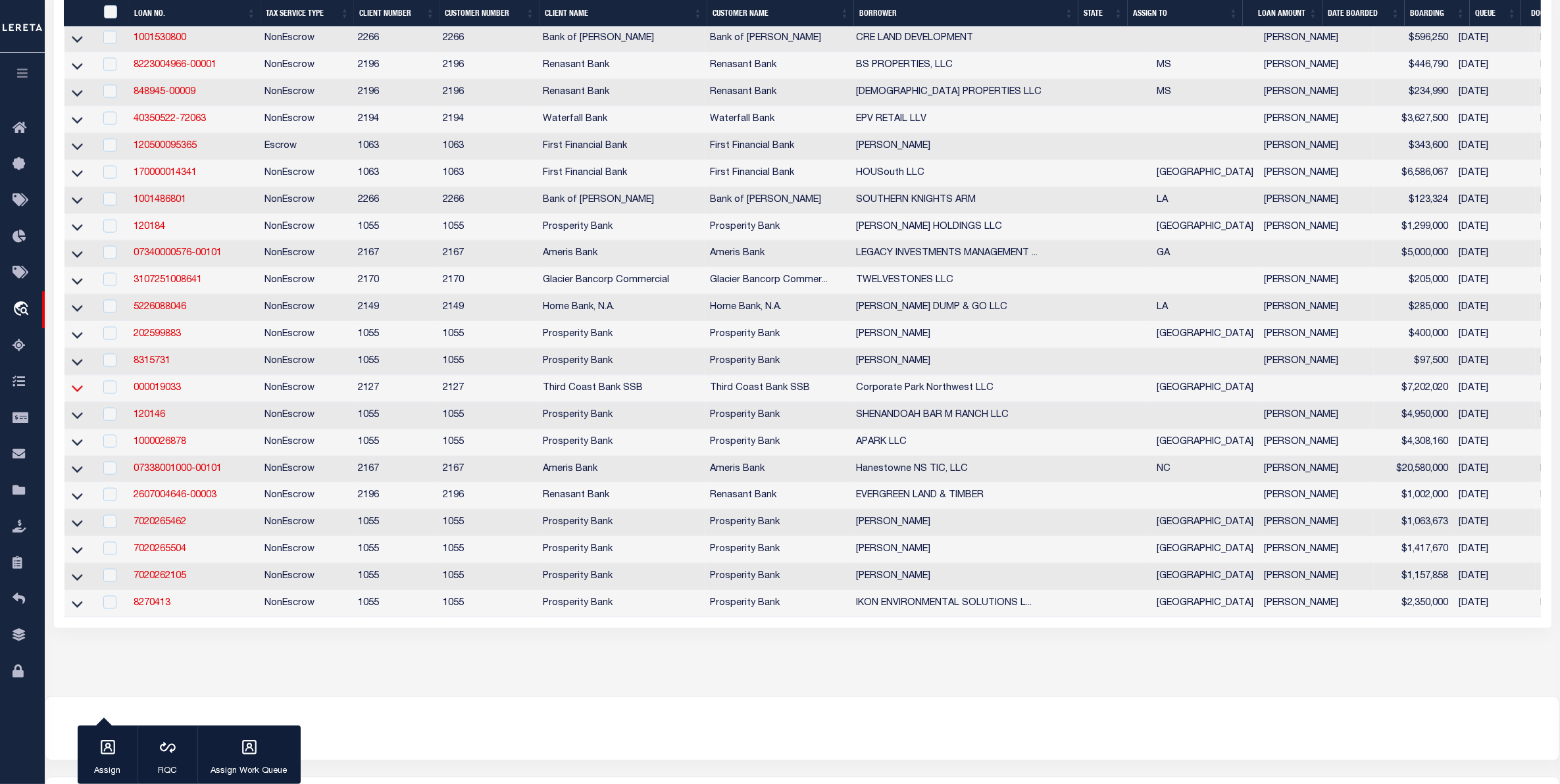
click at [77, 395] on icon at bounding box center [77, 388] width 11 height 14
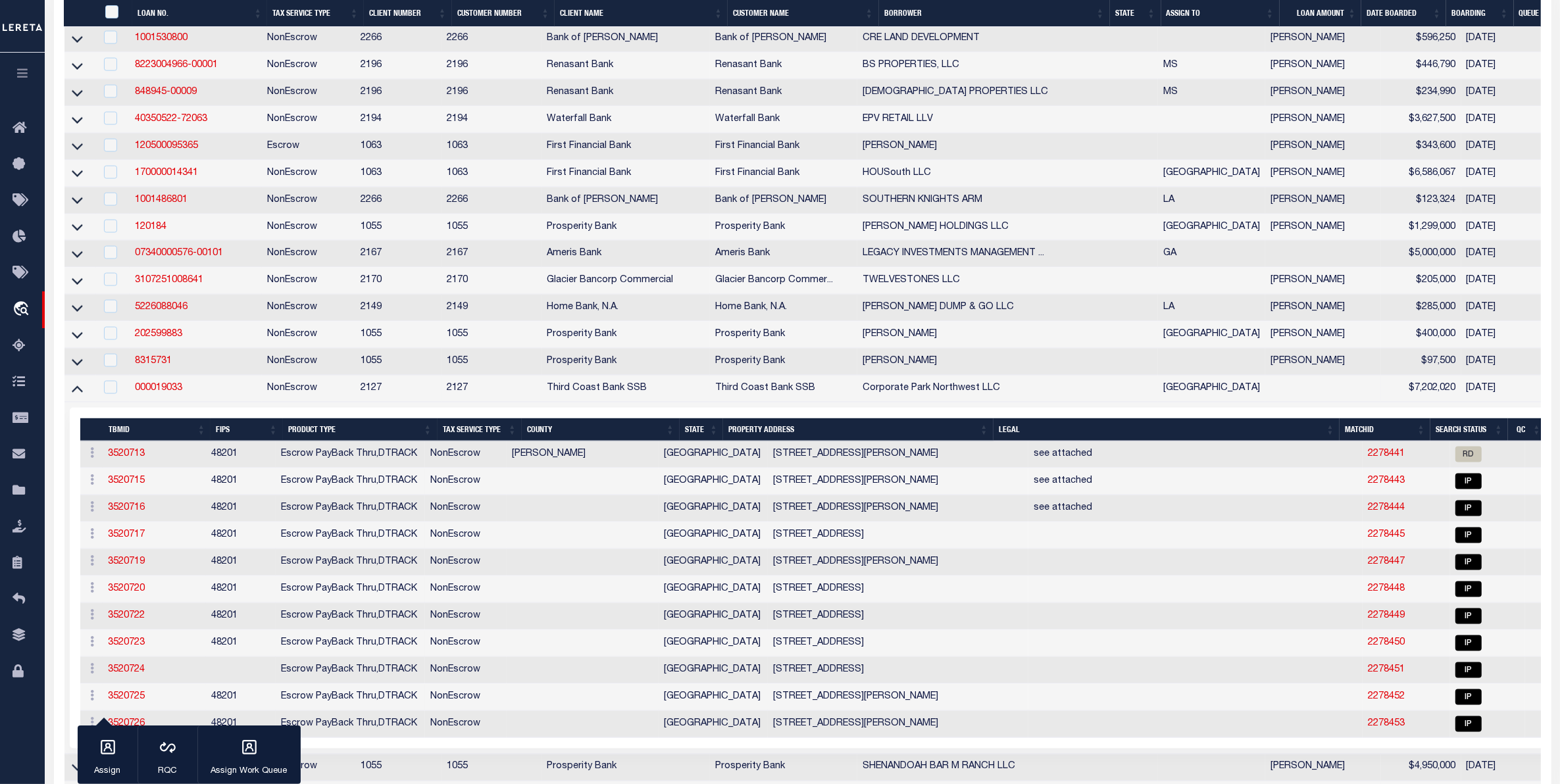
click at [77, 394] on icon at bounding box center [77, 390] width 11 height 6
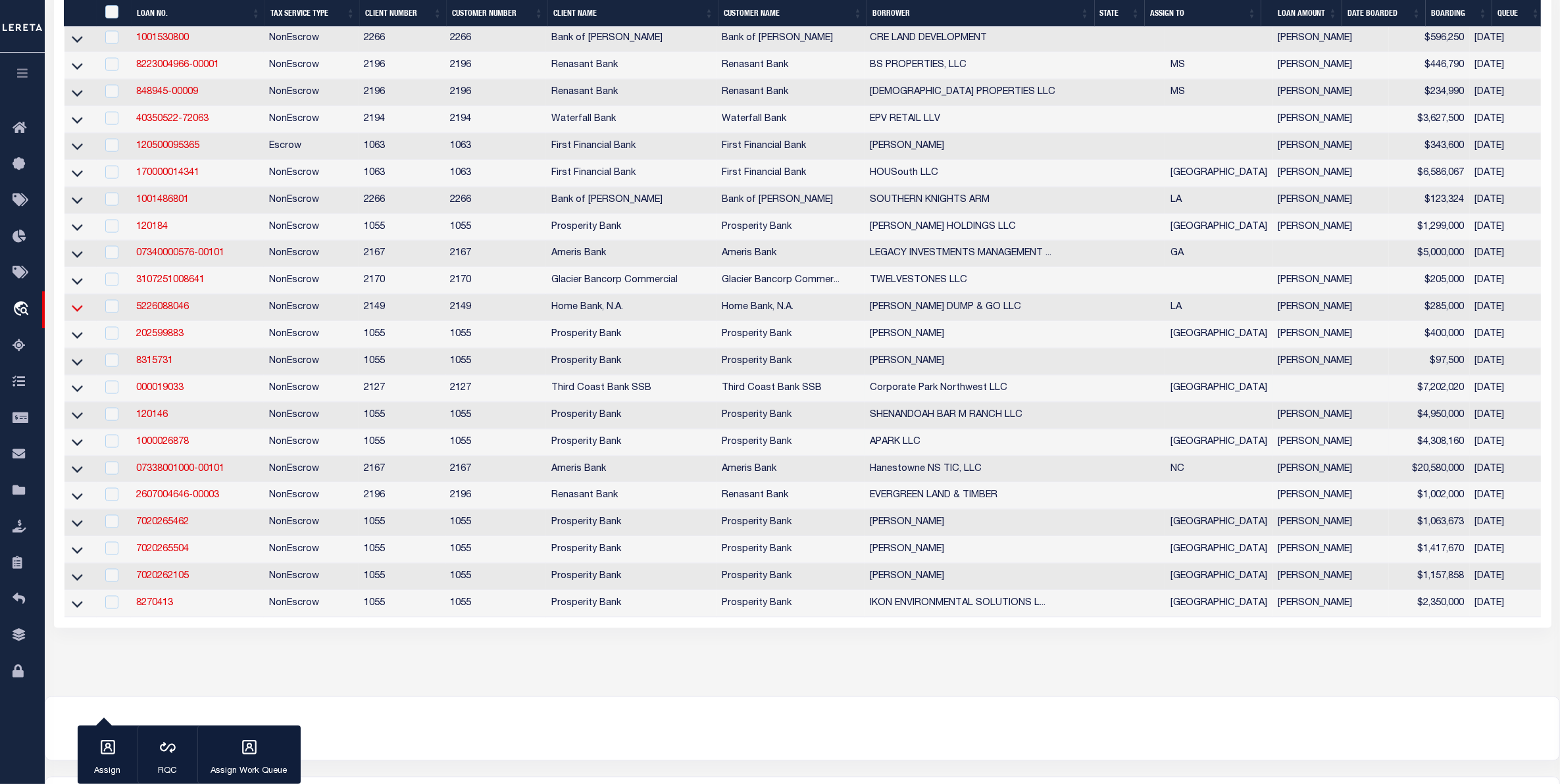
click at [76, 316] on icon at bounding box center [77, 307] width 11 height 14
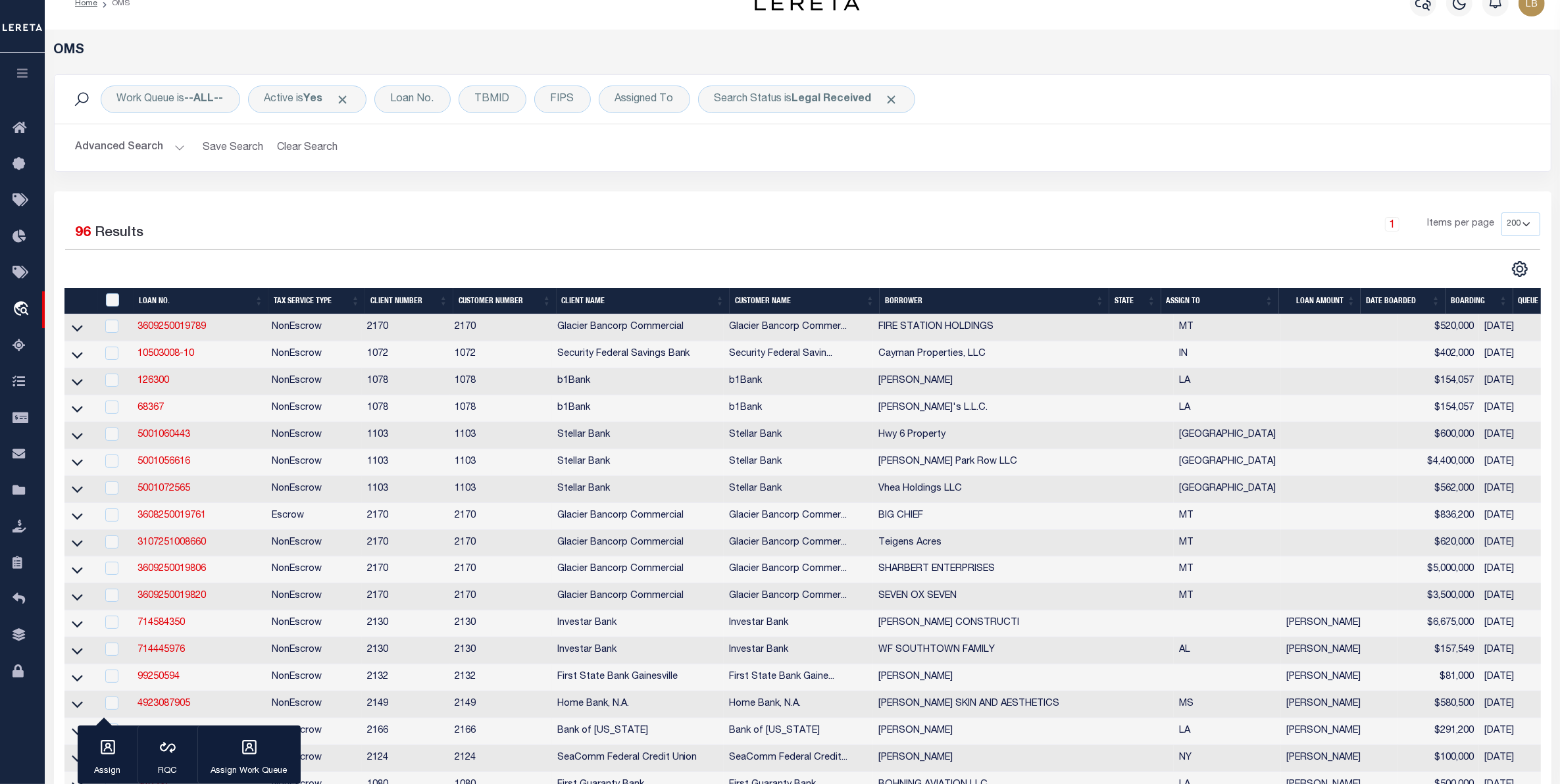
scroll to position [0, 0]
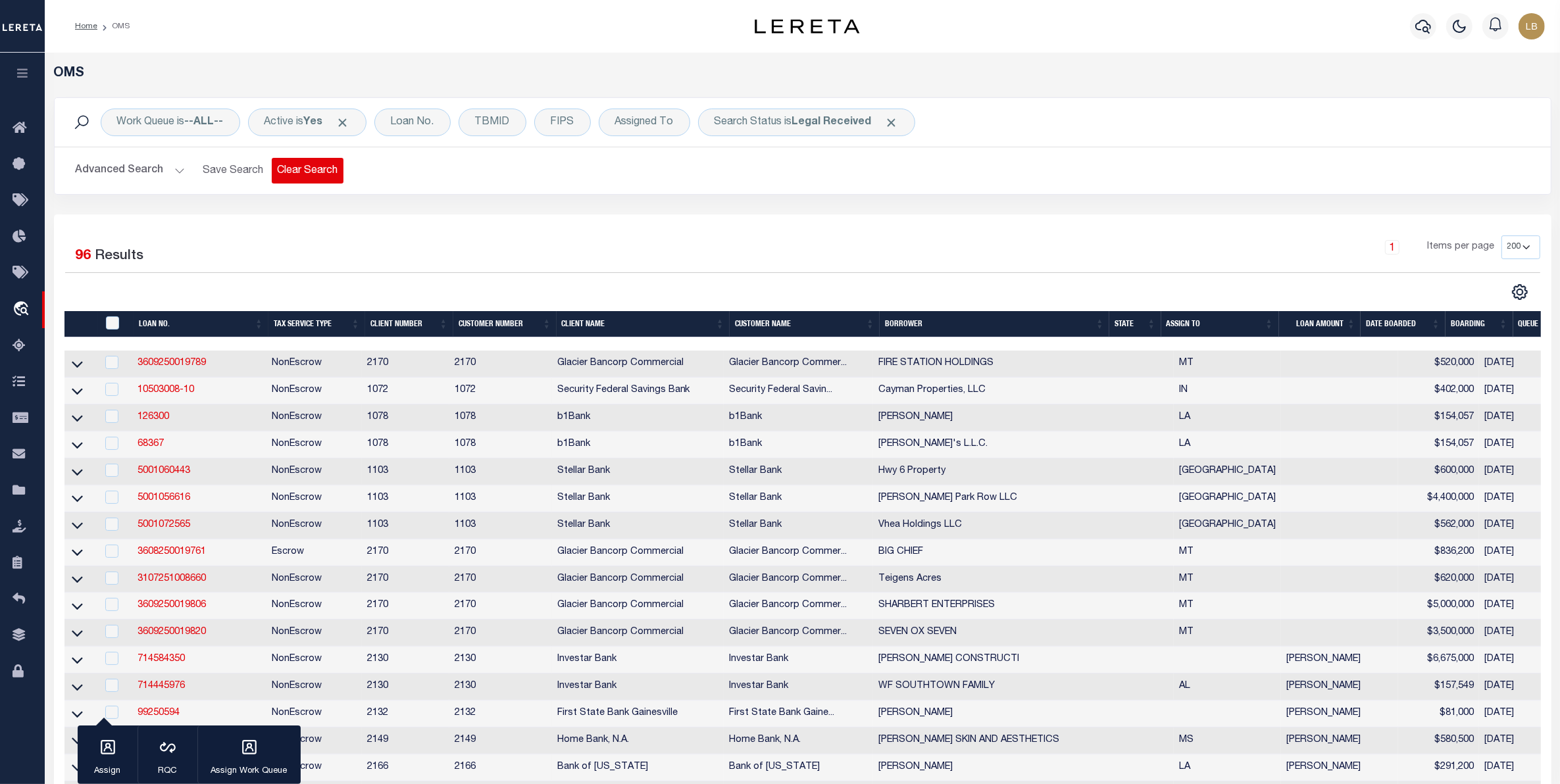
click at [291, 171] on button "Clear Search" at bounding box center [307, 171] width 72 height 26
click at [421, 125] on div "Loan No." at bounding box center [412, 122] width 76 height 27
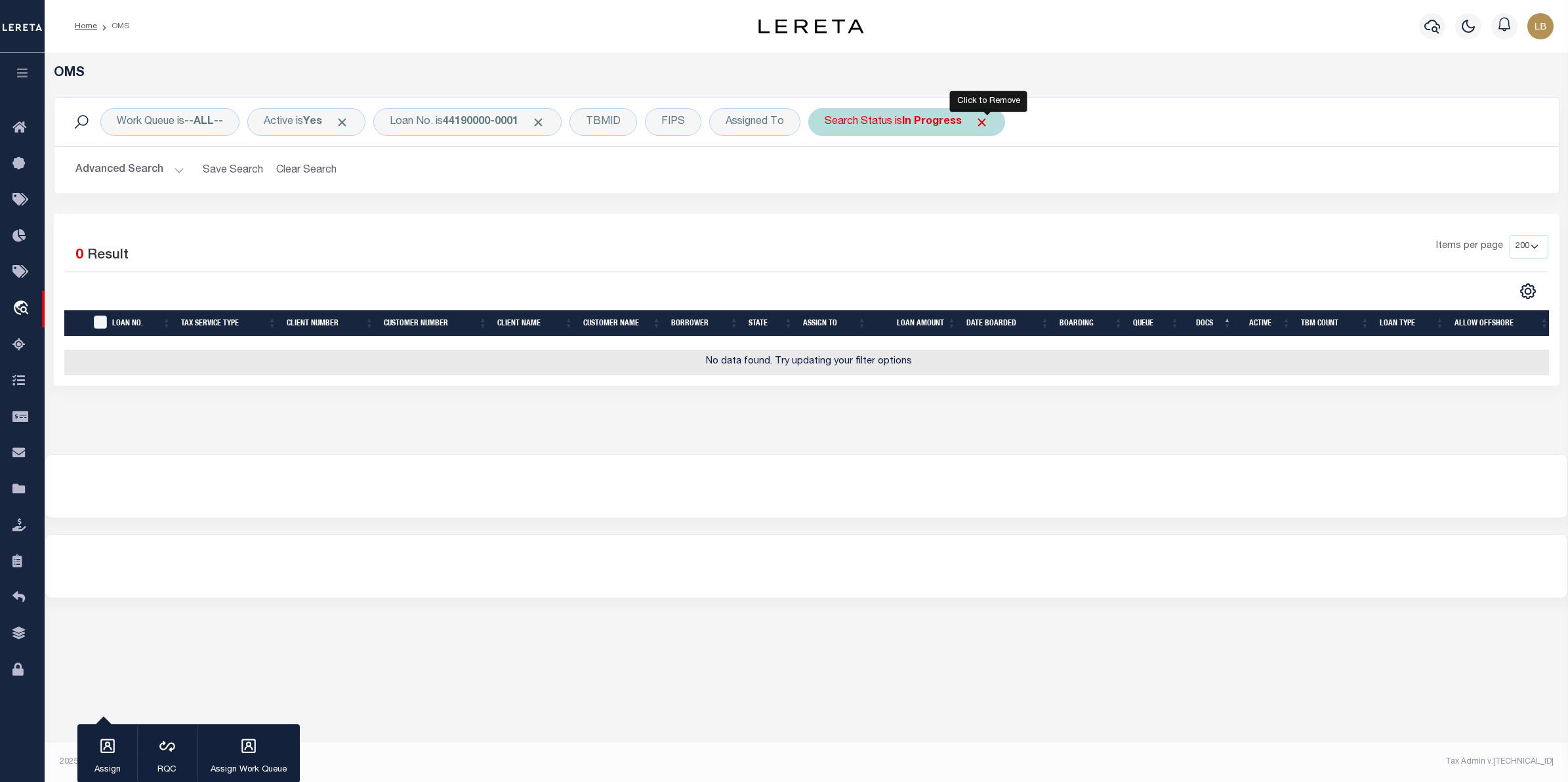
click at [986, 119] on span "Click to Remove" at bounding box center [982, 122] width 14 height 14
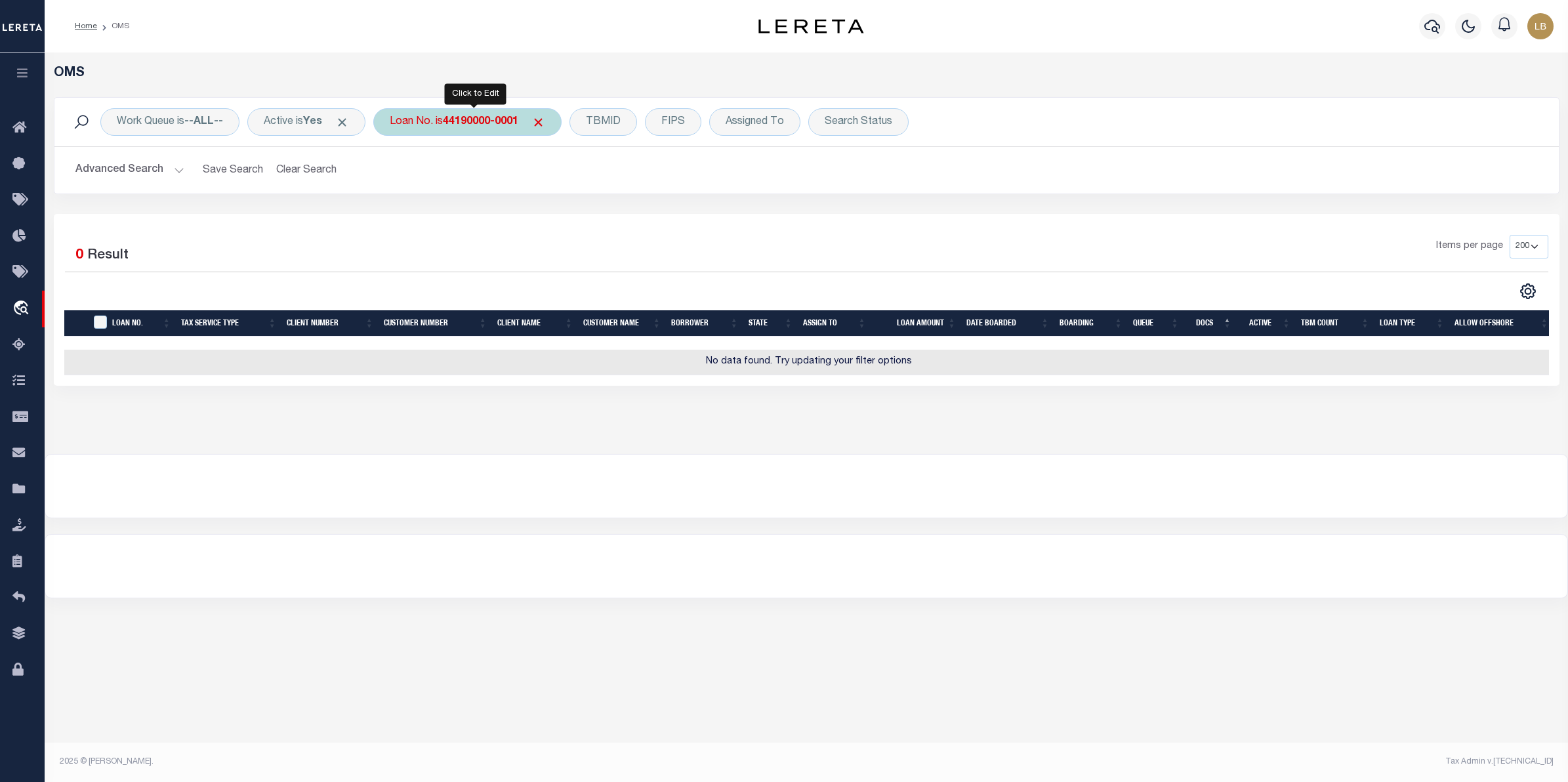
click at [461, 124] on b "44190000-0001" at bounding box center [481, 121] width 75 height 10
click at [456, 189] on input "44190000-0001" at bounding box center [487, 186] width 193 height 25
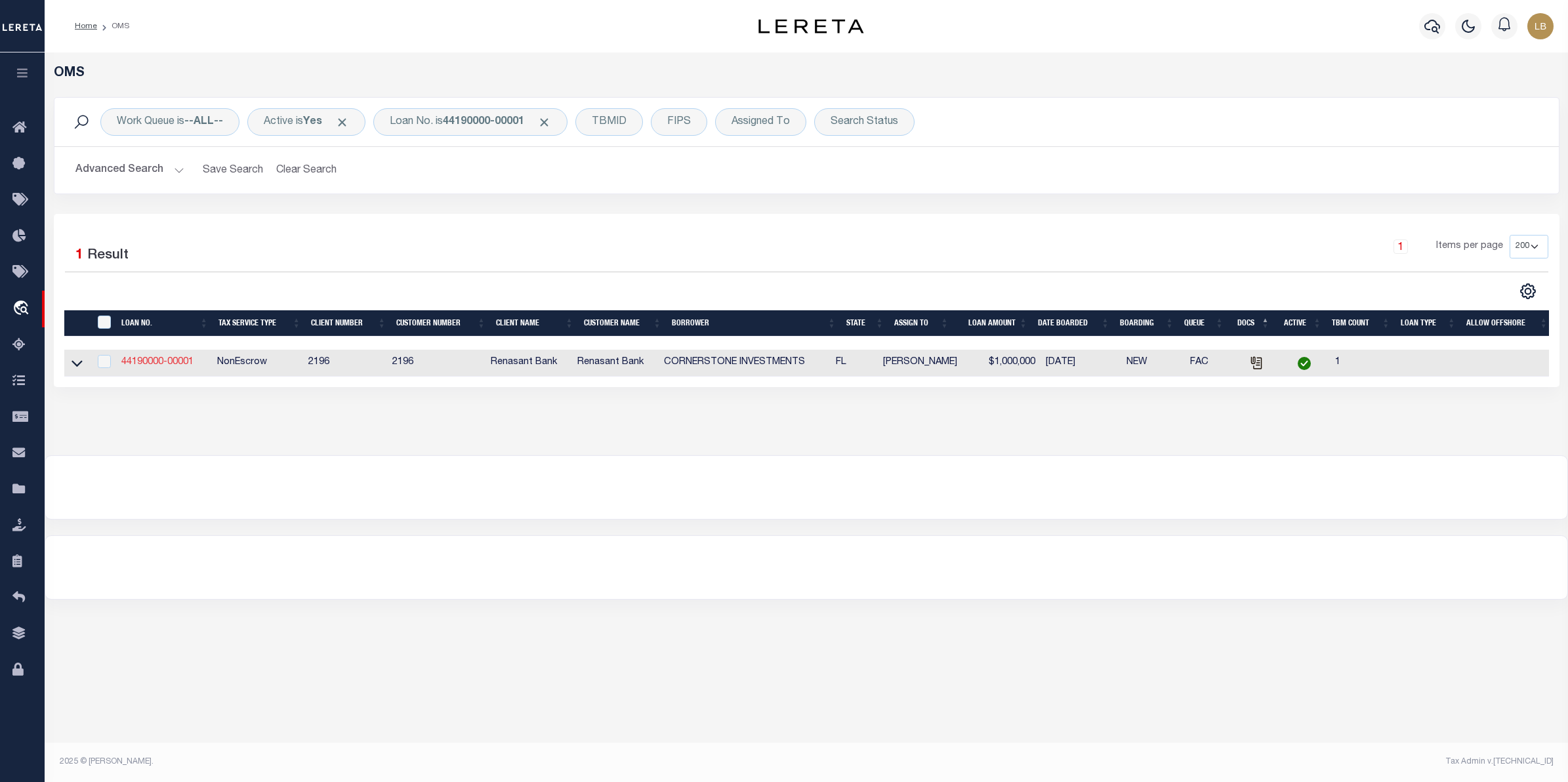
click at [167, 362] on link "44190000-00001" at bounding box center [157, 361] width 72 height 9
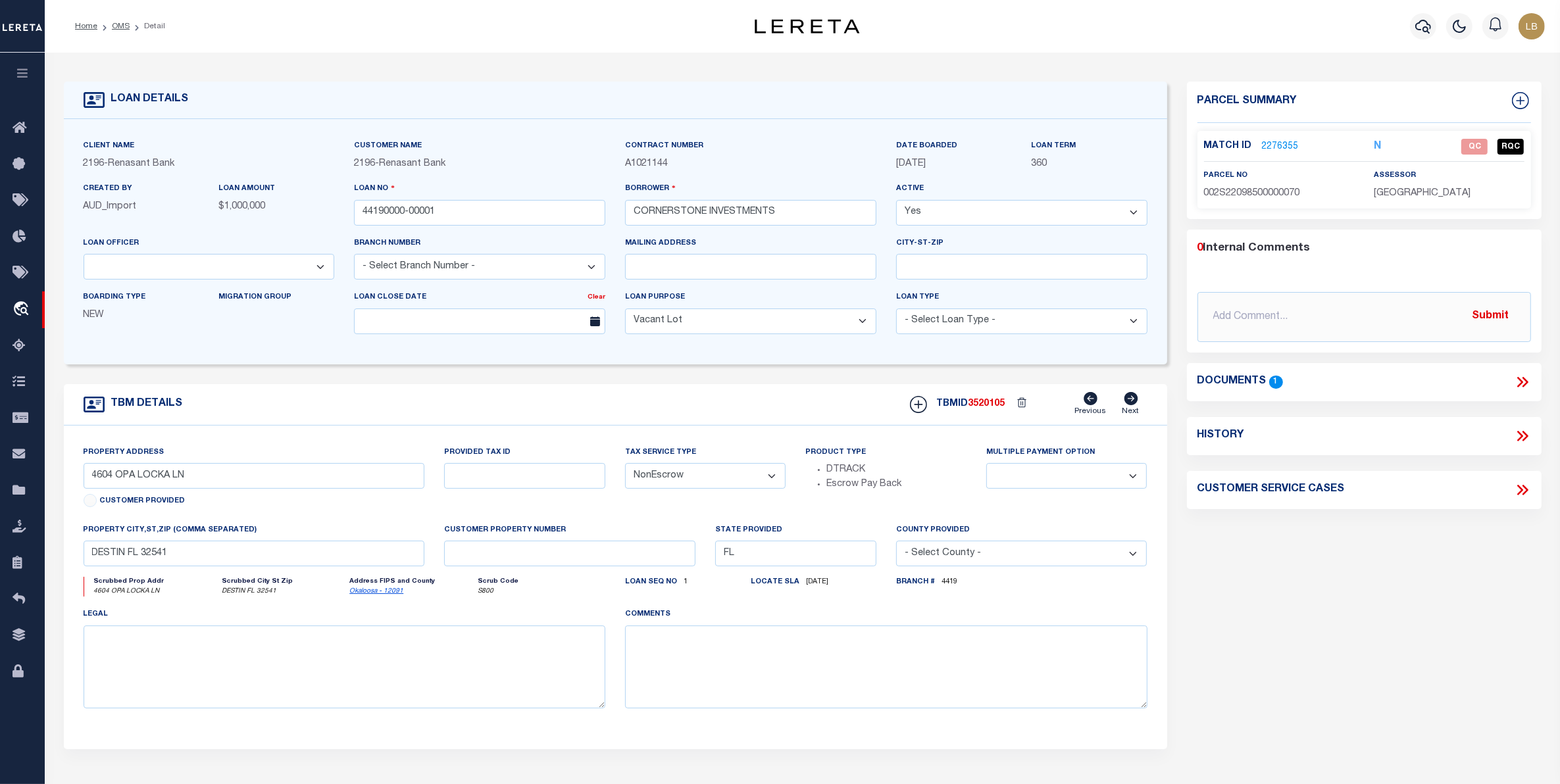
click at [1274, 145] on link "2276355" at bounding box center [1281, 146] width 37 height 14
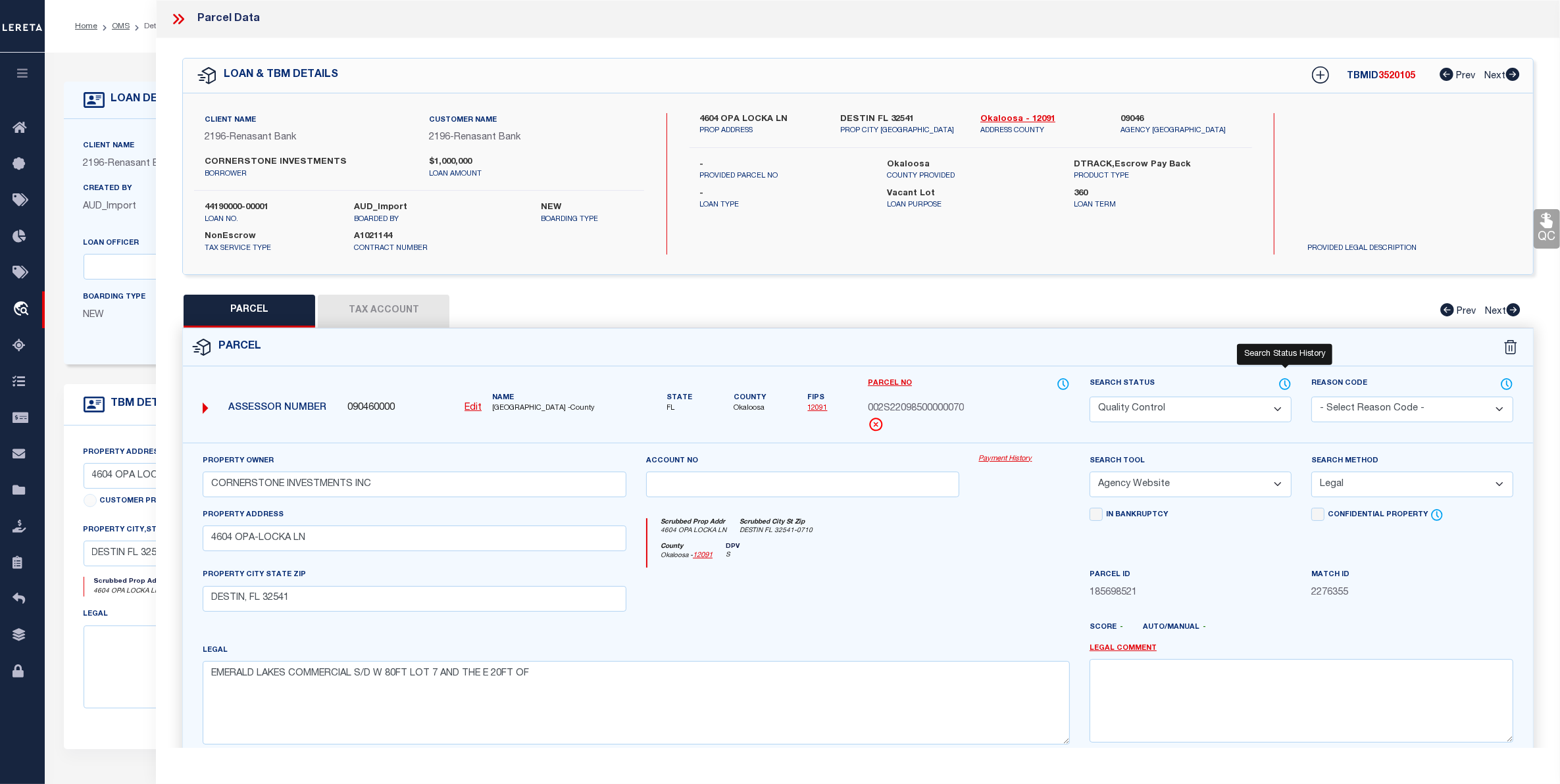
click at [1286, 385] on icon at bounding box center [1286, 383] width 2 height 6
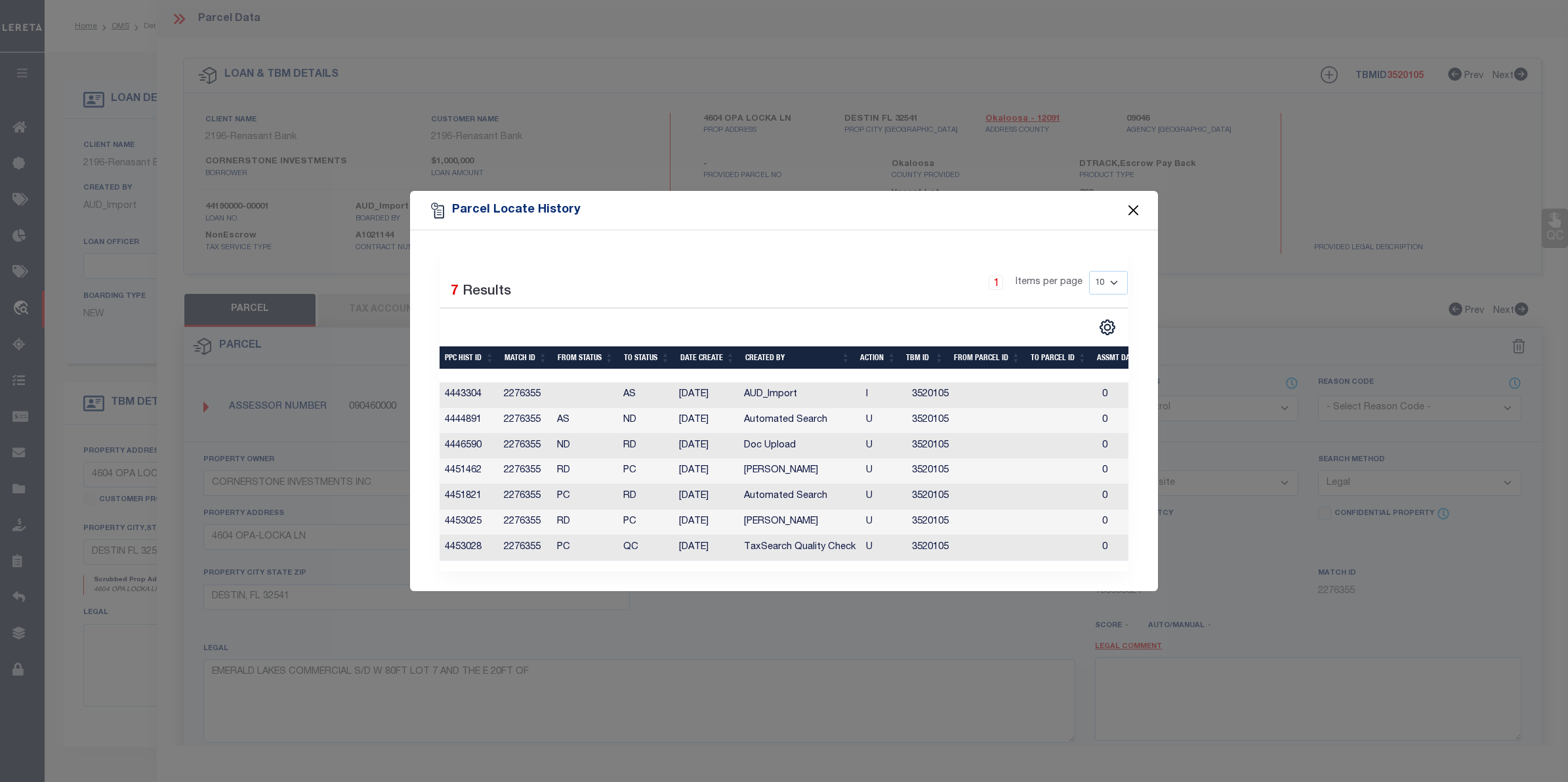
click at [1130, 203] on button "Close" at bounding box center [1134, 210] width 17 height 17
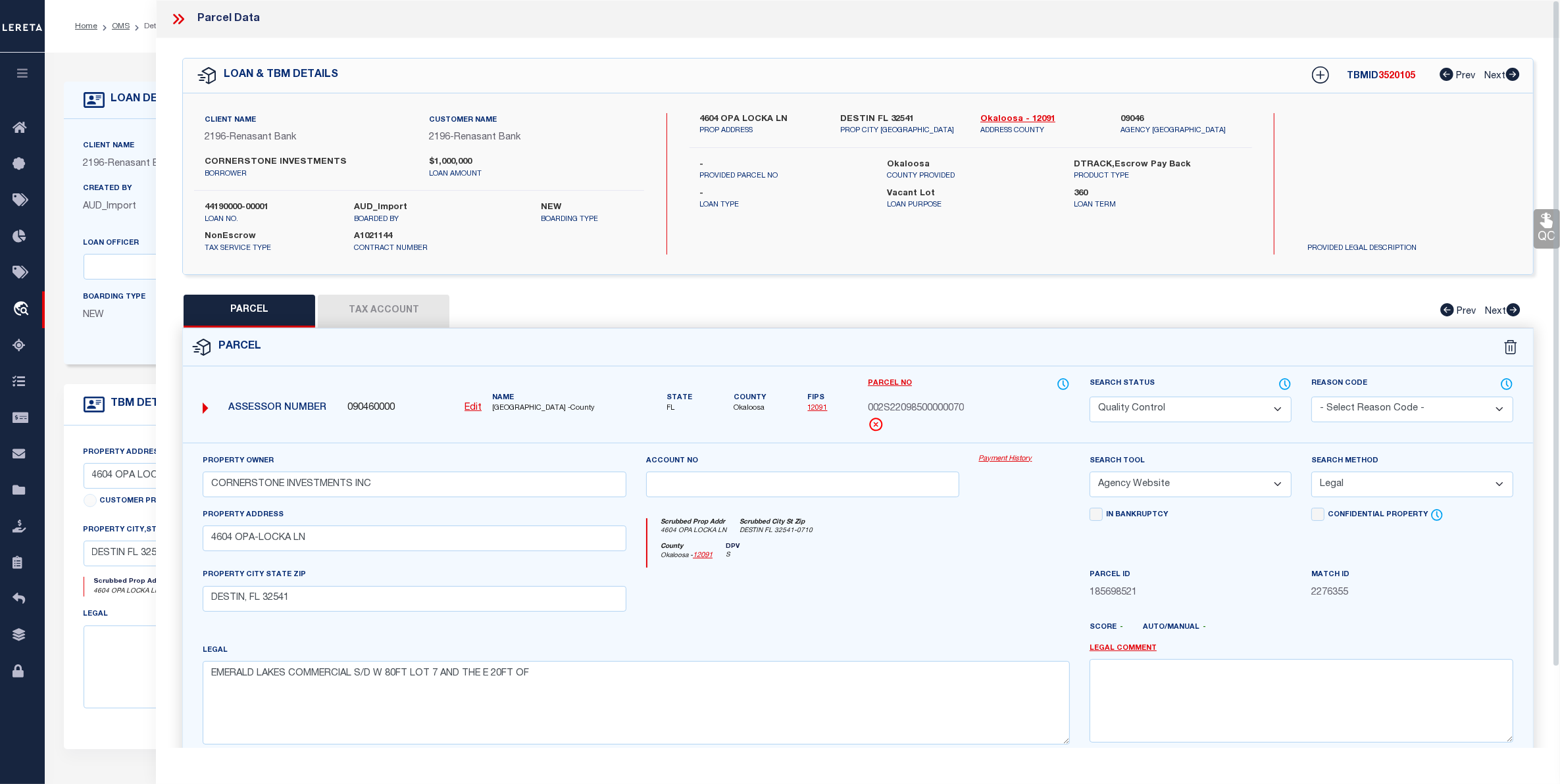
click at [176, 18] on icon at bounding box center [175, 19] width 6 height 10
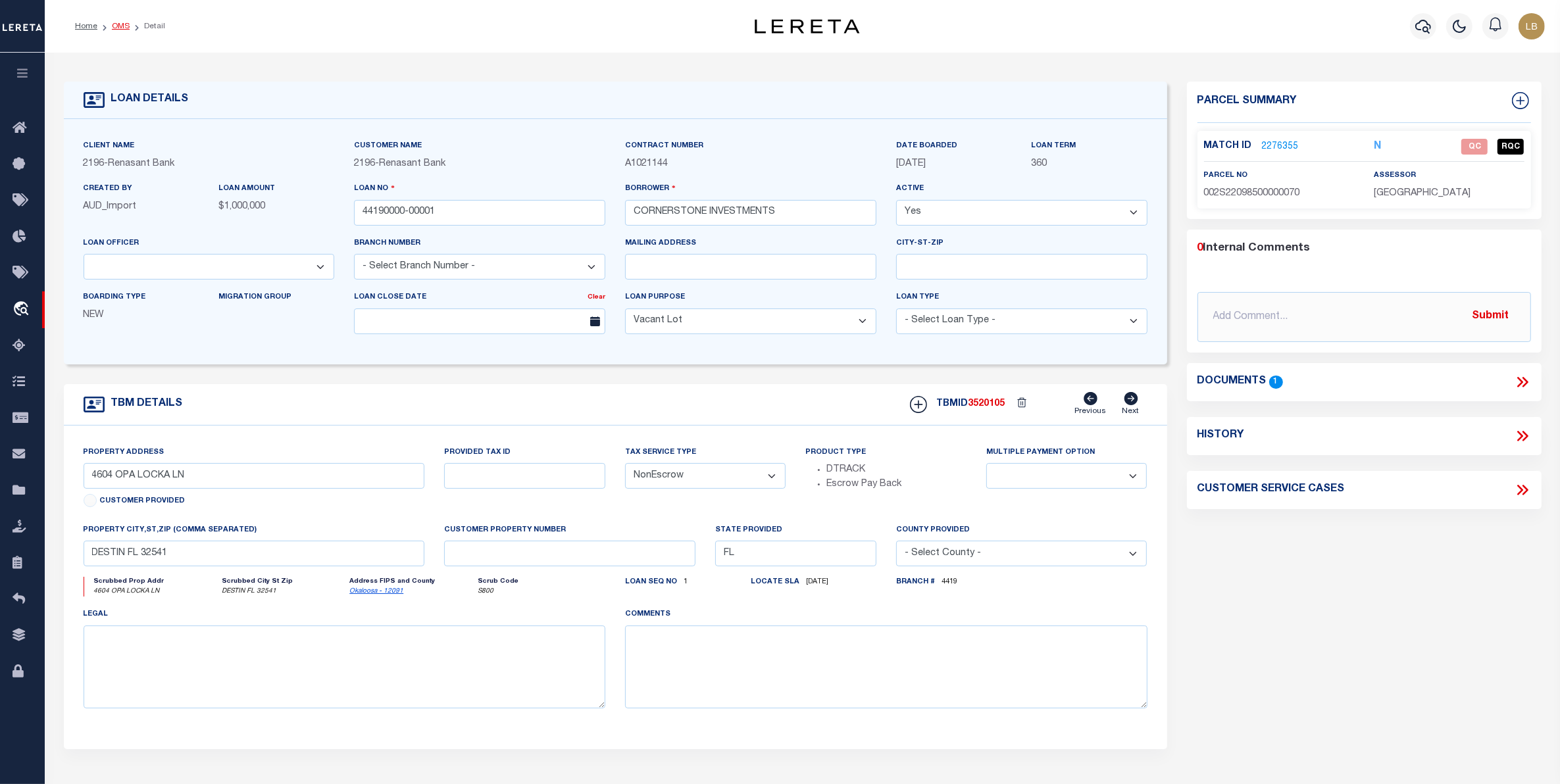
click at [119, 23] on link "OMS" at bounding box center [121, 27] width 18 height 8
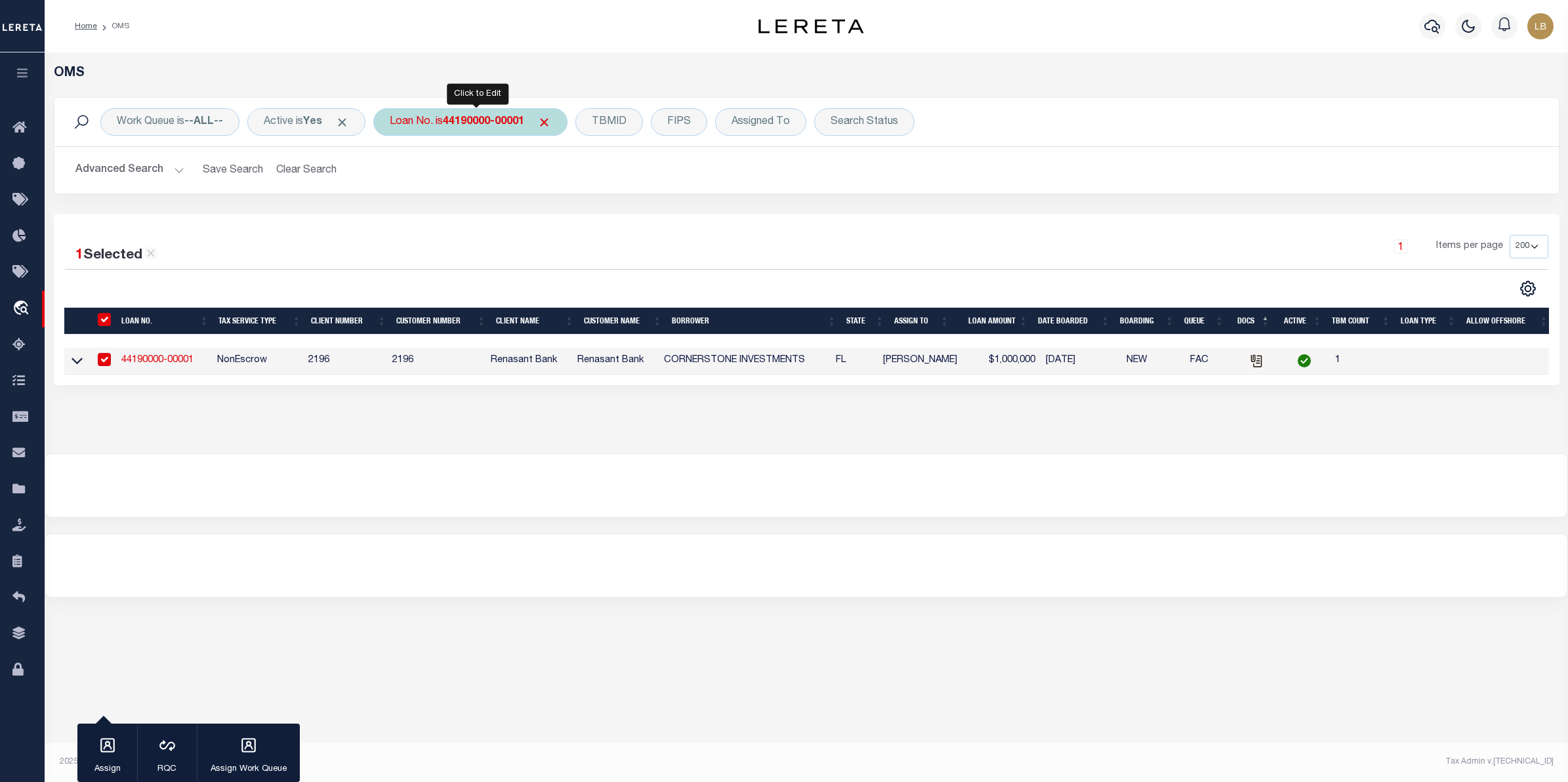
click at [487, 116] on b "44190000-00001" at bounding box center [483, 121] width 81 height 10
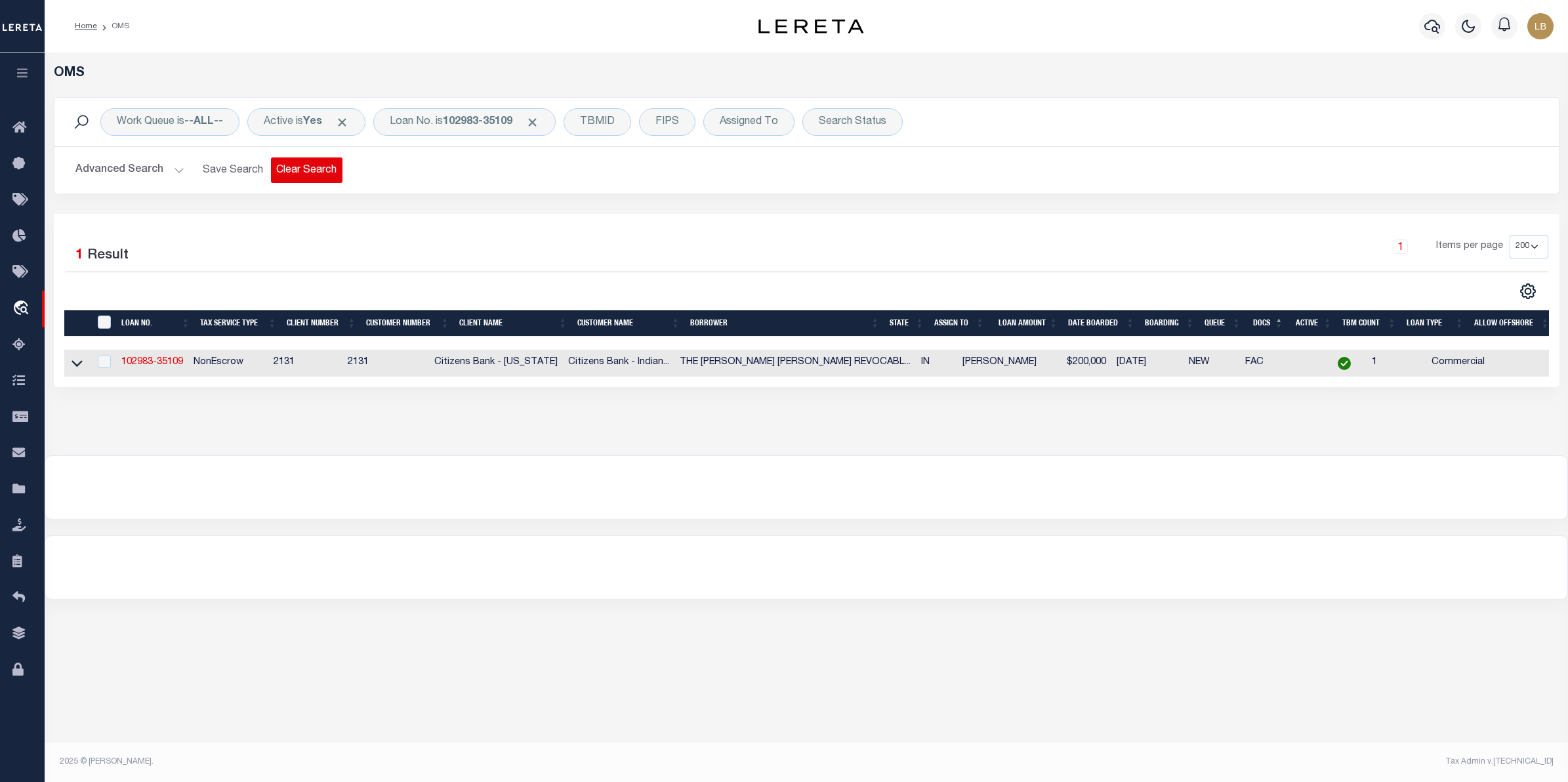
click at [315, 169] on button "Clear Search" at bounding box center [307, 170] width 71 height 26
click at [421, 116] on div "Loan No." at bounding box center [411, 122] width 76 height 27
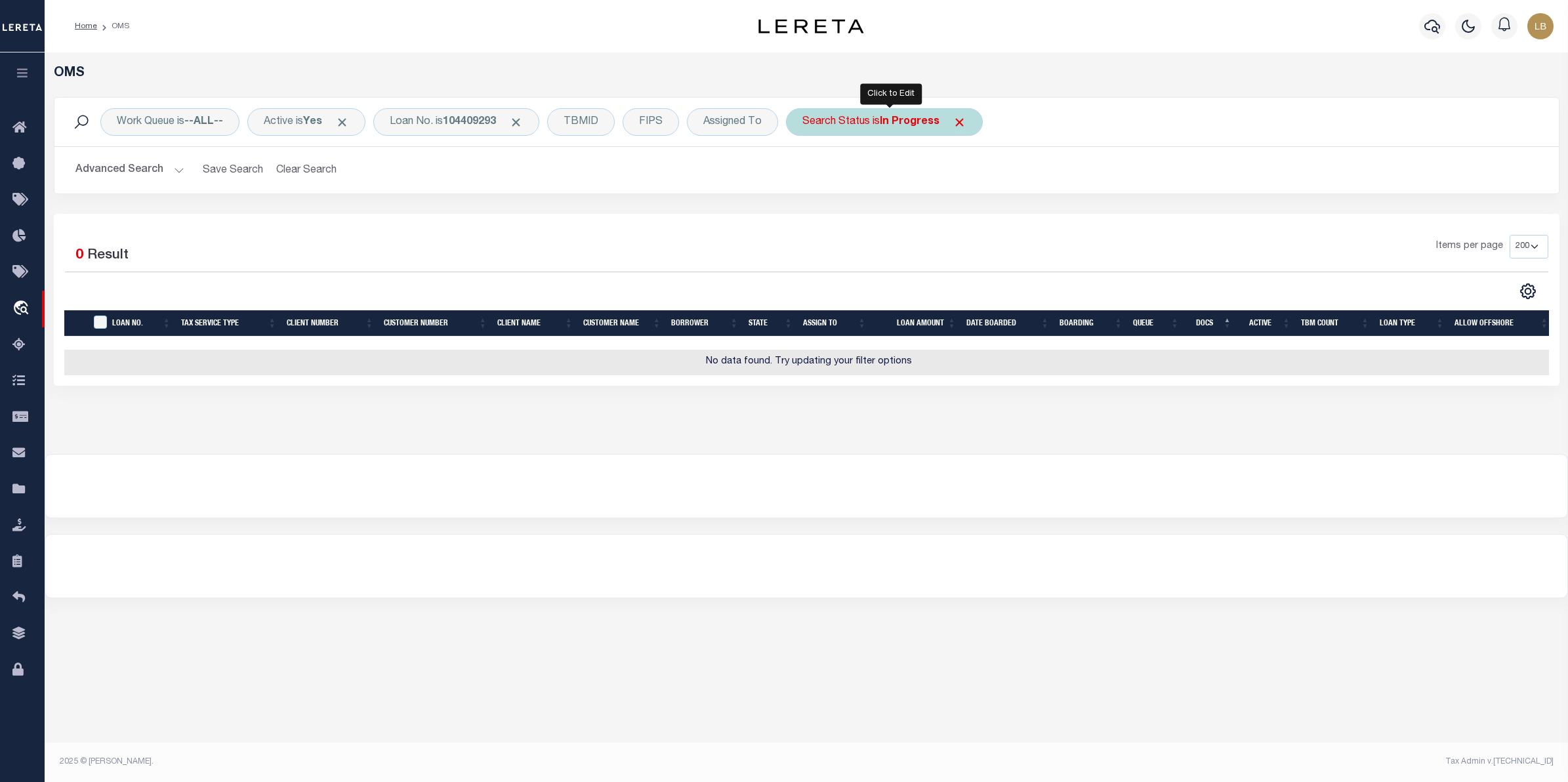
click at [972, 119] on div "Search Status is In Progress" at bounding box center [884, 122] width 197 height 27
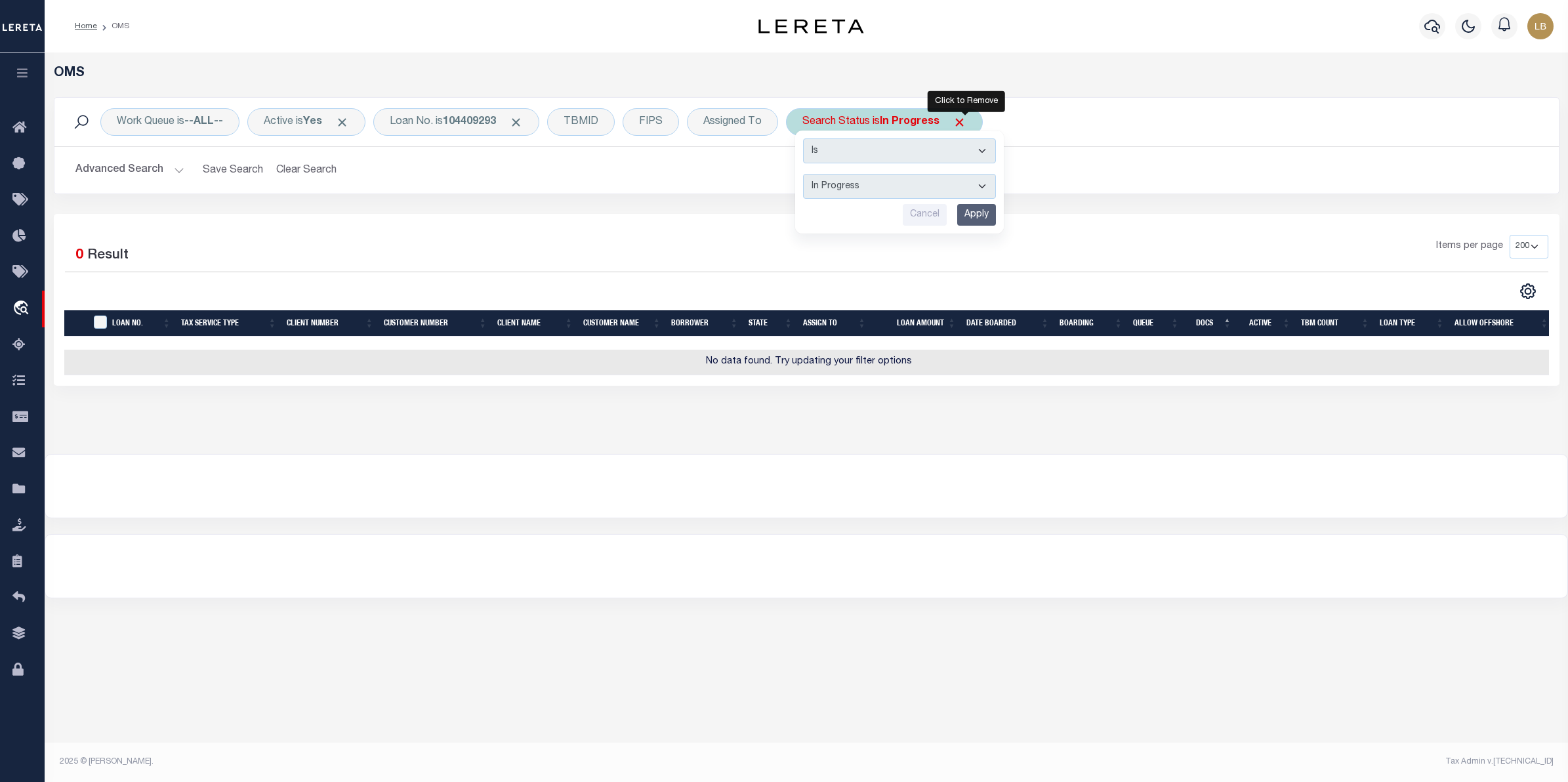
click at [961, 116] on span "Click to Remove" at bounding box center [959, 122] width 14 height 14
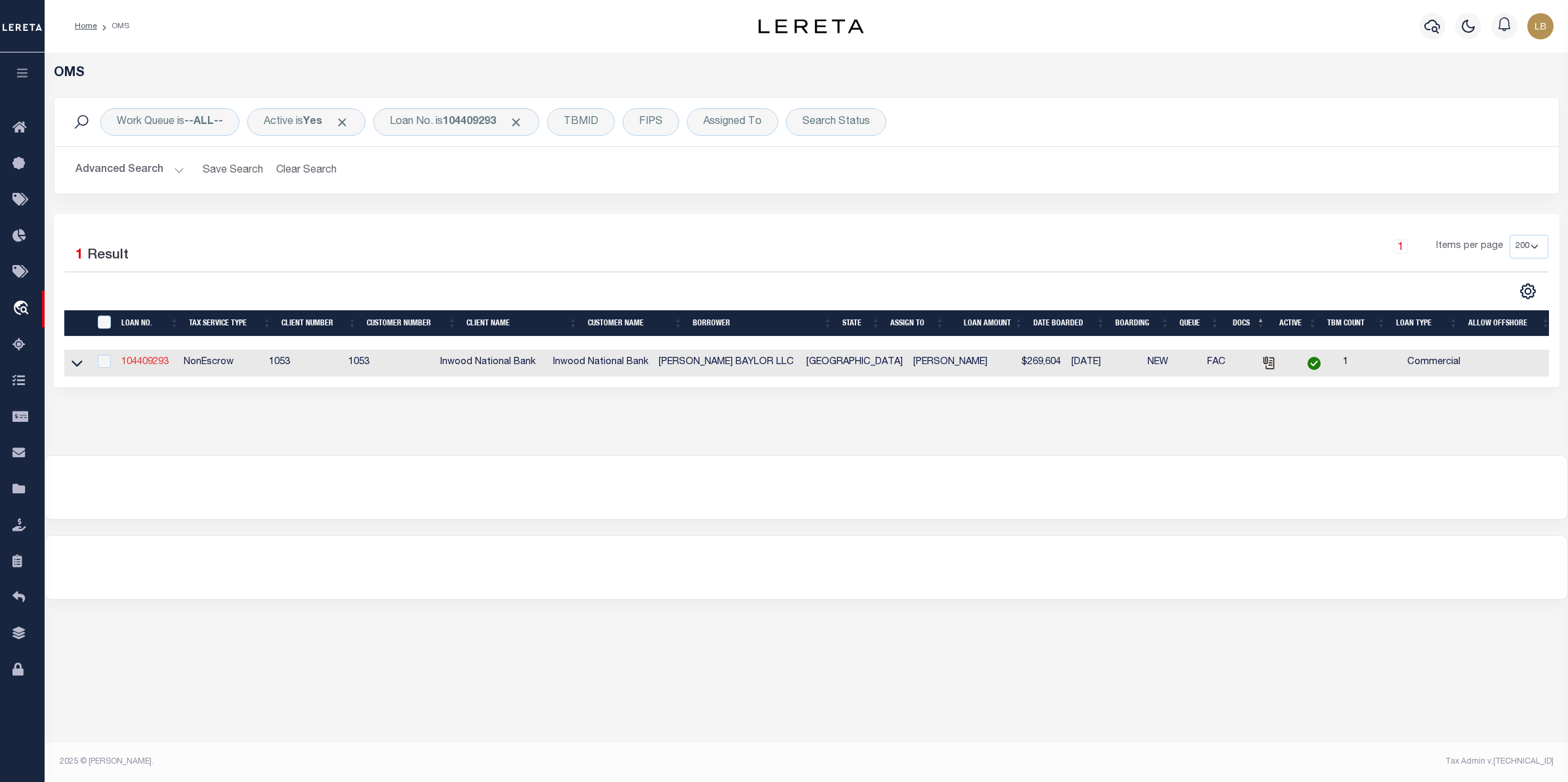
click at [148, 361] on link "104409293" at bounding box center [145, 361] width 47 height 9
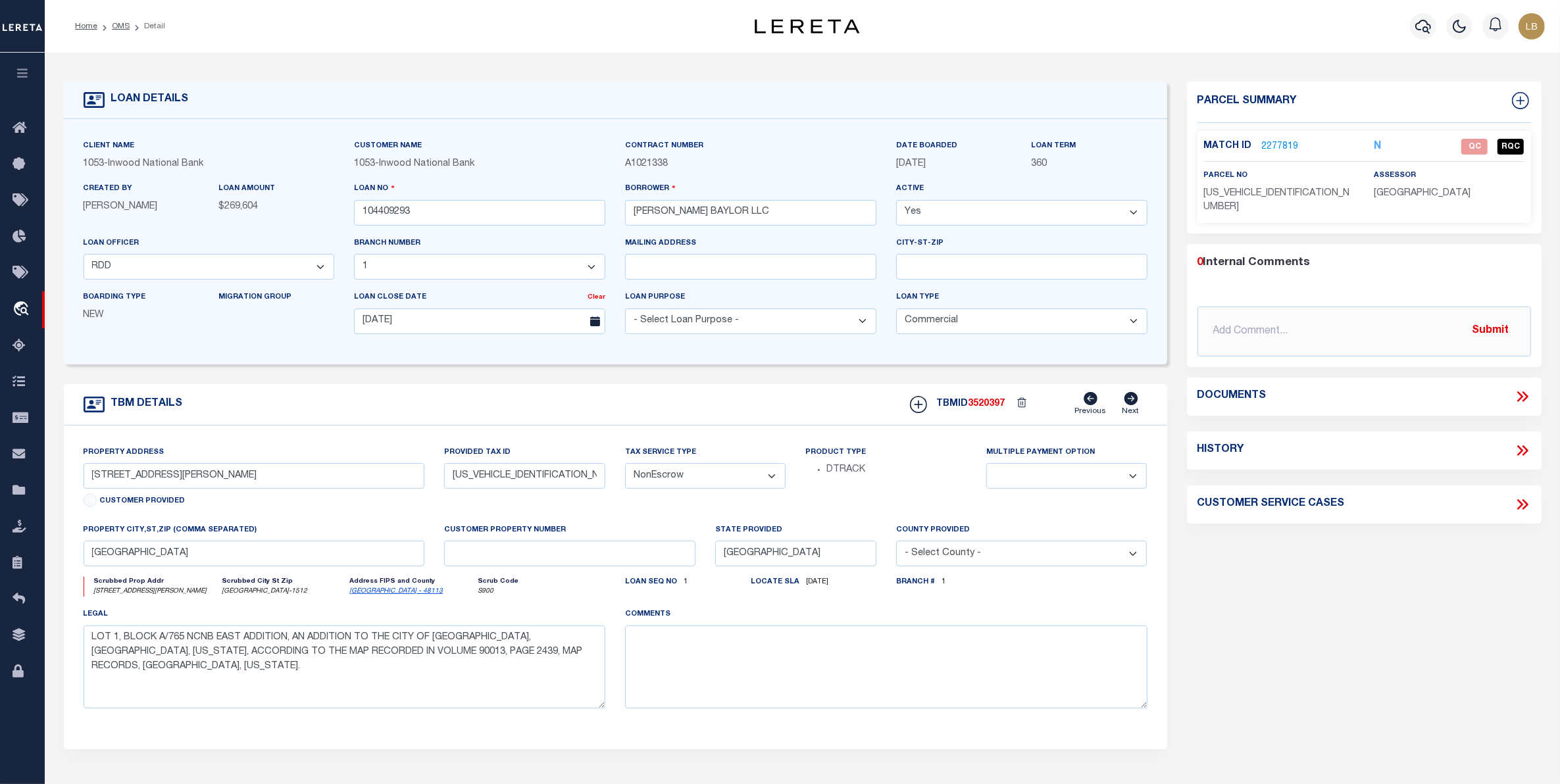
click at [1290, 142] on link "2277819" at bounding box center [1281, 146] width 37 height 14
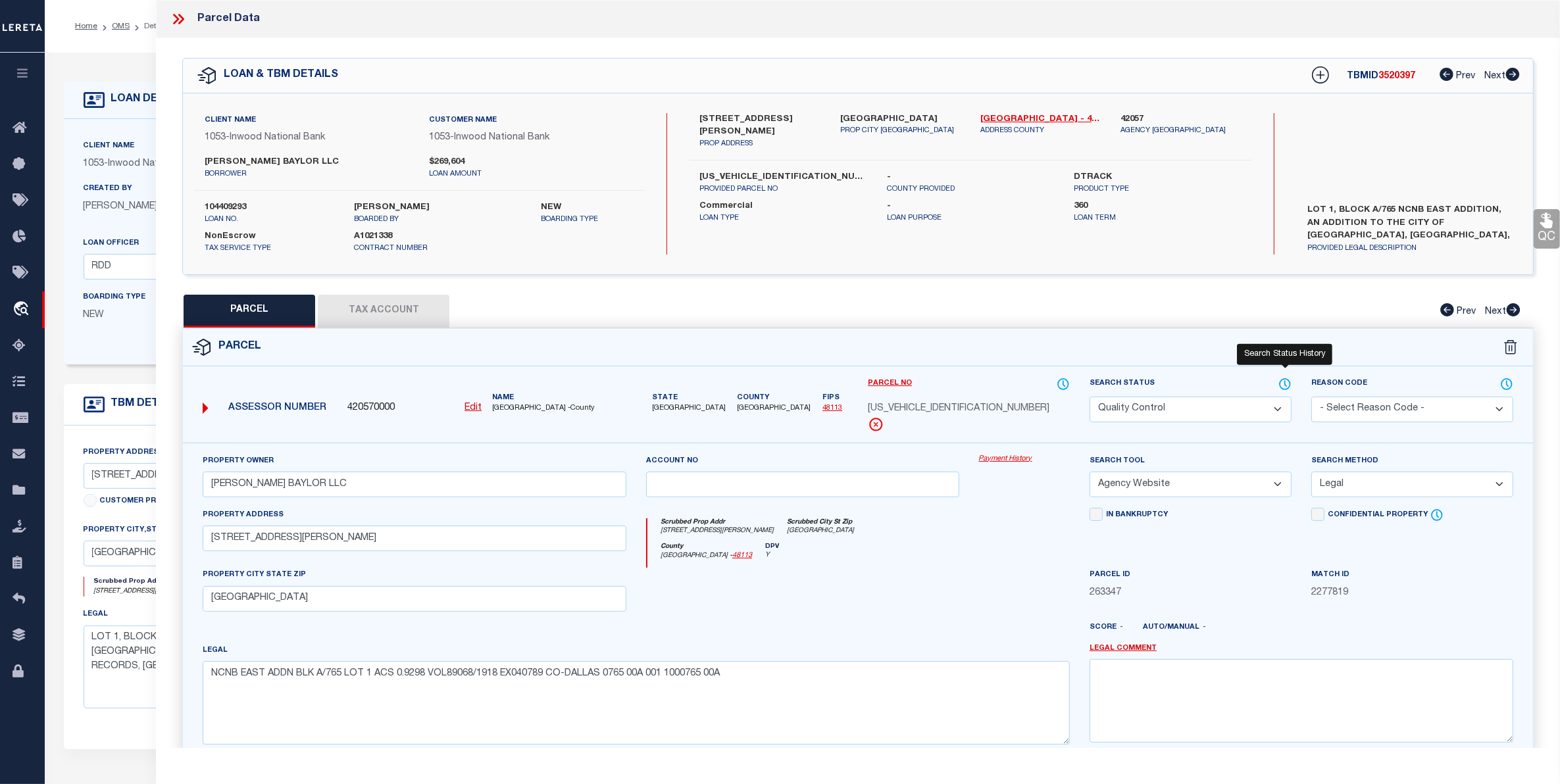
click at [1284, 387] on icon at bounding box center [1285, 384] width 13 height 14
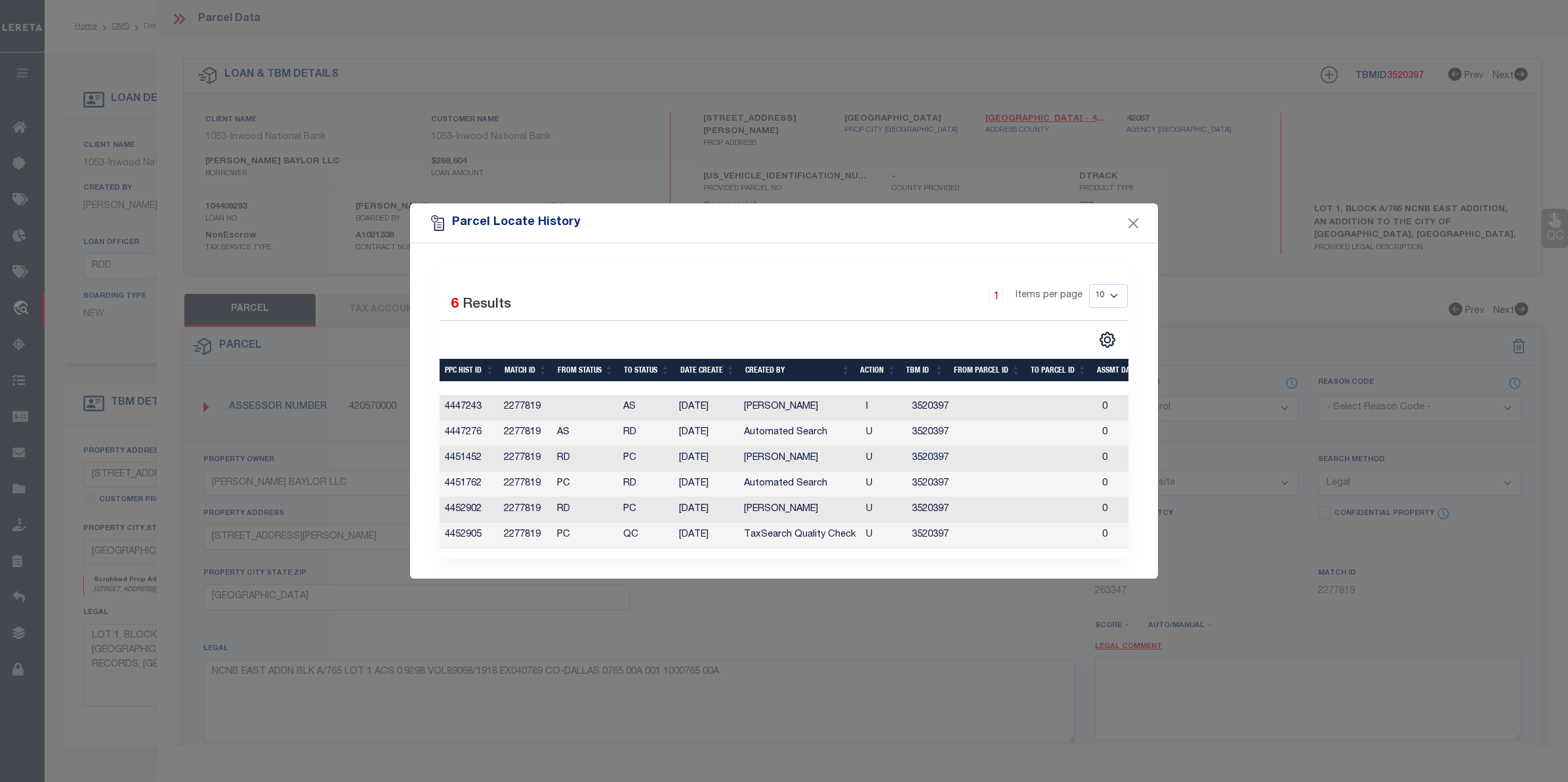
click at [1285, 743] on div "Parcel Locate History Selected 6 Results 1 Items per page 10 25 50 100" at bounding box center [784, 391] width 1568 height 782
click at [1132, 221] on button "Close" at bounding box center [1134, 222] width 17 height 17
